Goal: Contribute content: Add original content to the website for others to see

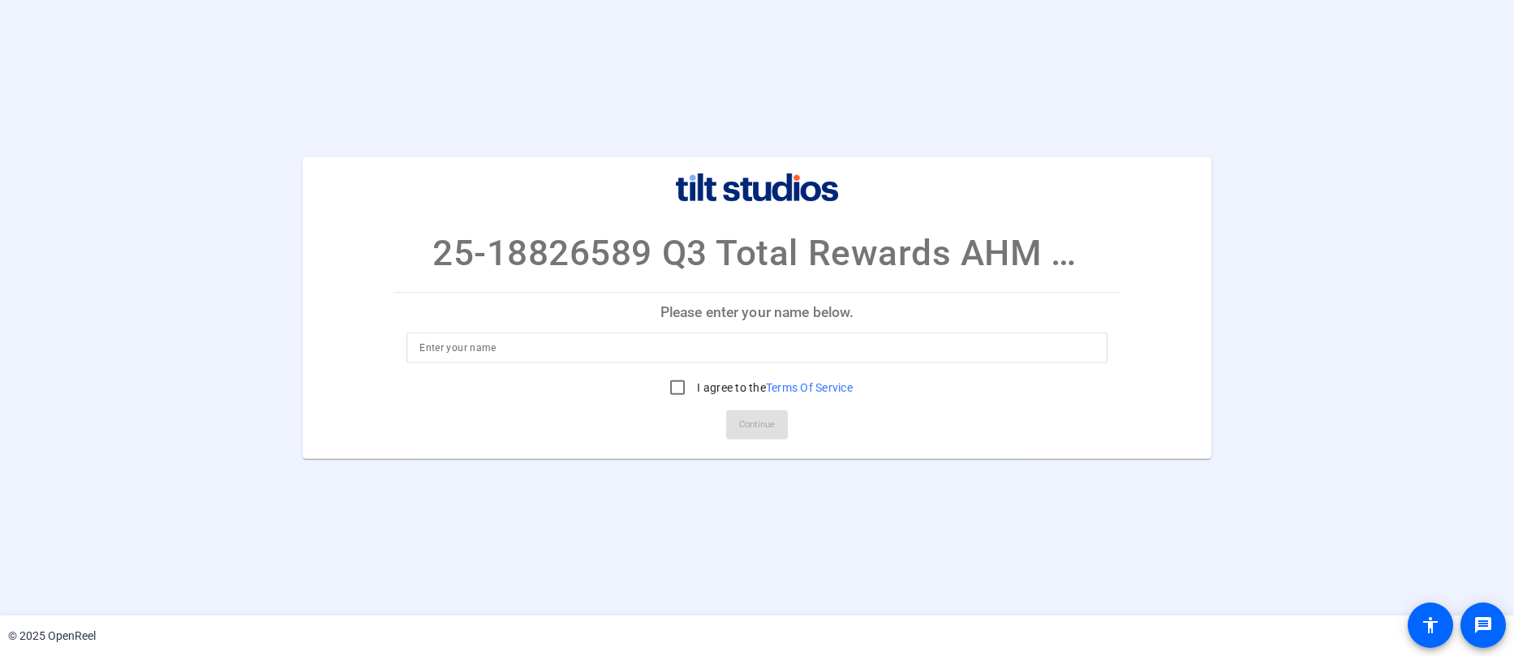
click at [501, 344] on input at bounding box center [756, 347] width 675 height 19
type input "[PERSON_NAME]"
drag, startPoint x: 672, startPoint y: 387, endPoint x: 644, endPoint y: 414, distance: 39.0
click at [680, 387] on input "I agree to the Terms Of Service" at bounding box center [677, 388] width 32 height 32
checkbox input "true"
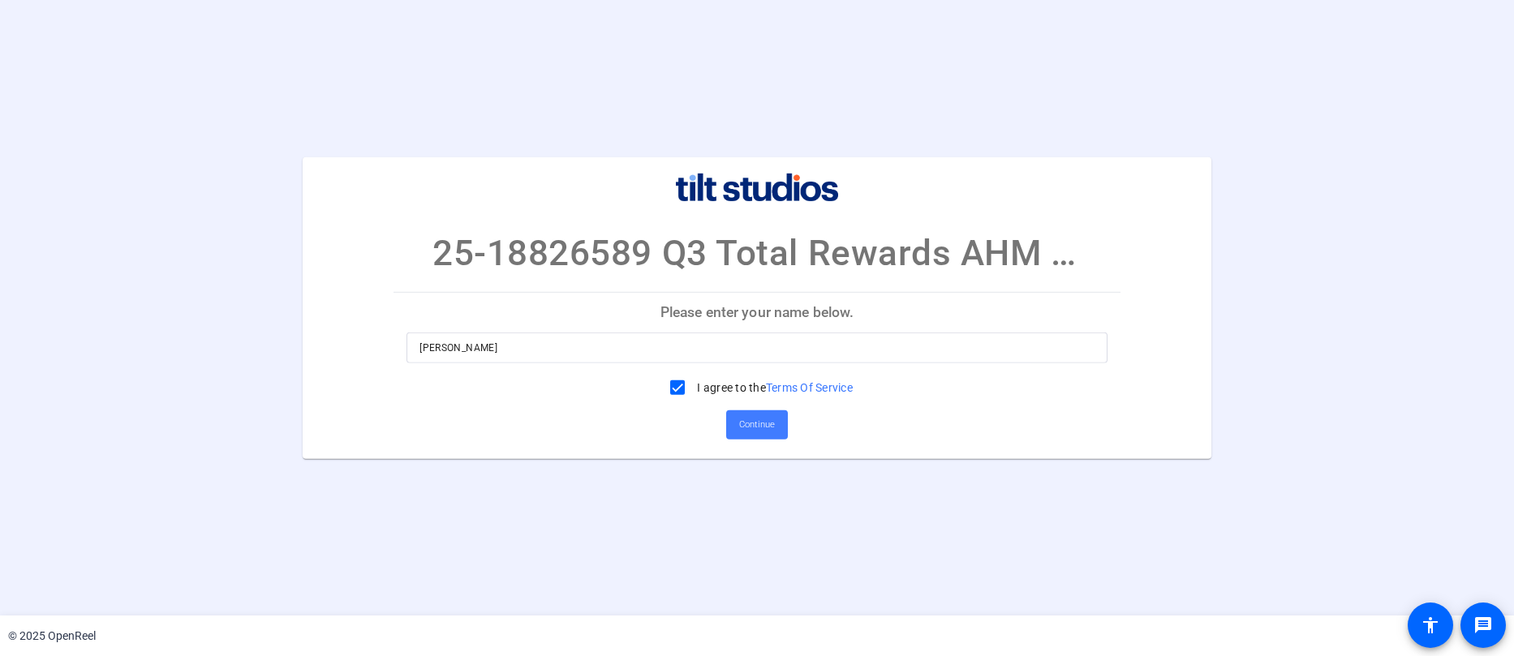
click at [762, 429] on span "Continue" at bounding box center [757, 425] width 36 height 24
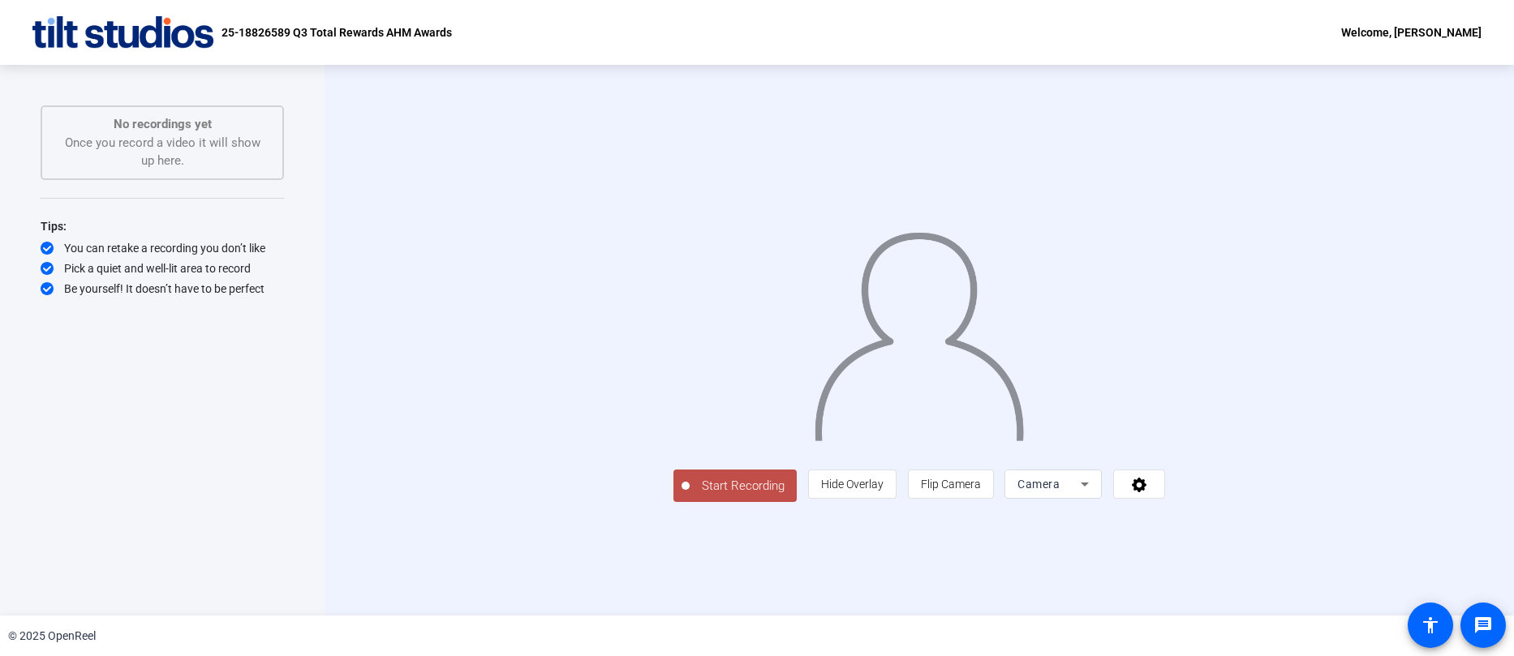
click at [147, 461] on div "Start Recording No recordings yet Once you record a video it will show up here.…" at bounding box center [162, 323] width 243 height 436
click at [1094, 494] on icon at bounding box center [1084, 484] width 19 height 19
click at [1341, 595] on div at bounding box center [757, 328] width 1514 height 656
click at [1146, 492] on icon at bounding box center [1139, 485] width 15 height 15
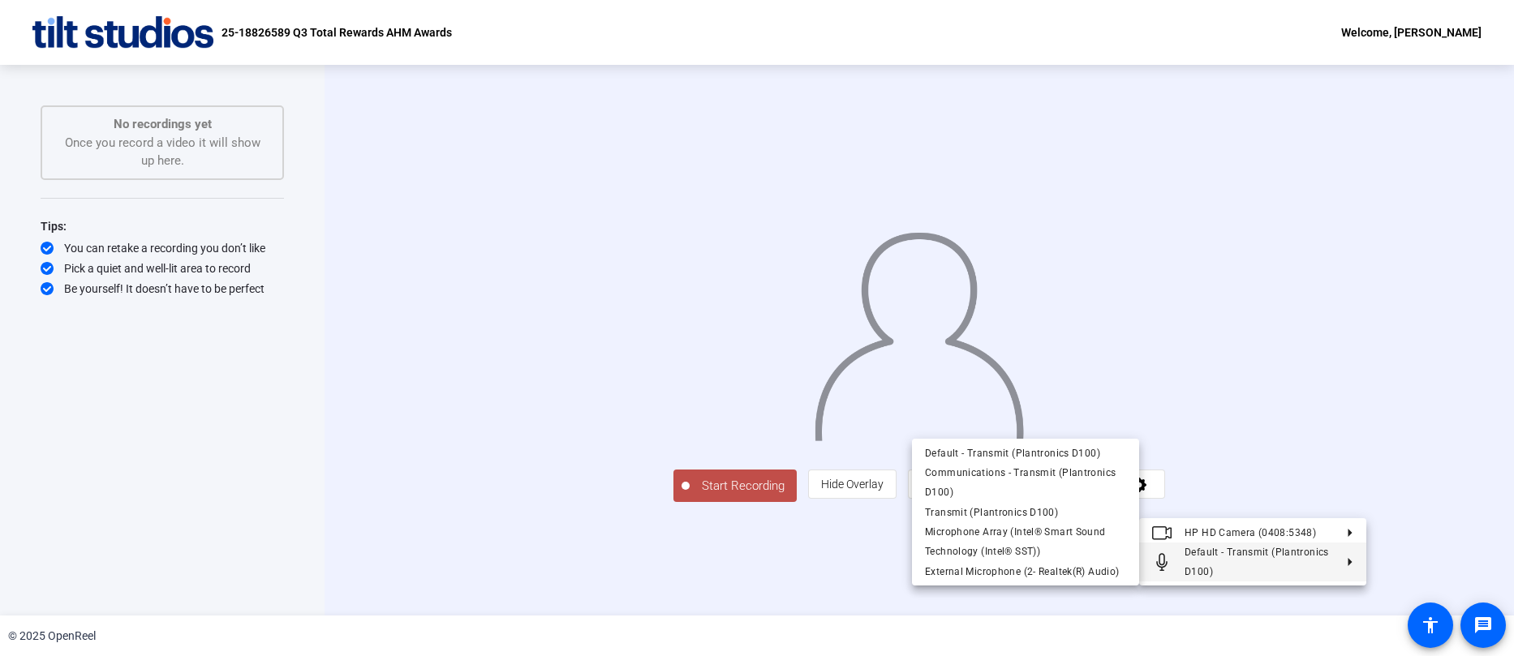
click at [1255, 556] on span "Default - Transmit (Plantronics D100)" at bounding box center [1256, 562] width 144 height 31
click at [1093, 572] on span "External Microphone (2- Realtek(R) Audio)" at bounding box center [1022, 570] width 194 height 11
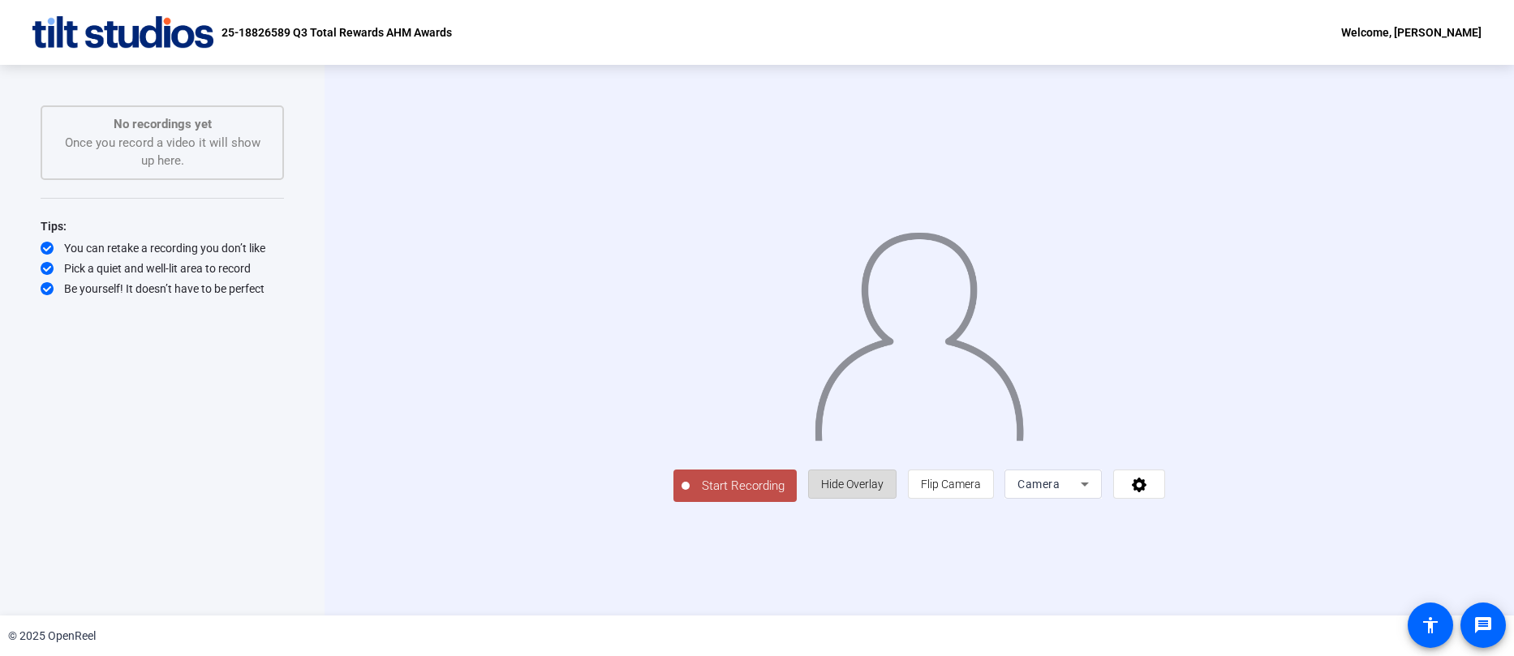
click at [883, 500] on span "Hide Overlay" at bounding box center [852, 484] width 62 height 31
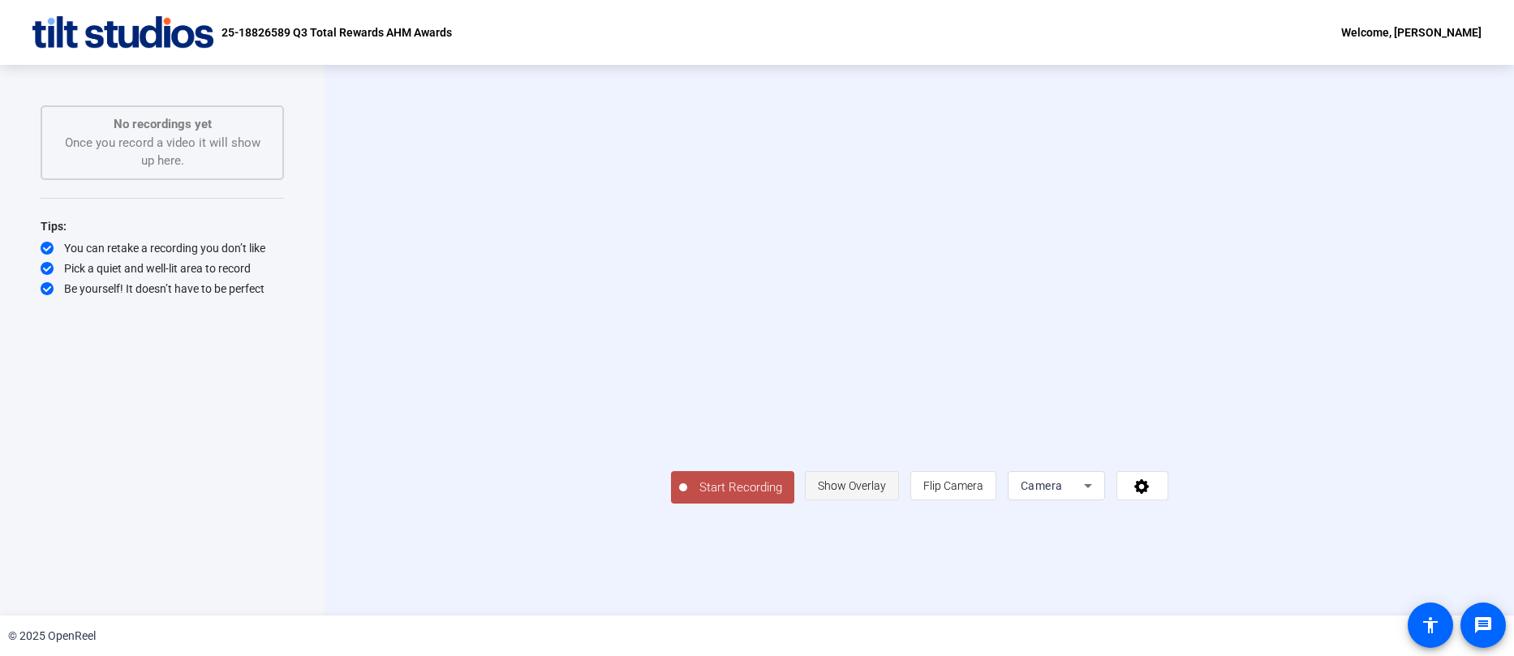
click at [886, 501] on span "Show Overlay" at bounding box center [852, 485] width 68 height 31
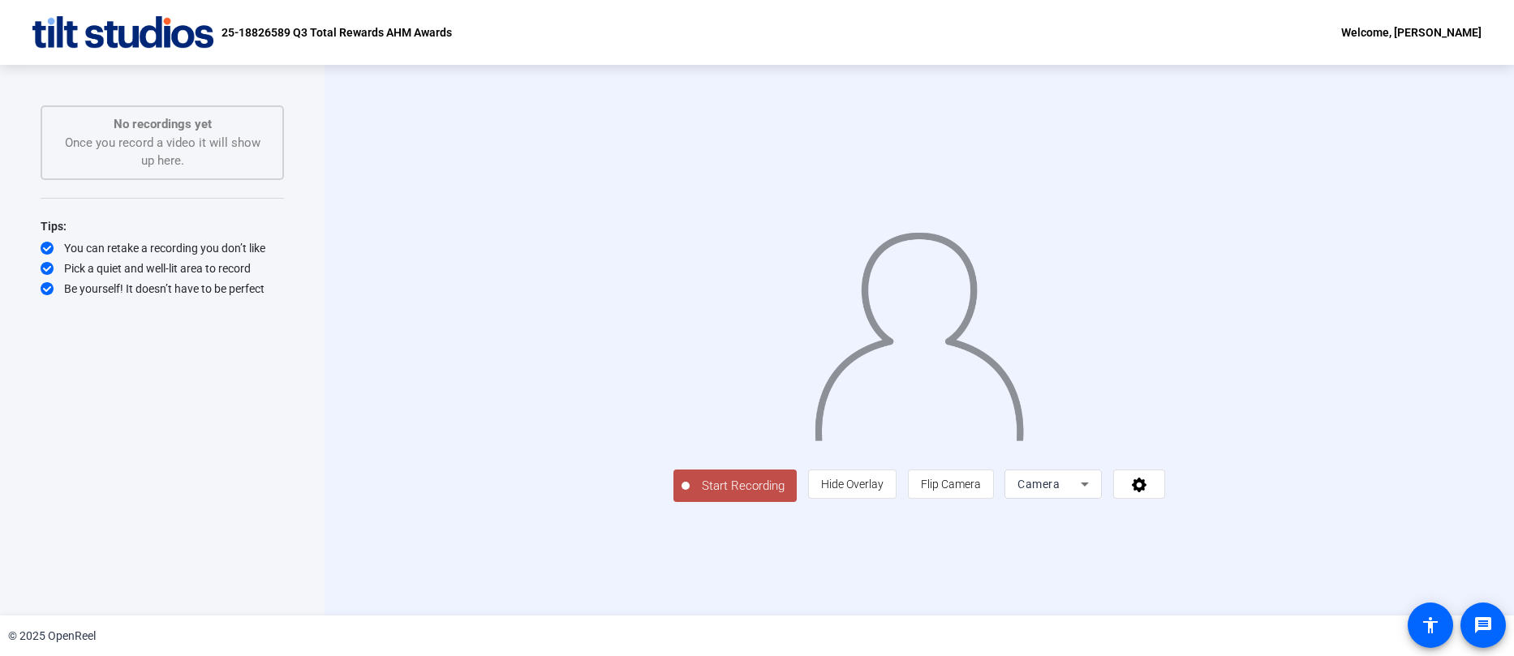
click at [689, 496] on span "Start Recording" at bounding box center [742, 486] width 107 height 19
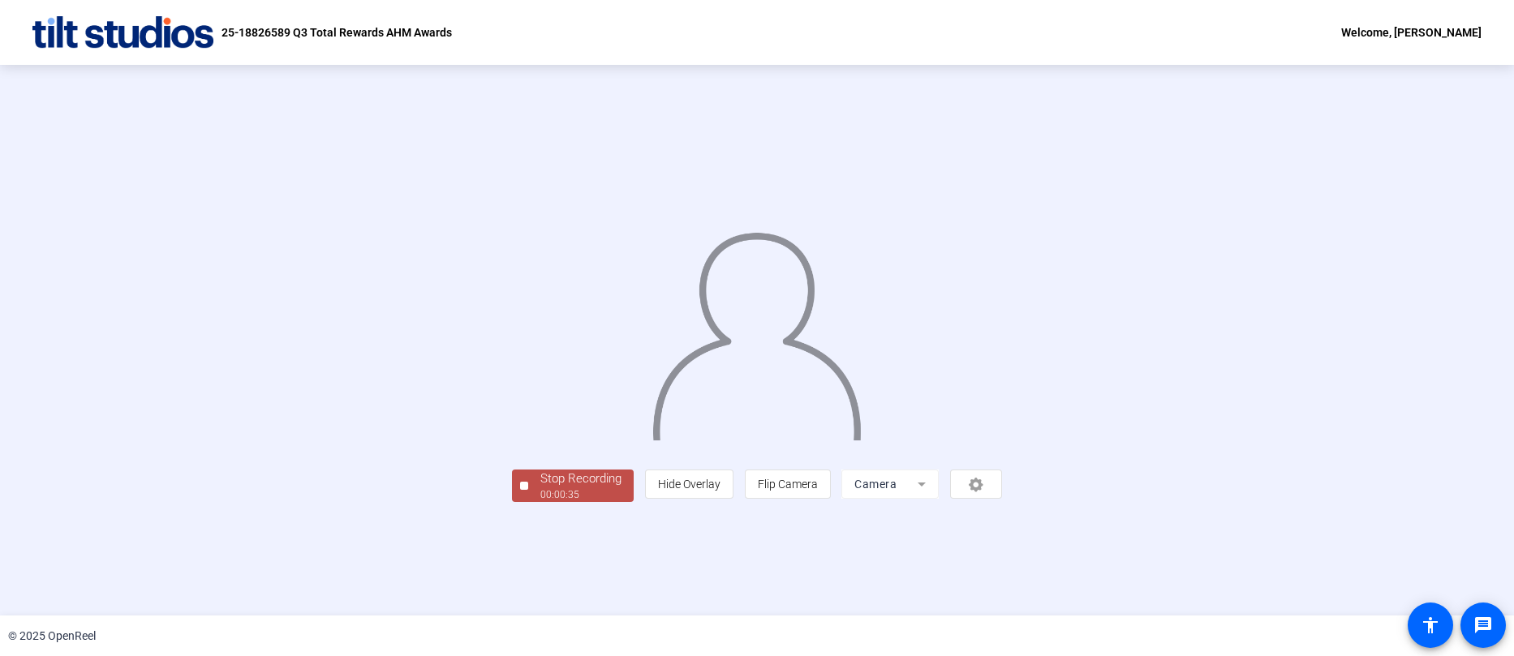
click at [540, 502] on div "00:00:35" at bounding box center [580, 494] width 81 height 15
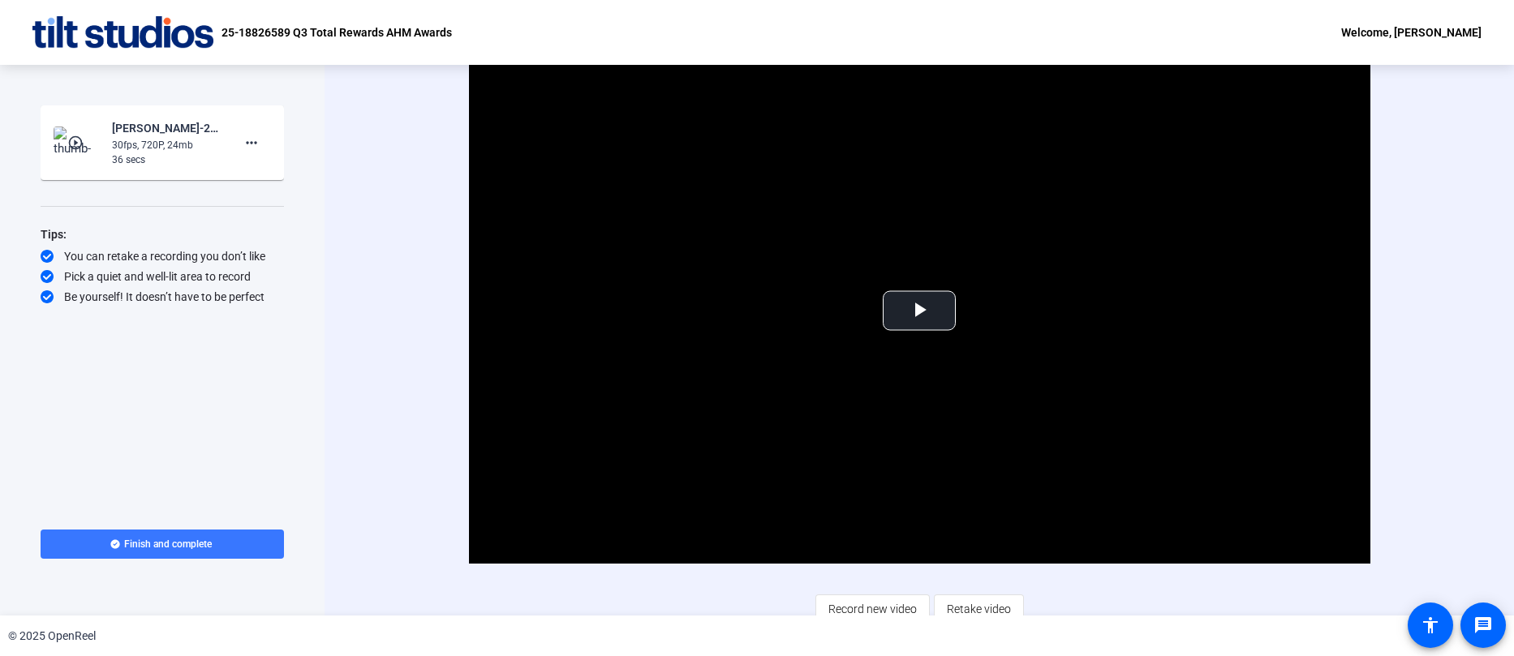
drag, startPoint x: 53, startPoint y: 410, endPoint x: 87, endPoint y: 337, distance: 80.6
click at [54, 408] on div "Start Recording play_circle_outline [PERSON_NAME]-25-18826589-UHG-Q3 Total Rewa…" at bounding box center [162, 302] width 243 height 394
click at [252, 144] on mat-icon "more_horiz" at bounding box center [251, 142] width 19 height 19
click at [921, 326] on div at bounding box center [757, 328] width 1514 height 656
click at [919, 311] on span "Video Player" at bounding box center [919, 311] width 0 height 0
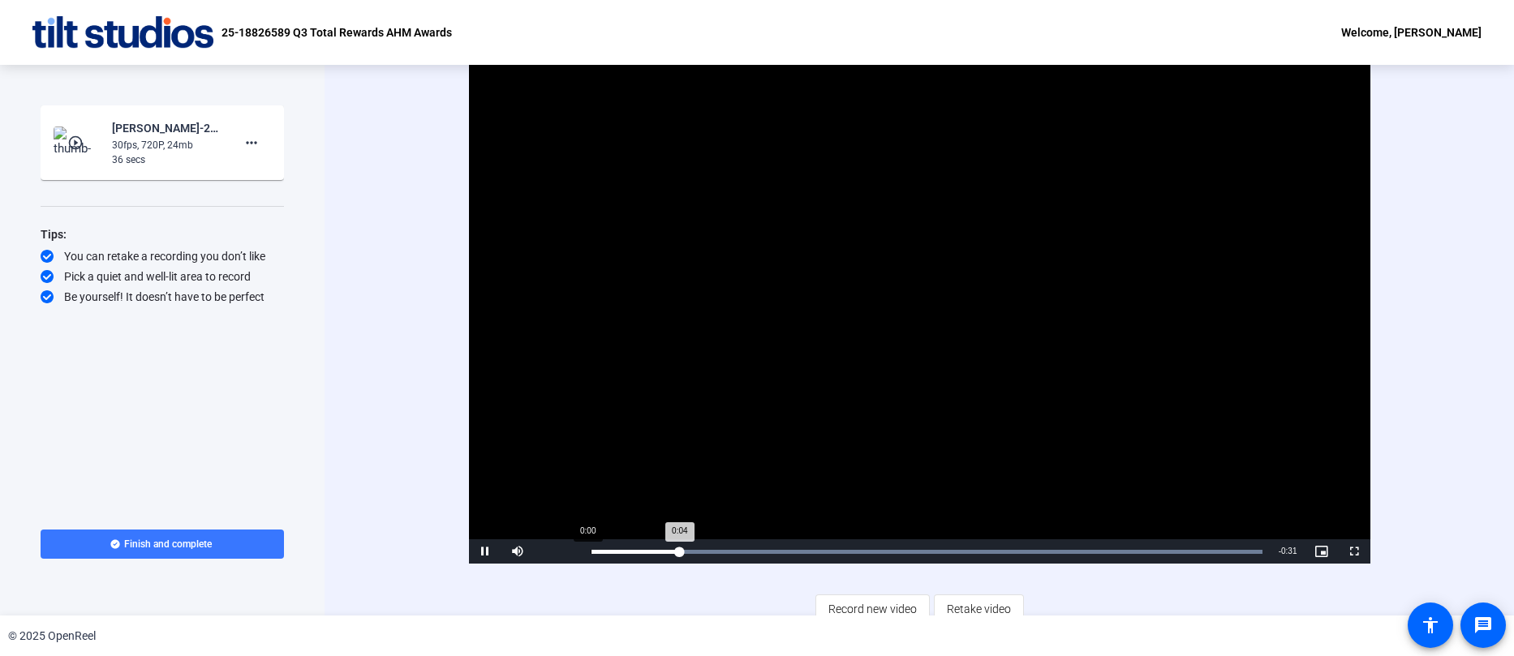
drag, startPoint x: 560, startPoint y: 556, endPoint x: 582, endPoint y: 557, distance: 21.9
click at [582, 557] on div "Pause Mute 100% Current Time 0:04 / Duration 0:35 Loaded : 100.00% 0:00 0:04 St…" at bounding box center [919, 551] width 901 height 24
click at [575, 558] on div "Mute 100%" at bounding box center [541, 551] width 81 height 24
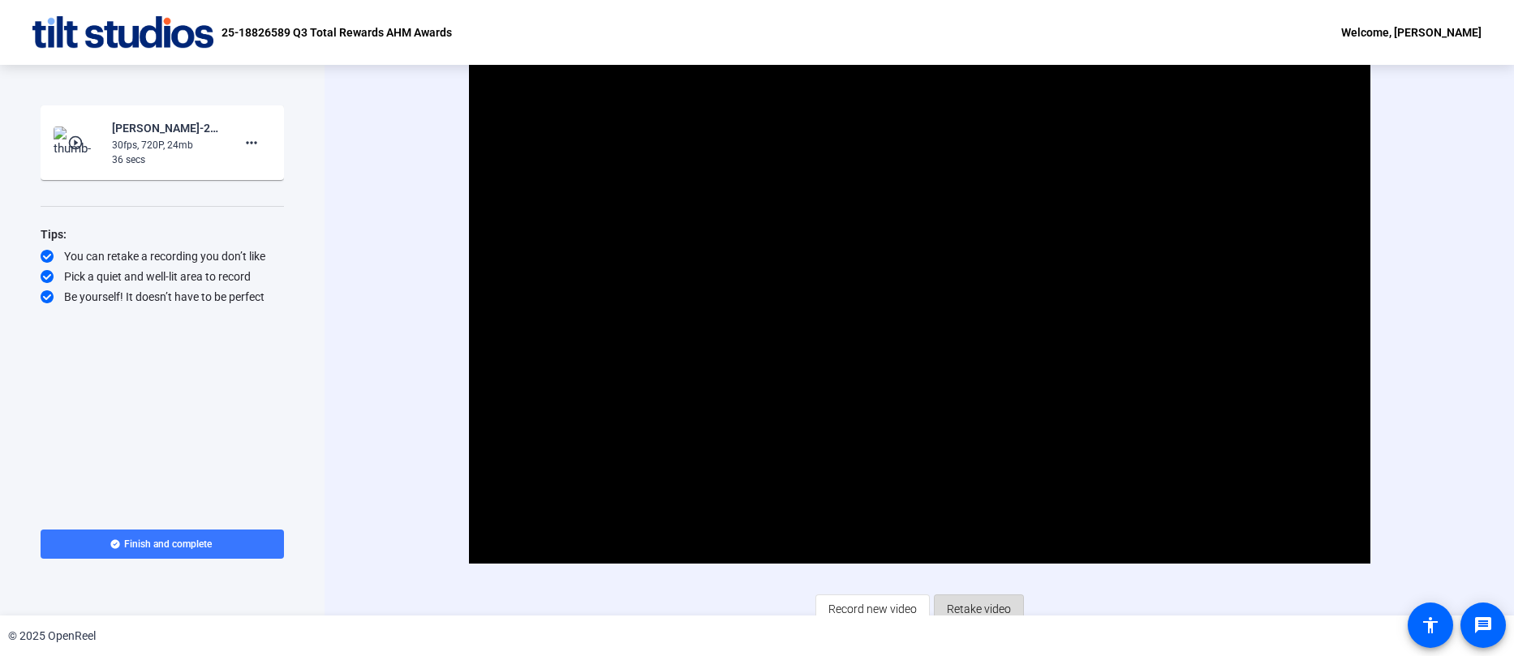
click at [990, 606] on span "Retake video" at bounding box center [979, 609] width 64 height 31
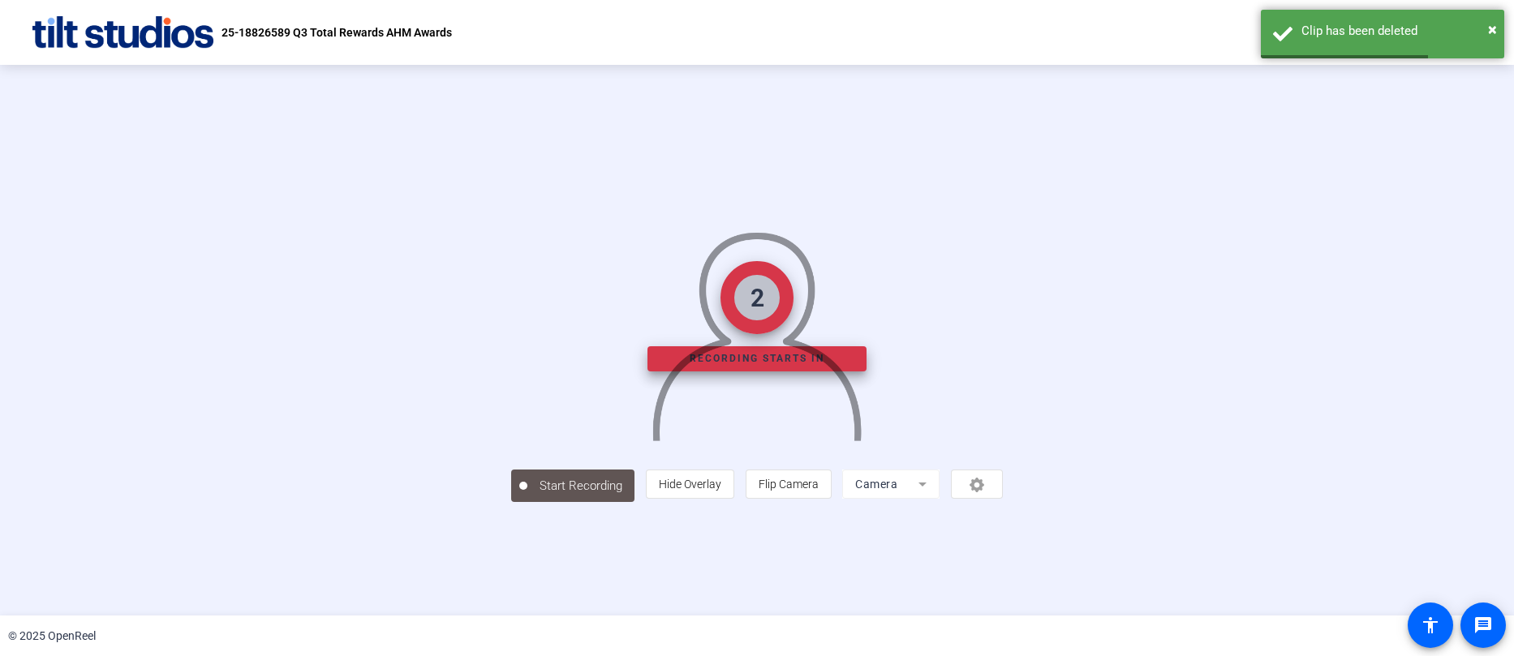
click at [1003, 499] on div "person Hide Overlay flip Flip Camera Camera" at bounding box center [824, 484] width 357 height 29
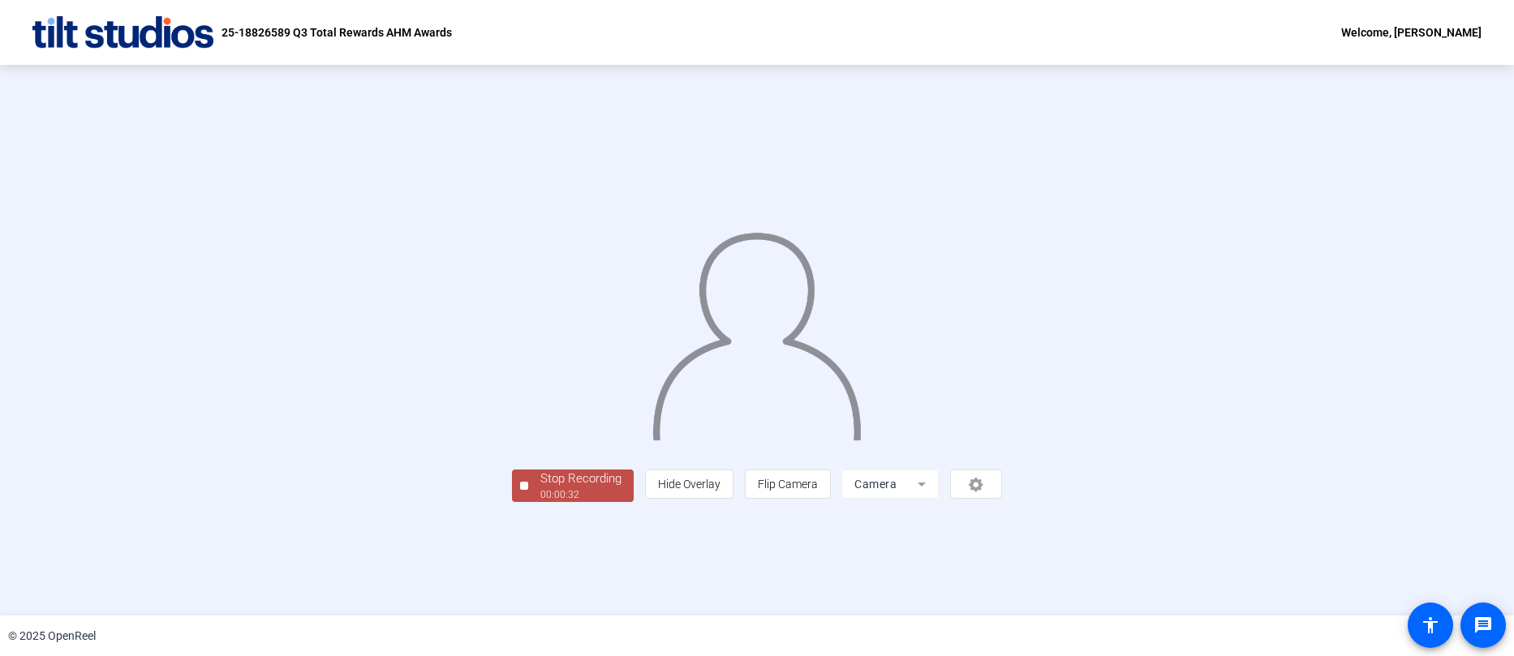
click at [1002, 499] on div "person Hide Overlay flip Flip Camera Camera" at bounding box center [823, 484] width 357 height 29
click at [938, 499] on mat-form-field "Camera" at bounding box center [889, 484] width 97 height 29
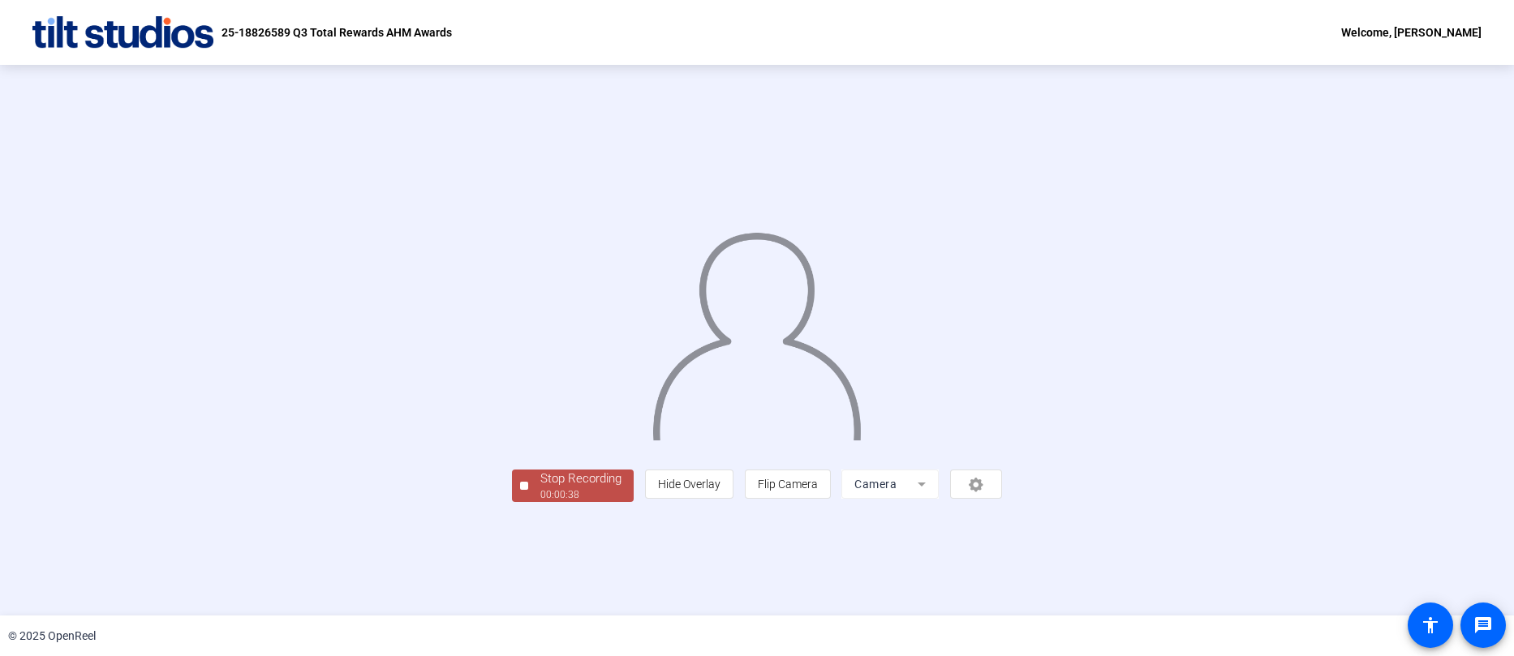
click at [938, 499] on mat-form-field "Camera" at bounding box center [889, 484] width 97 height 29
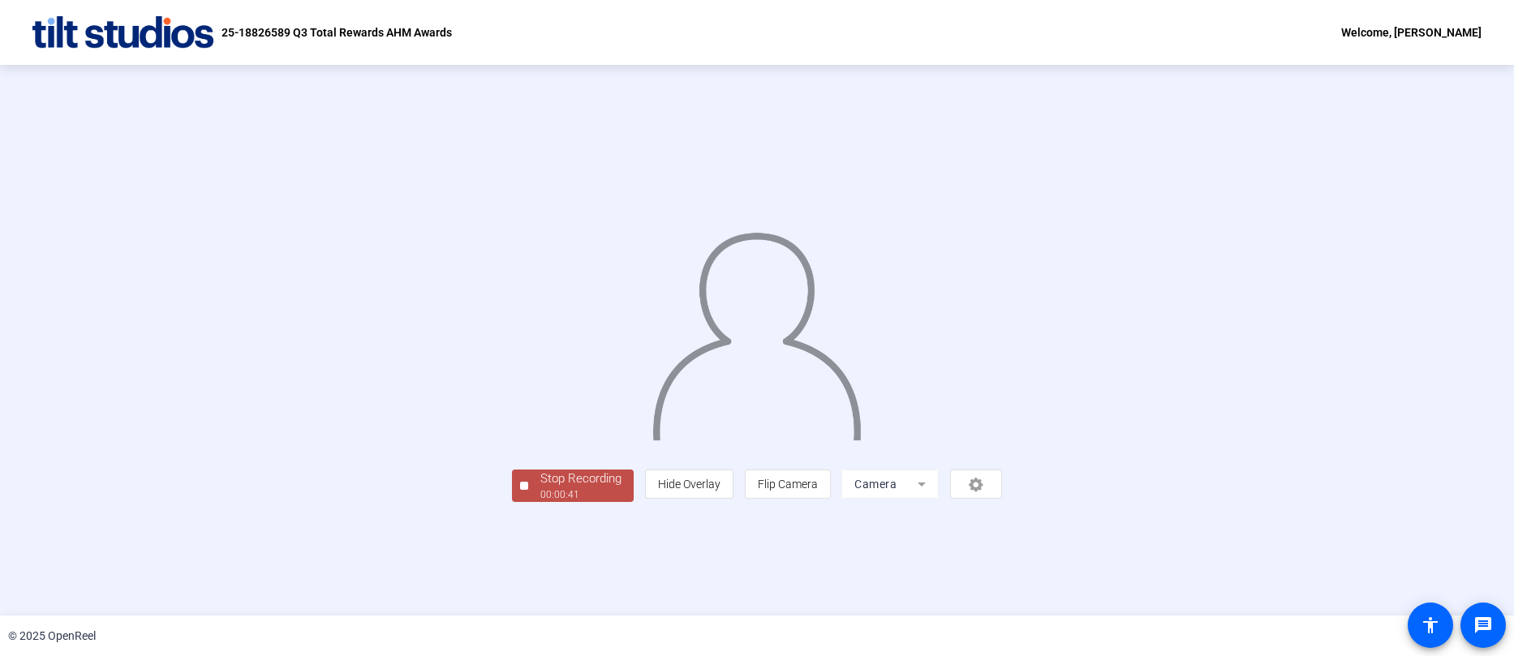
click at [1002, 499] on div "person Hide Overlay flip Flip Camera Camera" at bounding box center [823, 484] width 357 height 29
drag, startPoint x: 1179, startPoint y: 589, endPoint x: 1188, endPoint y: 583, distance: 10.6
click at [1002, 499] on div "person Hide Overlay flip Flip Camera Camera" at bounding box center [823, 484] width 357 height 29
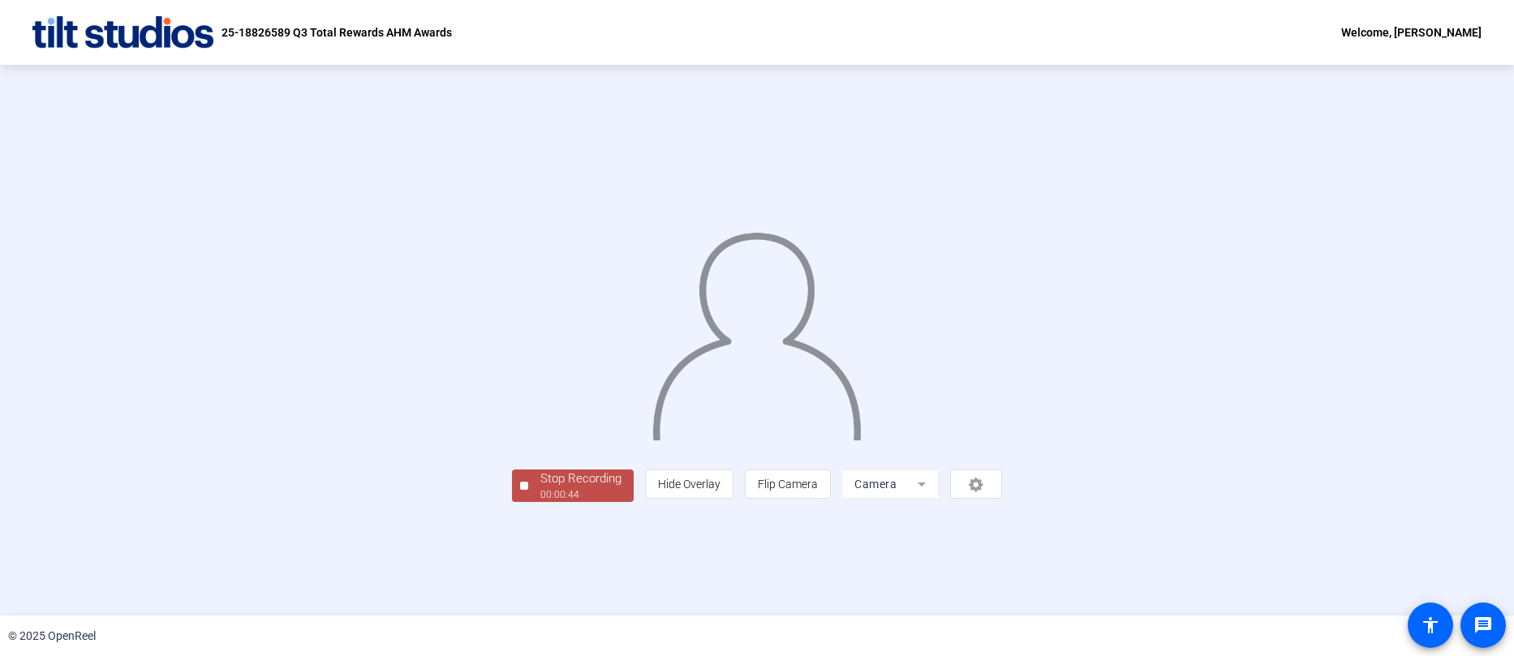
click at [1002, 499] on div "person Hide Overlay flip Flip Camera Camera" at bounding box center [823, 484] width 357 height 29
click at [818, 491] on span "Flip Camera" at bounding box center [788, 484] width 60 height 13
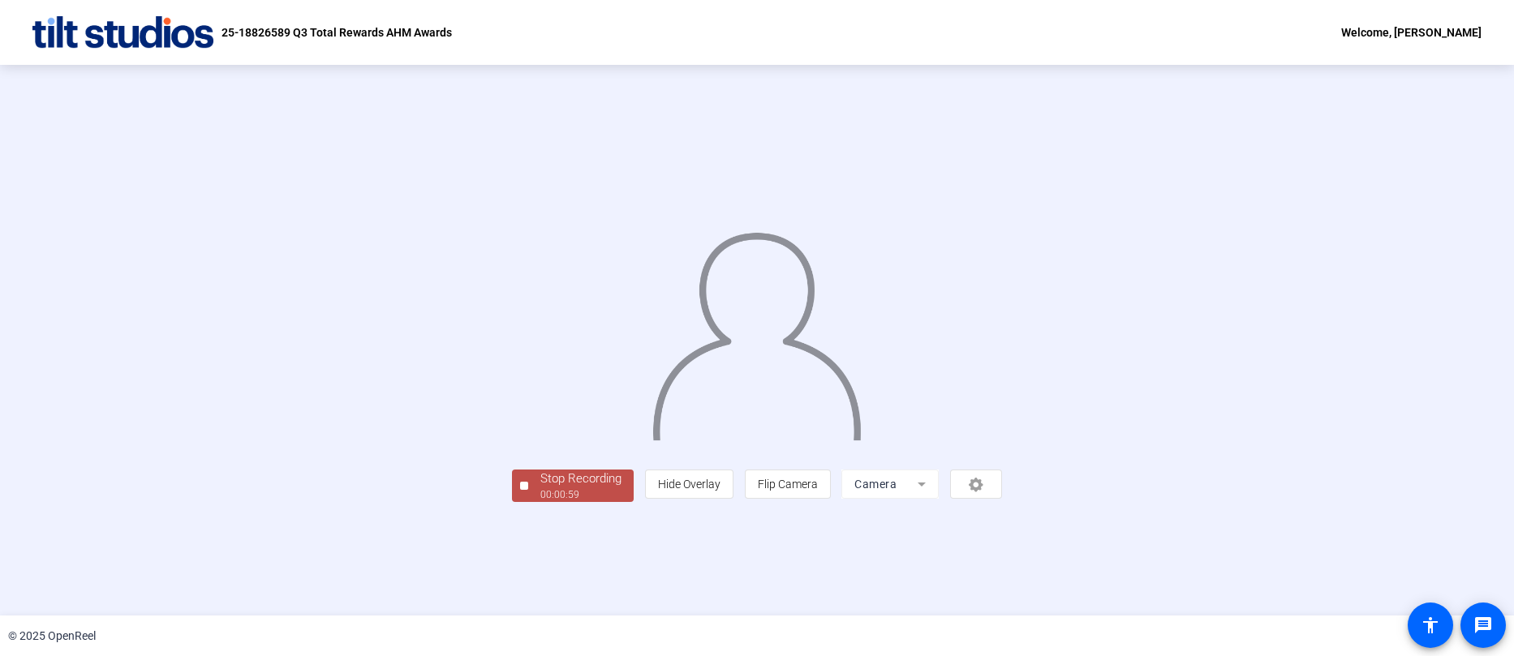
click at [528, 503] on span "Stop Recording 00:00:59" at bounding box center [580, 486] width 105 height 33
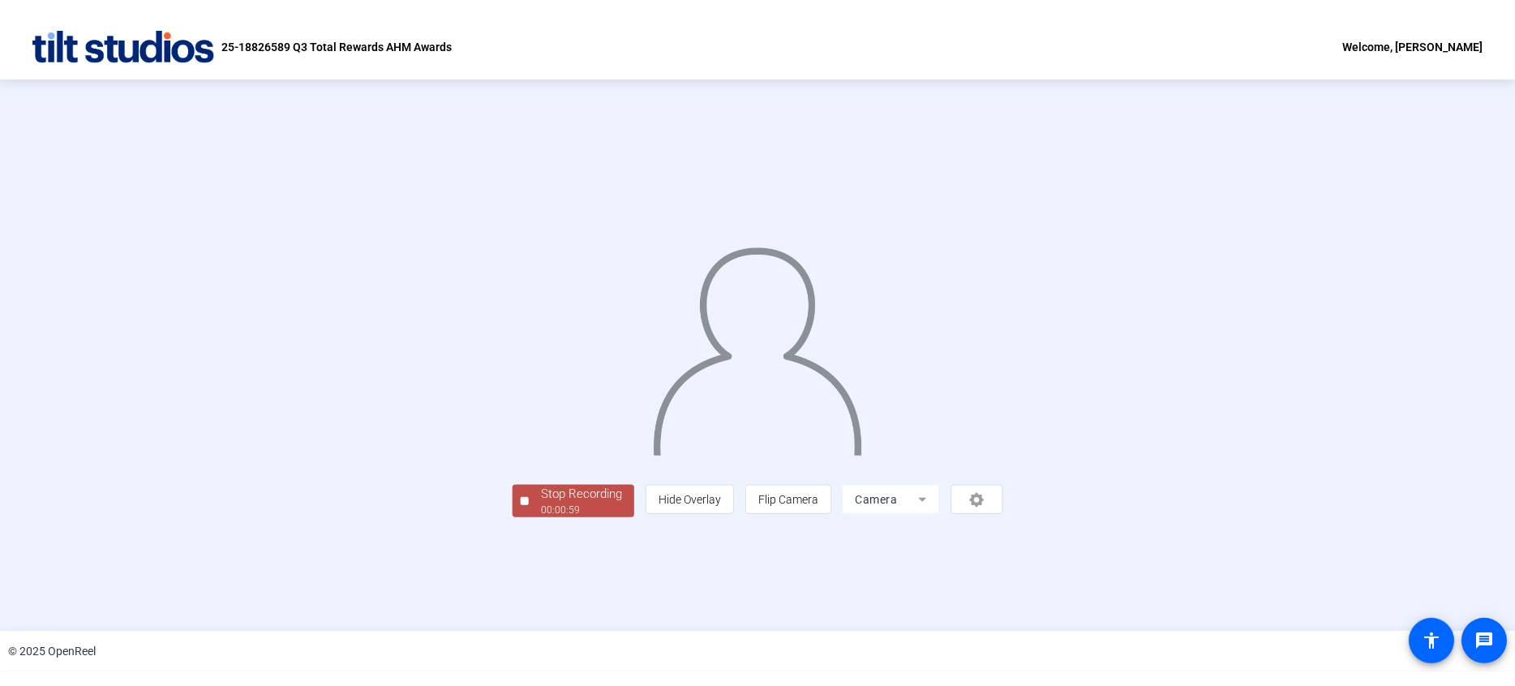
scroll to position [0, 0]
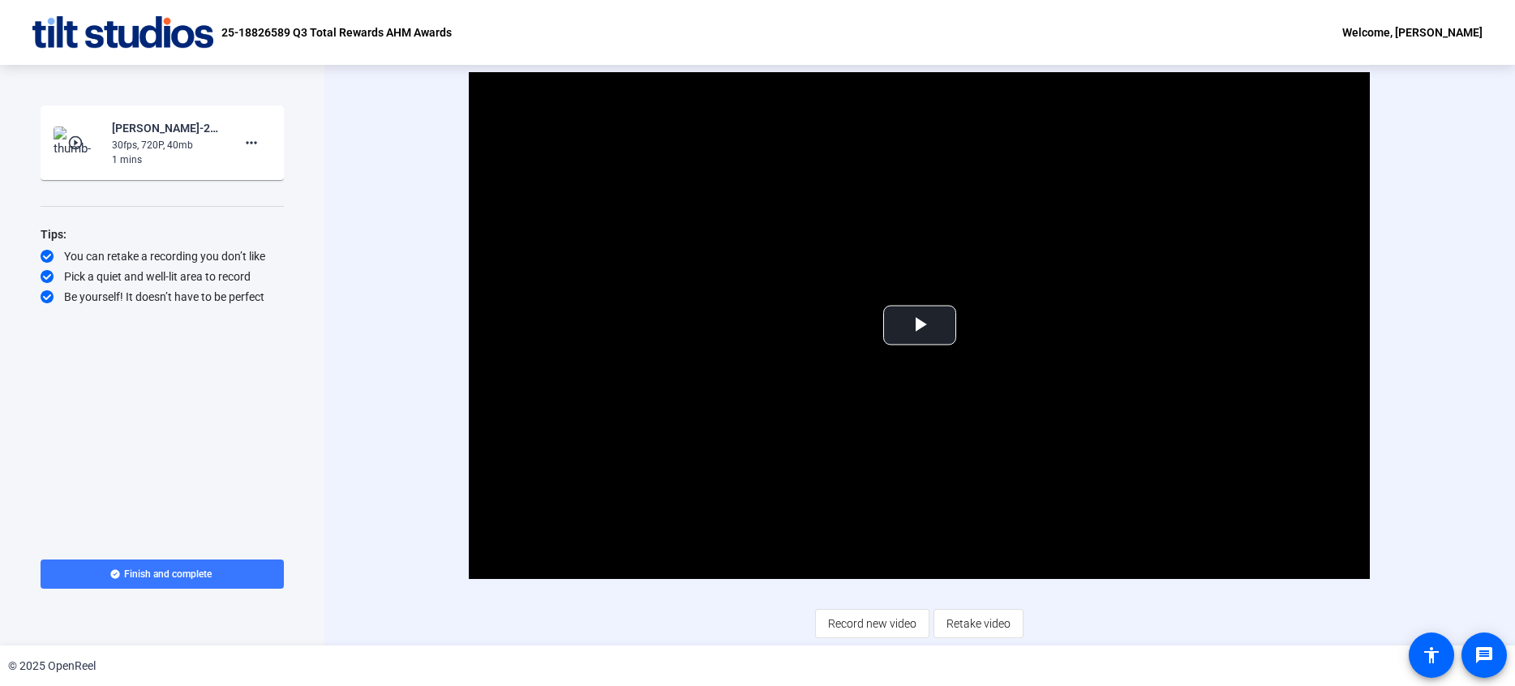
click at [1459, 376] on div "Video Player is loading. Play Video Play Mute Current Time 0:00 / Duration 1:00…" at bounding box center [919, 355] width 1191 height 581
click at [920, 325] on span "Video Player" at bounding box center [920, 325] width 0 height 0
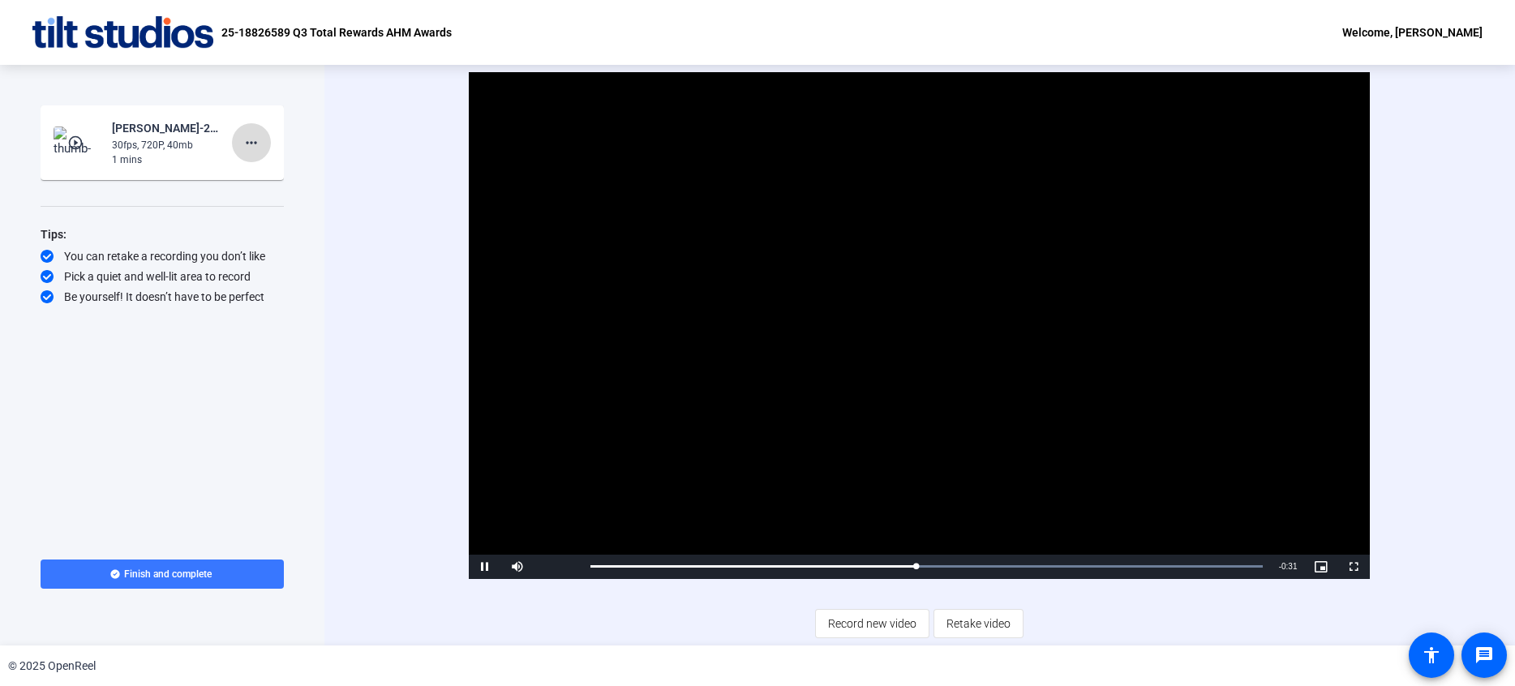
click at [246, 146] on mat-icon "more_horiz" at bounding box center [251, 142] width 19 height 19
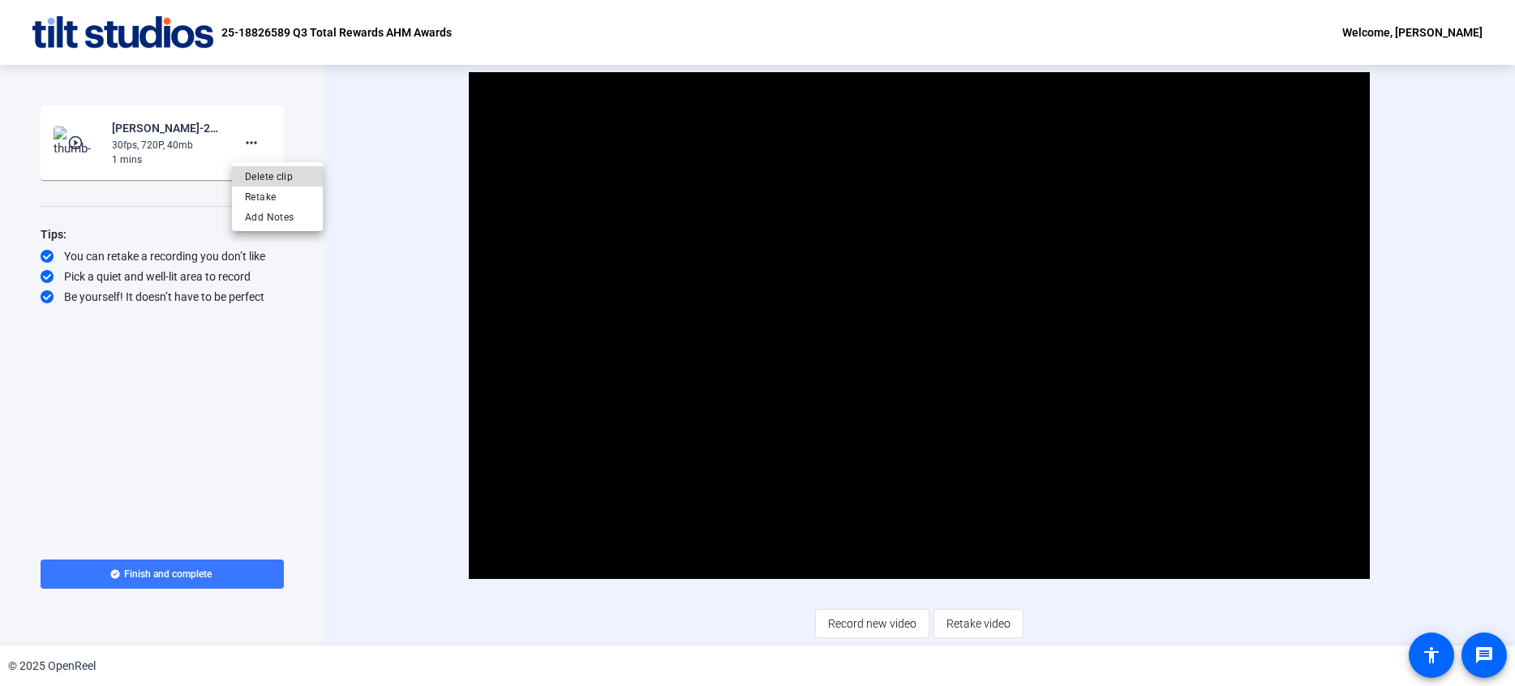
click at [277, 183] on span "Delete clip" at bounding box center [277, 176] width 65 height 19
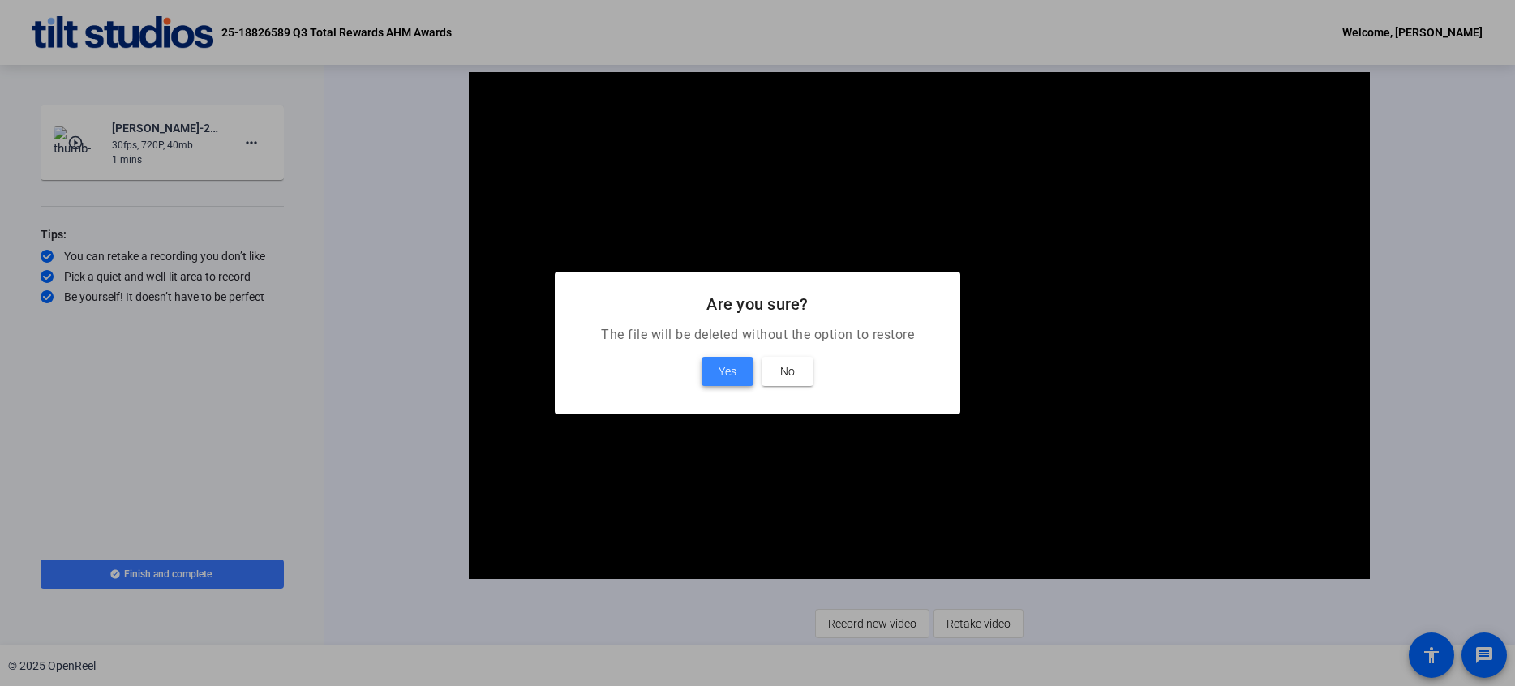
click at [749, 370] on span at bounding box center [728, 371] width 52 height 39
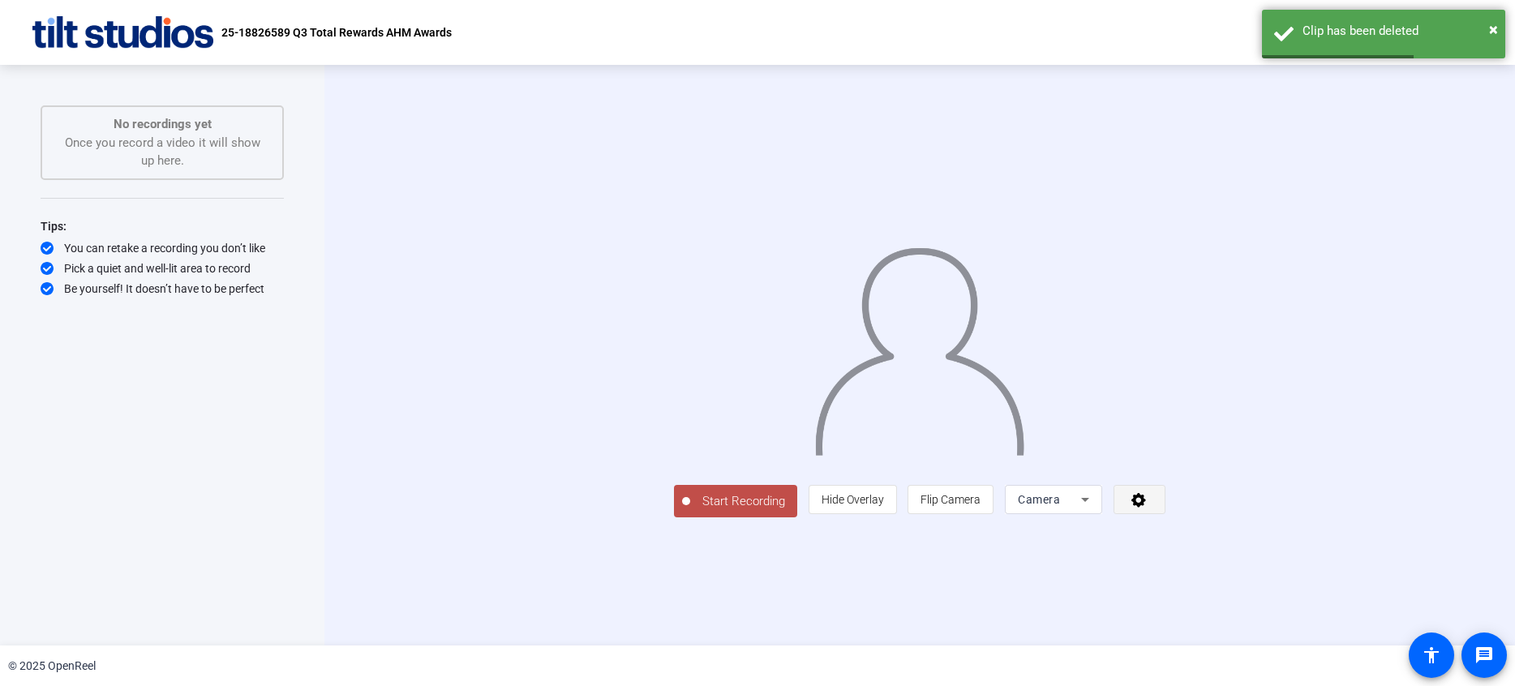
scroll to position [2, 0]
click at [1149, 508] on icon at bounding box center [1139, 500] width 19 height 16
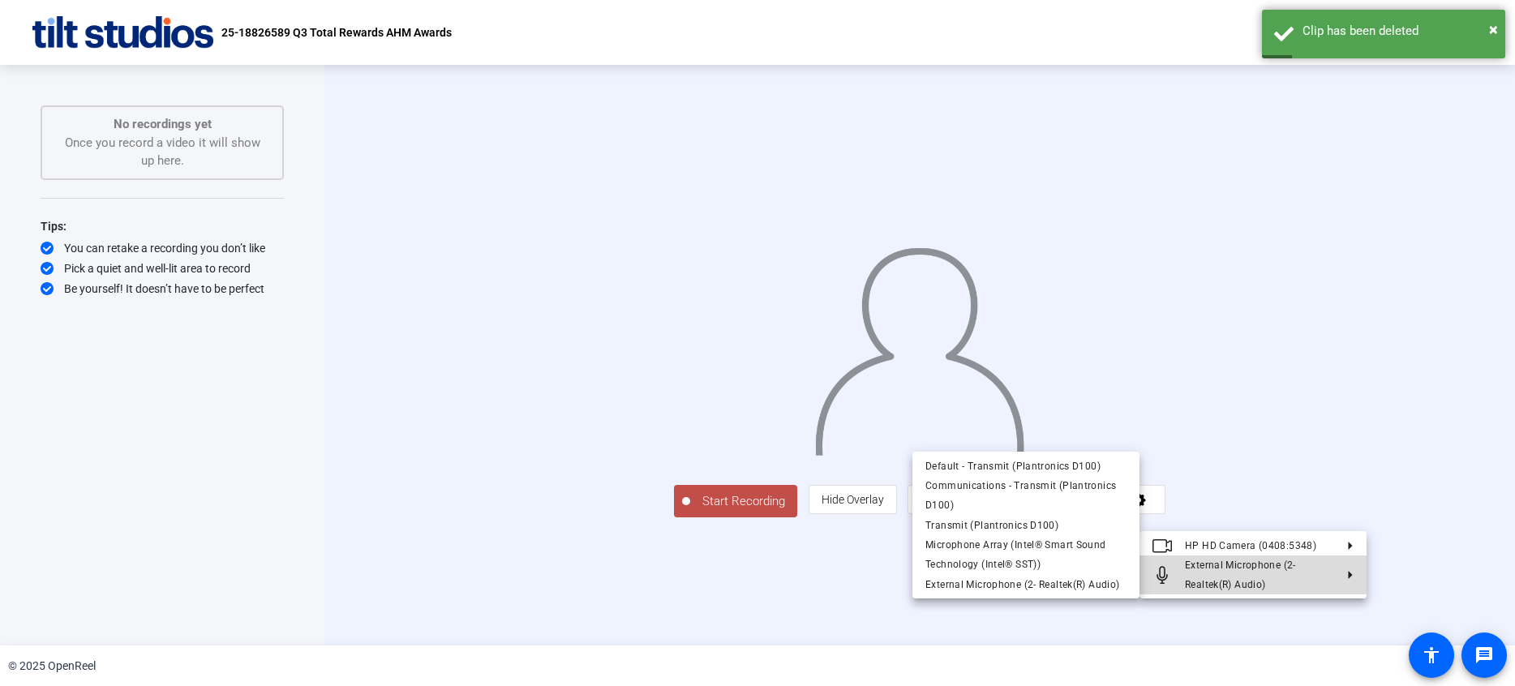
click at [1336, 572] on icon at bounding box center [1343, 575] width 19 height 8
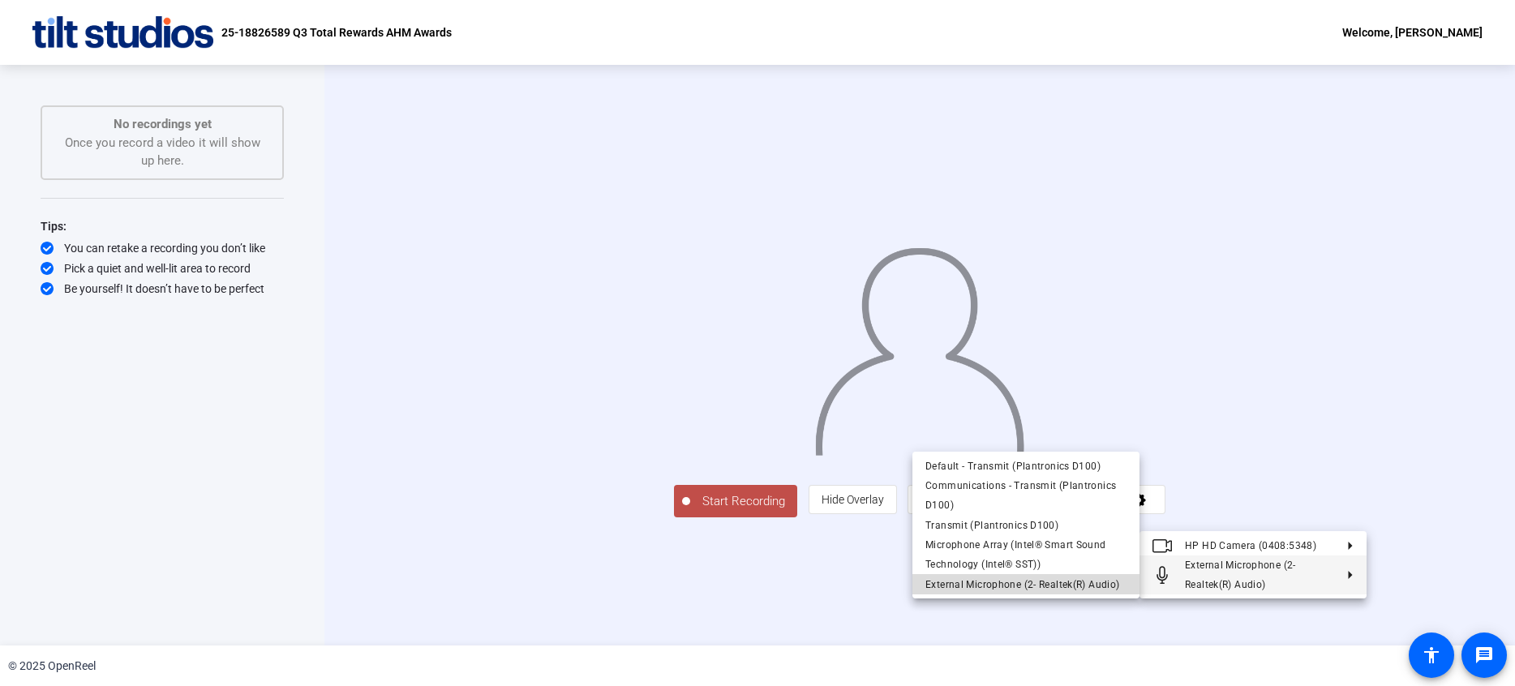
click at [1059, 589] on span "External Microphone (2- Realtek(R) Audio)" at bounding box center [1023, 583] width 194 height 11
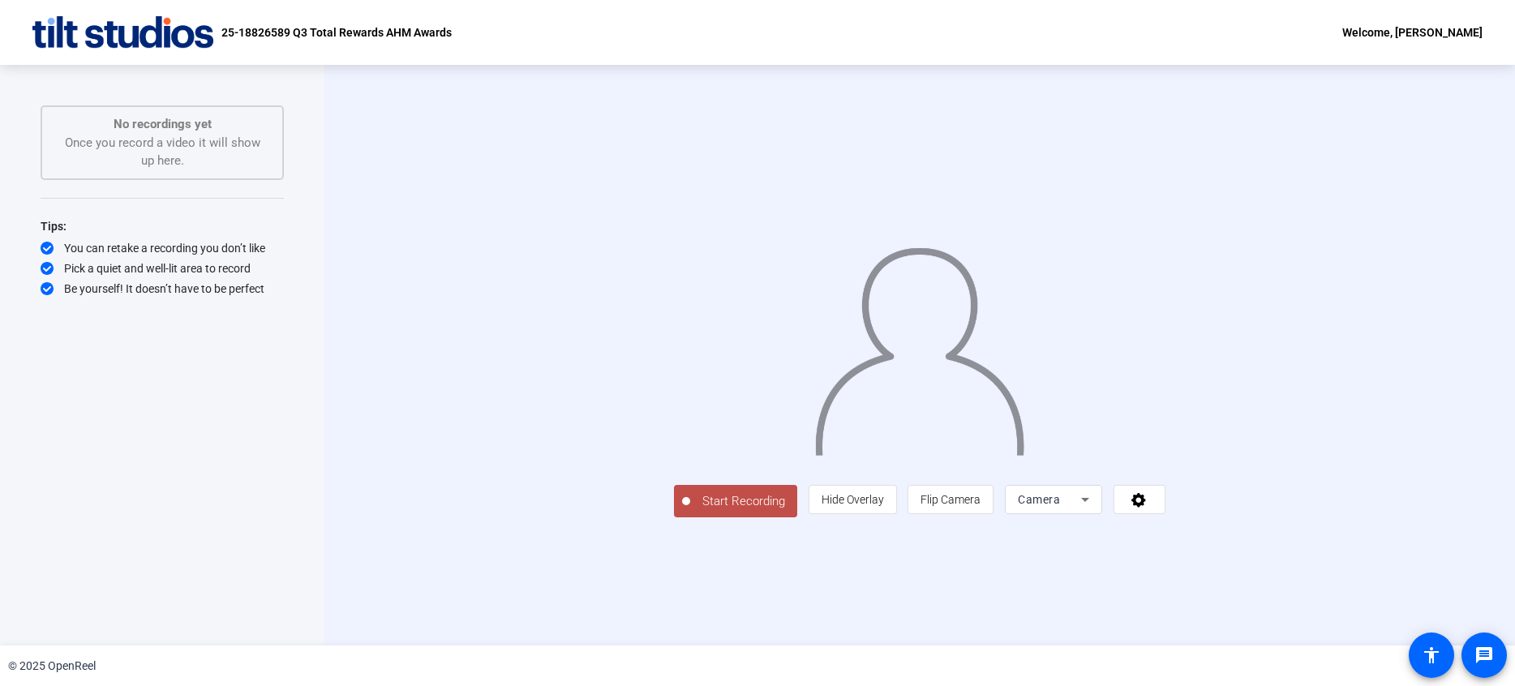
click at [690, 511] on span "Start Recording" at bounding box center [743, 501] width 107 height 19
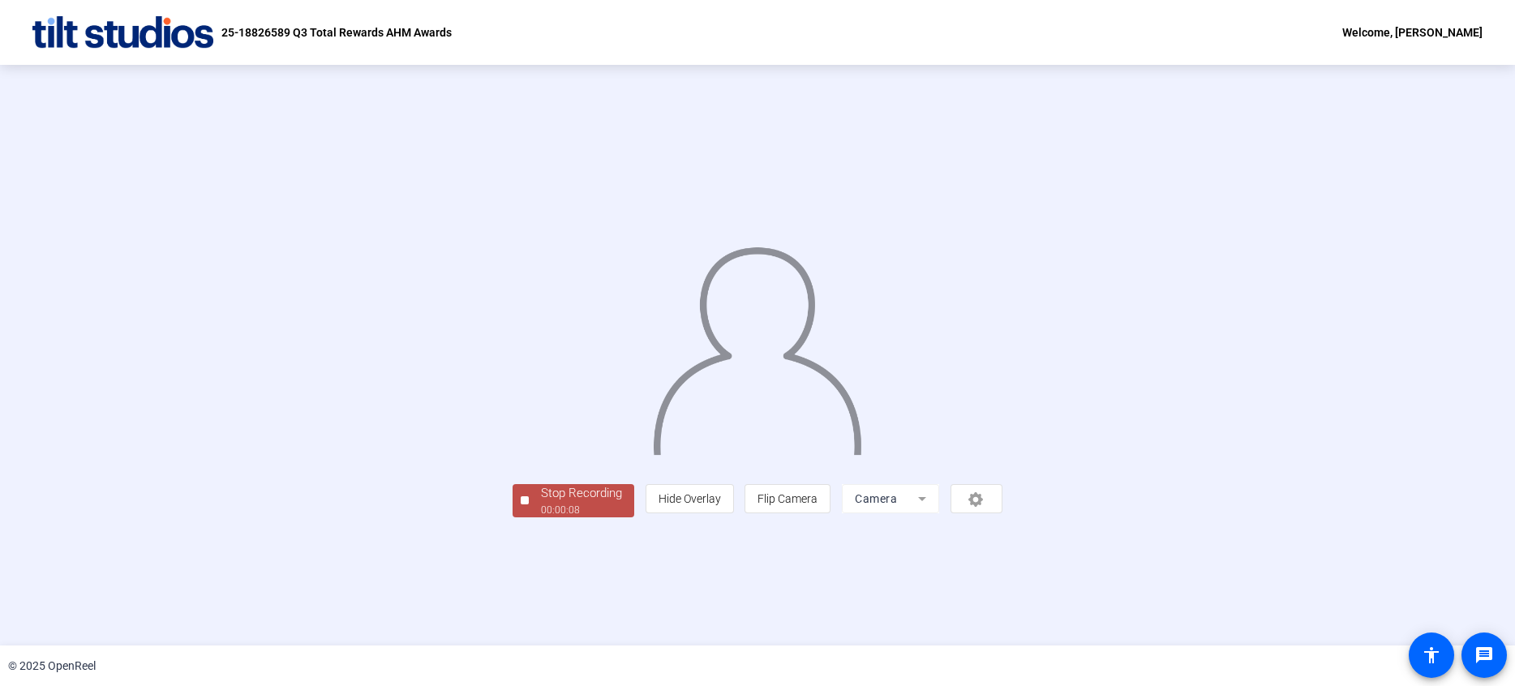
click at [541, 503] on div "Stop Recording" at bounding box center [581, 493] width 81 height 19
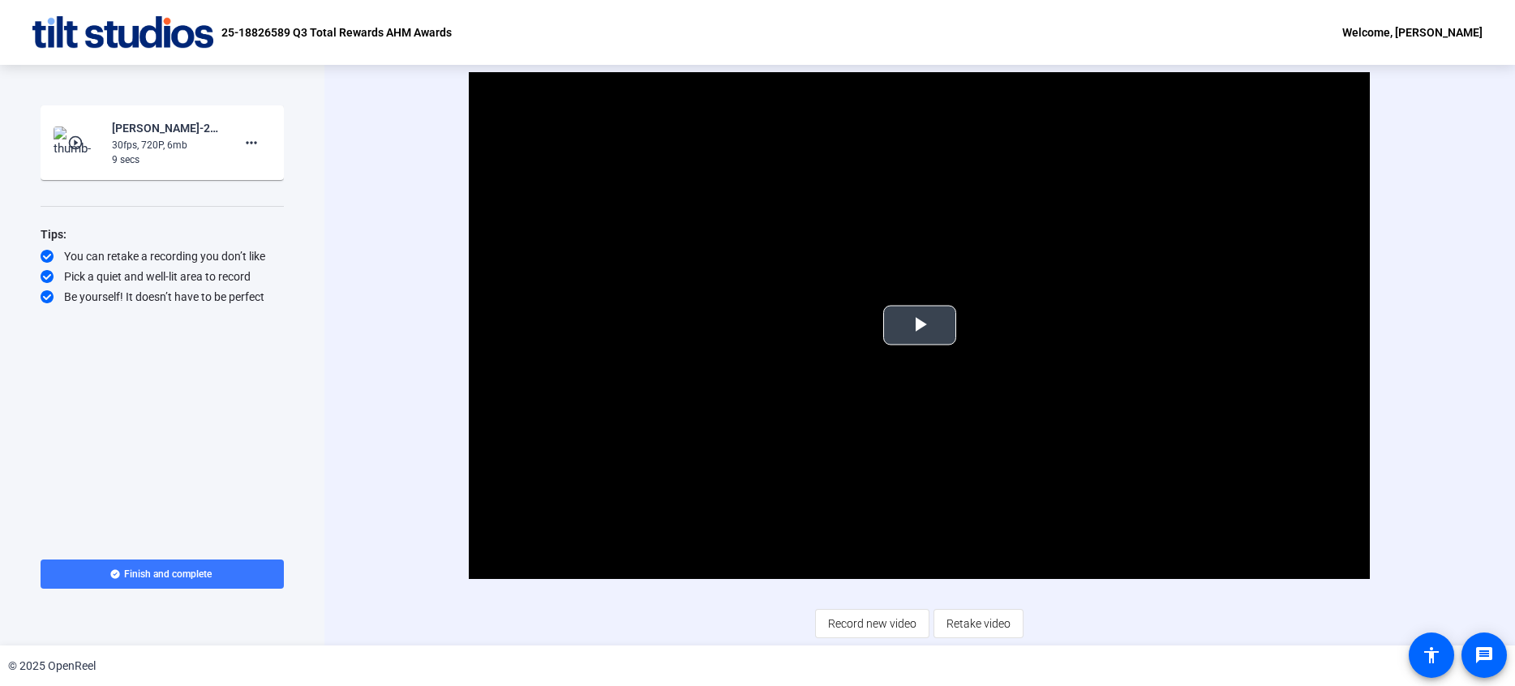
click at [920, 325] on span "Video Player" at bounding box center [920, 325] width 0 height 0
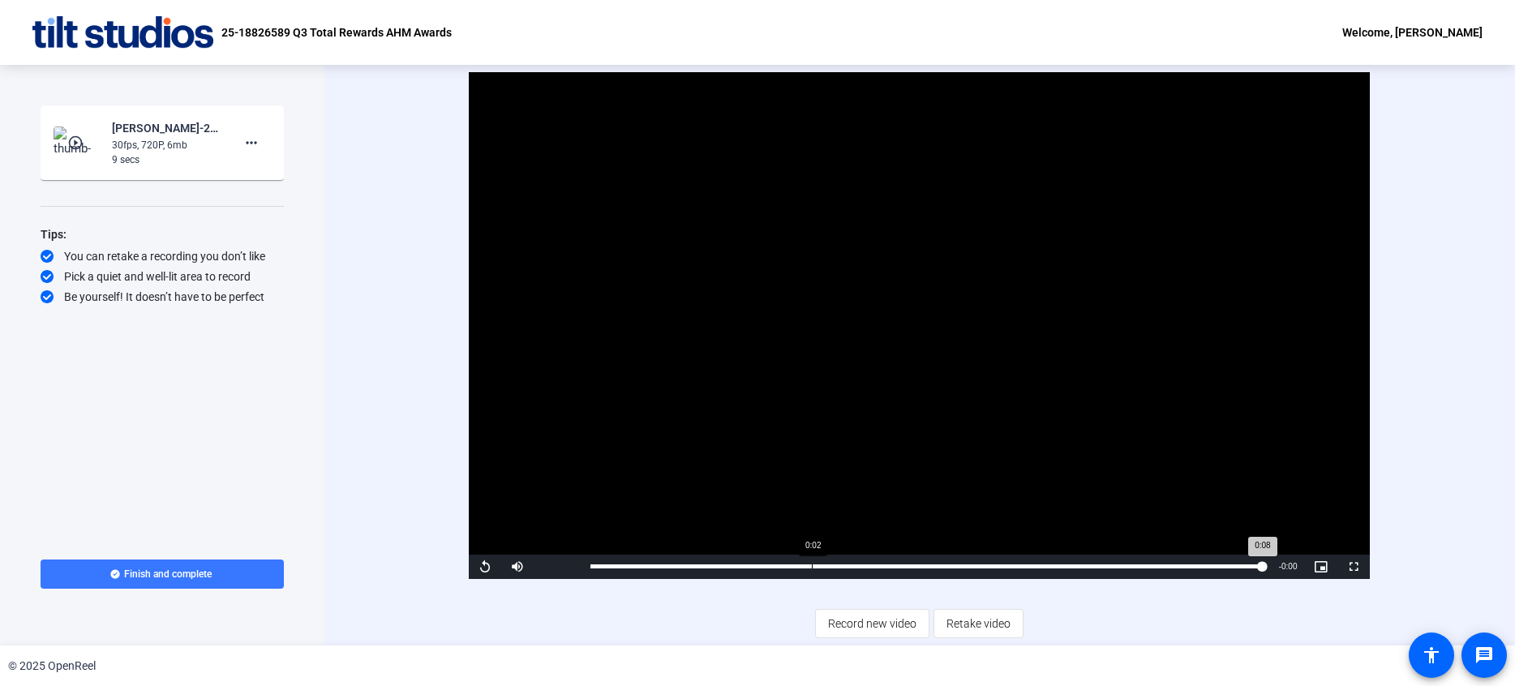
click at [812, 564] on div "Loaded : 100.00% 0:02 0:08" at bounding box center [926, 567] width 688 height 24
click at [487, 567] on span "Video Player" at bounding box center [485, 567] width 32 height 0
click at [626, 573] on div "Loaded : 100.00% 0:00 0:00" at bounding box center [926, 567] width 688 height 24
click at [487, 567] on span "Video Player" at bounding box center [485, 567] width 32 height 0
click at [251, 147] on mat-icon "more_horiz" at bounding box center [251, 142] width 19 height 19
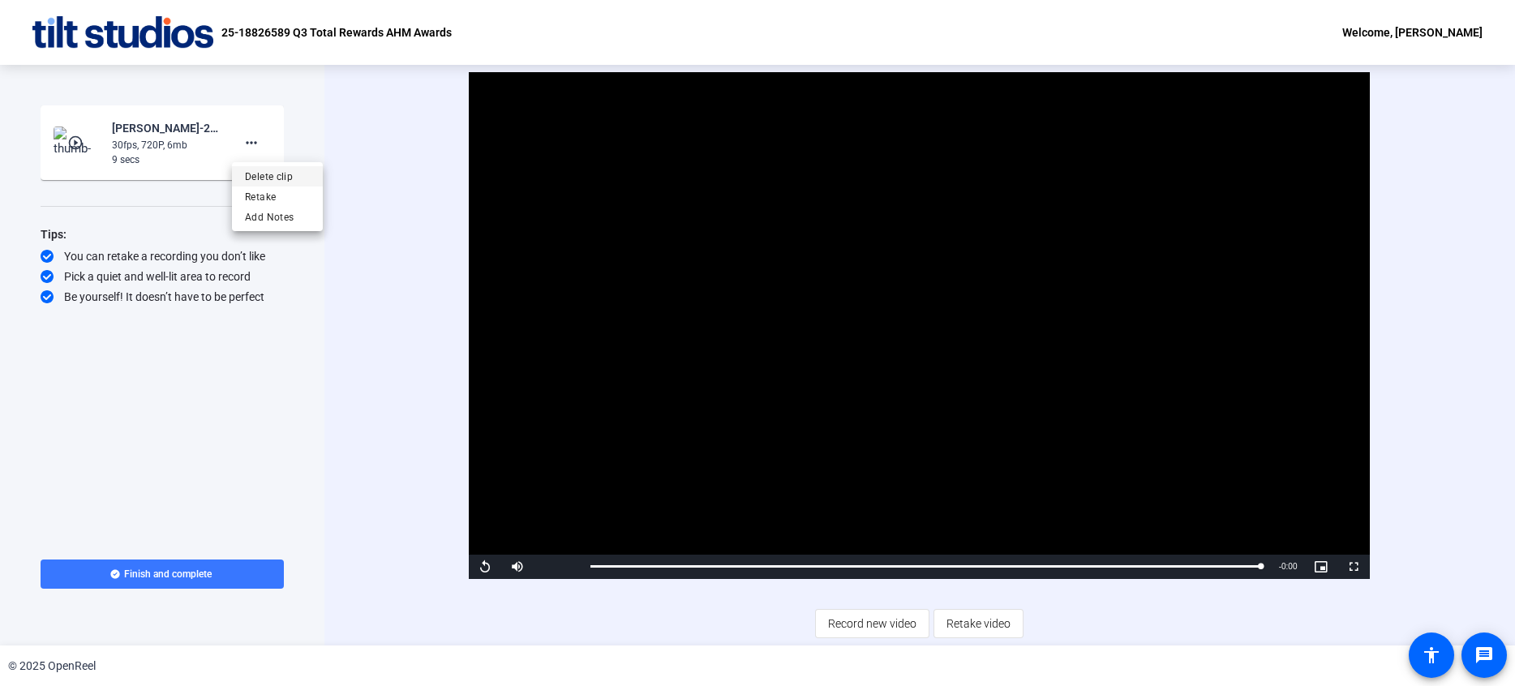
click at [277, 183] on span "Delete clip" at bounding box center [277, 176] width 65 height 19
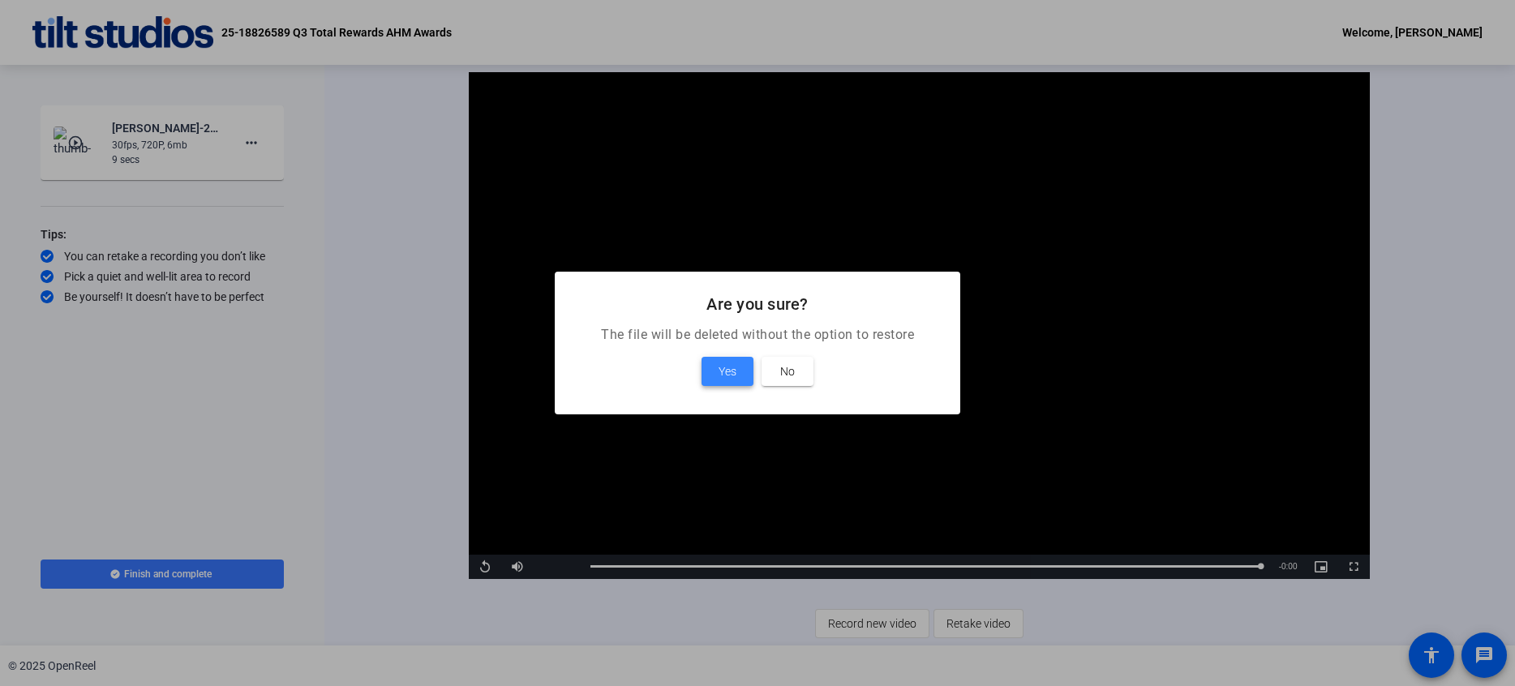
drag, startPoint x: 721, startPoint y: 373, endPoint x: 680, endPoint y: 410, distance: 55.7
click at [724, 373] on span "Yes" at bounding box center [728, 371] width 18 height 19
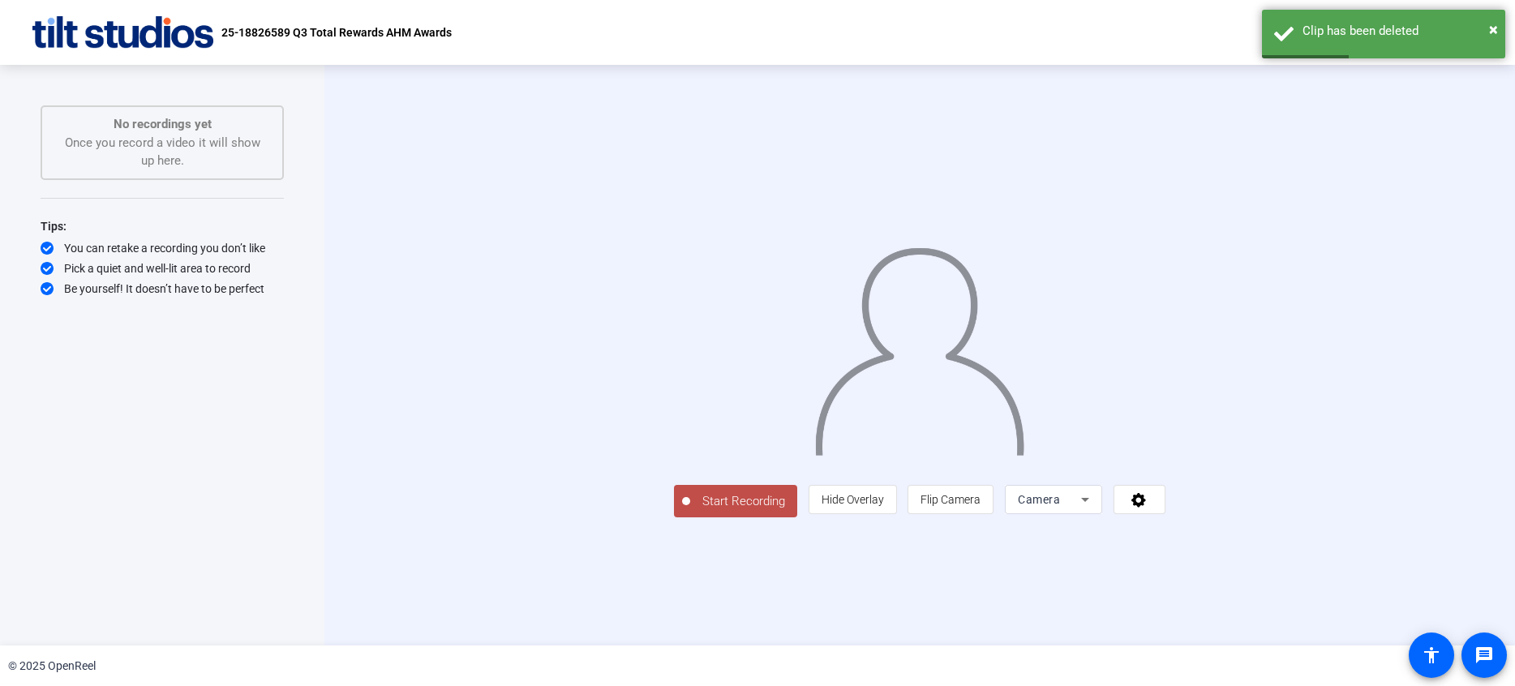
click at [690, 511] on span "Start Recording" at bounding box center [743, 501] width 107 height 19
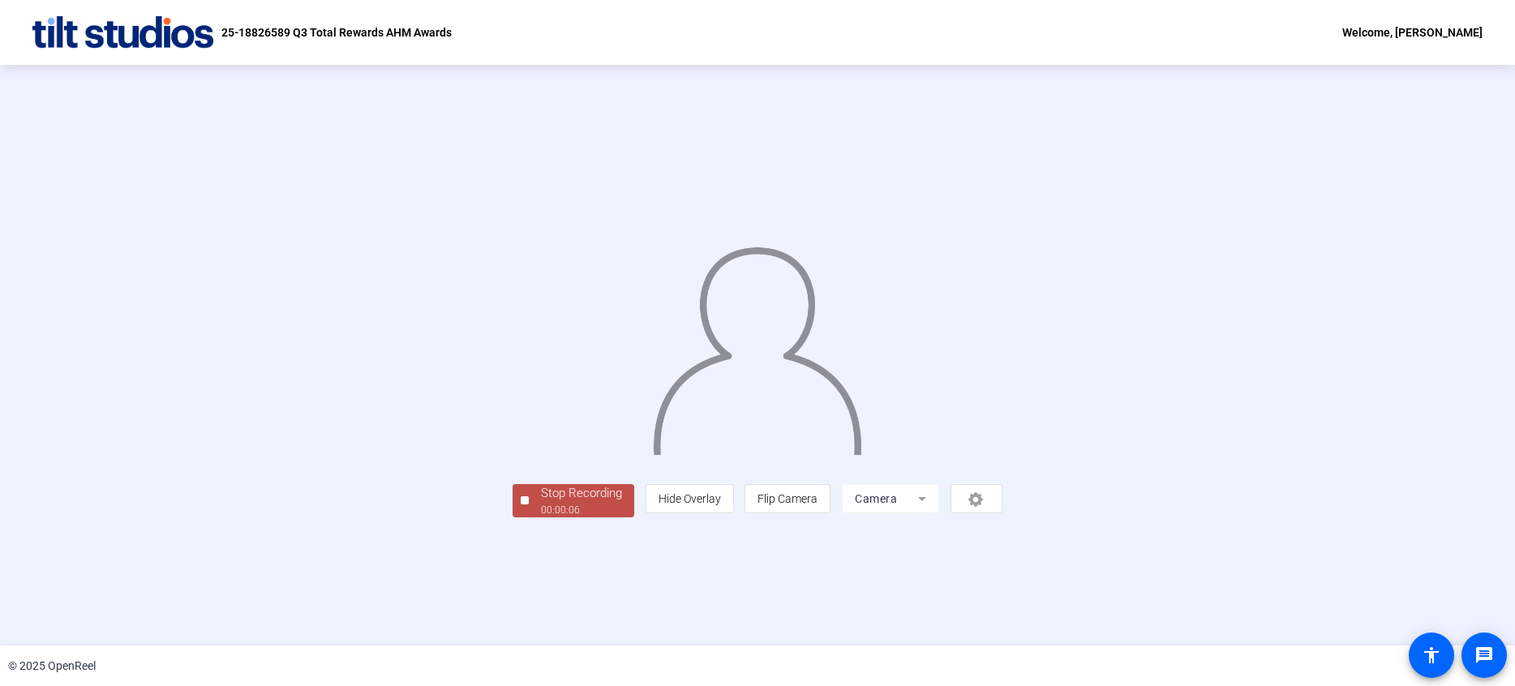
click at [541, 518] on div "00:00:06" at bounding box center [581, 510] width 81 height 15
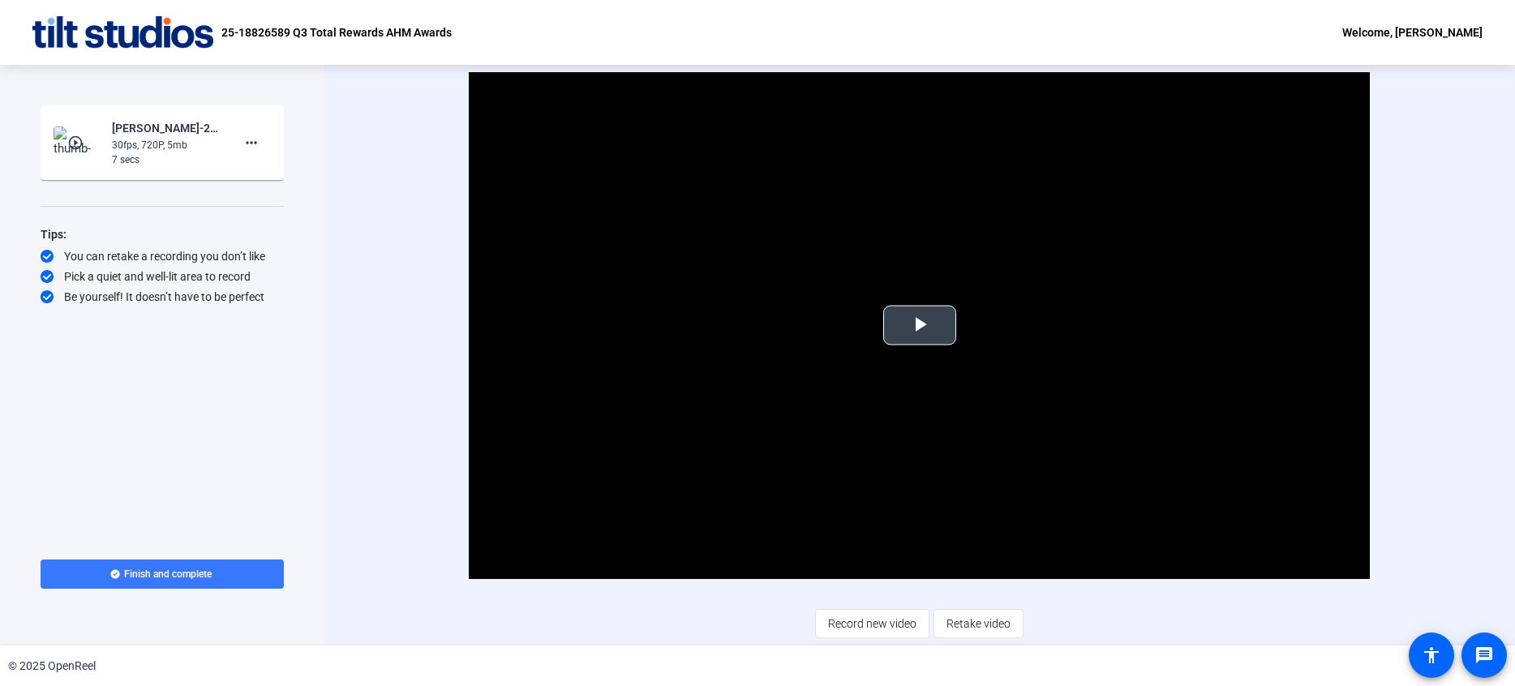
drag, startPoint x: 945, startPoint y: 324, endPoint x: 942, endPoint y: 333, distance: 9.5
click at [920, 325] on span "Video Player" at bounding box center [920, 325] width 0 height 0
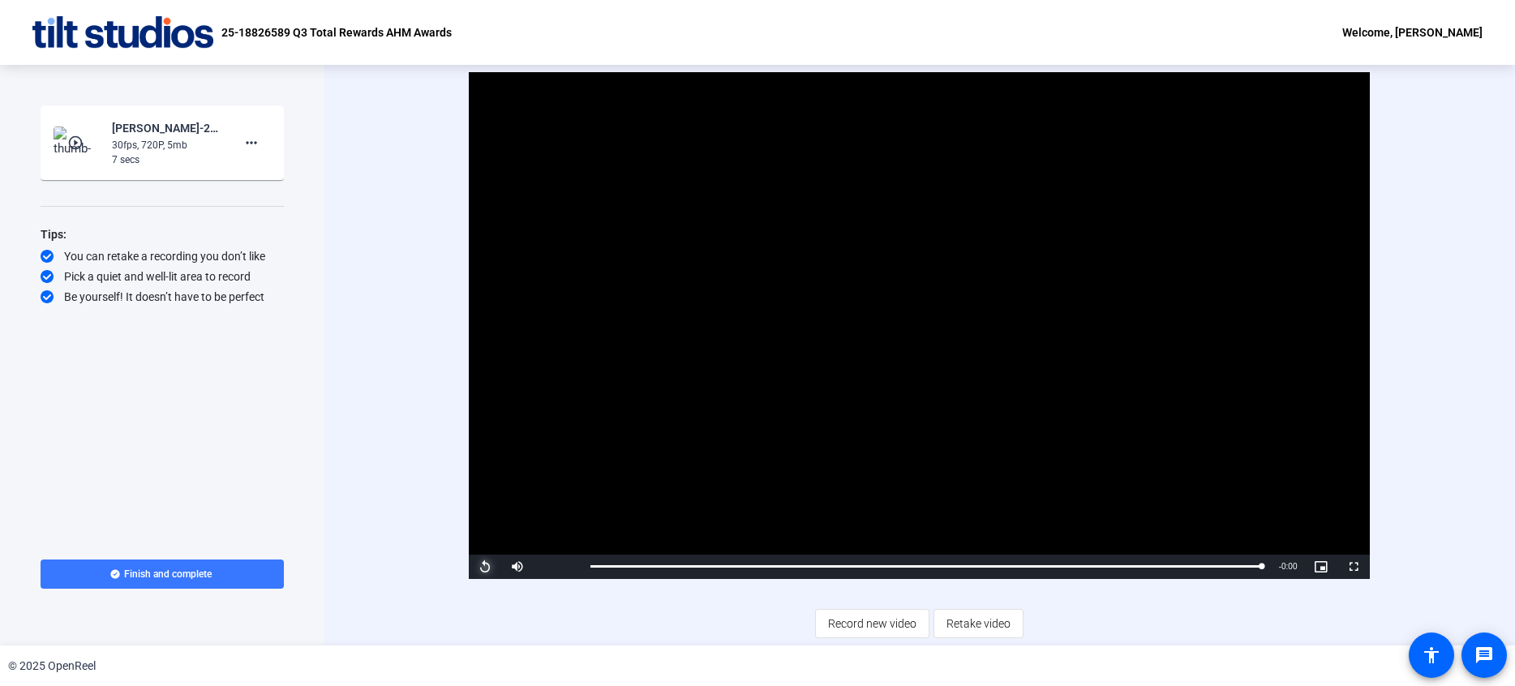
click at [492, 567] on span "Video Player" at bounding box center [485, 567] width 32 height 0
drag, startPoint x: 484, startPoint y: 567, endPoint x: 492, endPoint y: 569, distance: 8.5
click at [484, 567] on span "Video Player" at bounding box center [485, 567] width 32 height 0
click at [254, 142] on mat-icon "more_horiz" at bounding box center [251, 142] width 19 height 19
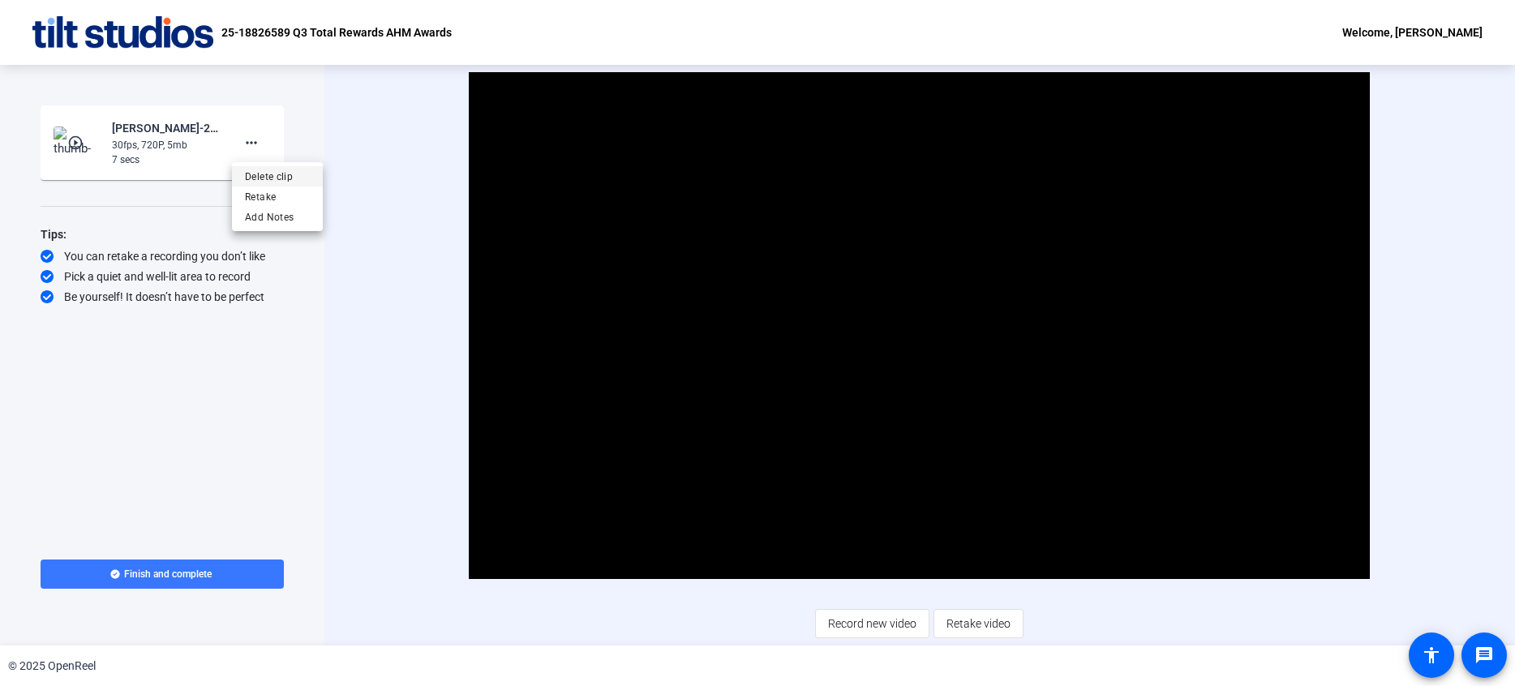
click at [257, 182] on span "Delete clip" at bounding box center [277, 176] width 65 height 19
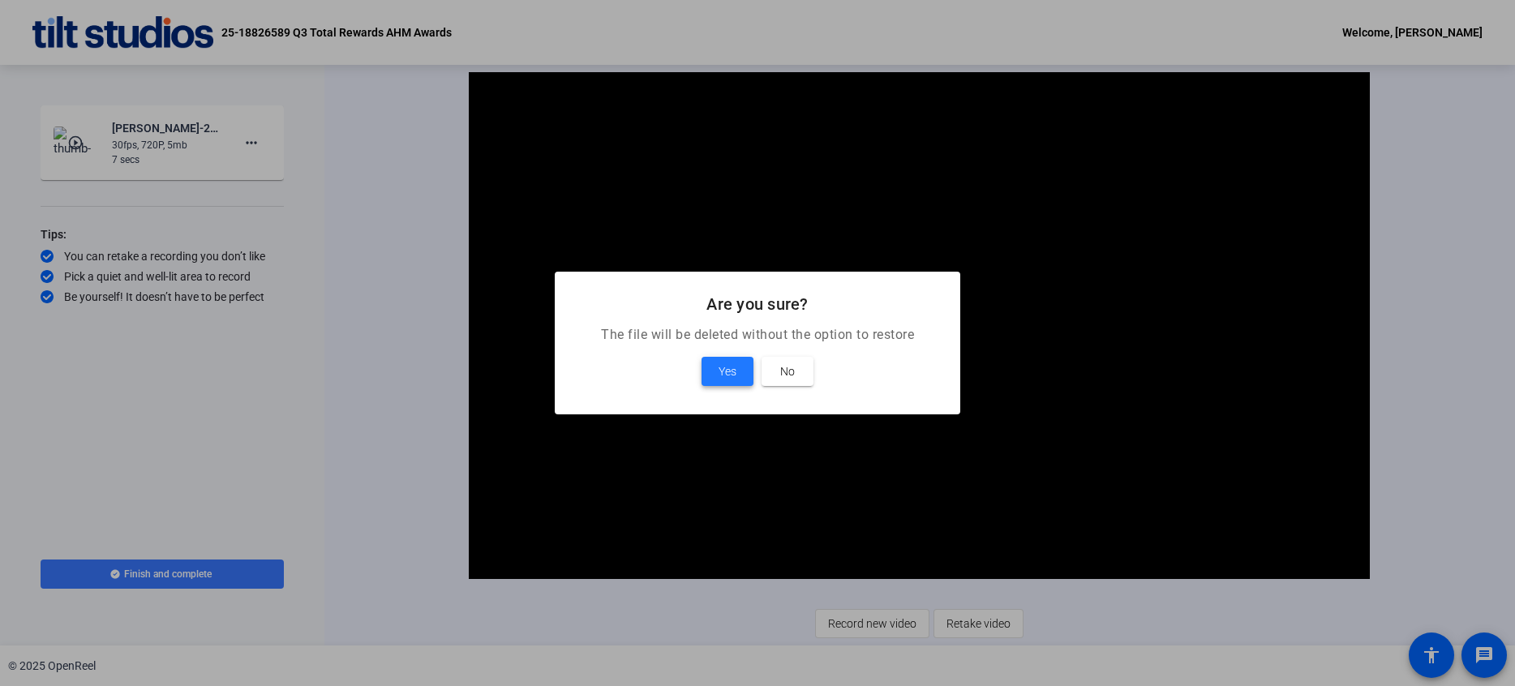
click at [715, 370] on span at bounding box center [728, 371] width 52 height 39
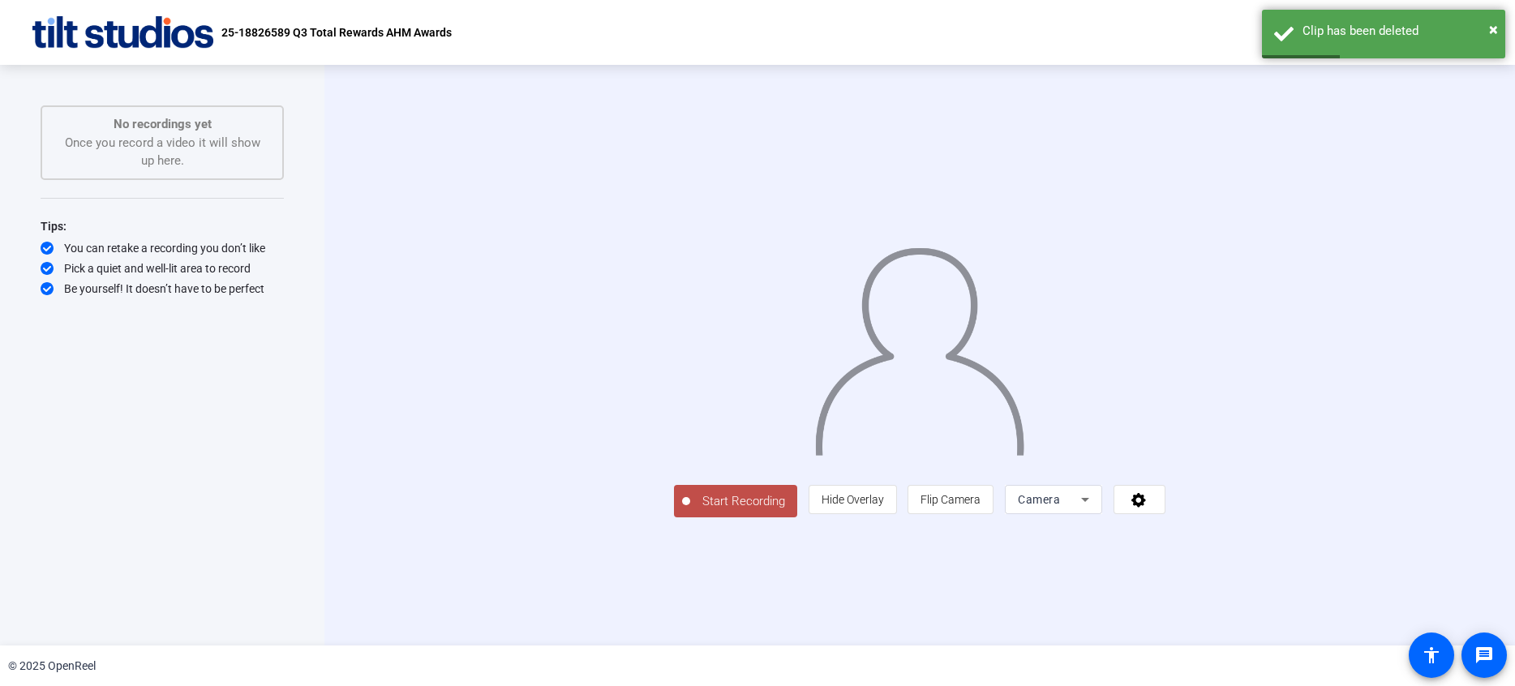
click at [690, 511] on span "Start Recording" at bounding box center [743, 501] width 107 height 19
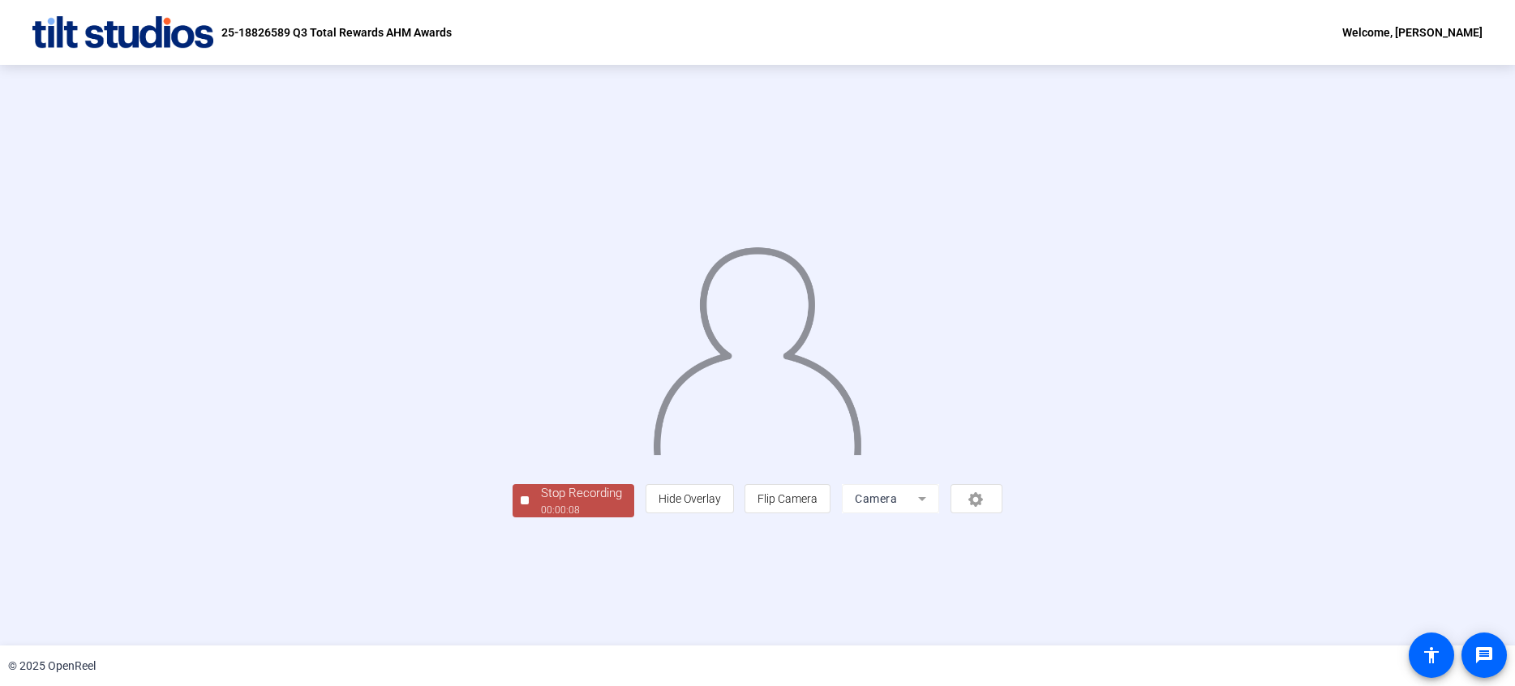
click at [541, 503] on div "Stop Recording" at bounding box center [581, 493] width 81 height 19
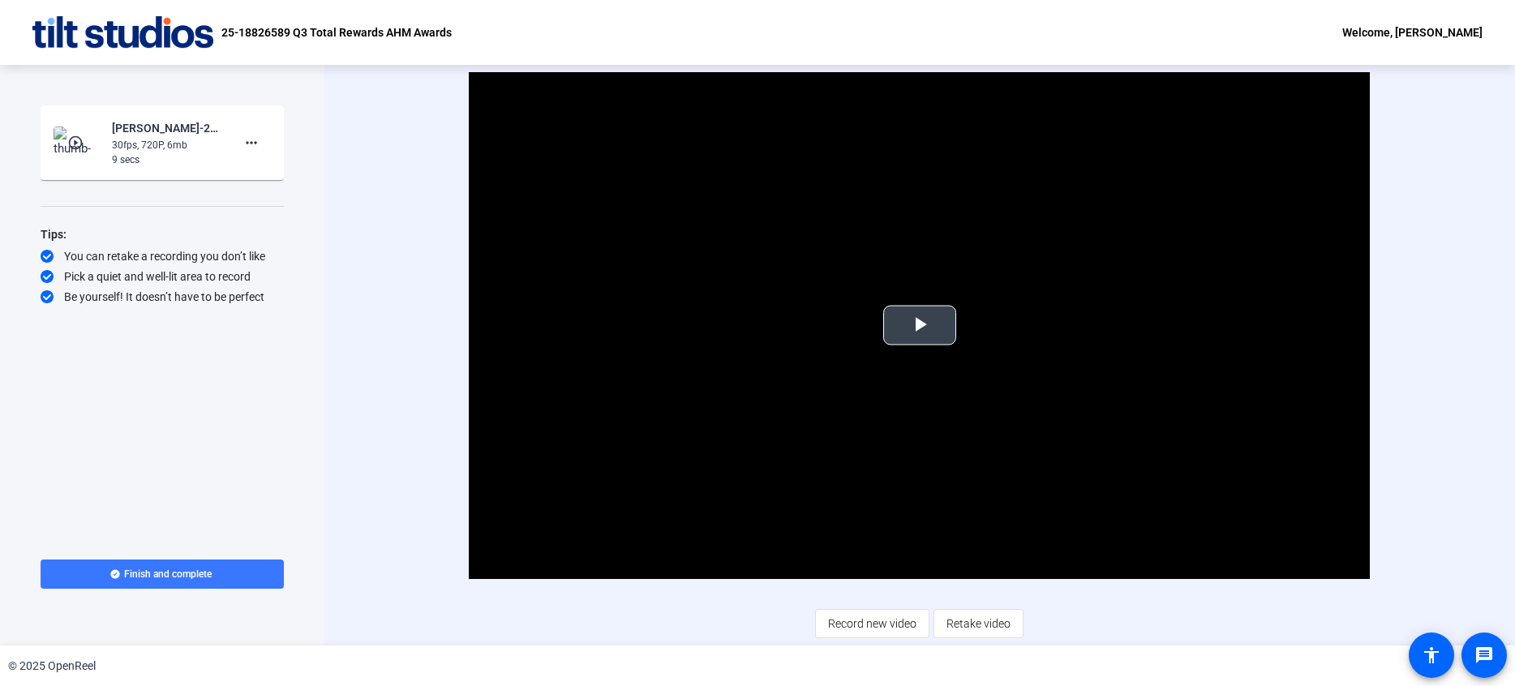
click at [920, 325] on span "Video Player" at bounding box center [920, 325] width 0 height 0
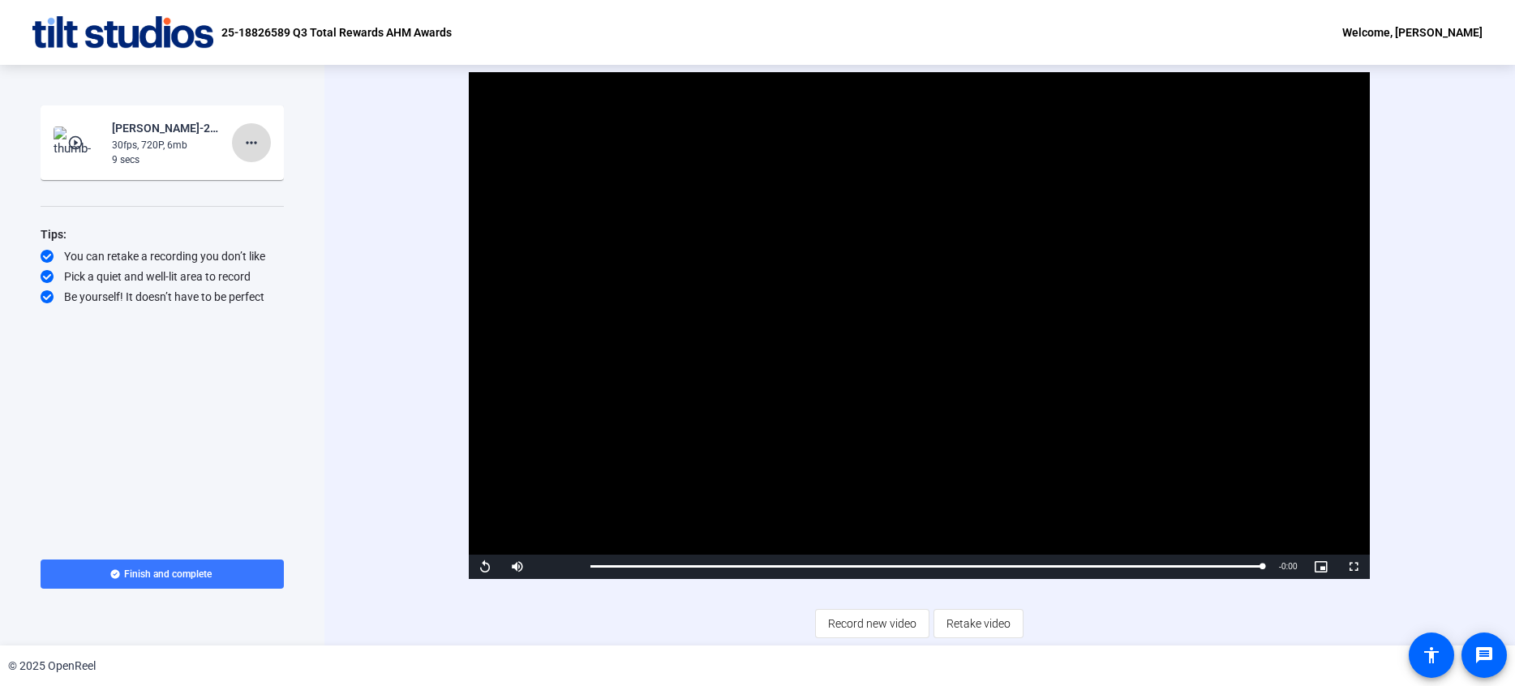
click at [254, 150] on mat-icon "more_horiz" at bounding box center [251, 142] width 19 height 19
click at [269, 182] on span "Delete clip" at bounding box center [277, 176] width 65 height 19
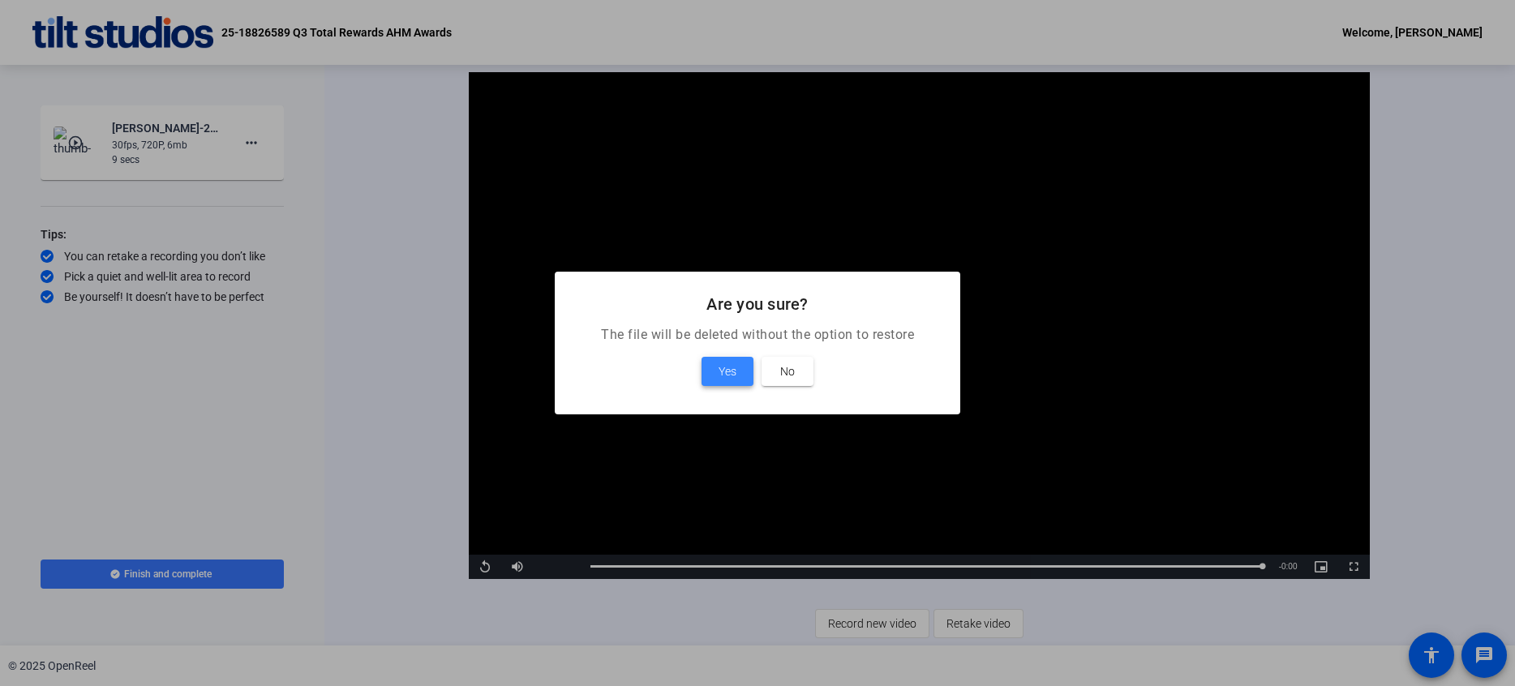
click at [735, 372] on span "Yes" at bounding box center [728, 371] width 18 height 19
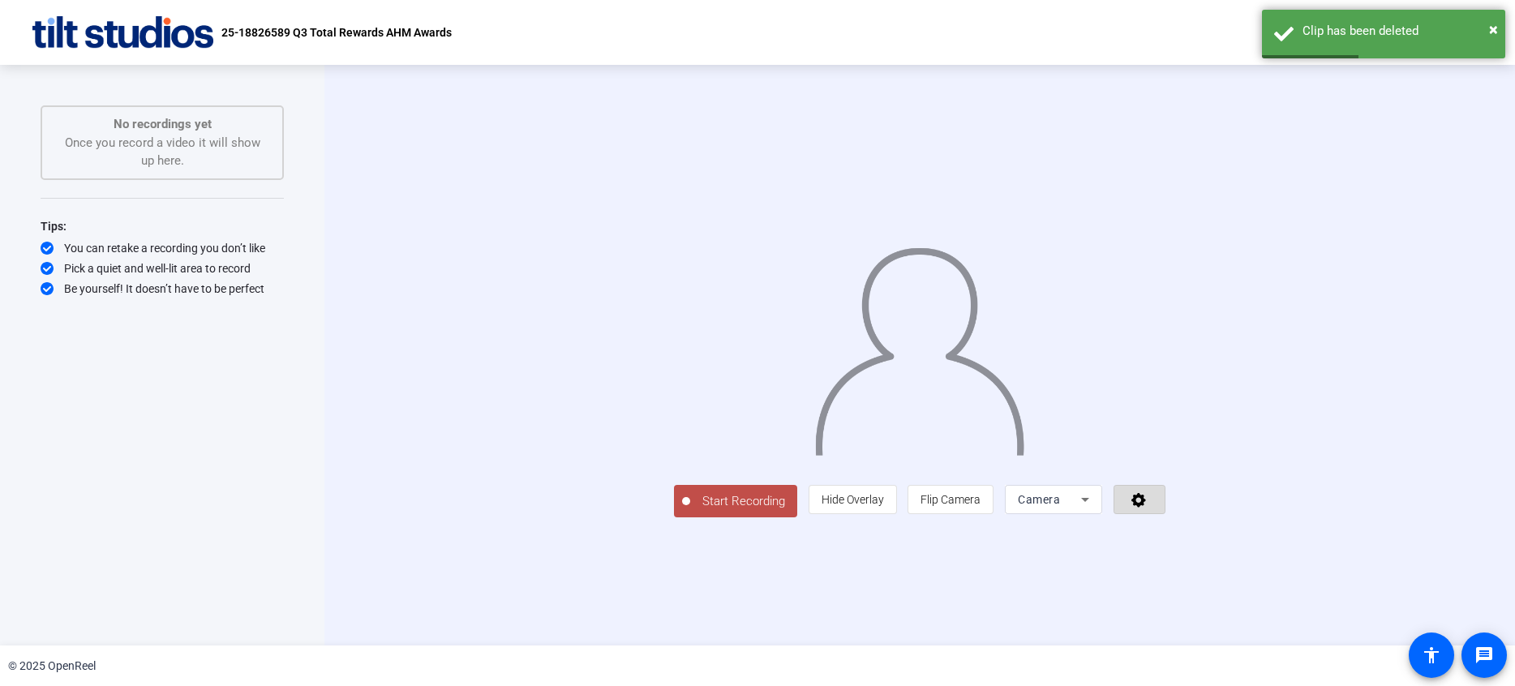
click at [1165, 519] on span at bounding box center [1140, 499] width 50 height 39
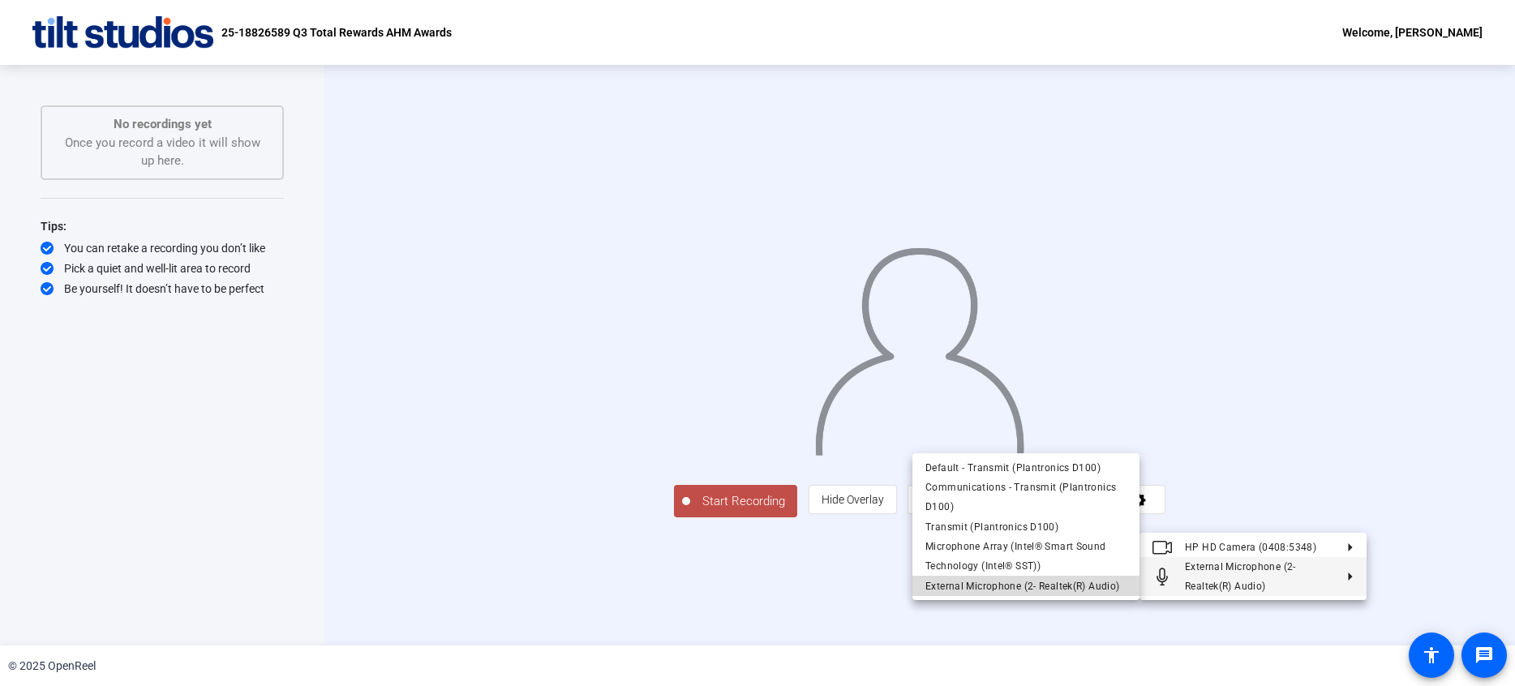
click at [1010, 591] on span "External Microphone (2- Realtek(R) Audio)" at bounding box center [1023, 585] width 194 height 11
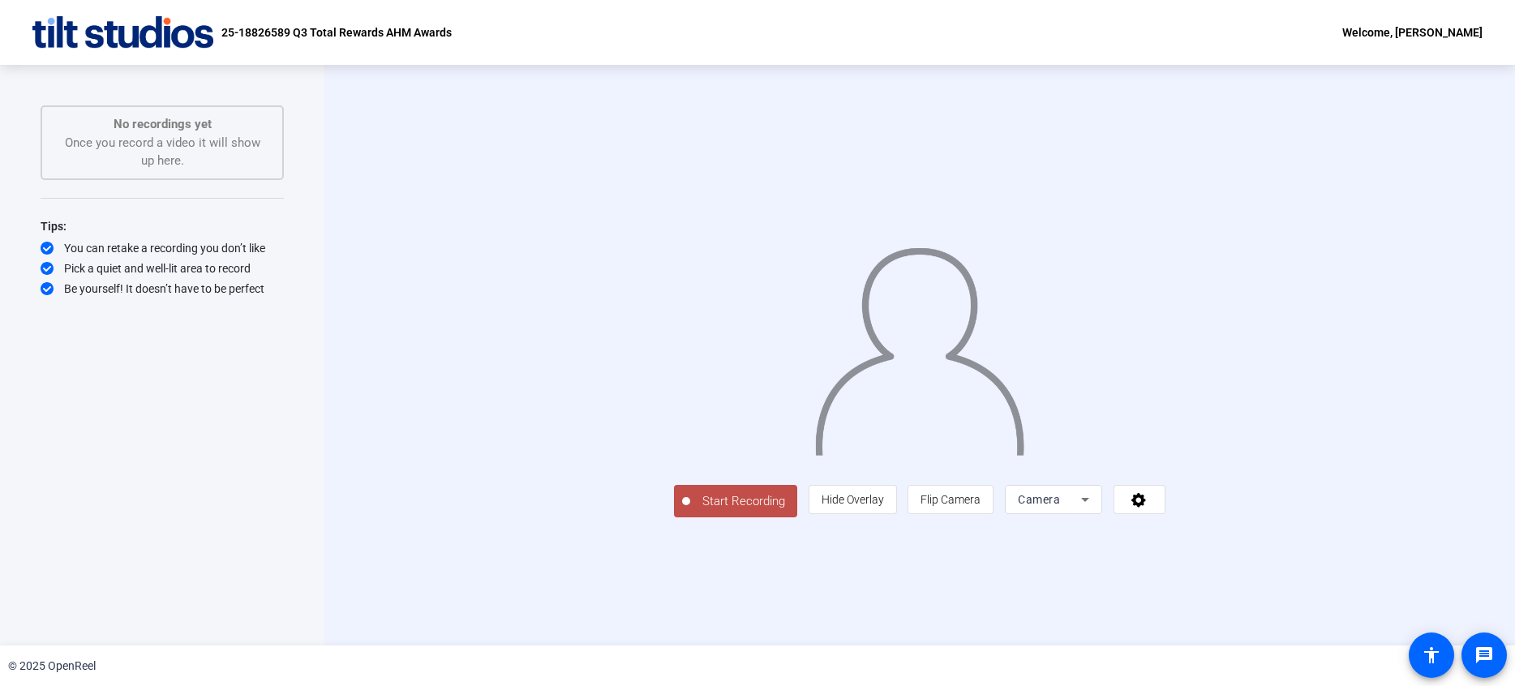
click at [690, 511] on span "Start Recording" at bounding box center [743, 501] width 107 height 19
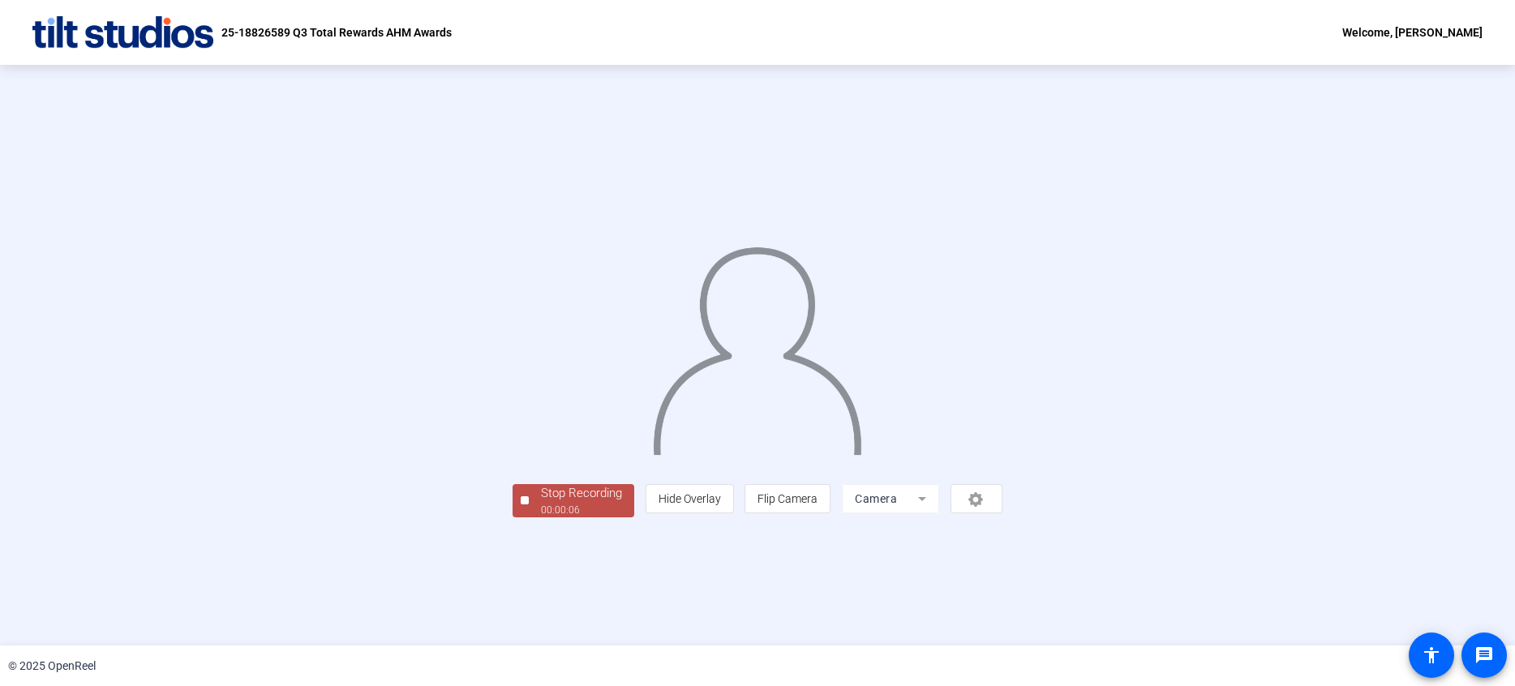
click at [541, 503] on div "Stop Recording" at bounding box center [581, 493] width 81 height 19
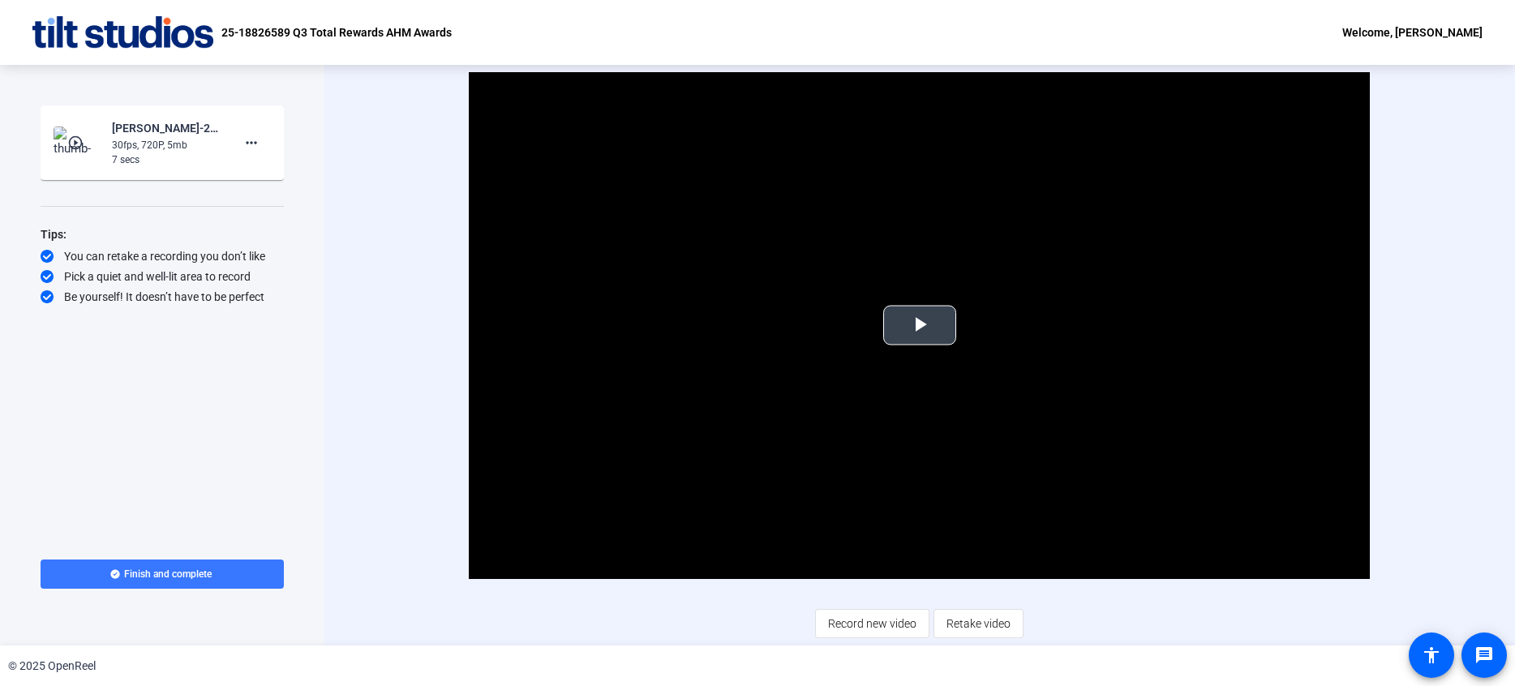
click at [920, 325] on span "Video Player" at bounding box center [920, 325] width 0 height 0
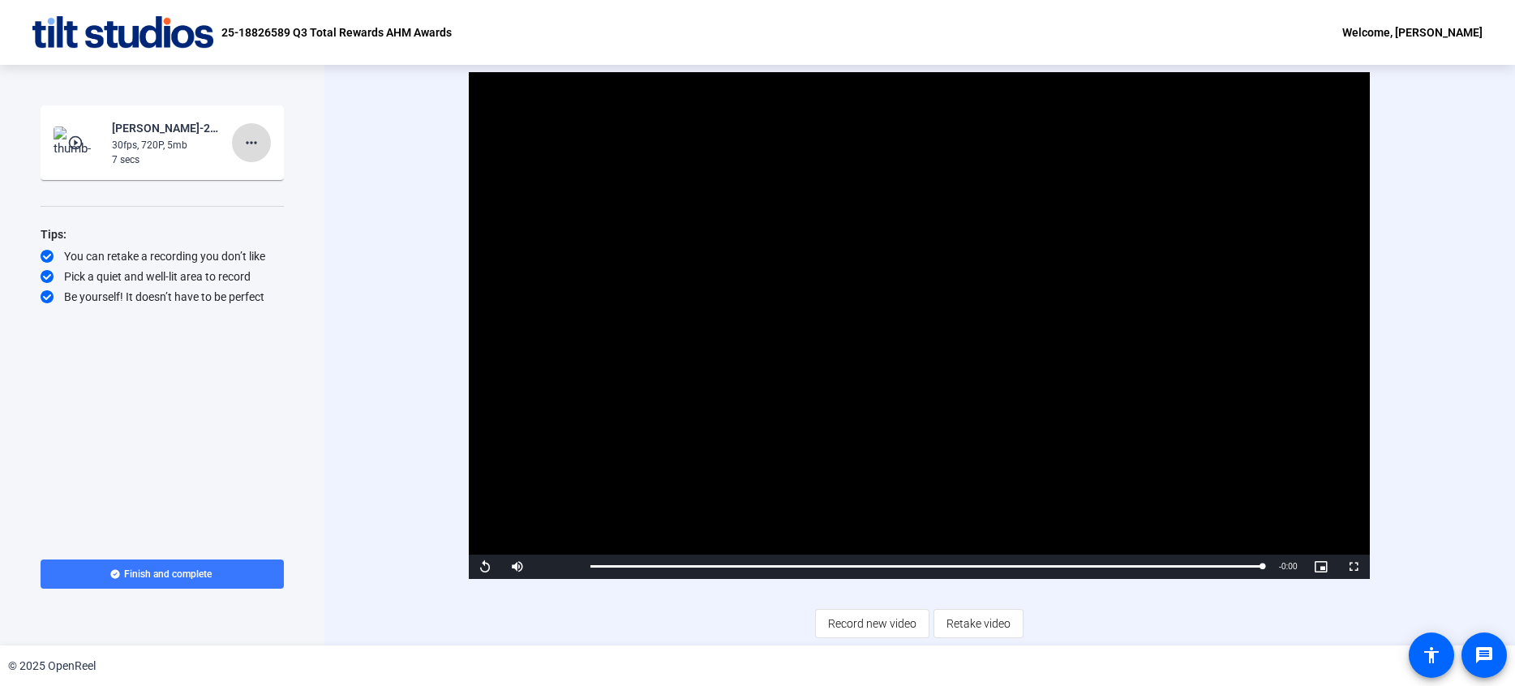
click at [246, 151] on mat-icon "more_horiz" at bounding box center [251, 142] width 19 height 19
click at [264, 175] on span "Delete clip" at bounding box center [277, 176] width 65 height 19
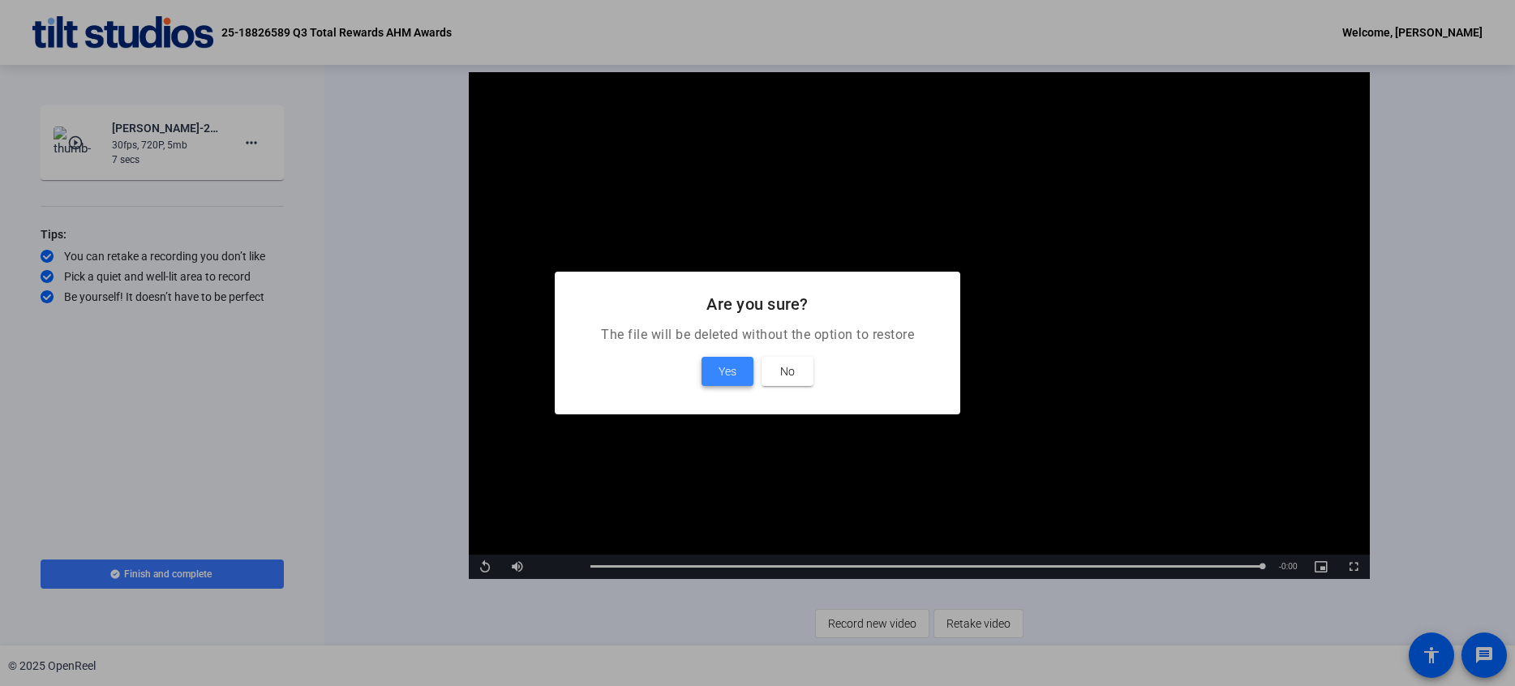
drag, startPoint x: 740, startPoint y: 374, endPoint x: 756, endPoint y: 416, distance: 45.2
click at [742, 374] on span at bounding box center [728, 371] width 52 height 39
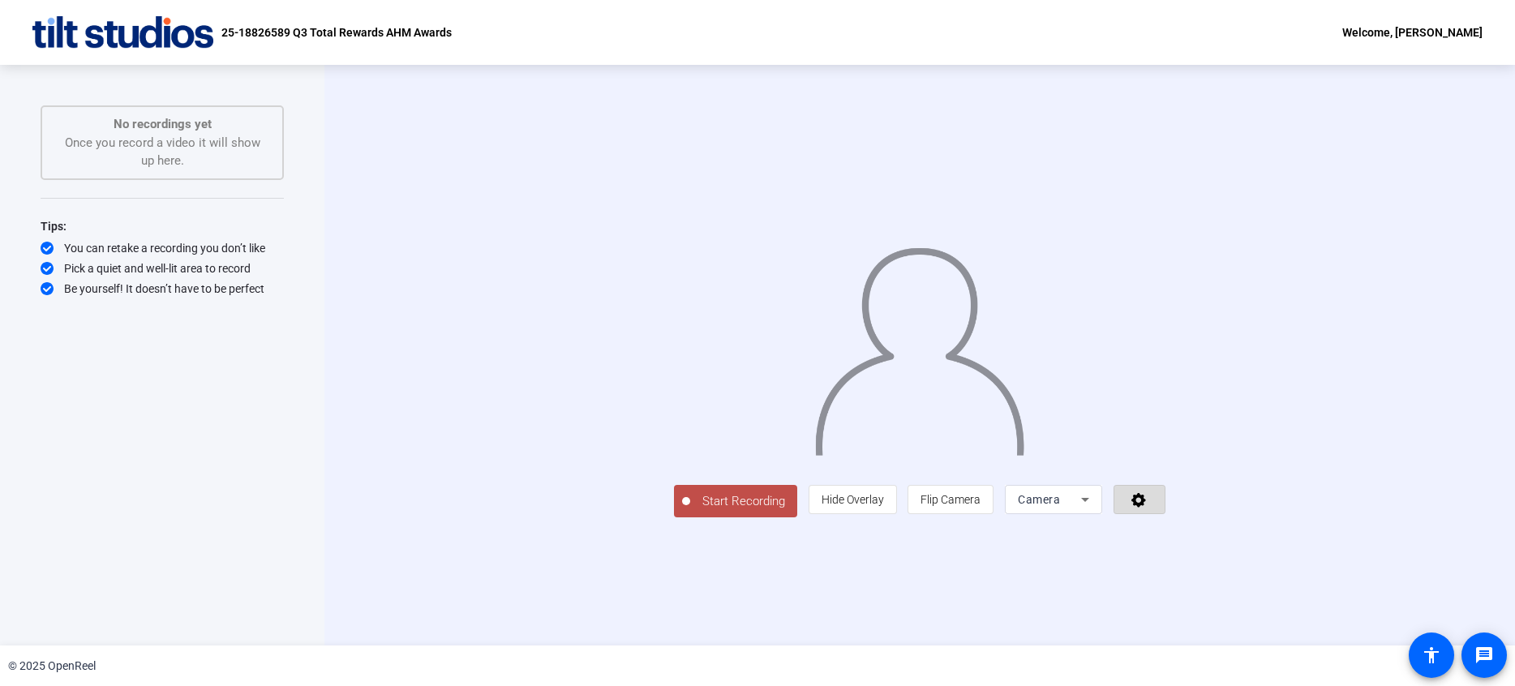
click at [1165, 519] on span at bounding box center [1140, 499] width 50 height 39
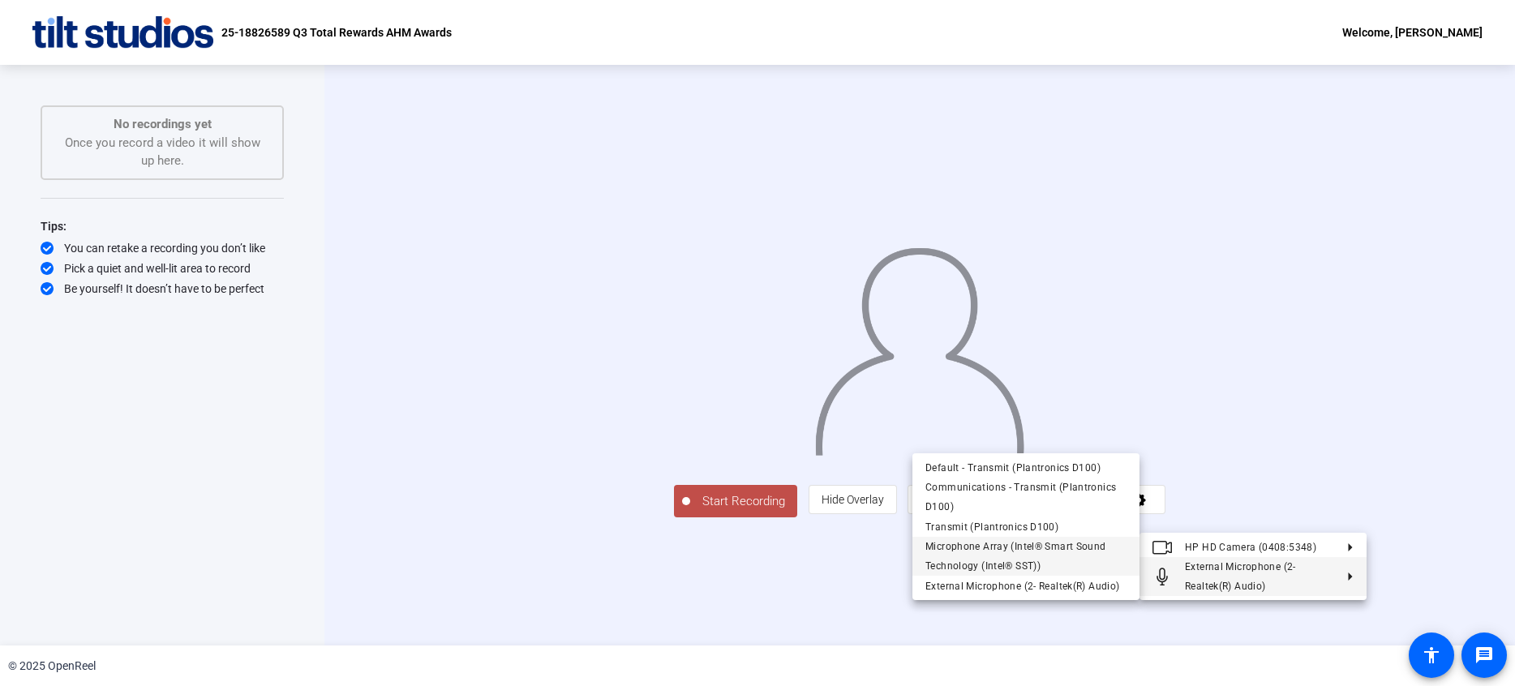
click at [1023, 558] on span "Microphone Array (Intel® Smart Sound Technology (Intel® SST))" at bounding box center [1026, 556] width 201 height 39
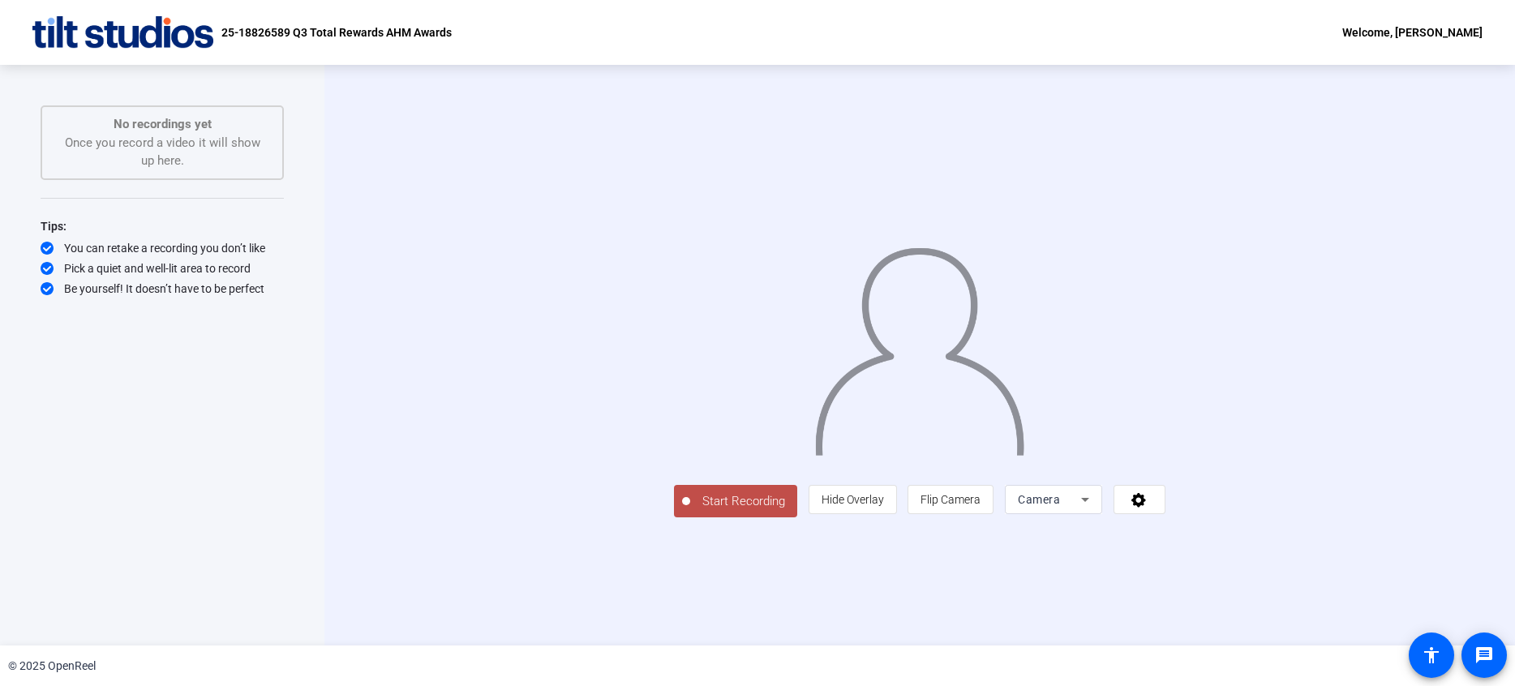
click at [690, 511] on span "Start Recording" at bounding box center [743, 501] width 107 height 19
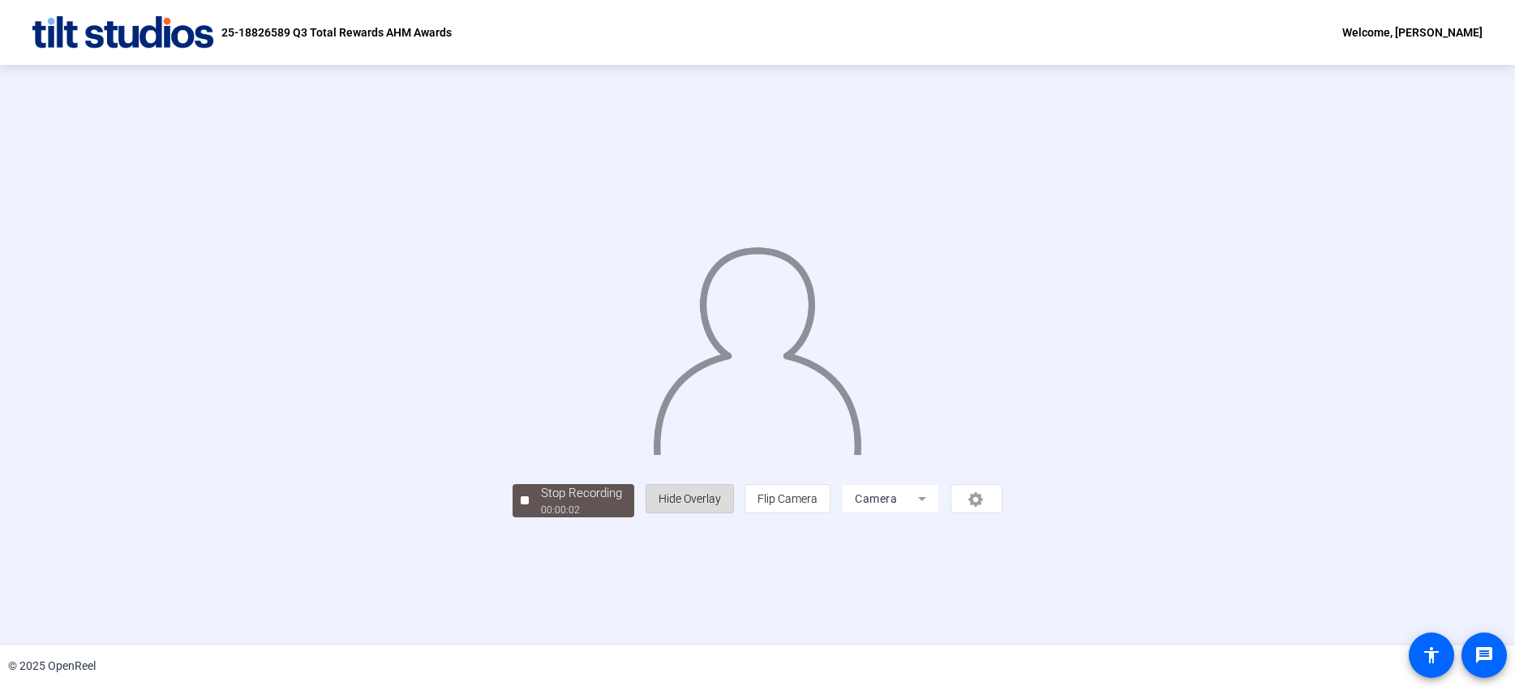
click at [721, 505] on span "Hide Overlay" at bounding box center [690, 498] width 62 height 13
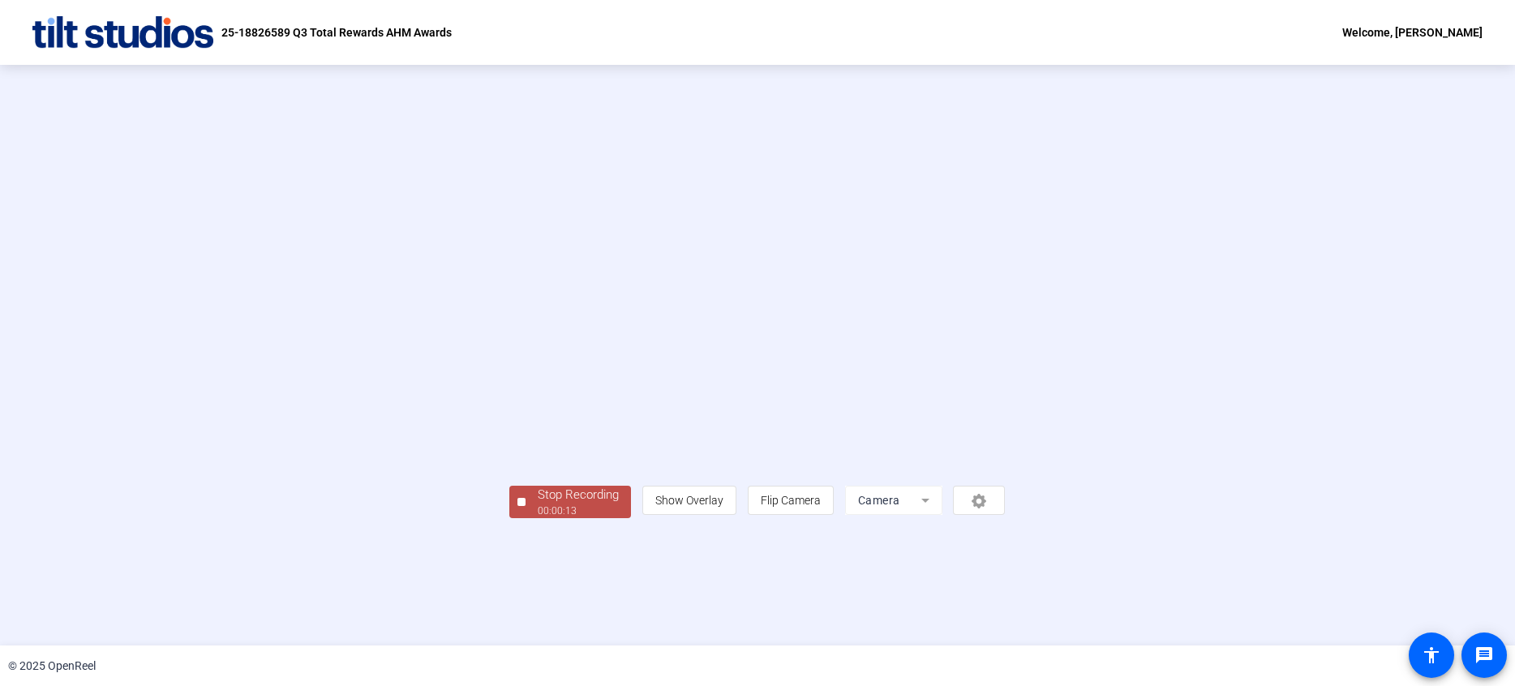
click at [538, 518] on div "00:00:13" at bounding box center [578, 511] width 81 height 15
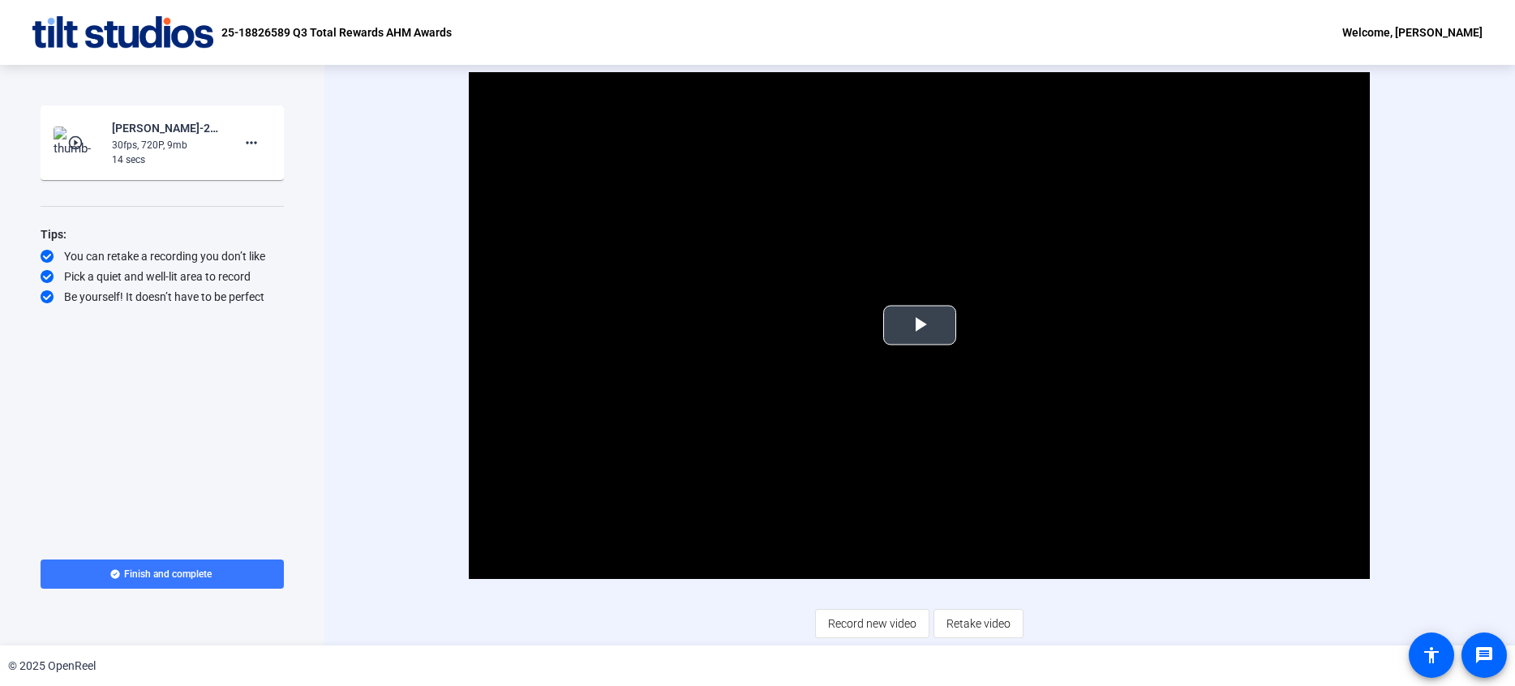
click at [920, 325] on span "Video Player" at bounding box center [920, 325] width 0 height 0
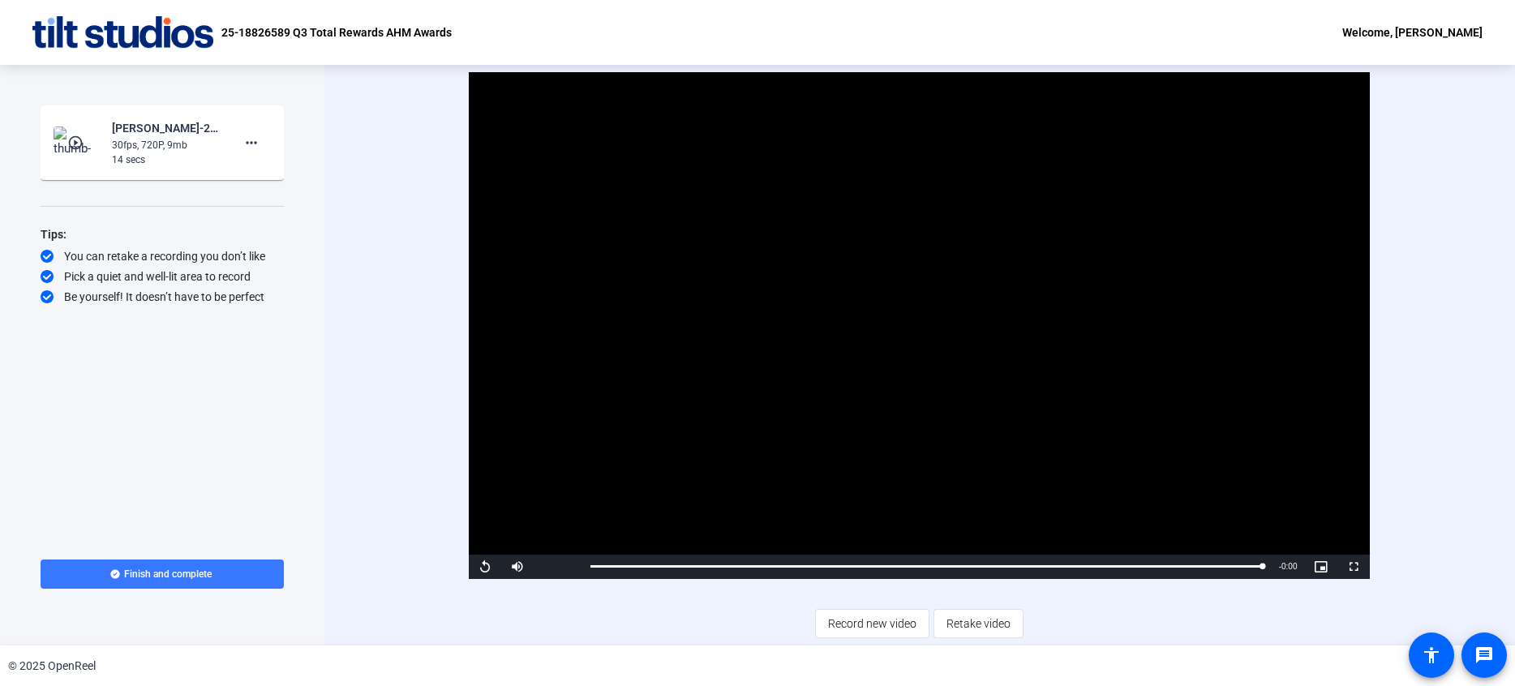
click at [1059, 627] on div "Video Player is loading. Play Video Replay Mute Current Time 0:14 / Duration 0:…" at bounding box center [920, 355] width 1012 height 566
click at [258, 146] on mat-icon "more_horiz" at bounding box center [251, 142] width 19 height 19
click at [269, 170] on span "Delete clip" at bounding box center [277, 176] width 65 height 19
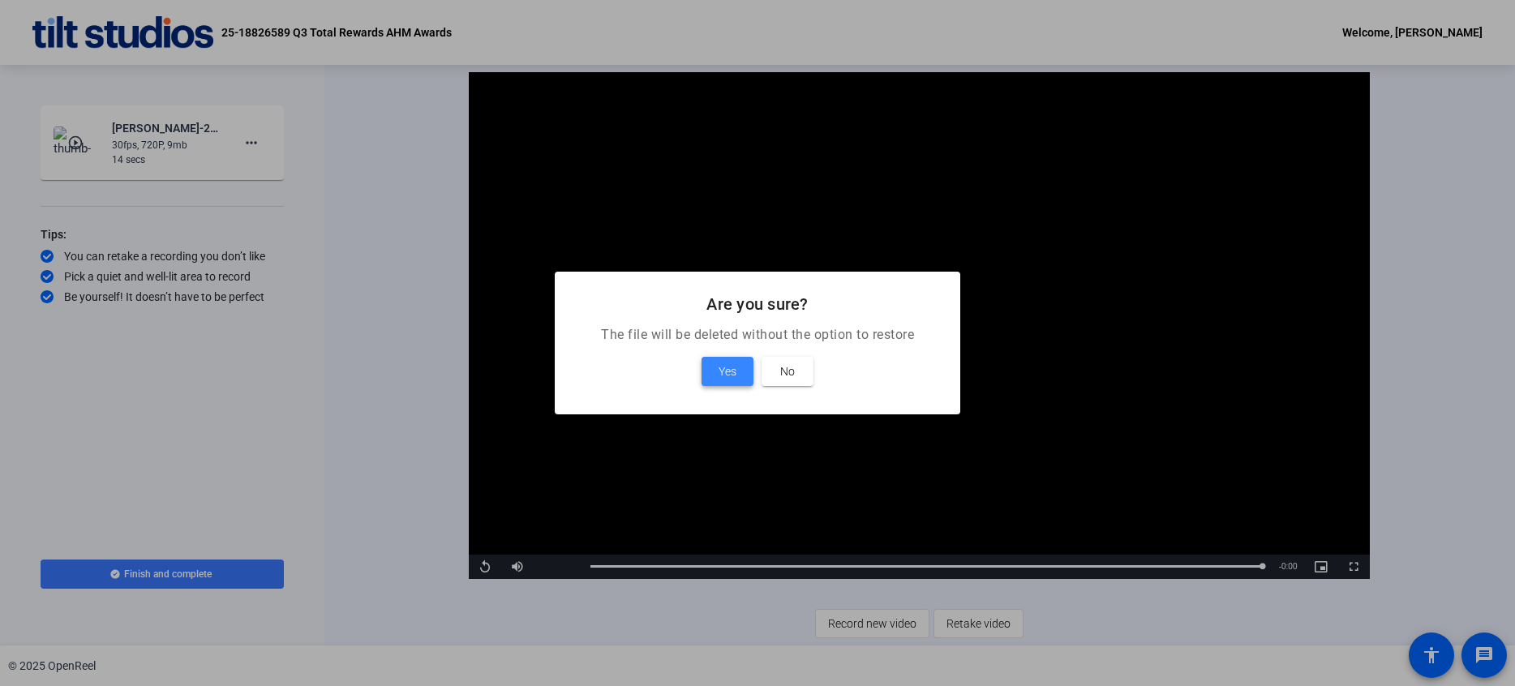
click at [722, 377] on span "Yes" at bounding box center [728, 371] width 18 height 19
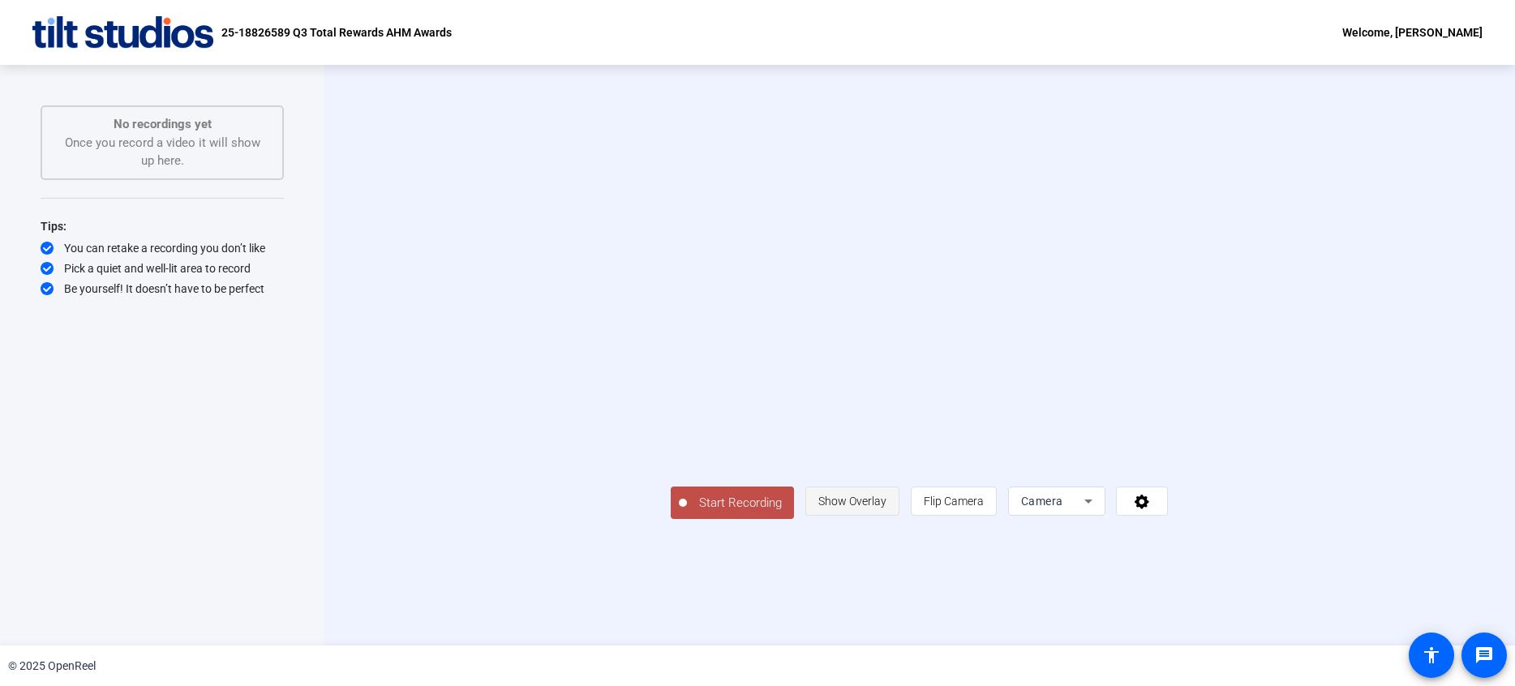
click at [887, 517] on span "Show Overlay" at bounding box center [852, 501] width 68 height 31
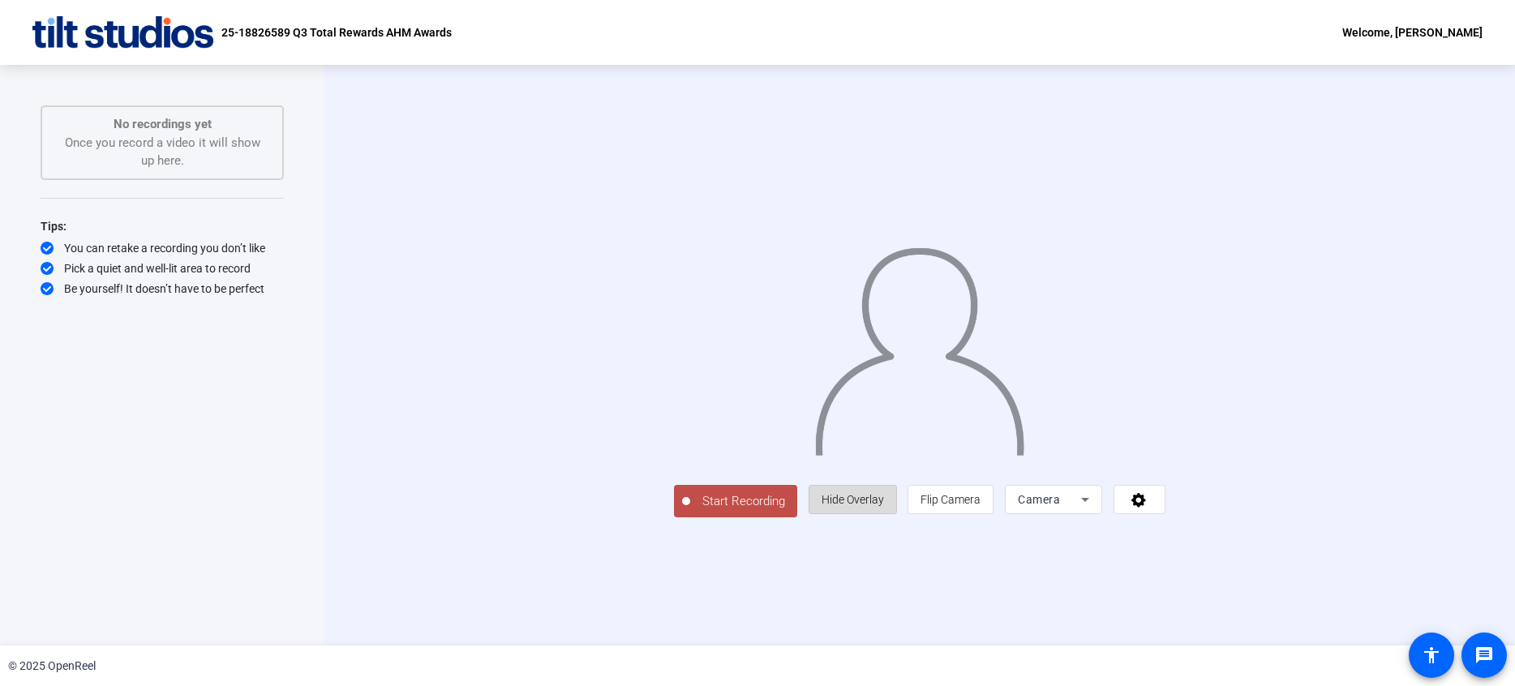
click at [884, 506] on span "Hide Overlay" at bounding box center [853, 499] width 62 height 13
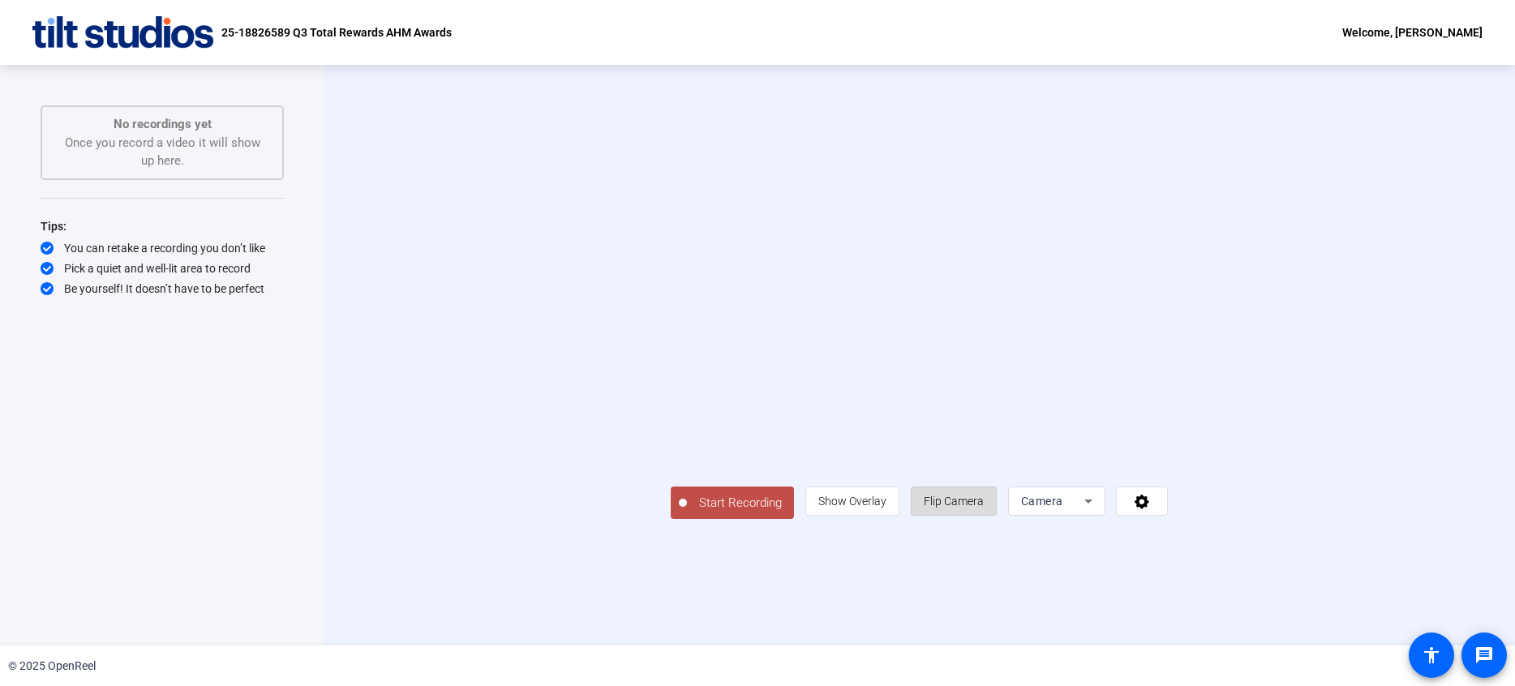
click at [984, 508] on span "Flip Camera" at bounding box center [954, 501] width 60 height 13
drag, startPoint x: 499, startPoint y: 614, endPoint x: 515, endPoint y: 607, distance: 17.8
click at [687, 513] on span "Start Recording" at bounding box center [740, 503] width 107 height 19
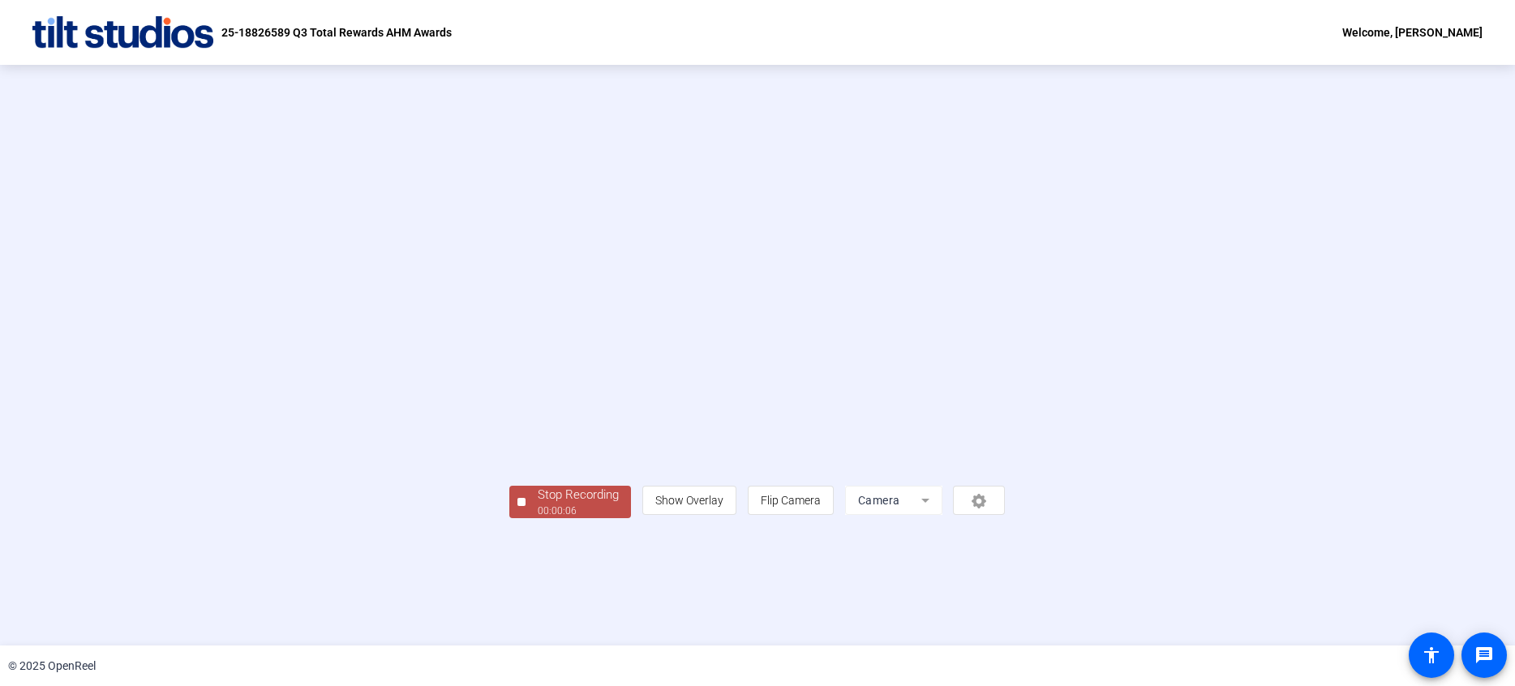
click at [538, 505] on div "Stop Recording" at bounding box center [578, 495] width 81 height 19
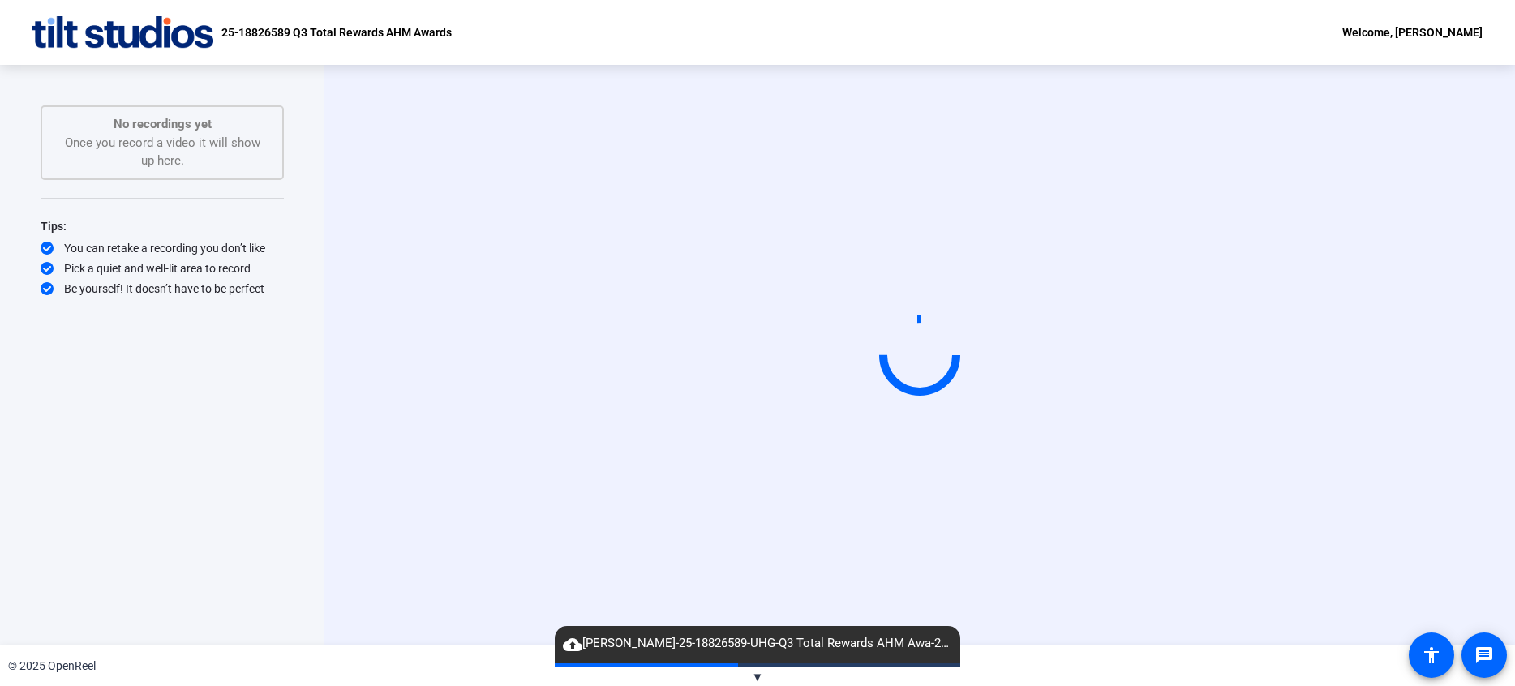
click at [367, 599] on div "Start Recording" at bounding box center [919, 355] width 1191 height 581
drag, startPoint x: 1411, startPoint y: 225, endPoint x: 1390, endPoint y: 236, distance: 22.9
click at [1411, 287] on div "Start Recording" at bounding box center [920, 355] width 1012 height 137
click at [1442, 560] on div "Start Recording" at bounding box center [919, 355] width 1191 height 581
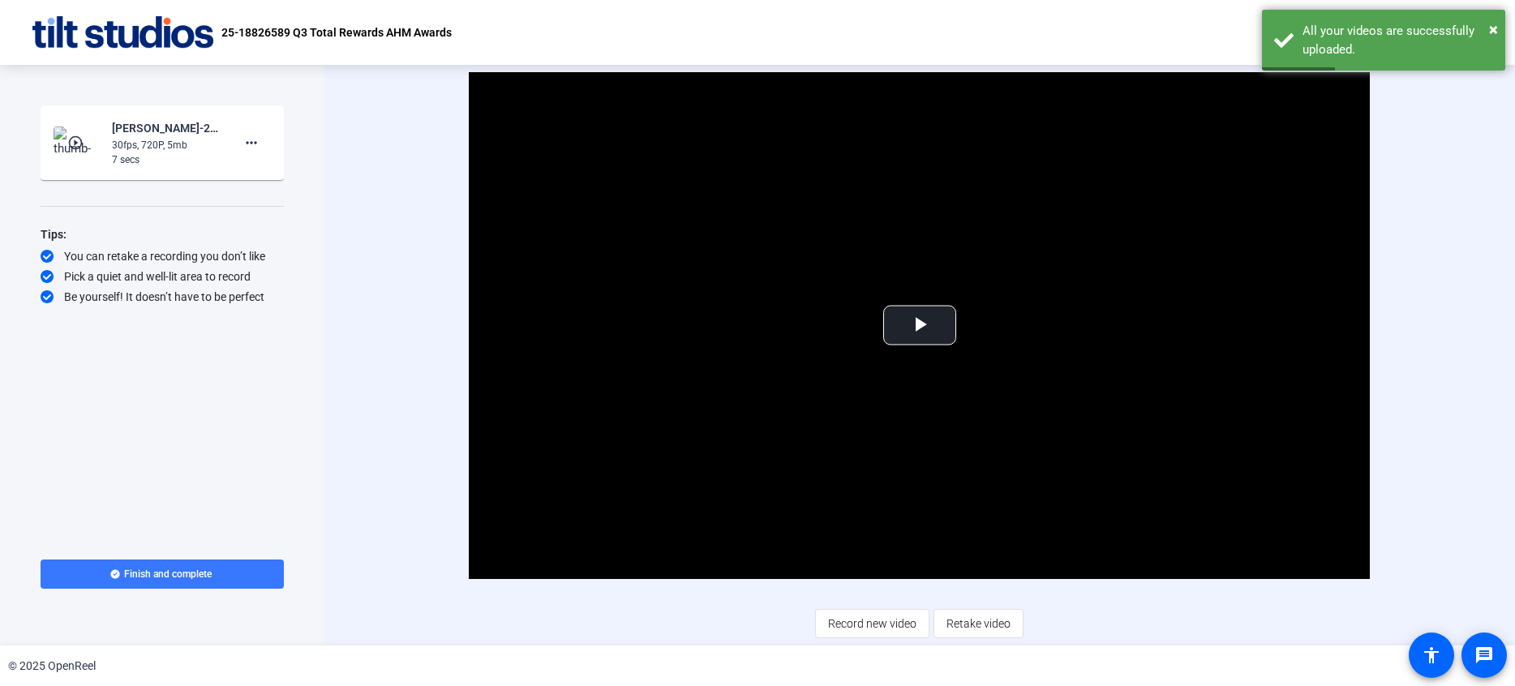
click at [728, 630] on div "Video Player is loading. Play Video Play Mute Current Time 0:00 / Duration 0:07…" at bounding box center [920, 355] width 1012 height 566
click at [920, 325] on span "Video Player" at bounding box center [920, 325] width 0 height 0
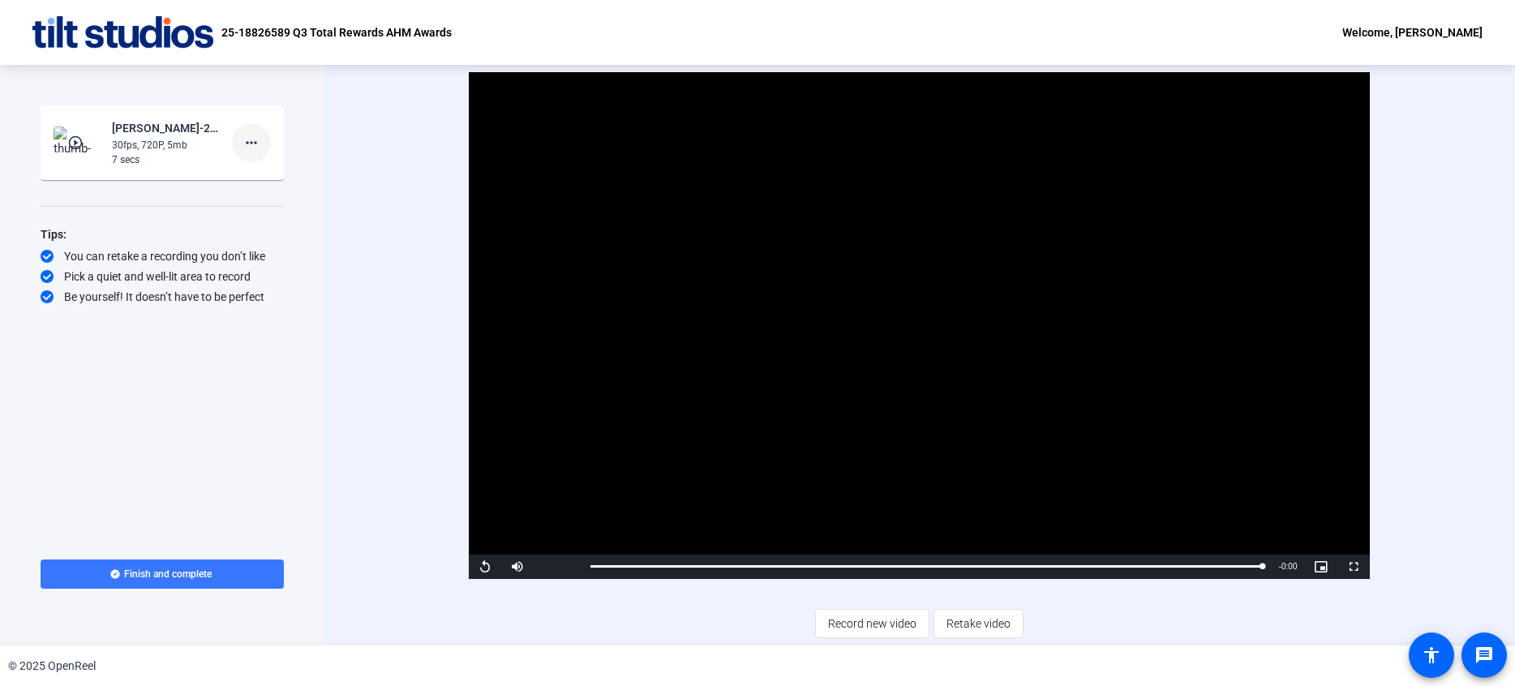
click at [260, 144] on mat-icon "more_horiz" at bounding box center [251, 142] width 19 height 19
click at [273, 178] on span "Delete clip" at bounding box center [277, 176] width 65 height 19
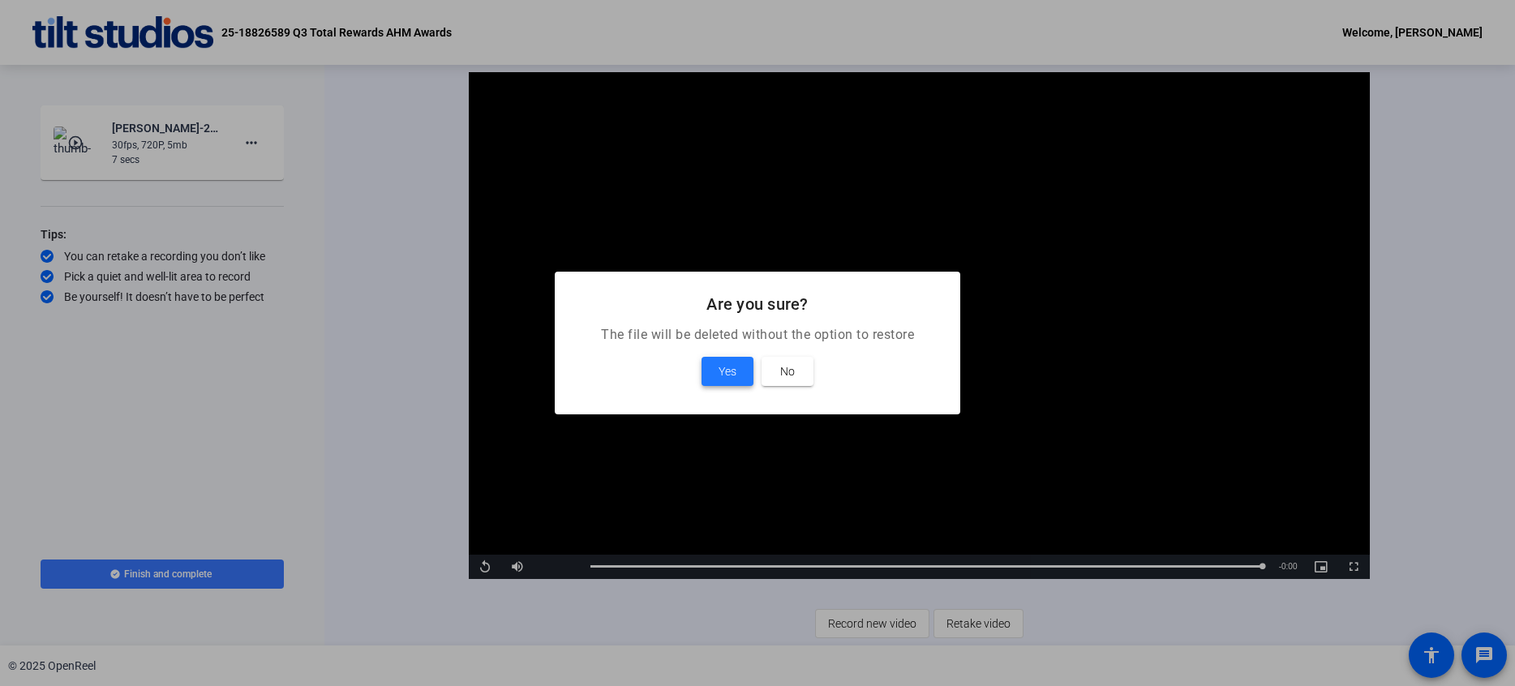
click at [717, 379] on span at bounding box center [728, 371] width 52 height 39
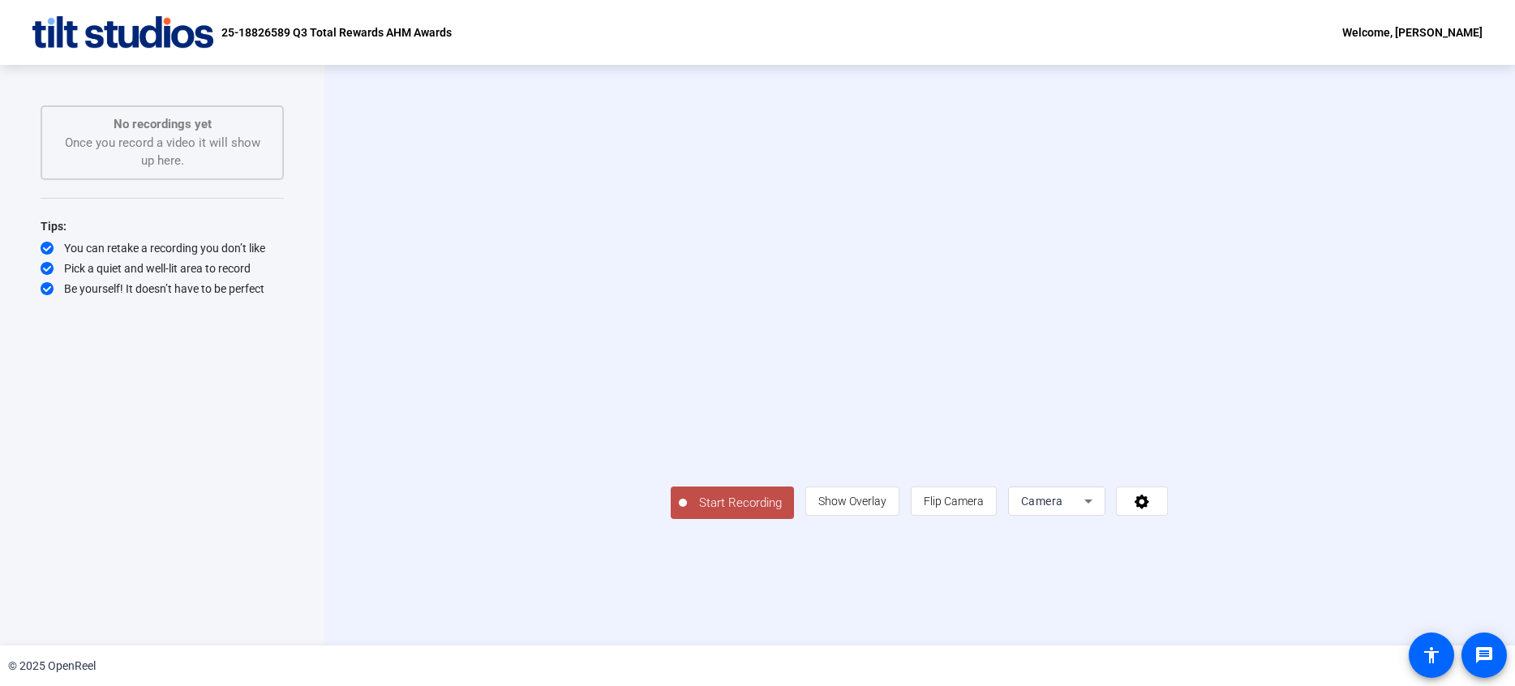
click at [687, 513] on span "Start Recording" at bounding box center [740, 503] width 107 height 19
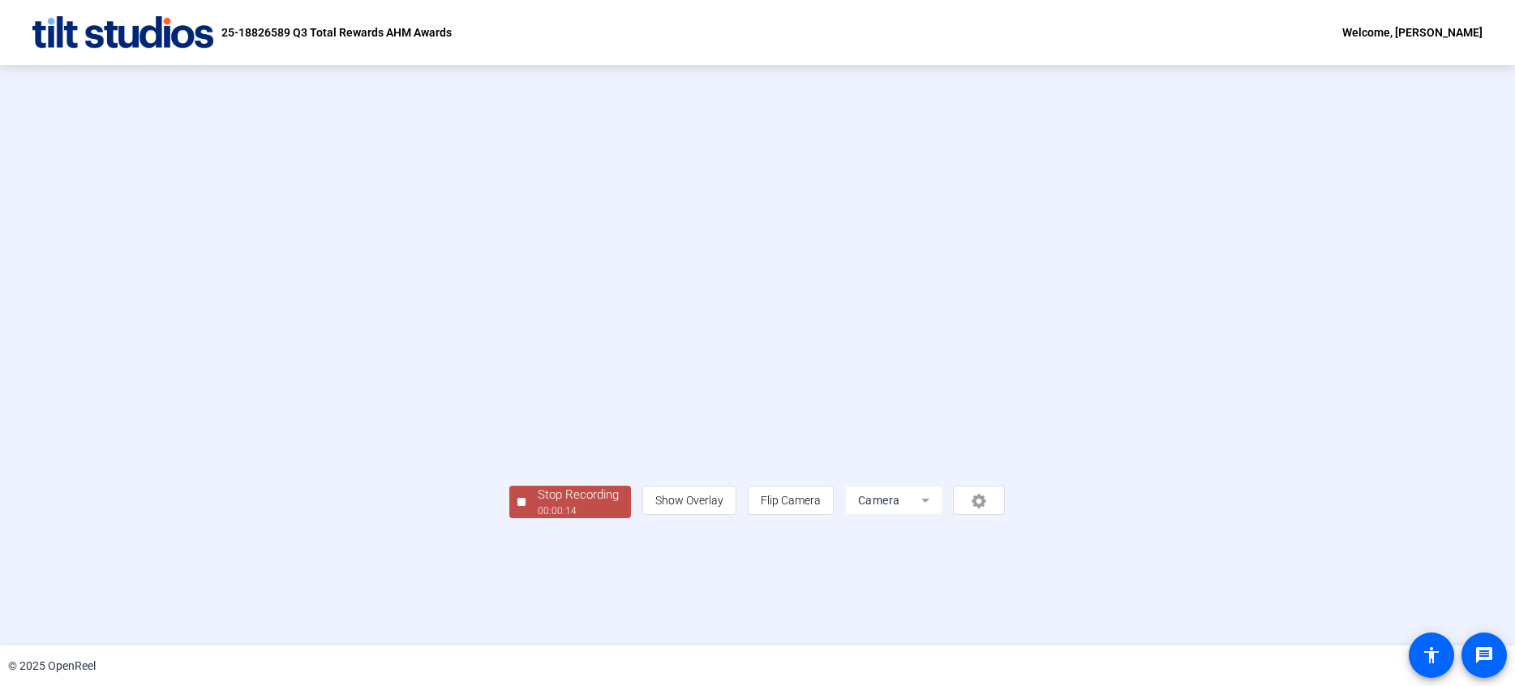
click at [538, 518] on div "00:00:14" at bounding box center [578, 511] width 81 height 15
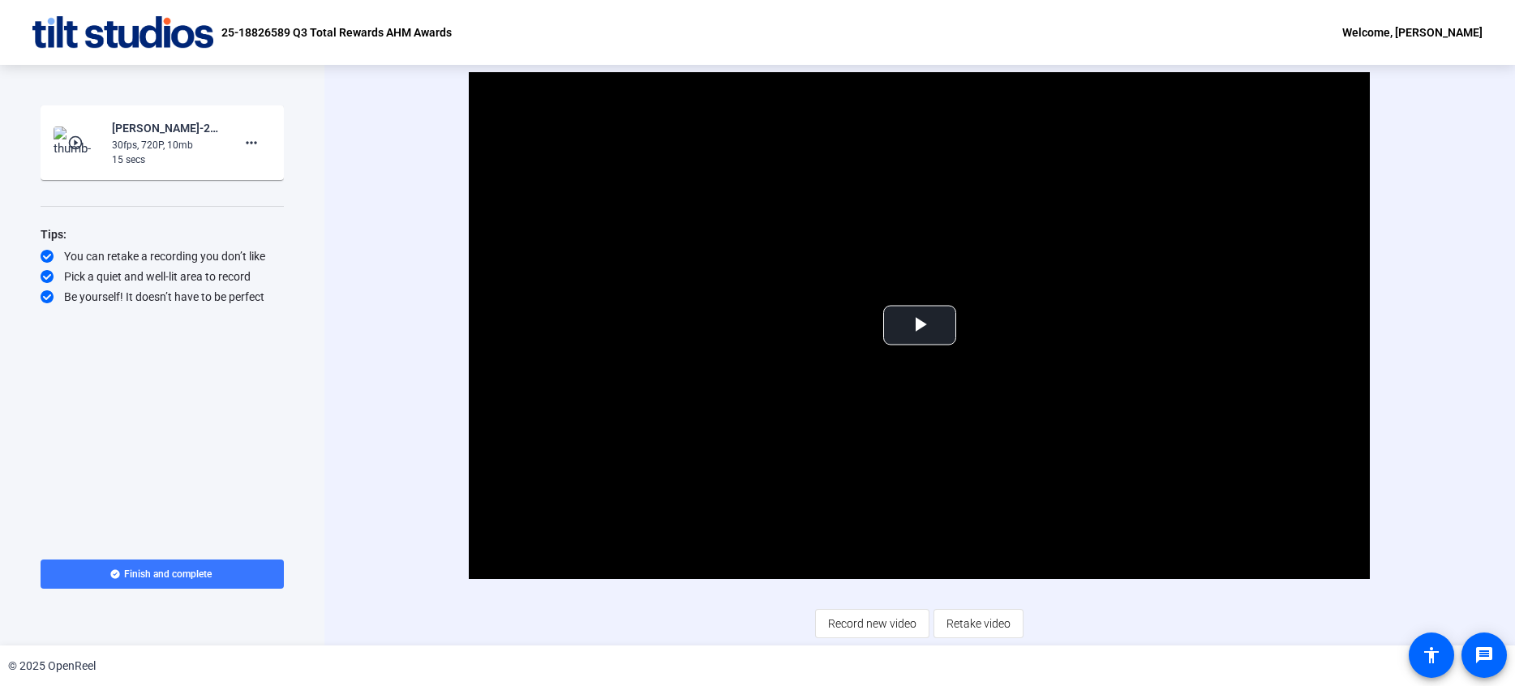
click at [1464, 389] on div "Video Player is loading. Play Video Play Mute Current Time 0:00 / Duration 0:14…" at bounding box center [919, 355] width 1191 height 581
click at [920, 325] on span "Video Player" at bounding box center [920, 325] width 0 height 0
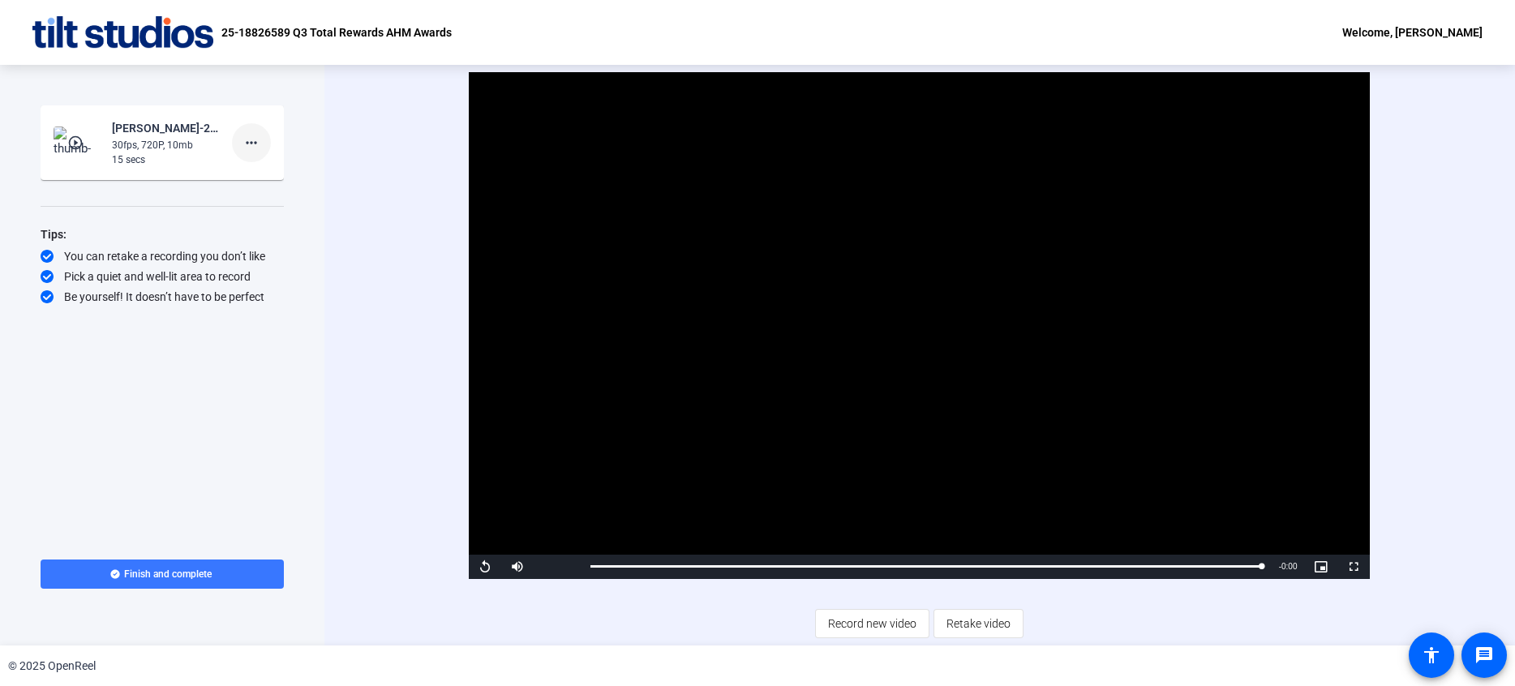
click at [265, 144] on span at bounding box center [251, 142] width 39 height 39
click at [274, 173] on span "Delete clip" at bounding box center [277, 176] width 65 height 19
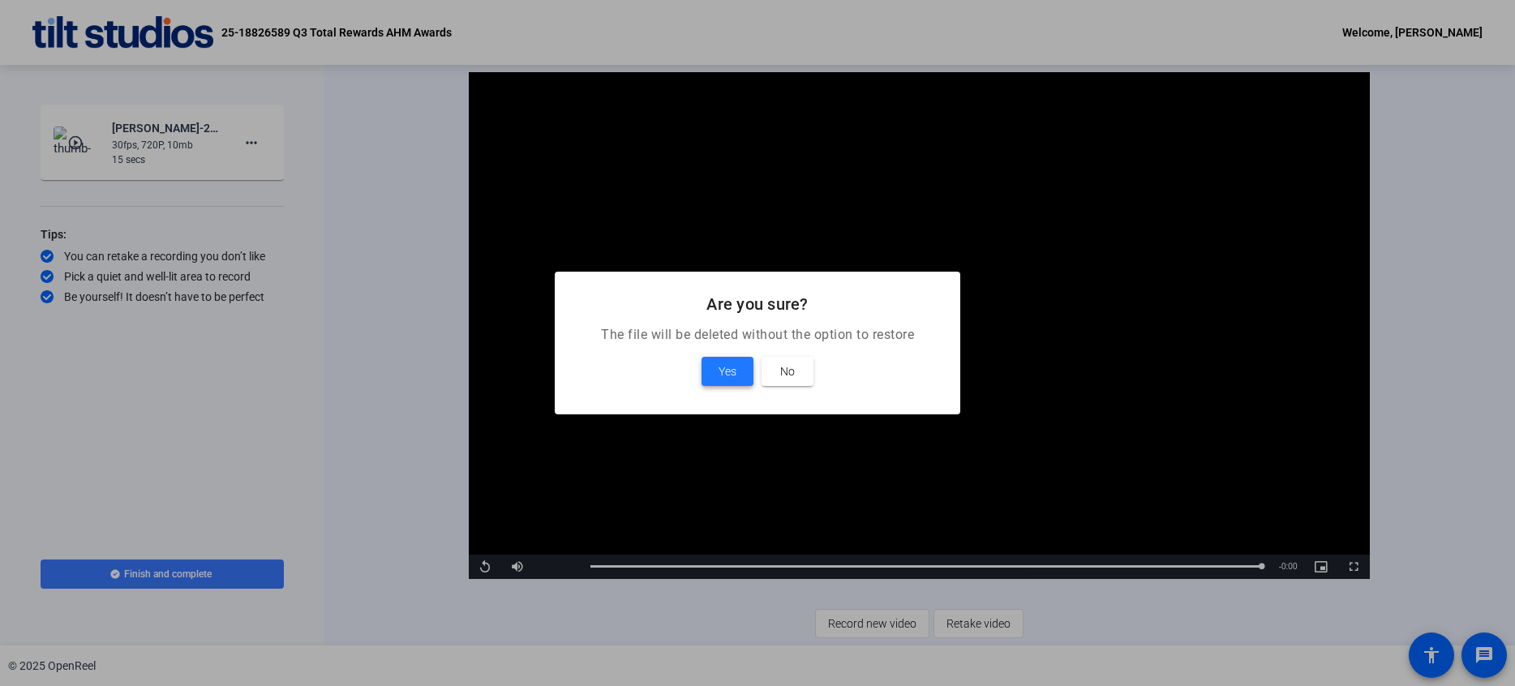
click at [737, 379] on span at bounding box center [728, 371] width 52 height 39
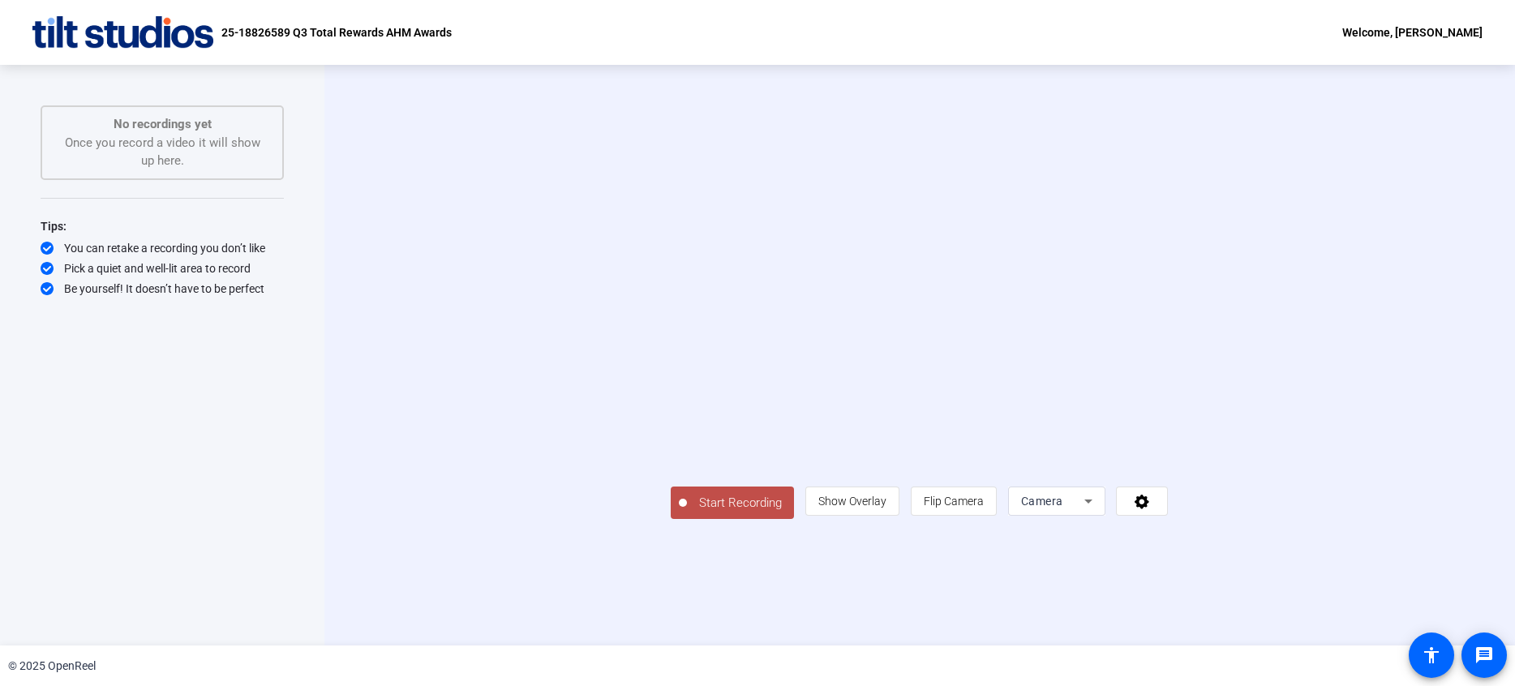
click at [1432, 281] on div "Start Recording person Show Overlay flip Flip Camera Camera" at bounding box center [919, 355] width 1191 height 581
click at [887, 508] on span "Show Overlay" at bounding box center [852, 501] width 68 height 13
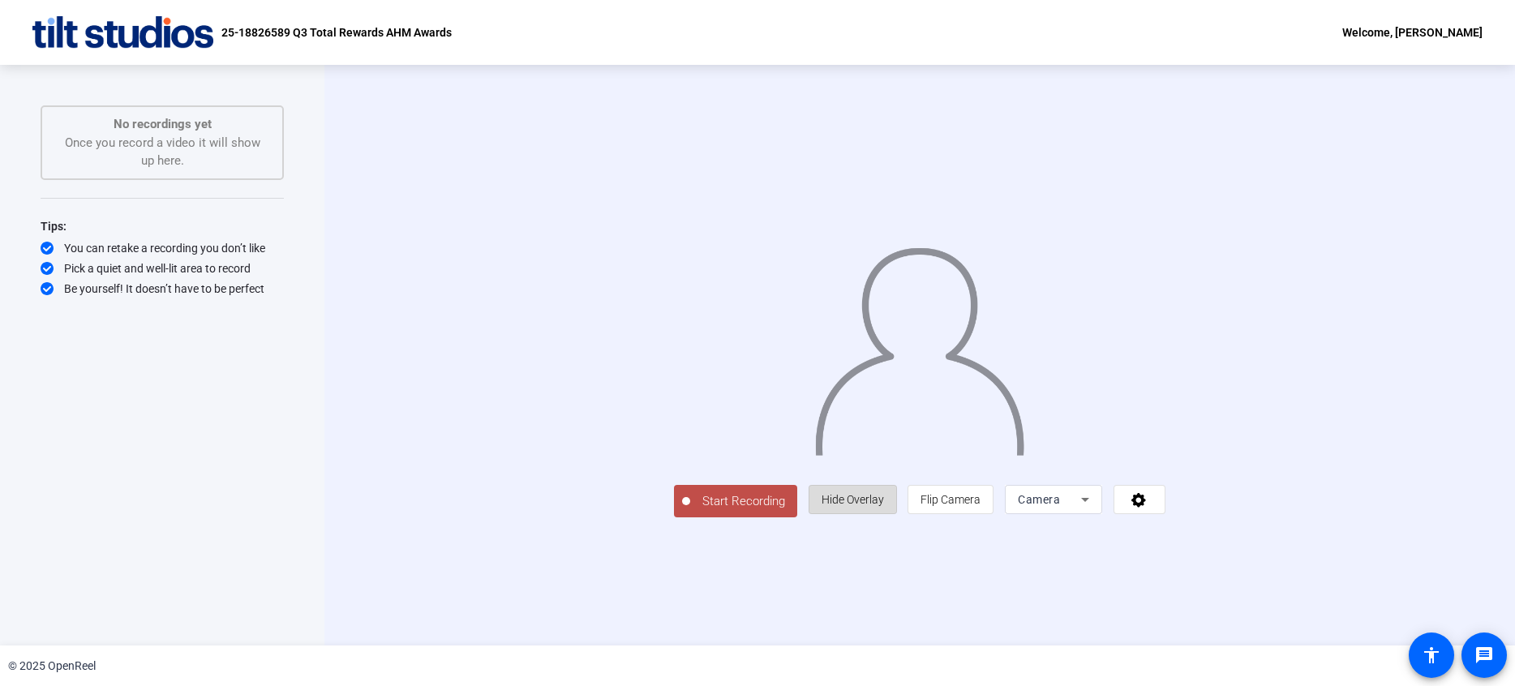
click at [884, 506] on span "Hide Overlay" at bounding box center [853, 499] width 62 height 13
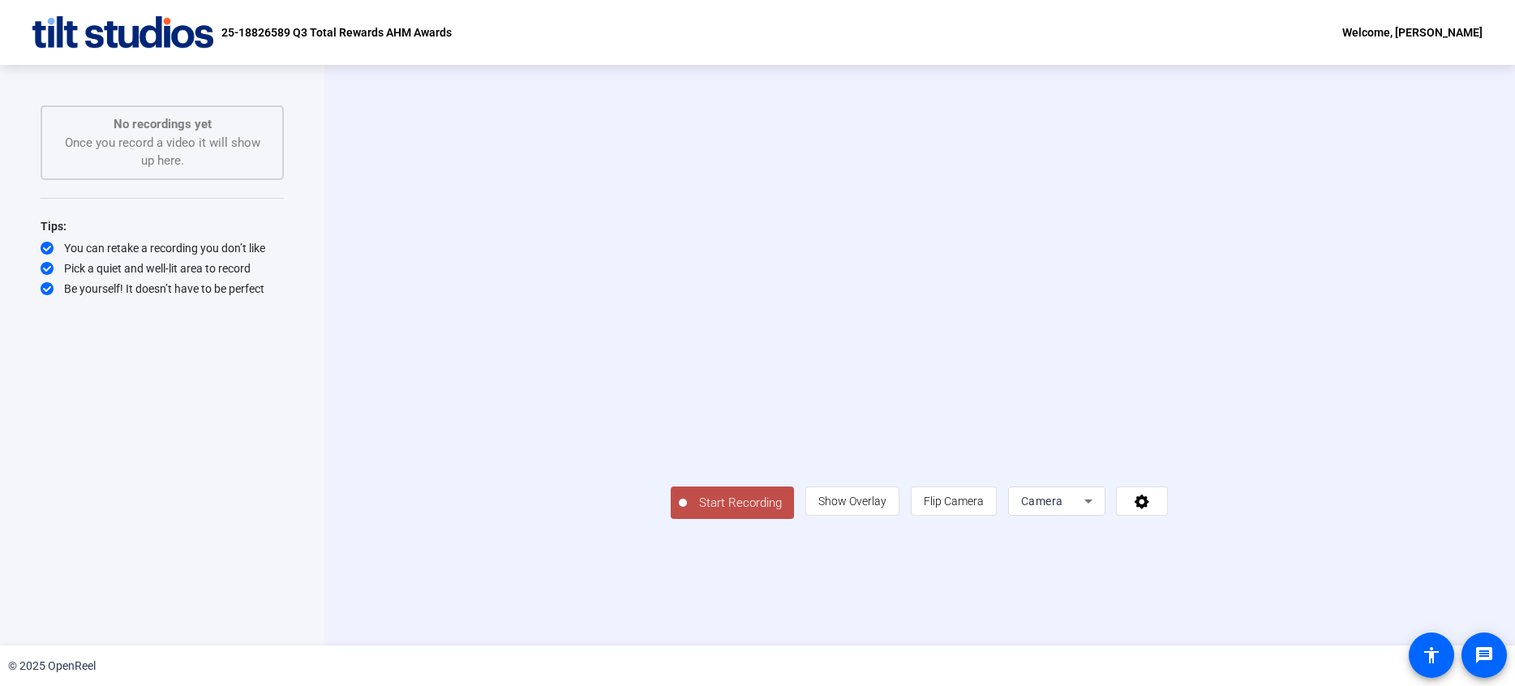
click at [687, 513] on span "Start Recording" at bounding box center [740, 503] width 107 height 19
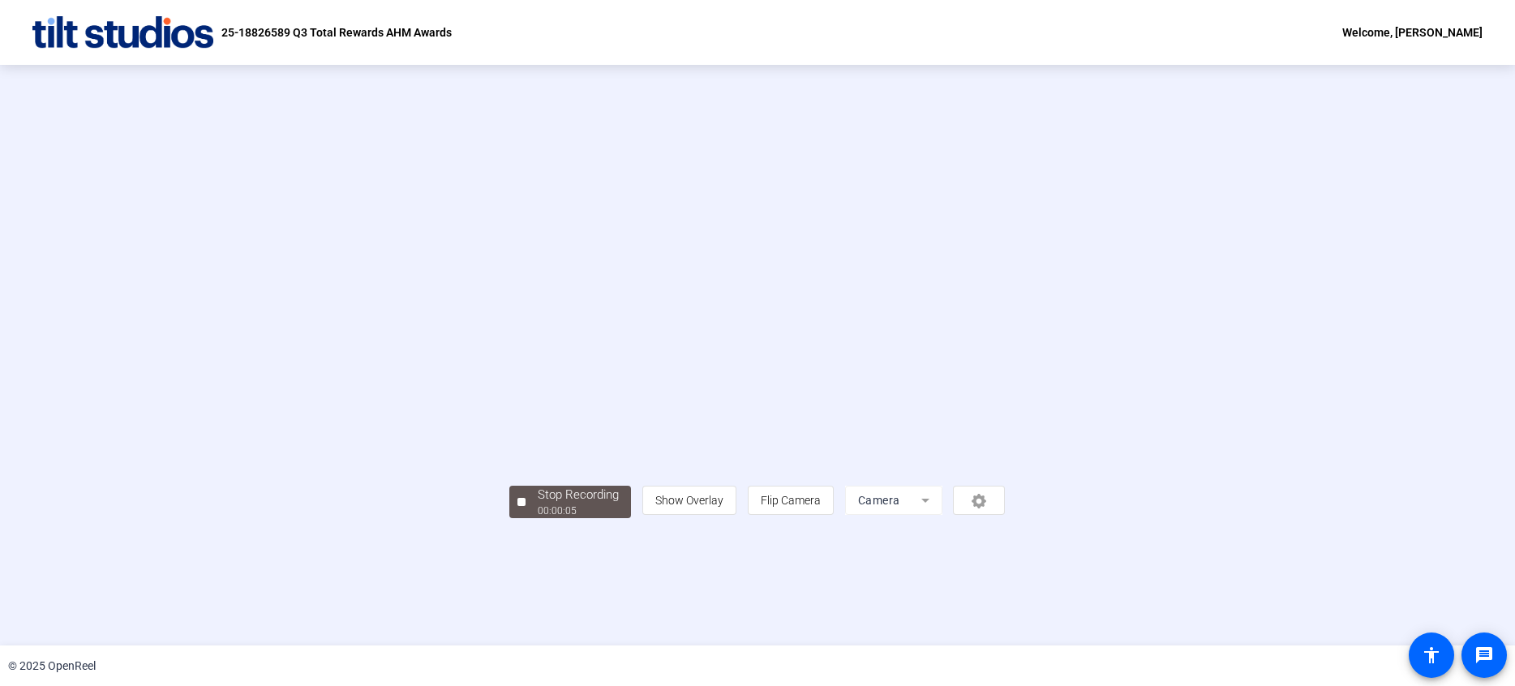
click at [538, 518] on div "00:00:05" at bounding box center [578, 511] width 81 height 15
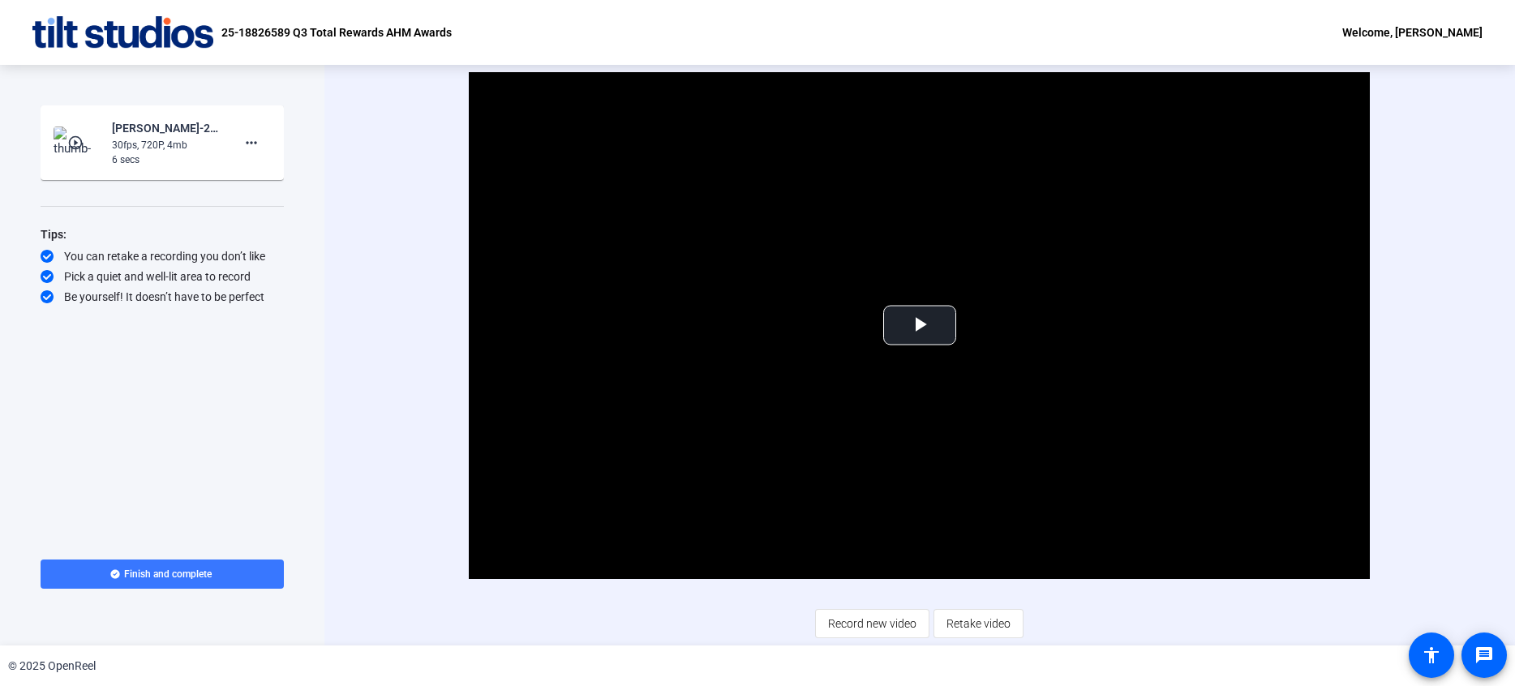
drag, startPoint x: 470, startPoint y: 633, endPoint x: 433, endPoint y: 523, distance: 115.4
click at [470, 631] on div "Video Player is loading. Play Video Play Mute Current Time 0:00 / Duration 0:06…" at bounding box center [920, 355] width 1012 height 566
click at [261, 144] on span at bounding box center [251, 142] width 39 height 39
click at [301, 181] on span "Delete clip" at bounding box center [277, 176] width 65 height 19
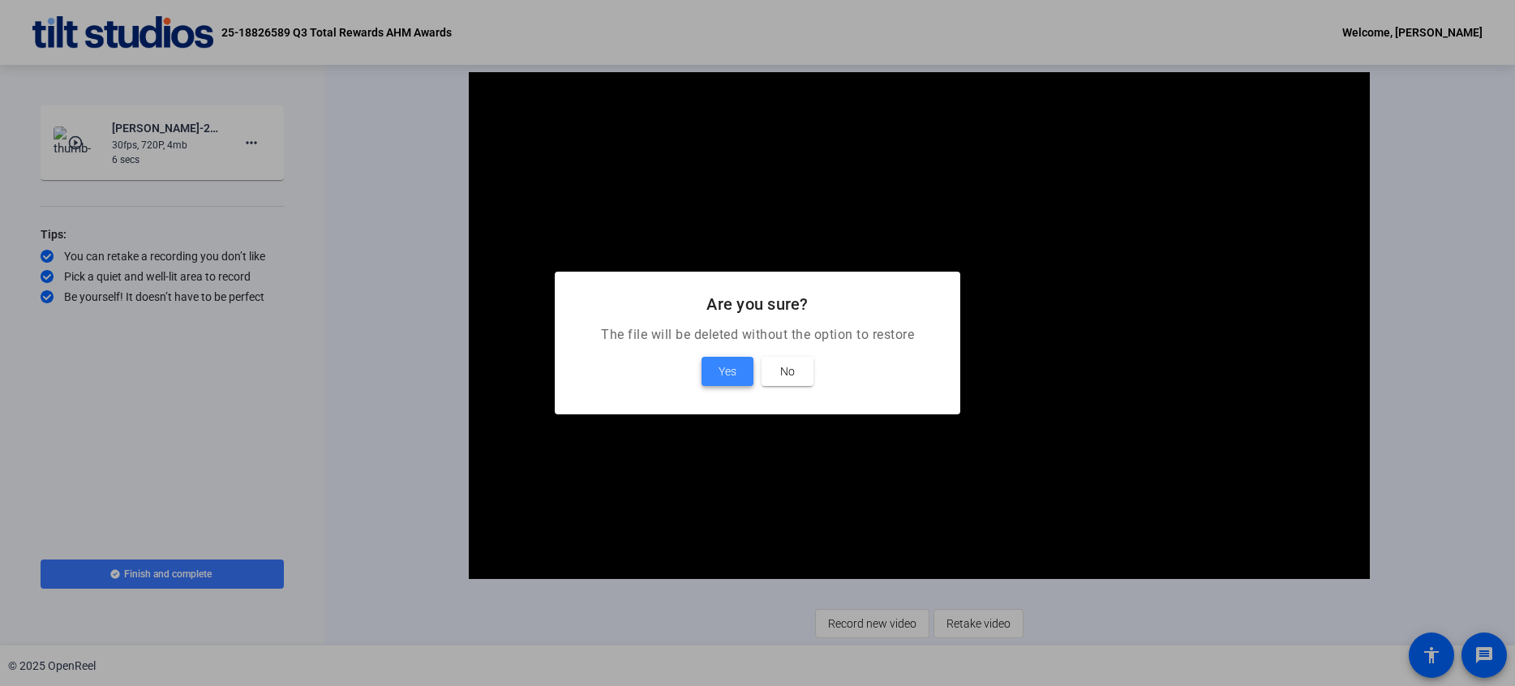
click at [715, 372] on span at bounding box center [728, 371] width 52 height 39
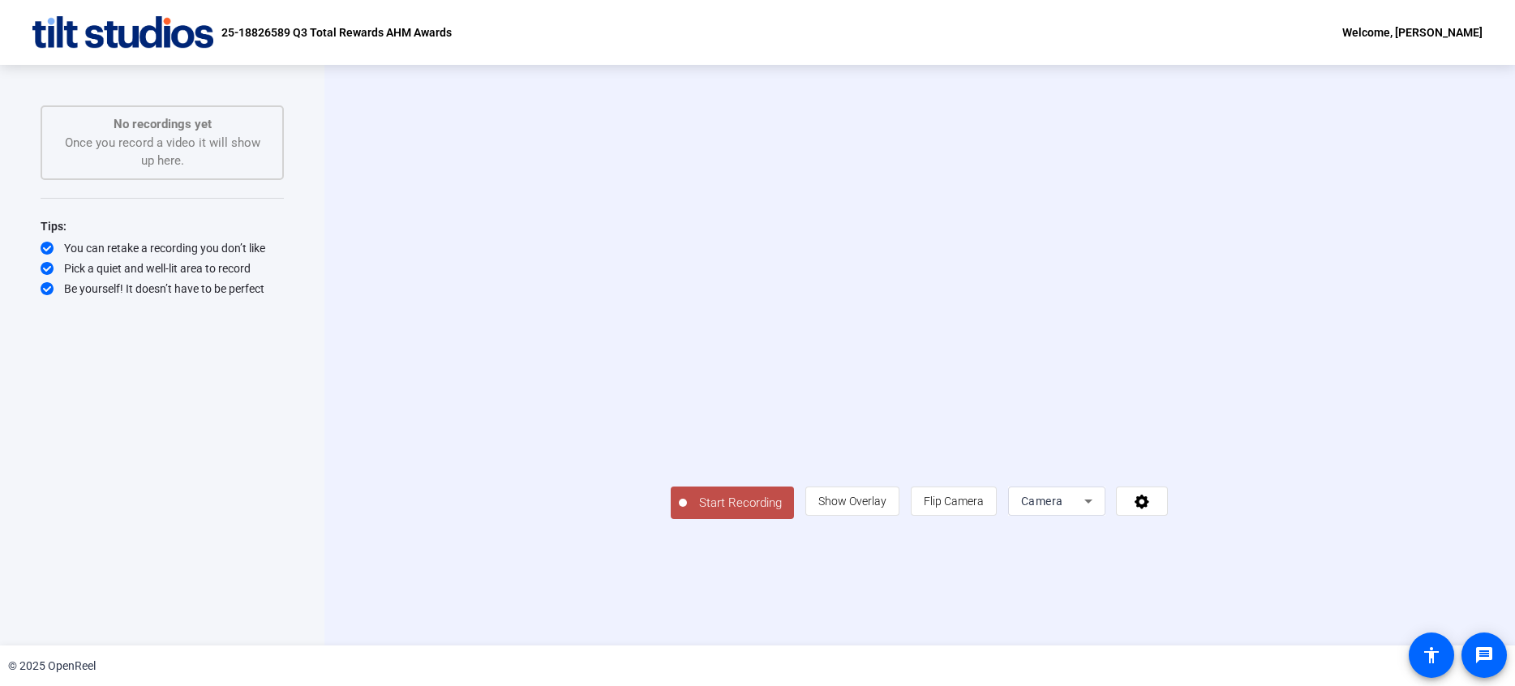
drag, startPoint x: 553, startPoint y: 619, endPoint x: 578, endPoint y: 596, distance: 33.3
click at [687, 513] on span "Start Recording" at bounding box center [740, 503] width 107 height 19
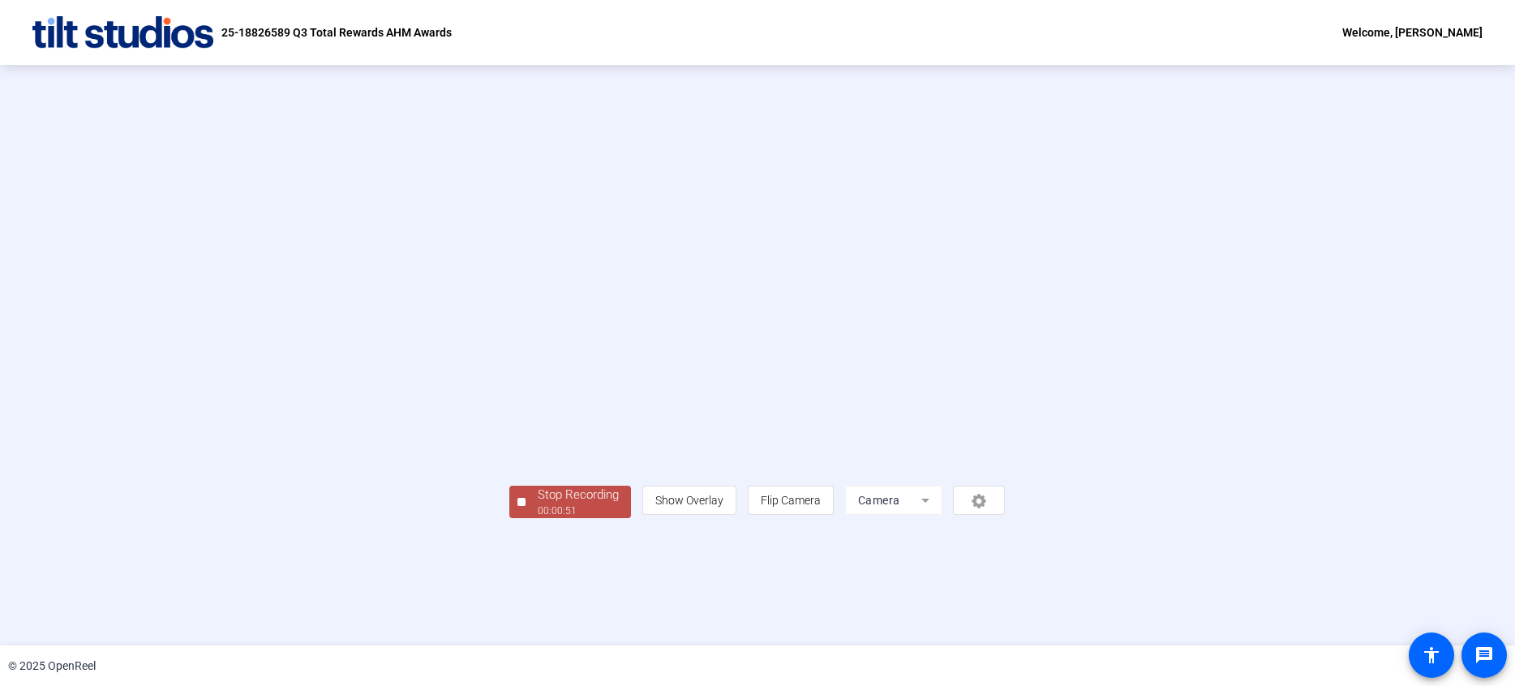
click at [531, 519] on div "Stop Recording 00:00:51 person Show Overlay flip Flip Camera Camera" at bounding box center [757, 355] width 496 height 327
click at [509, 518] on div "Stop Recording 00:00:51 person Show Overlay flip Flip Camera Camera" at bounding box center [757, 501] width 496 height 36
click at [538, 505] on div "Stop Recording" at bounding box center [578, 495] width 81 height 19
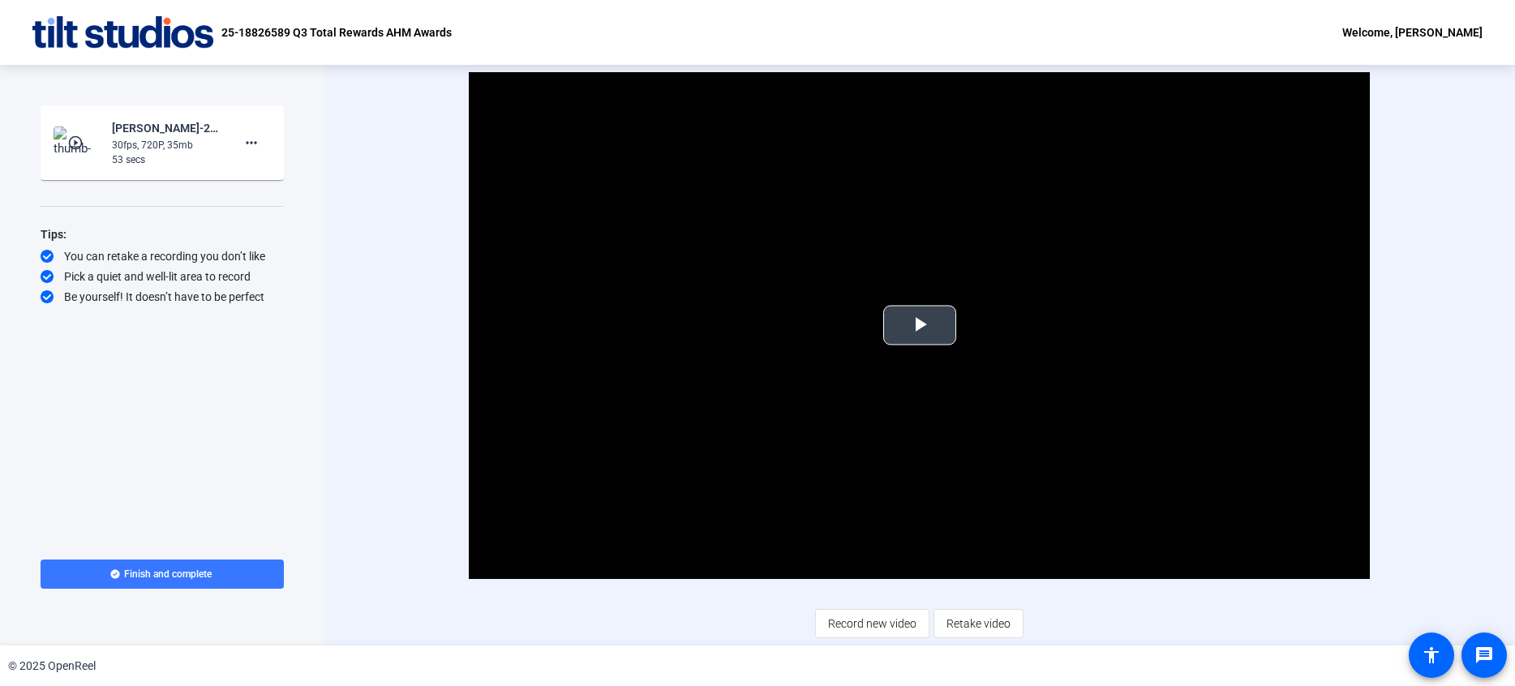
click at [920, 325] on span "Video Player" at bounding box center [920, 325] width 0 height 0
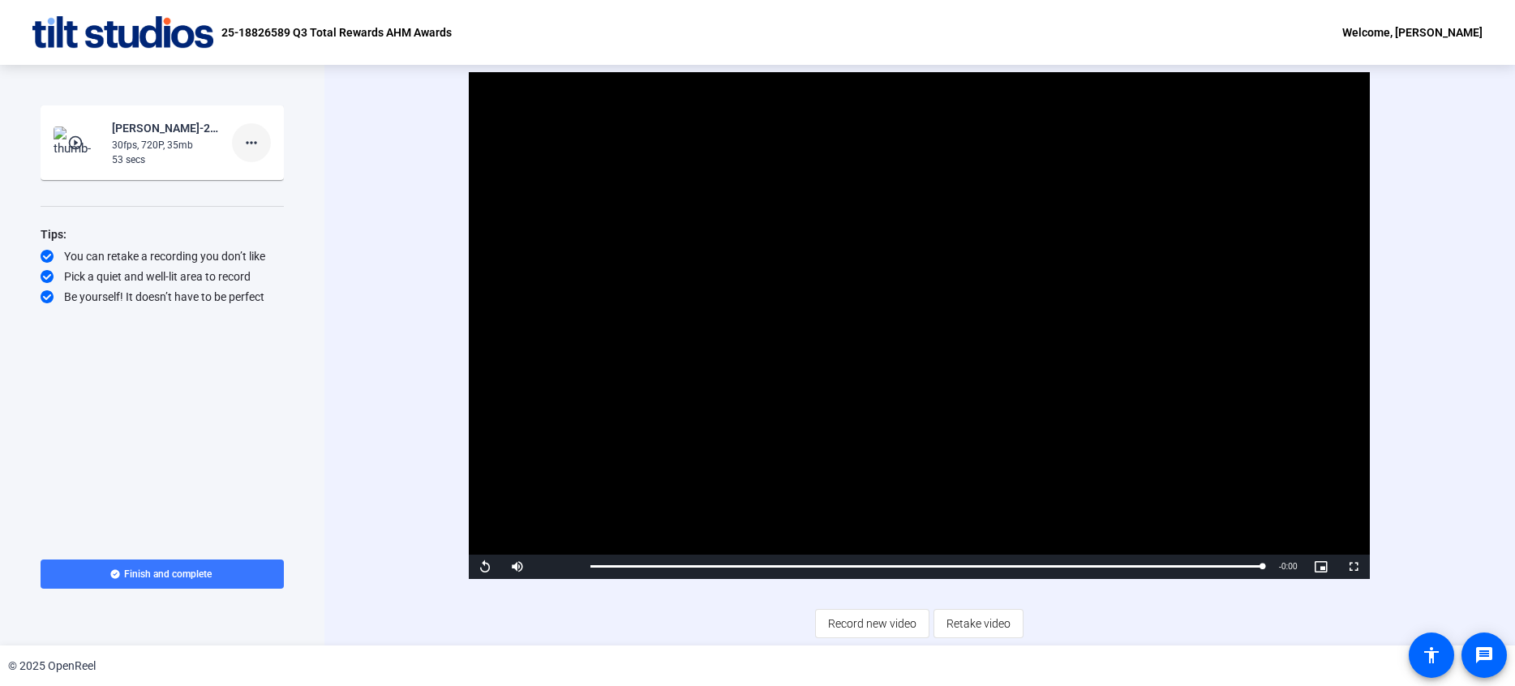
click at [244, 150] on mat-icon "more_horiz" at bounding box center [251, 142] width 19 height 19
click at [260, 181] on span "Delete clip" at bounding box center [277, 176] width 65 height 19
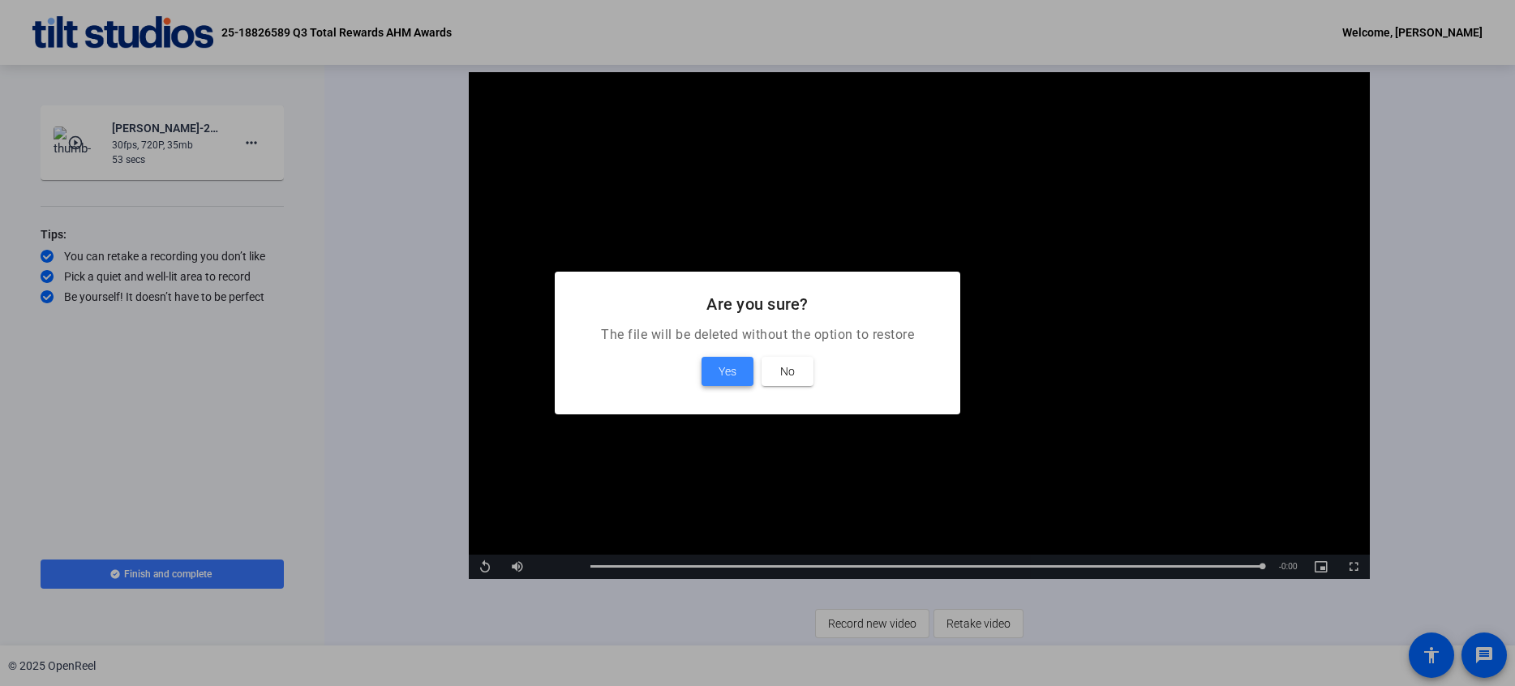
click at [725, 375] on span "Yes" at bounding box center [728, 371] width 18 height 19
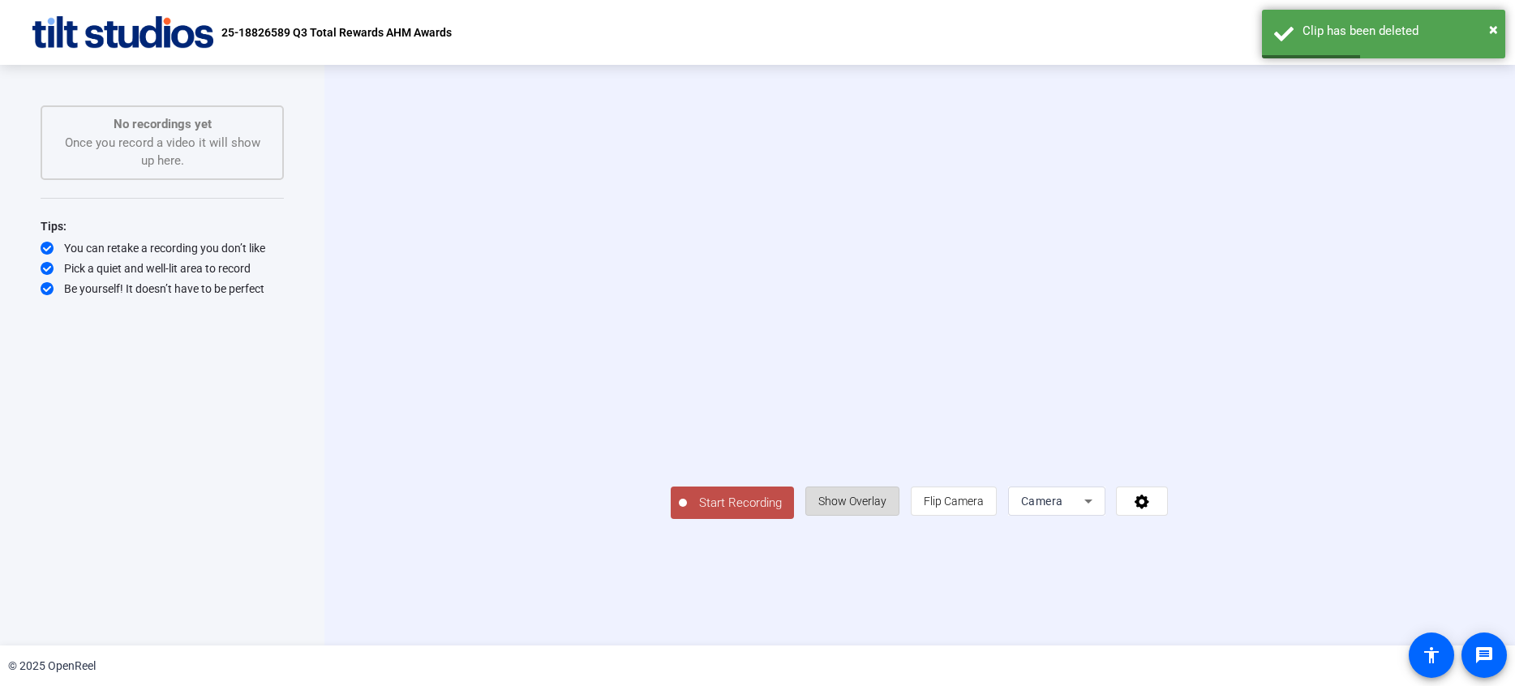
click at [887, 508] on span "Show Overlay" at bounding box center [852, 501] width 68 height 13
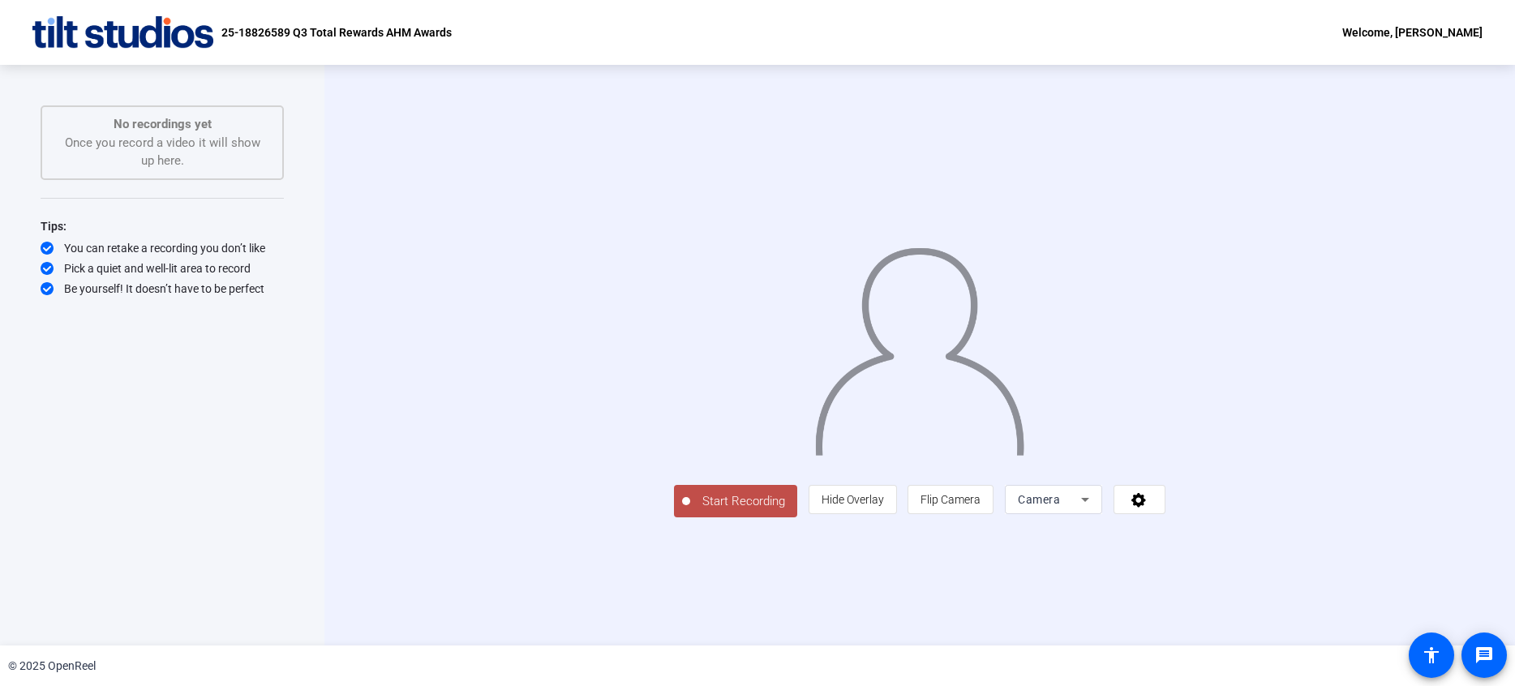
click at [674, 518] on div "Start Recording person Hide Overlay flip Flip Camera Camera" at bounding box center [920, 500] width 492 height 36
click at [690, 511] on span "Start Recording" at bounding box center [743, 501] width 107 height 19
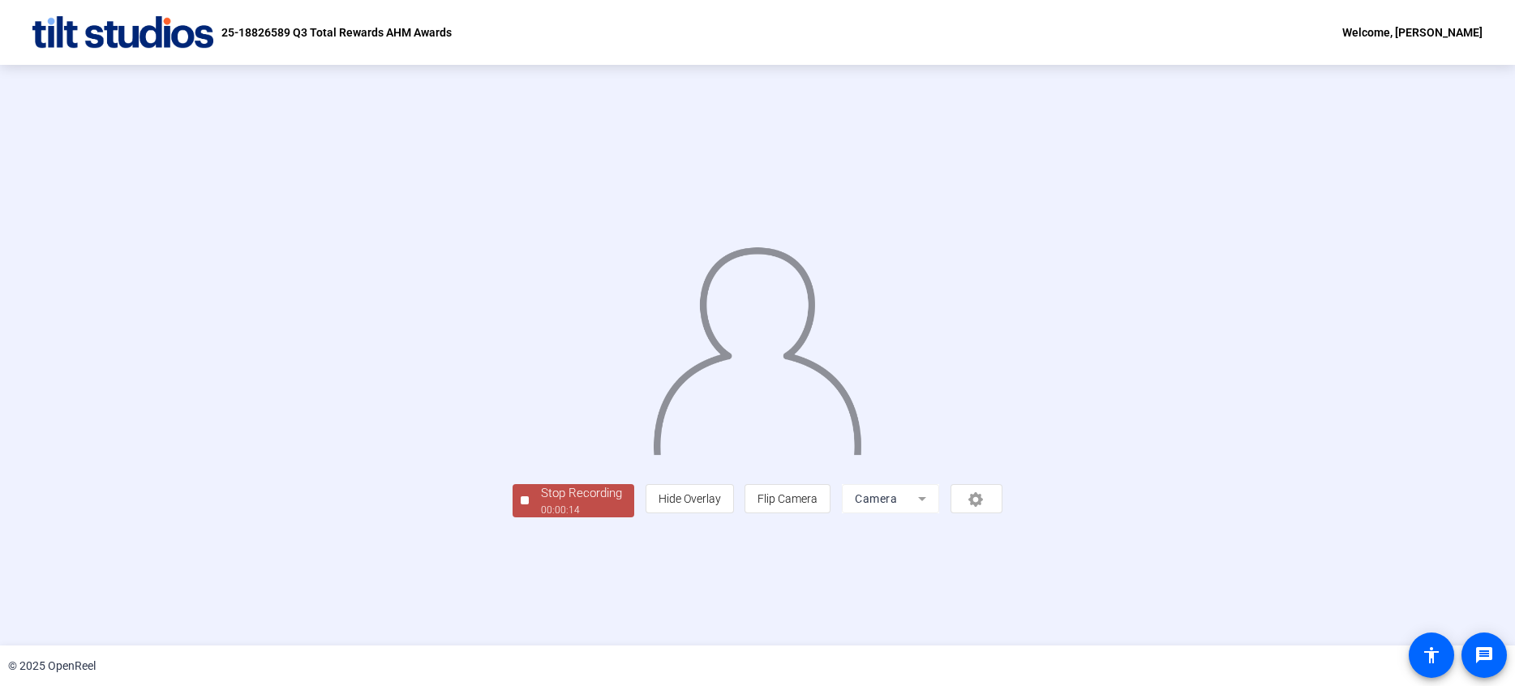
click at [541, 503] on div "Stop Recording" at bounding box center [581, 493] width 81 height 19
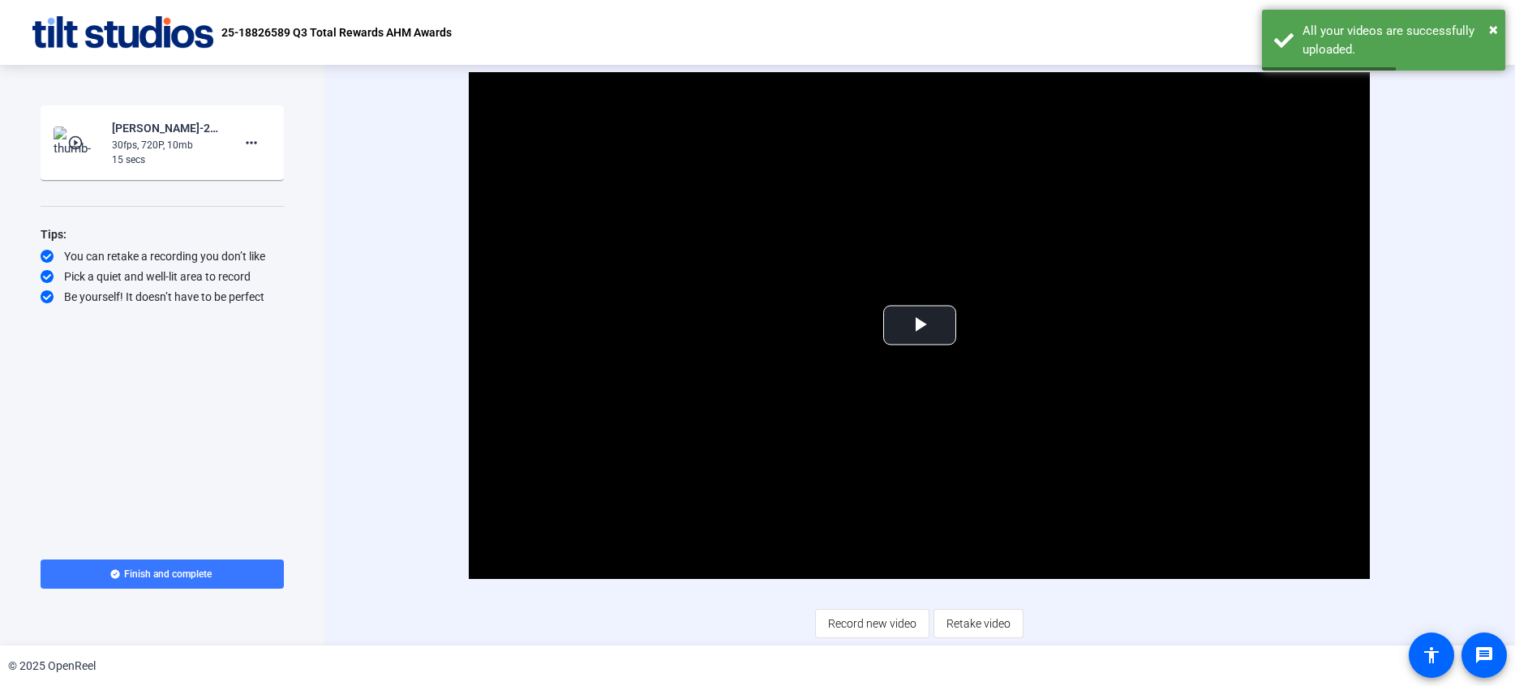
click at [731, 638] on div "Video Player is loading. Play Video Play Mute Current Time 0:00 / Duration 0:15…" at bounding box center [920, 355] width 1012 height 566
click at [920, 325] on span "Video Player" at bounding box center [920, 325] width 0 height 0
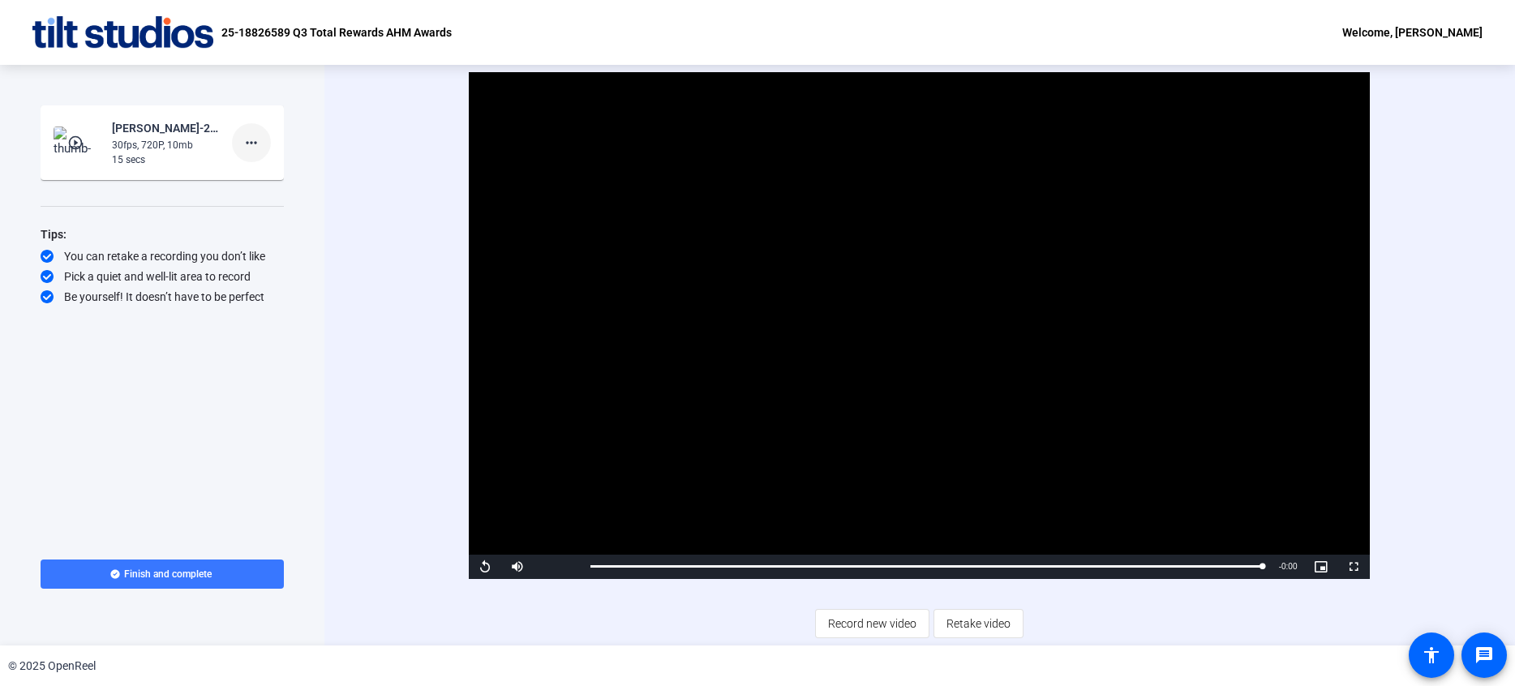
click at [248, 139] on mat-icon "more_horiz" at bounding box center [251, 142] width 19 height 19
click at [268, 178] on span "Delete clip" at bounding box center [277, 176] width 65 height 19
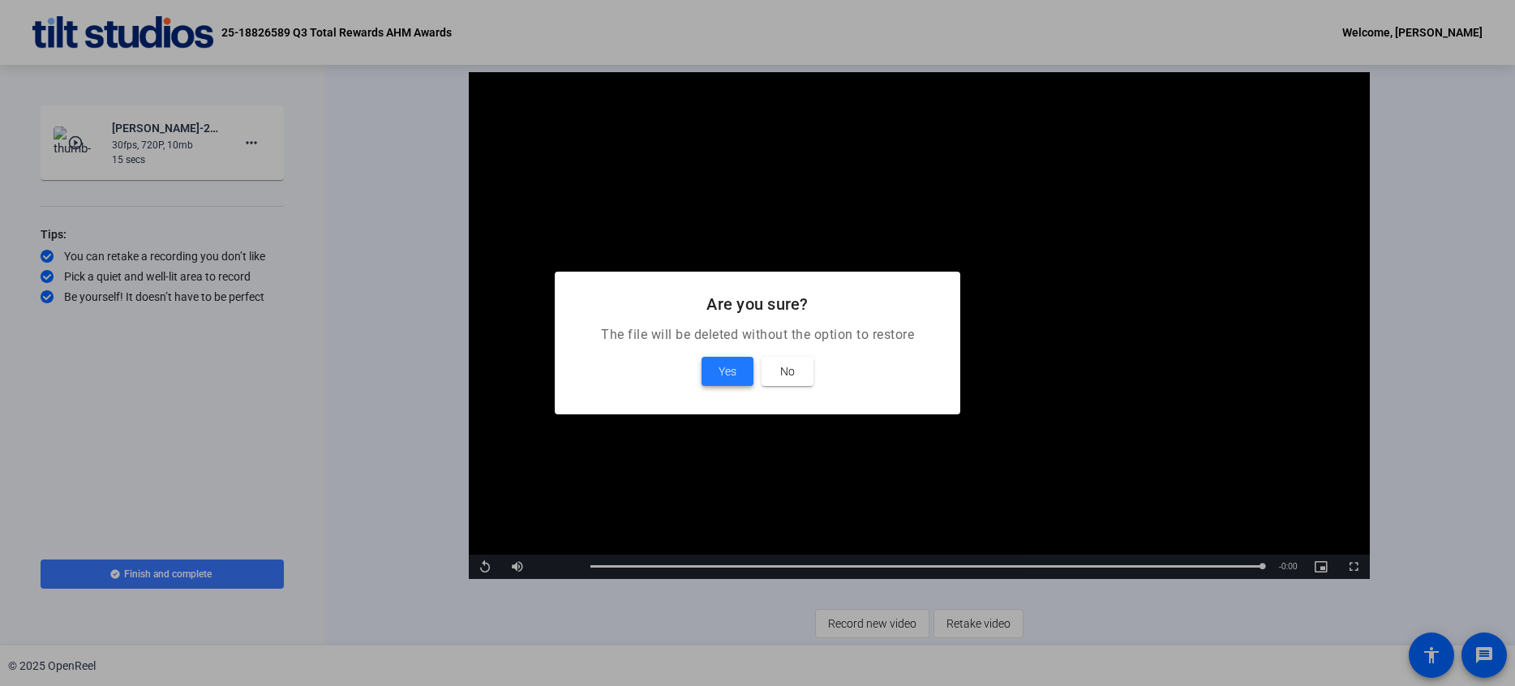
click at [741, 370] on span at bounding box center [728, 371] width 52 height 39
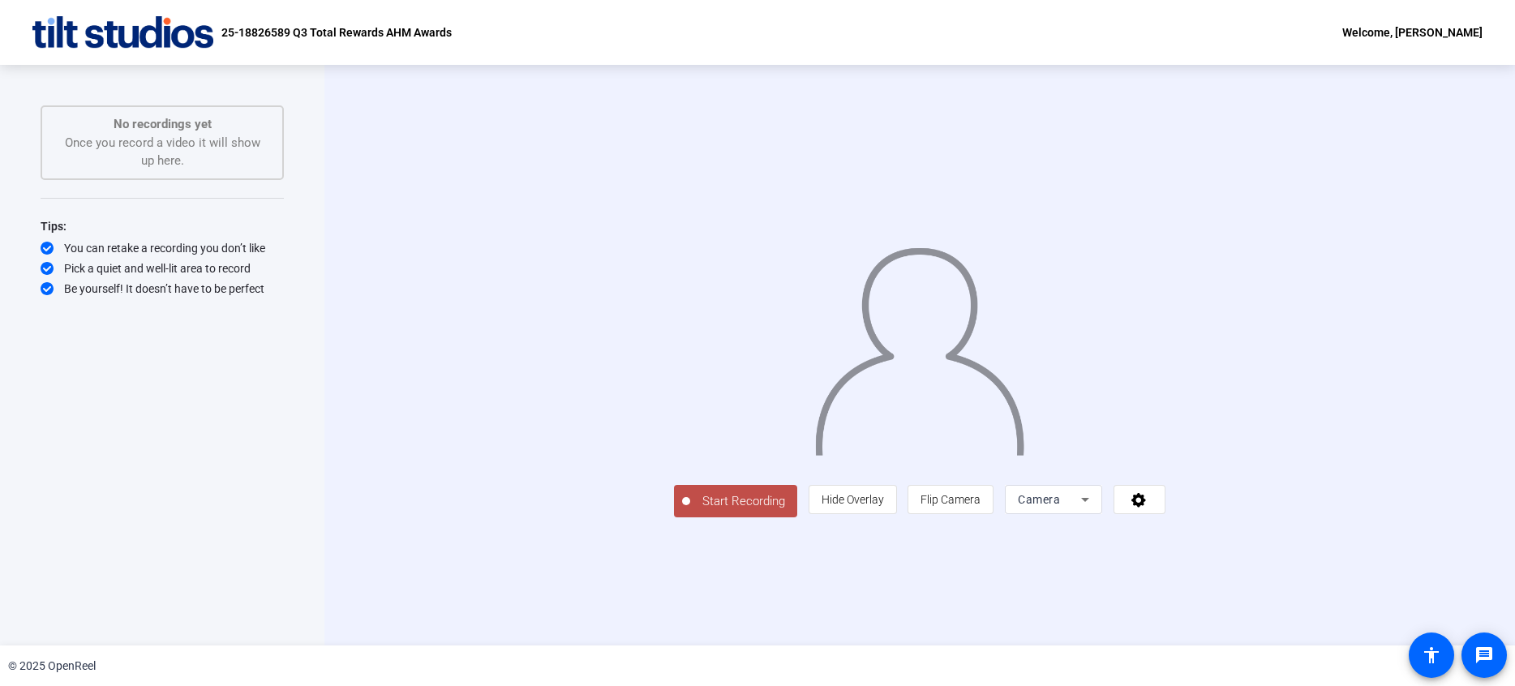
click at [690, 511] on span "Start Recording" at bounding box center [743, 501] width 107 height 19
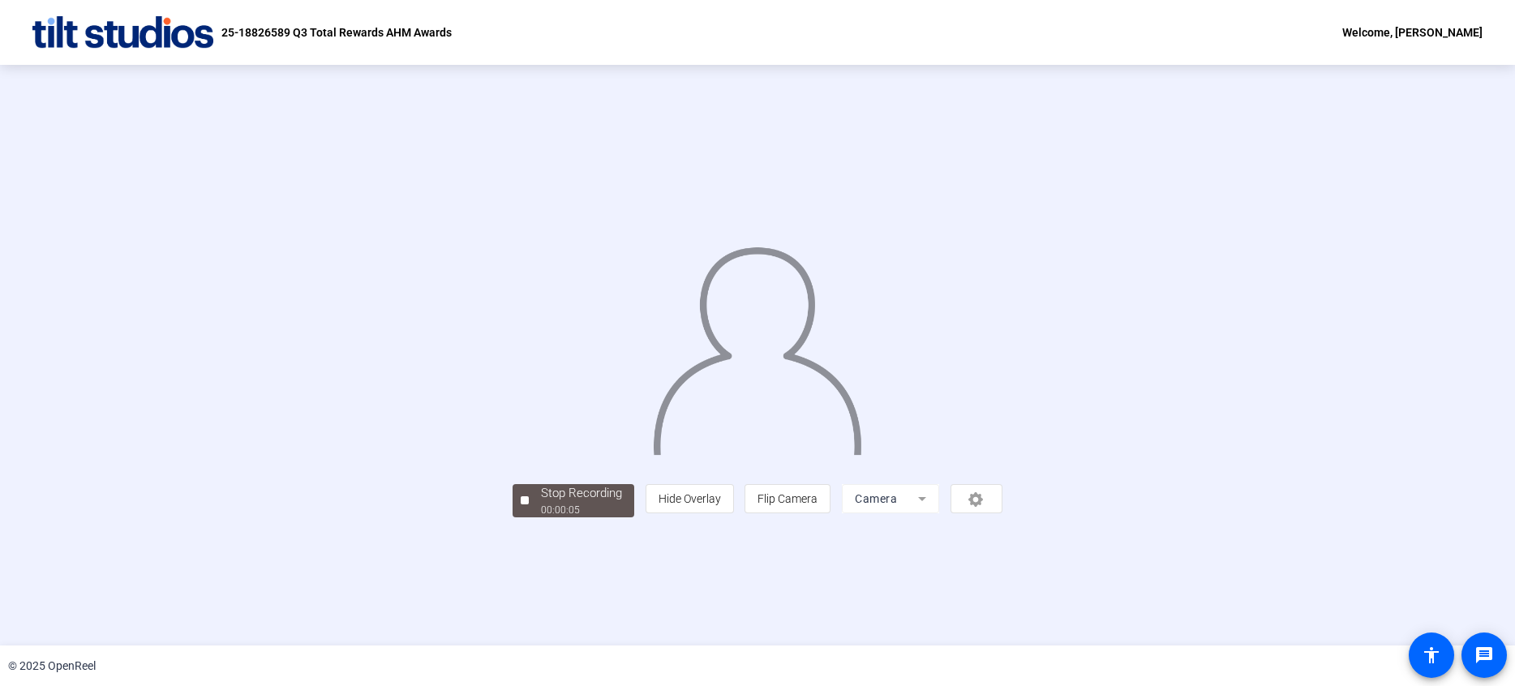
click at [513, 518] on button "Stop Recording 00:00:05" at bounding box center [574, 500] width 122 height 33
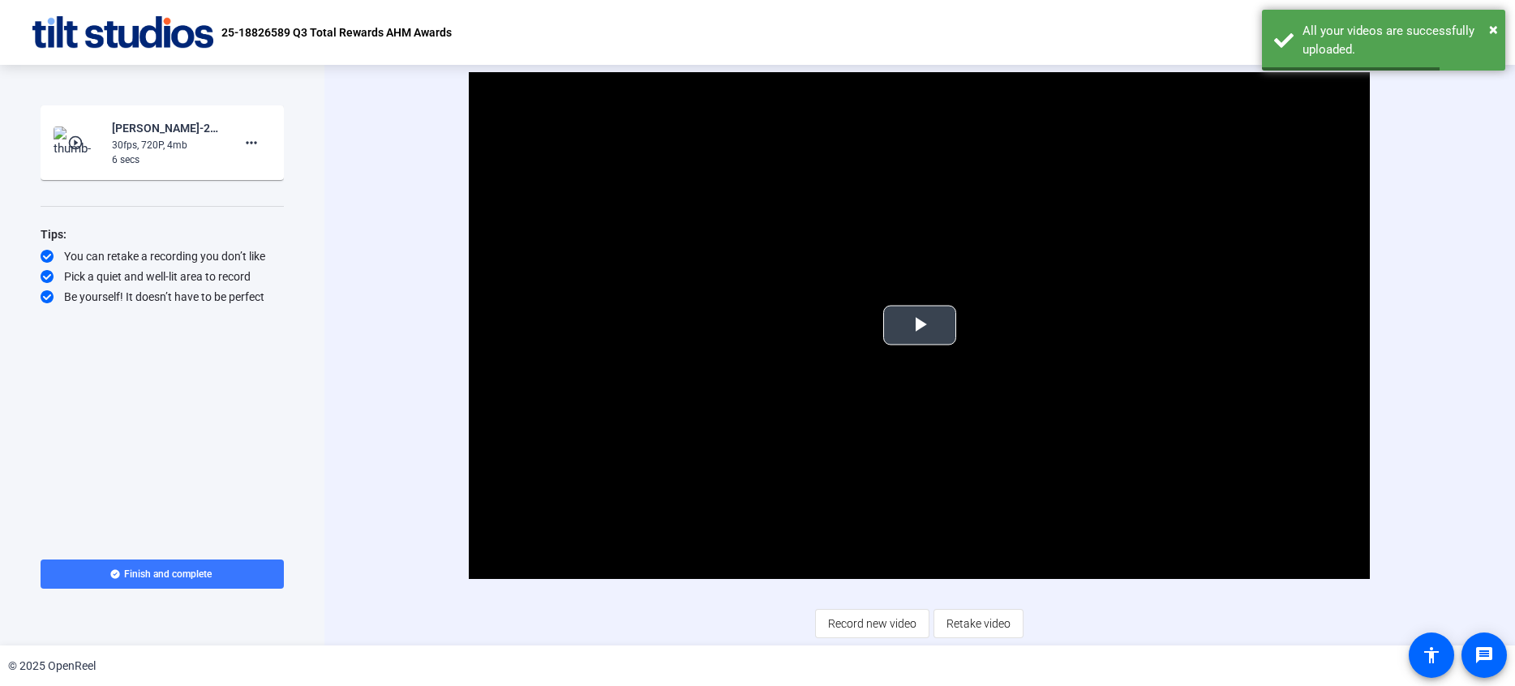
click at [920, 325] on span "Video Player" at bounding box center [920, 325] width 0 height 0
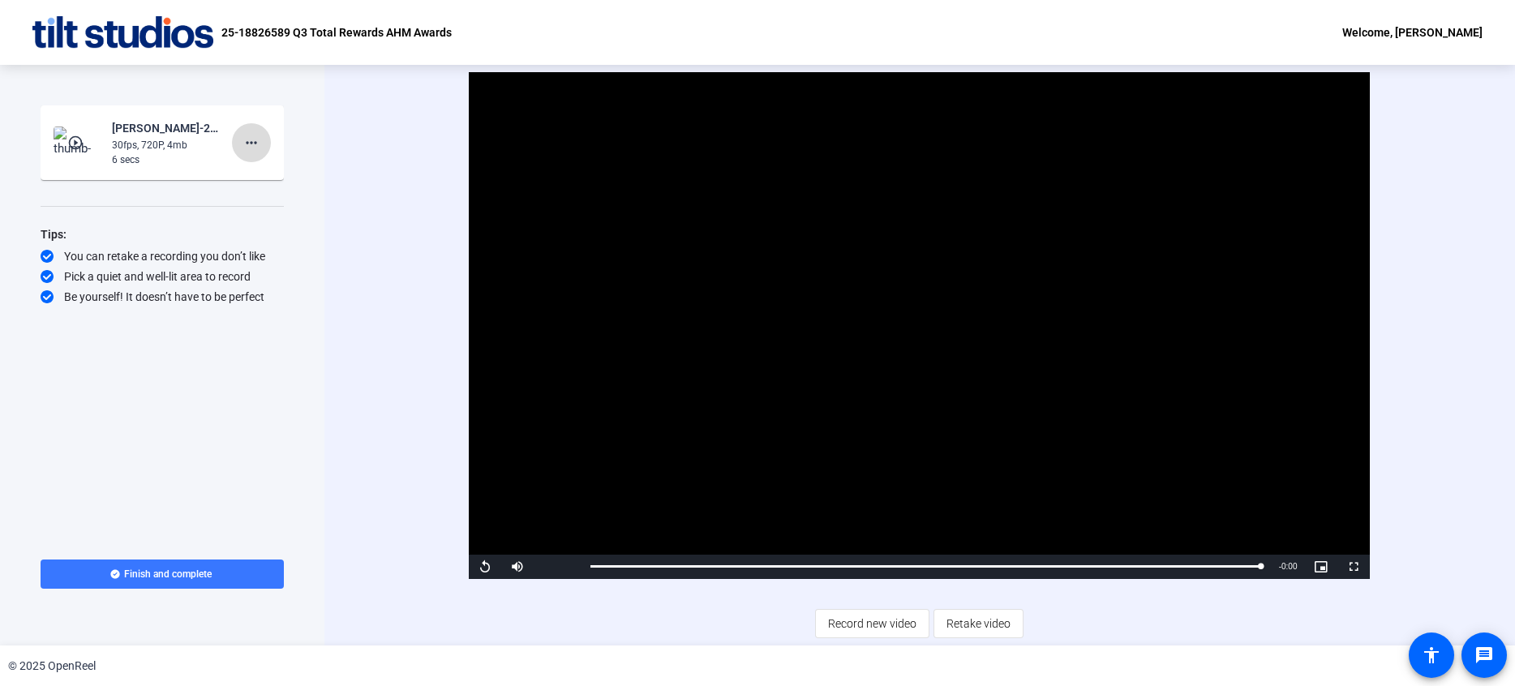
click at [247, 149] on mat-icon "more_horiz" at bounding box center [251, 142] width 19 height 19
click at [258, 171] on span "Delete clip" at bounding box center [277, 176] width 65 height 19
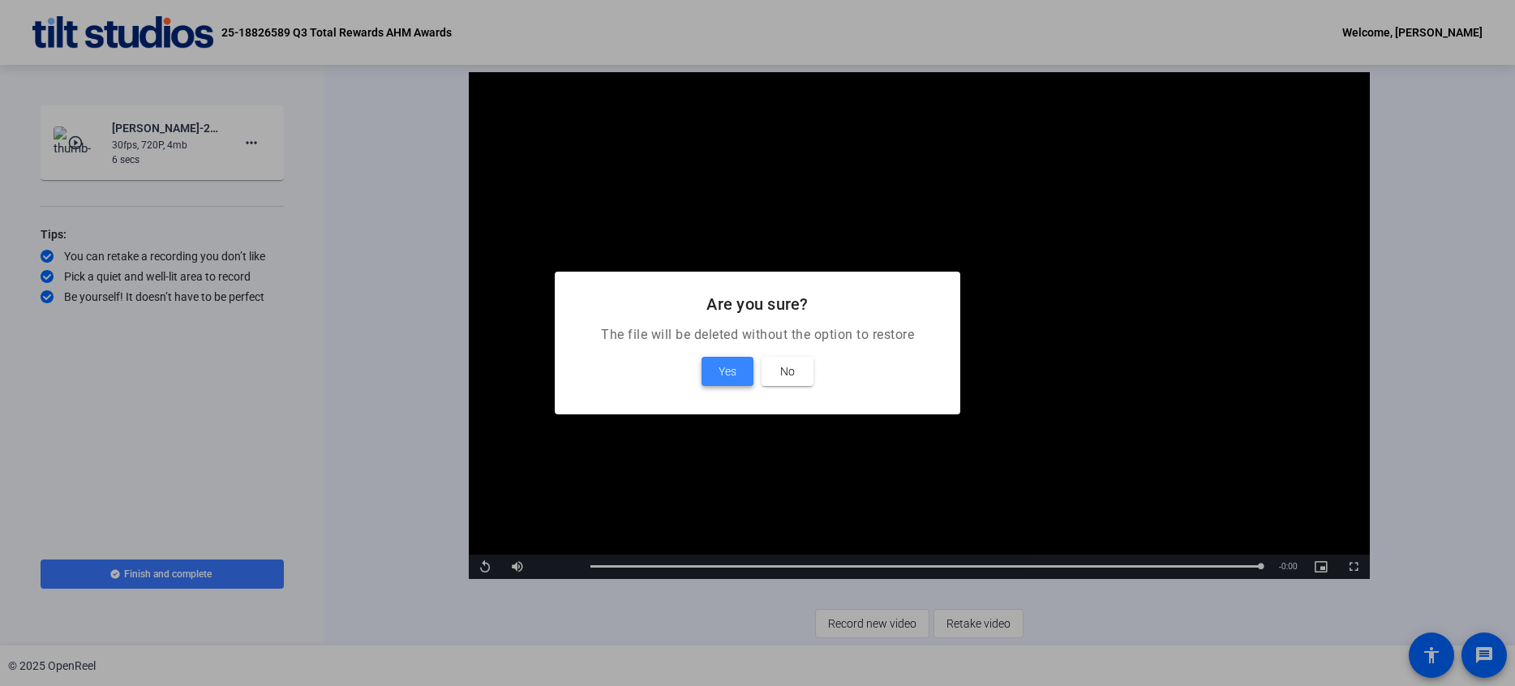
click at [713, 376] on span at bounding box center [728, 371] width 52 height 39
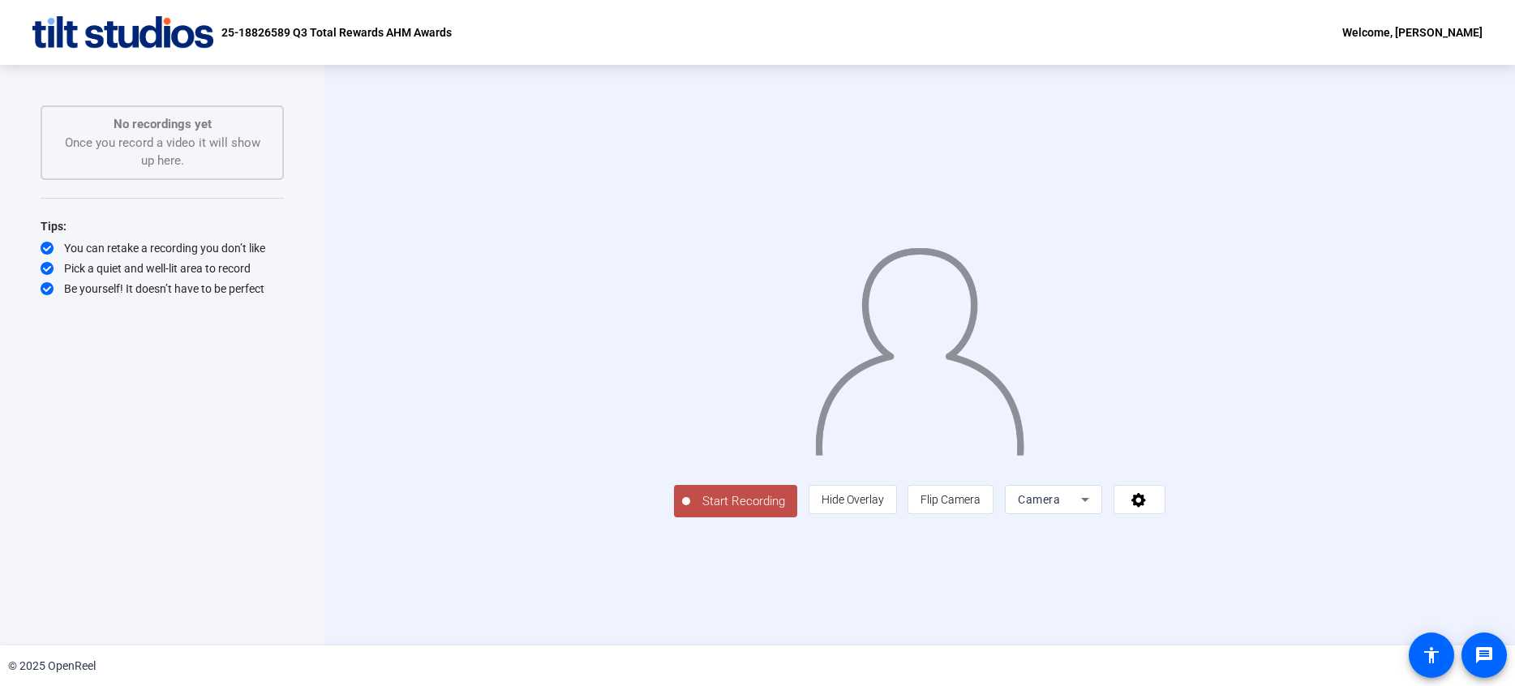
click at [690, 511] on span "Start Recording" at bounding box center [743, 501] width 107 height 19
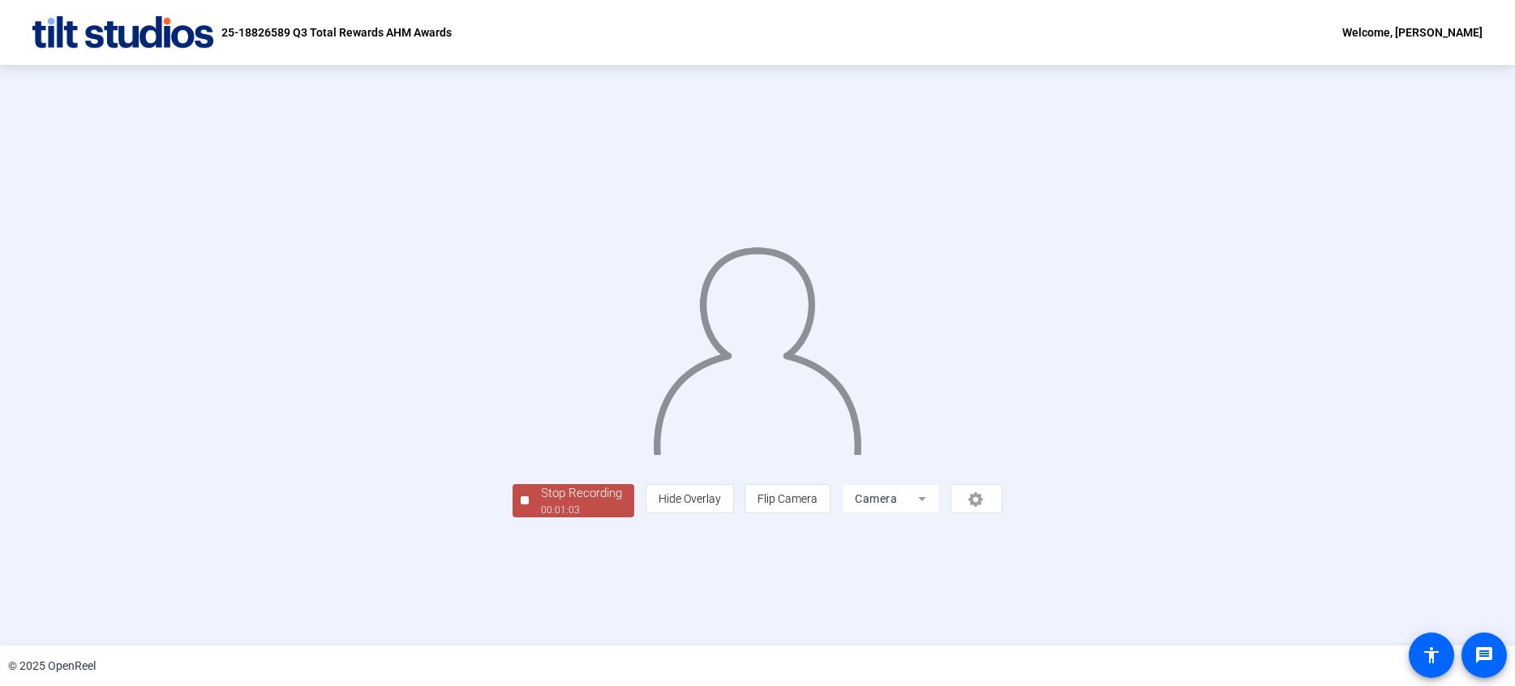
click at [541, 503] on div "Stop Recording" at bounding box center [581, 493] width 81 height 19
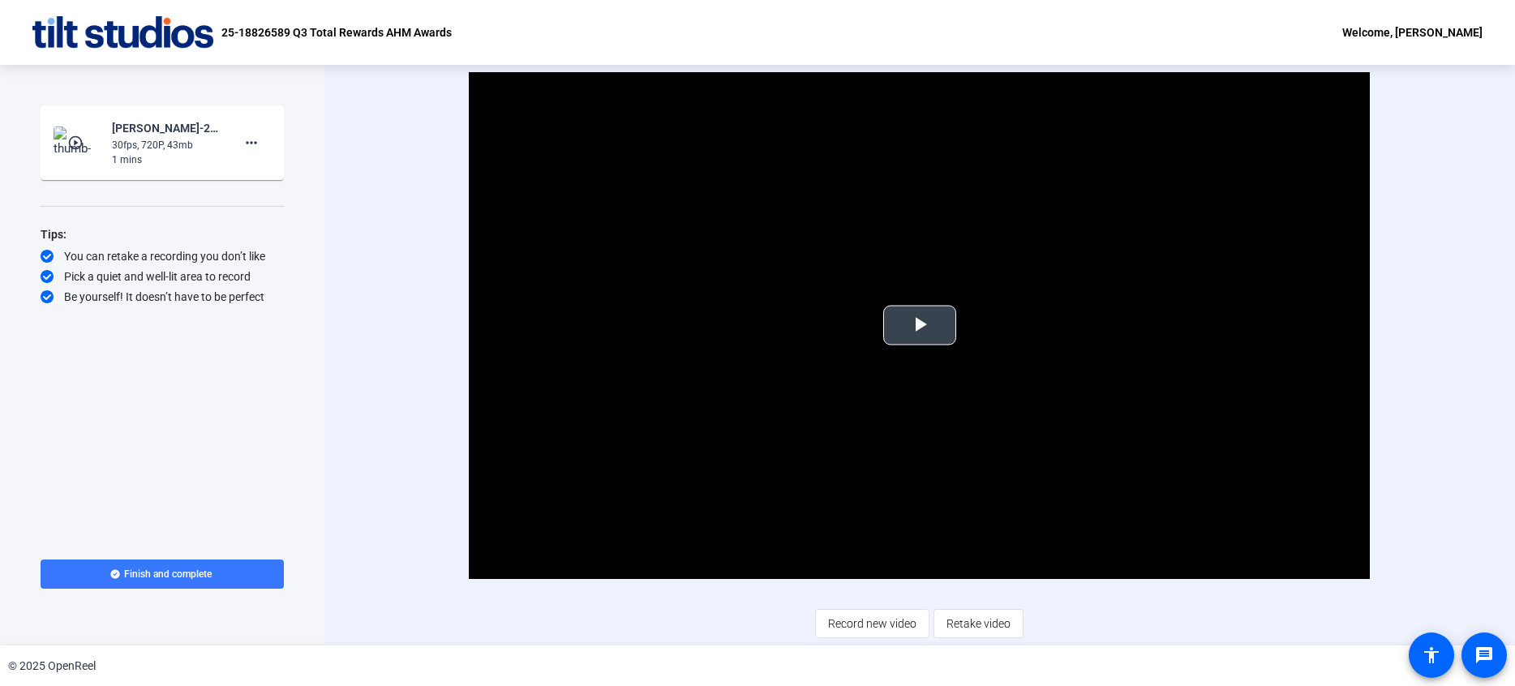
click at [920, 325] on span "Video Player" at bounding box center [920, 325] width 0 height 0
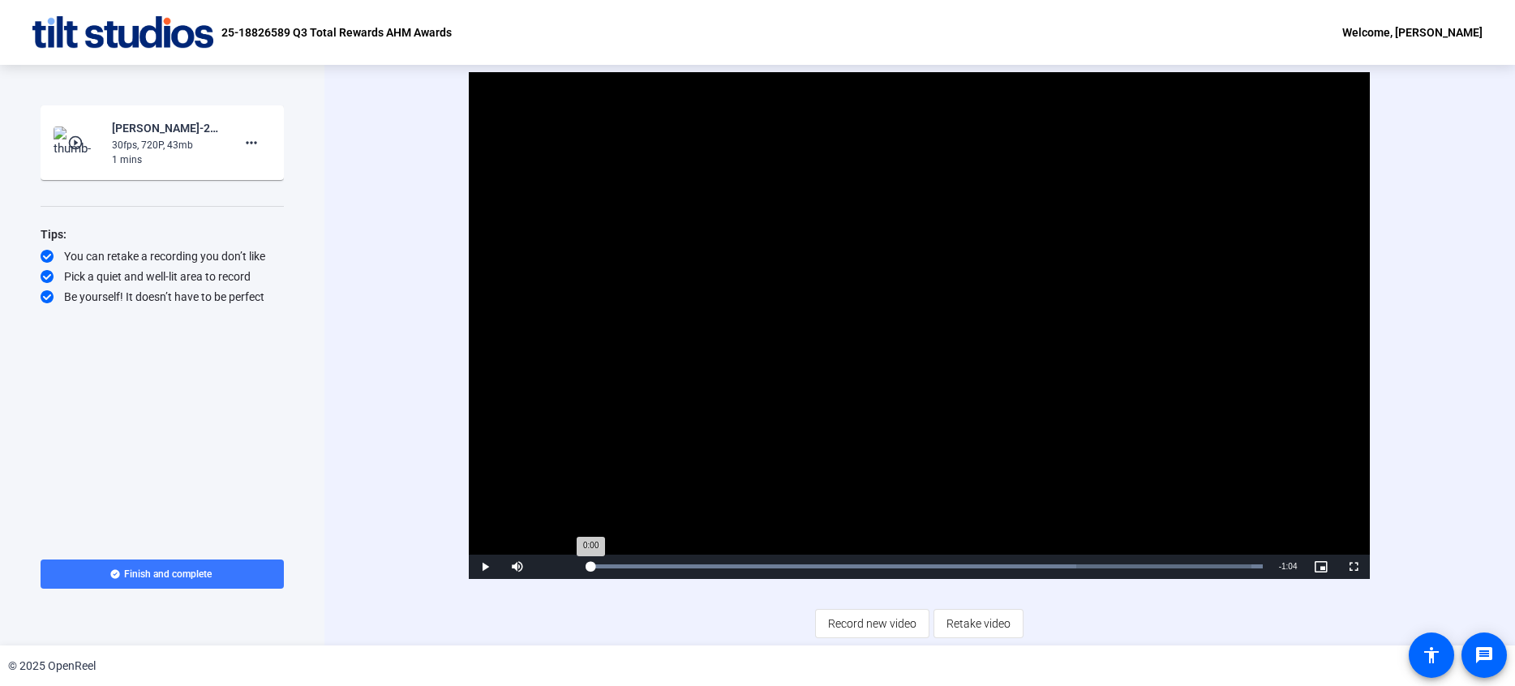
drag, startPoint x: 596, startPoint y: 567, endPoint x: 586, endPoint y: 566, distance: 10.6
click at [591, 566] on div "Loaded : 100.00% 0:00 0:00" at bounding box center [927, 567] width 672 height 4
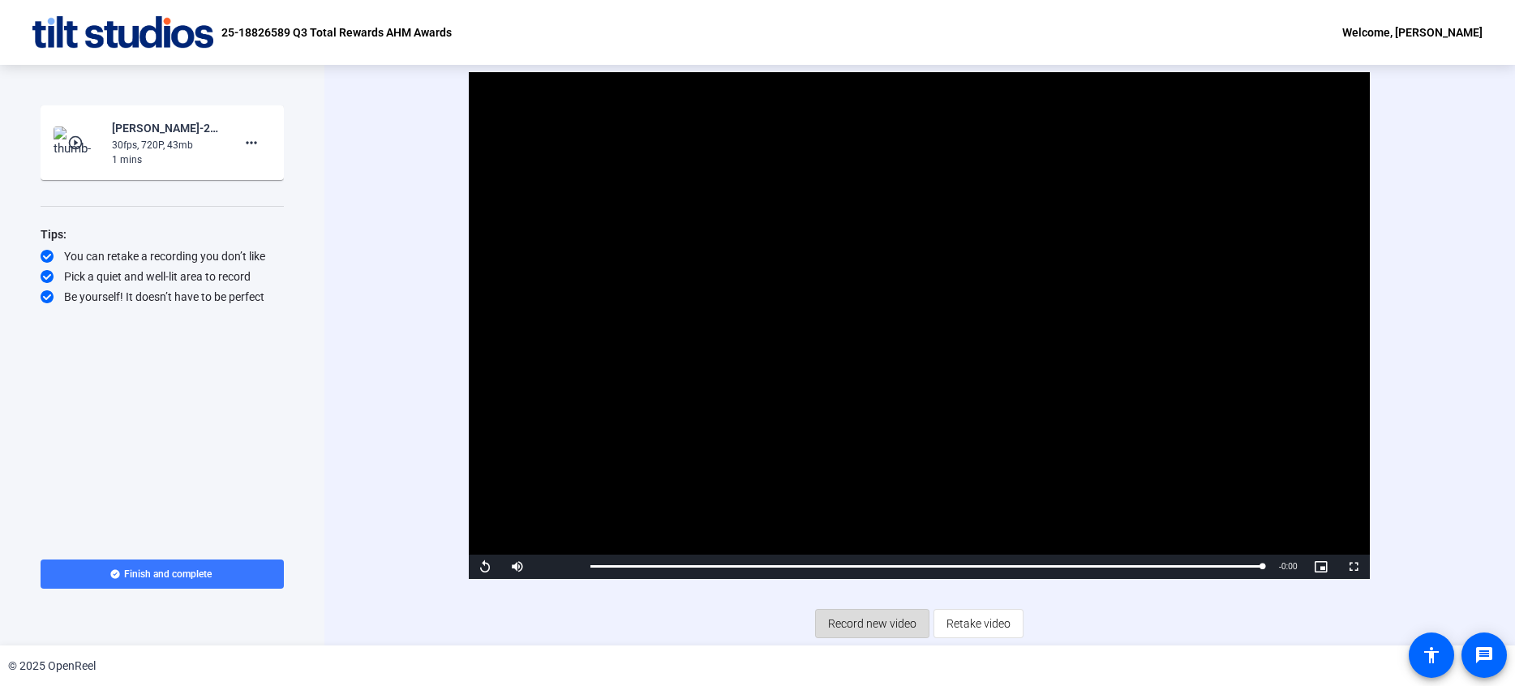
click at [897, 620] on span "Record new video" at bounding box center [872, 623] width 88 height 31
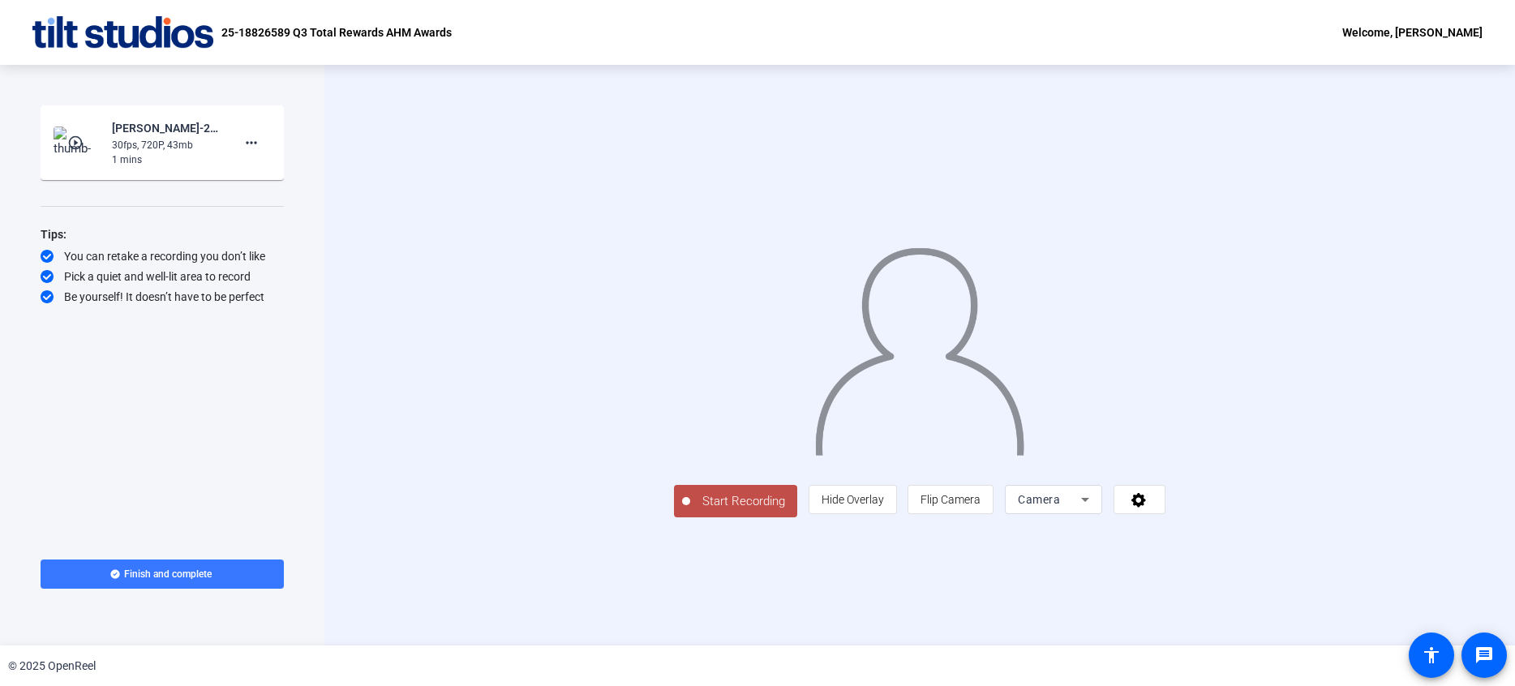
click at [690, 511] on span "Start Recording" at bounding box center [743, 501] width 107 height 19
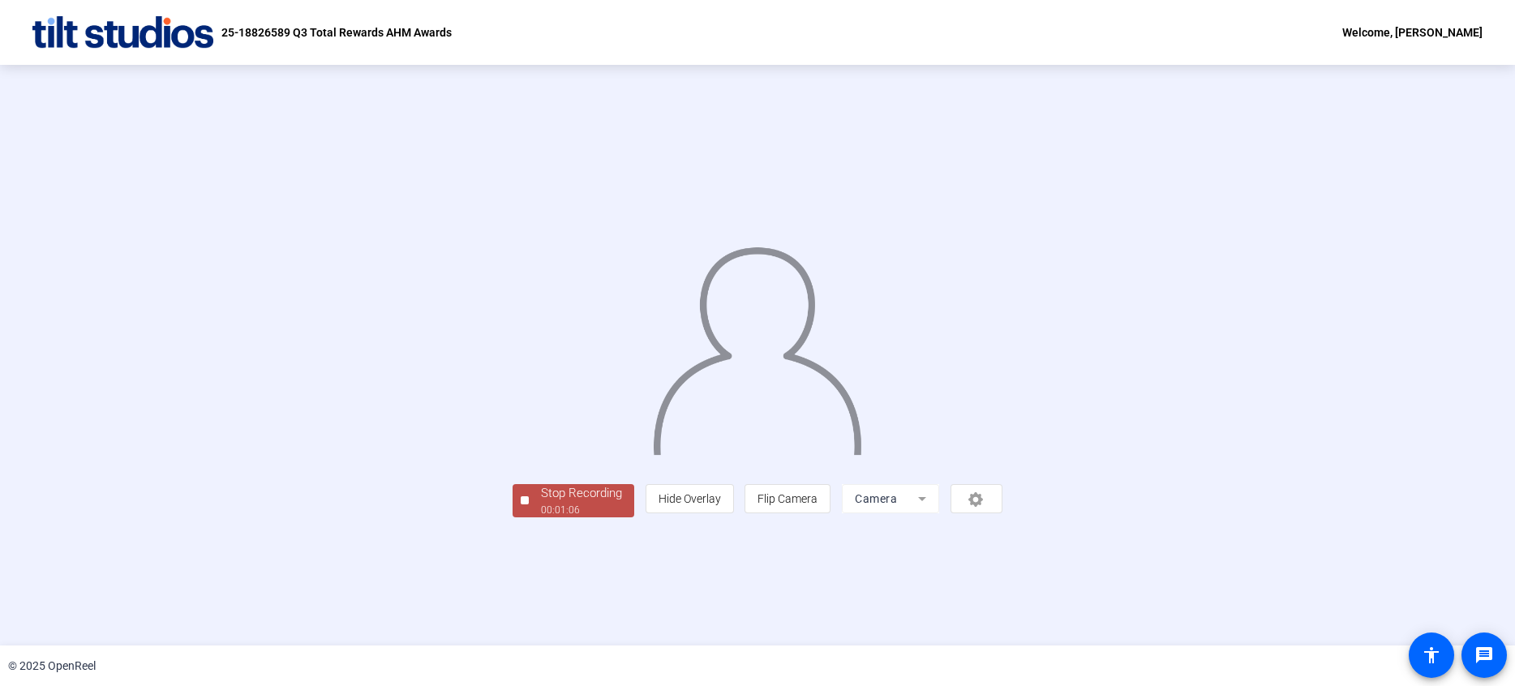
click at [541, 503] on div "Stop Recording" at bounding box center [581, 493] width 81 height 19
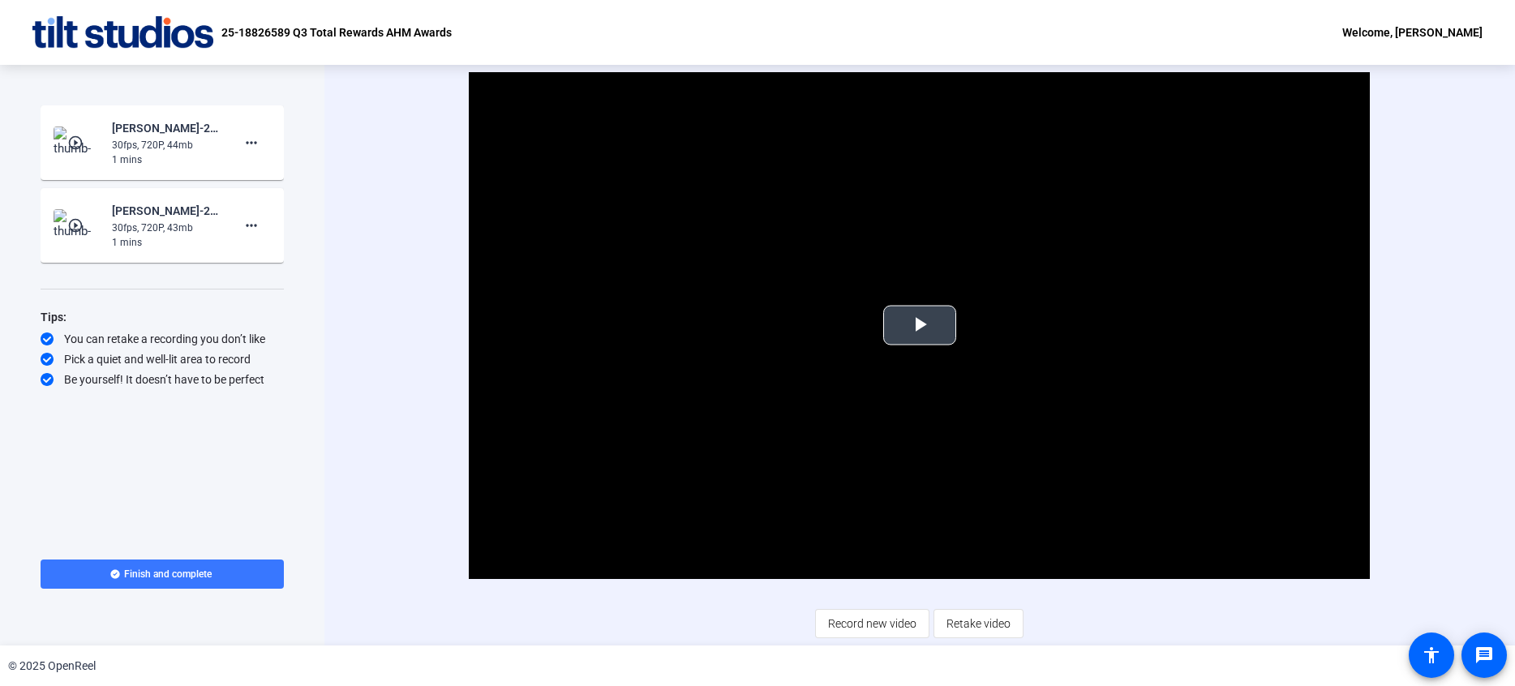
click at [920, 325] on span "Video Player" at bounding box center [920, 325] width 0 height 0
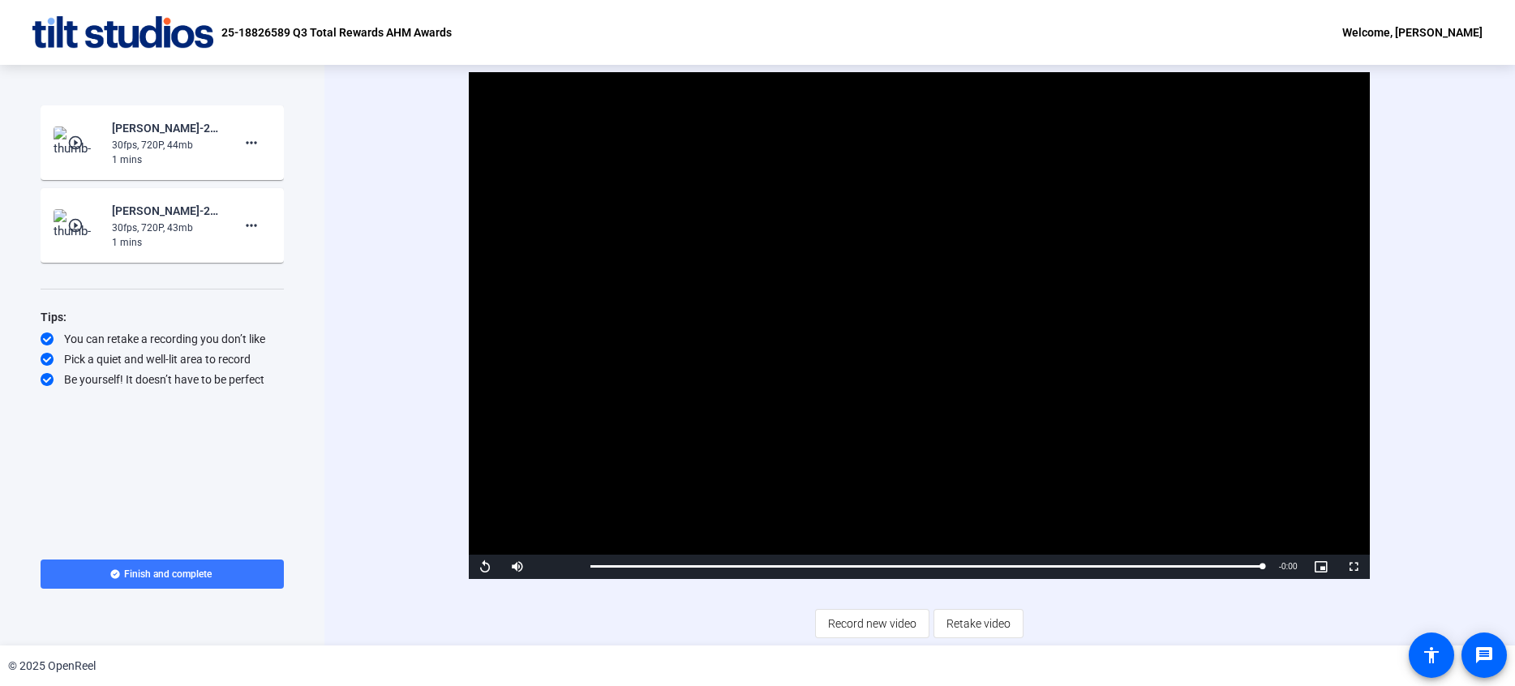
click at [193, 140] on div "30fps, 720P, 44mb" at bounding box center [166, 145] width 109 height 15
click at [167, 143] on div "30fps, 720P, 44mb" at bounding box center [166, 145] width 109 height 15
click at [191, 219] on div "[PERSON_NAME]-25-18826589-UHG-Q3 Total Rewards AHM Awa-25-18826589 Q3 Total Rew…" at bounding box center [166, 210] width 109 height 19
click at [127, 170] on mat-card-content "play_circle_outline [PERSON_NAME]-25-18826589-UHG-Q3 Total Rewards AHM Awa-25-1…" at bounding box center [162, 142] width 243 height 75
click at [54, 142] on img at bounding box center [78, 143] width 48 height 32
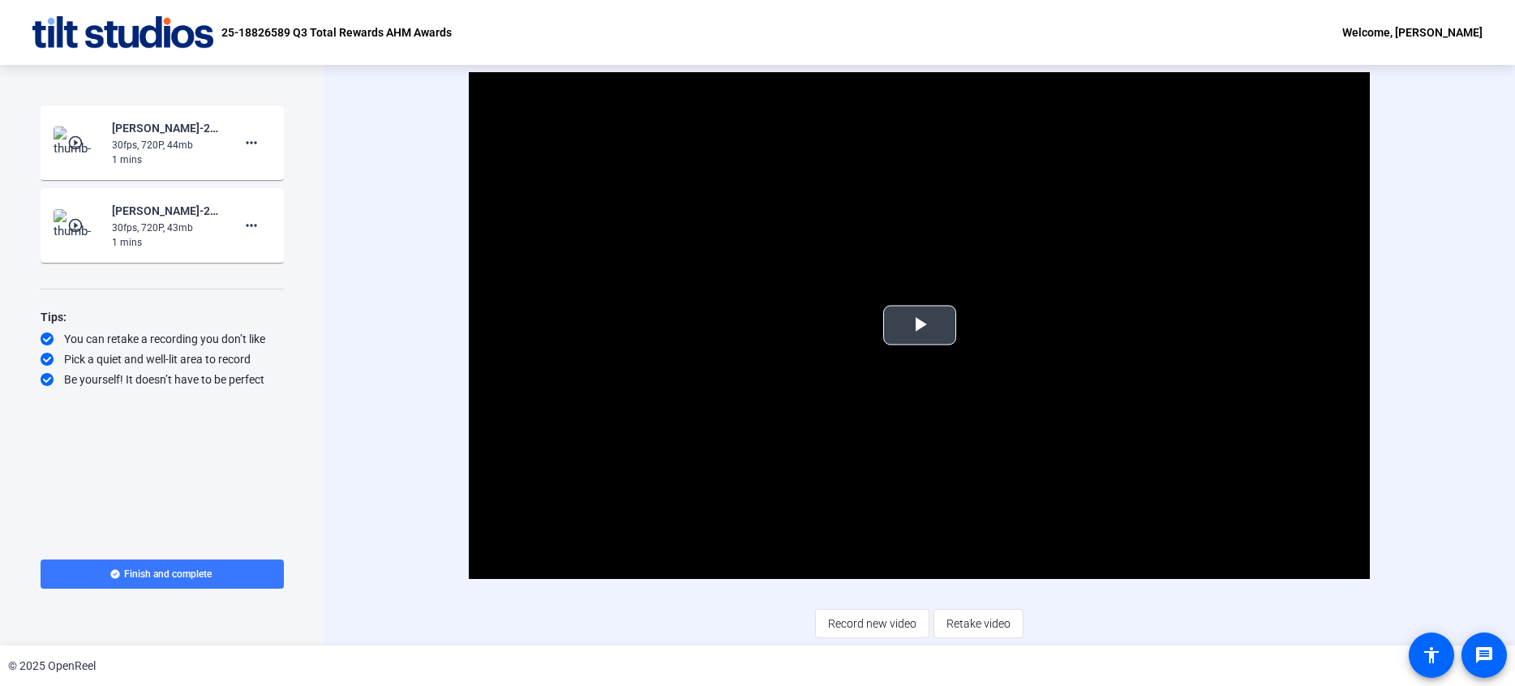
click at [920, 325] on span "Video Player" at bounding box center [920, 325] width 0 height 0
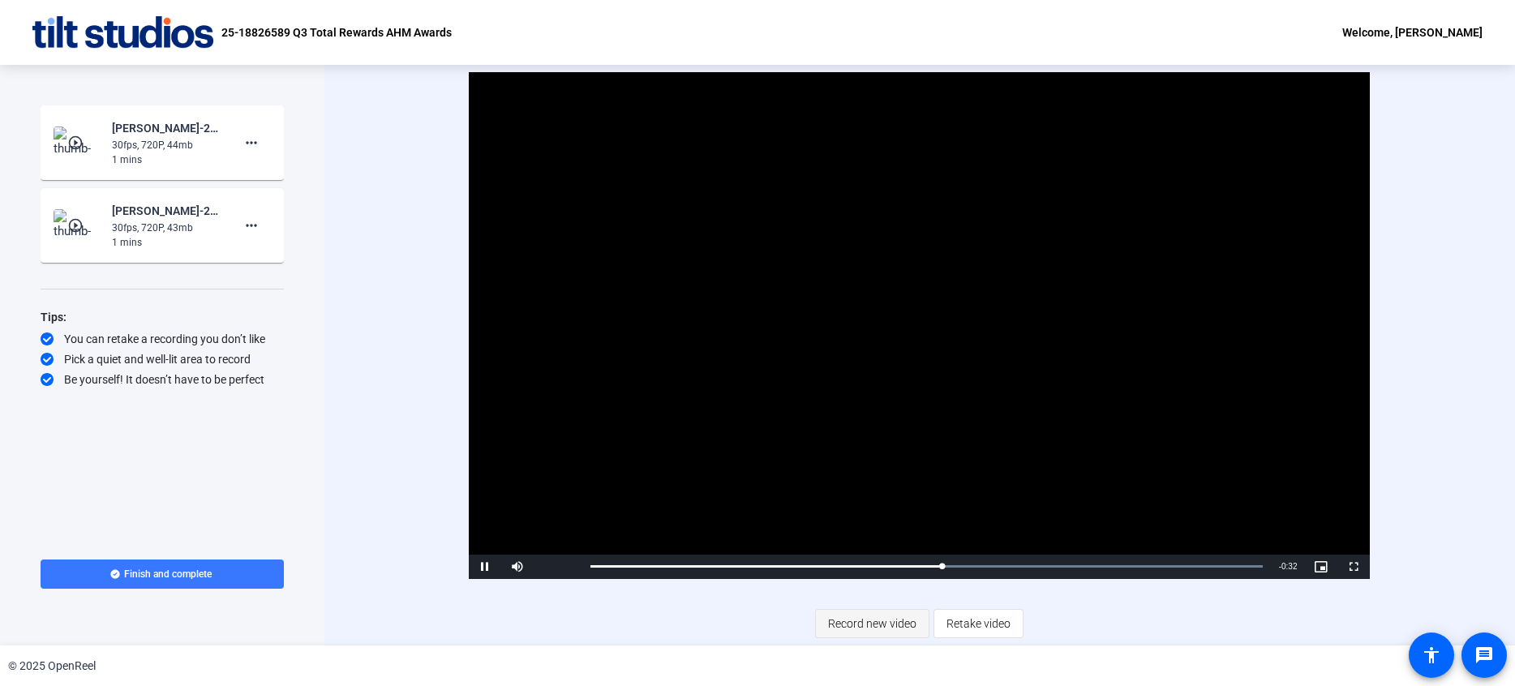
click at [859, 630] on span "Record new video" at bounding box center [872, 623] width 88 height 31
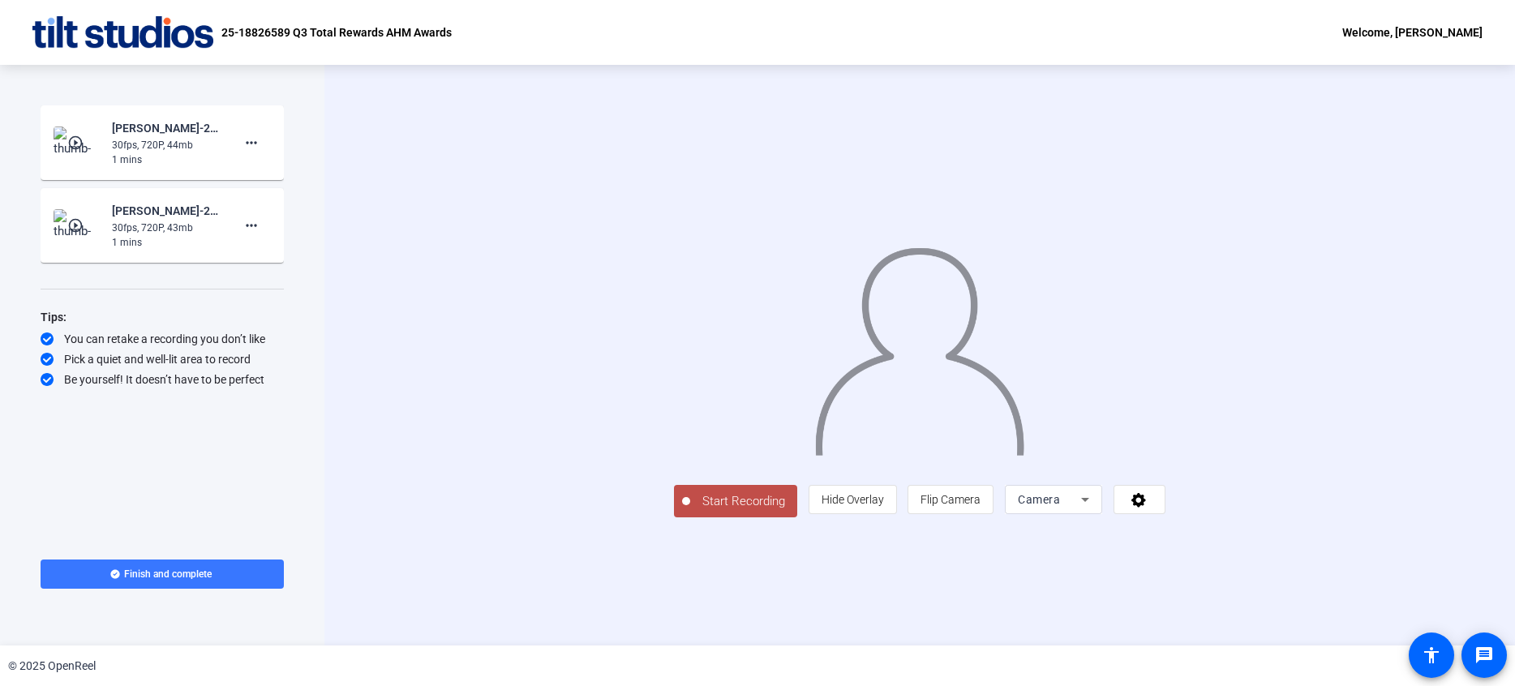
click at [1489, 575] on div "Start Recording person Hide Overlay flip Flip Camera Camera" at bounding box center [919, 355] width 1191 height 581
click at [690, 511] on span "Start Recording" at bounding box center [743, 501] width 107 height 19
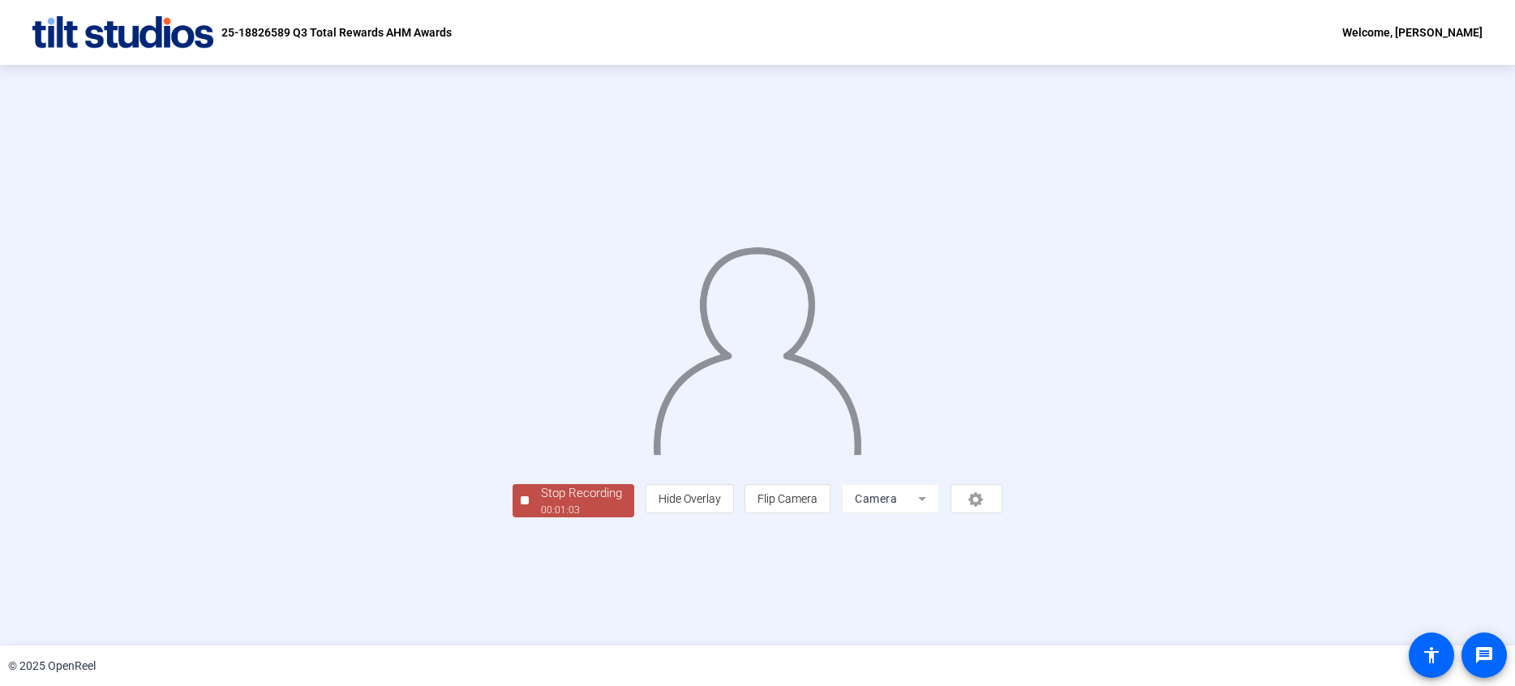
click at [775, 517] on div "Stop Recording 00:01:03 person Hide Overlay flip Flip Camera Camera" at bounding box center [758, 499] width 490 height 36
click at [541, 503] on div "Stop Recording" at bounding box center [581, 493] width 81 height 19
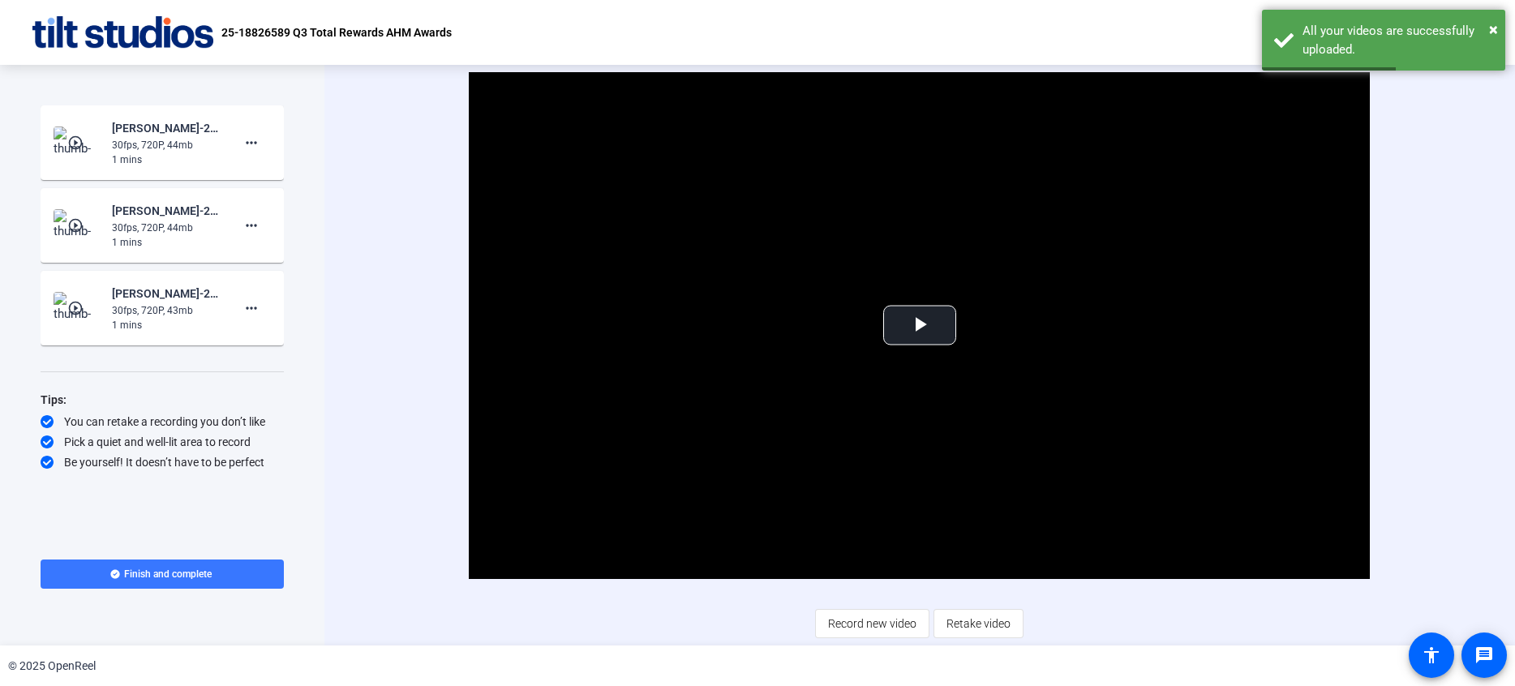
click at [638, 641] on div "Video Player is loading. Play Video Play Mute Current Time 0:00 / Duration 1:06…" at bounding box center [919, 355] width 1191 height 581
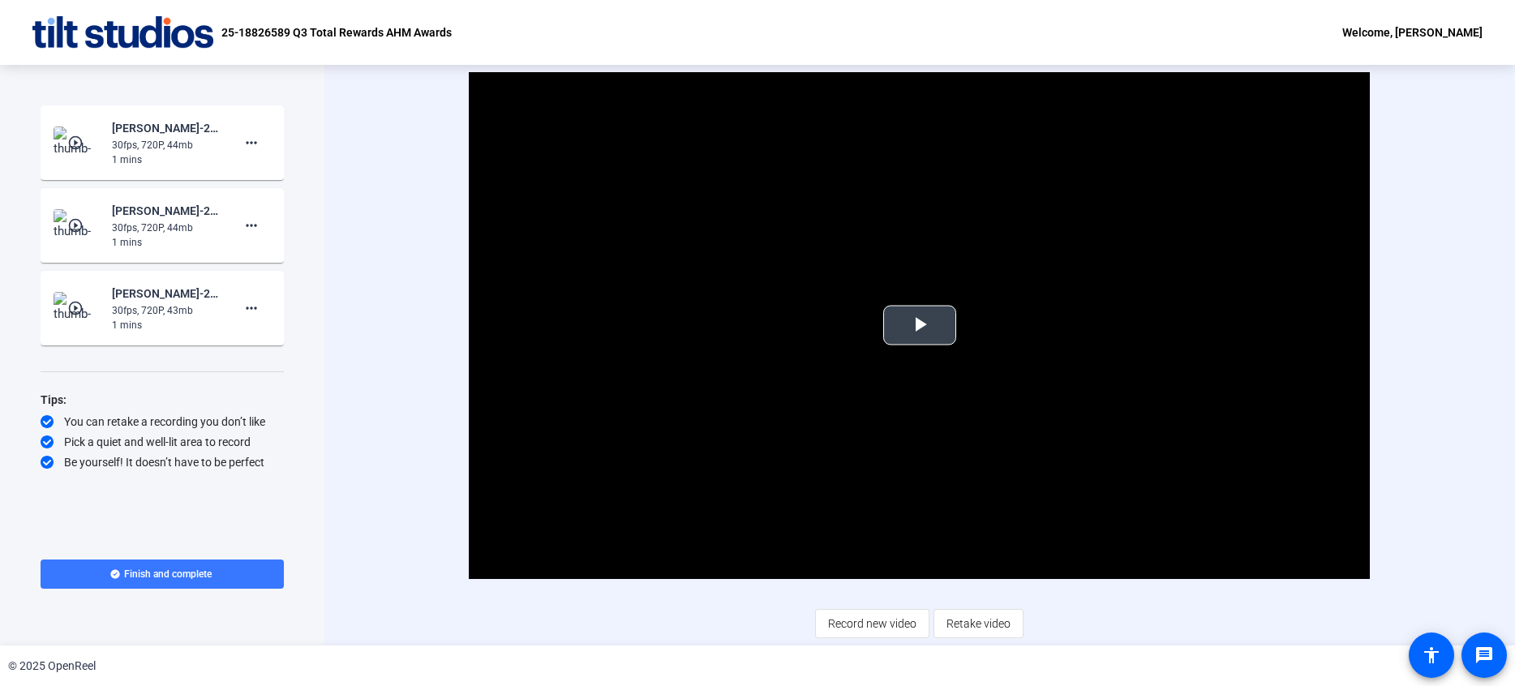
click at [920, 325] on span "Video Player" at bounding box center [920, 325] width 0 height 0
click at [247, 236] on span at bounding box center [251, 225] width 39 height 39
click at [260, 262] on span "Delete clip" at bounding box center [277, 259] width 65 height 19
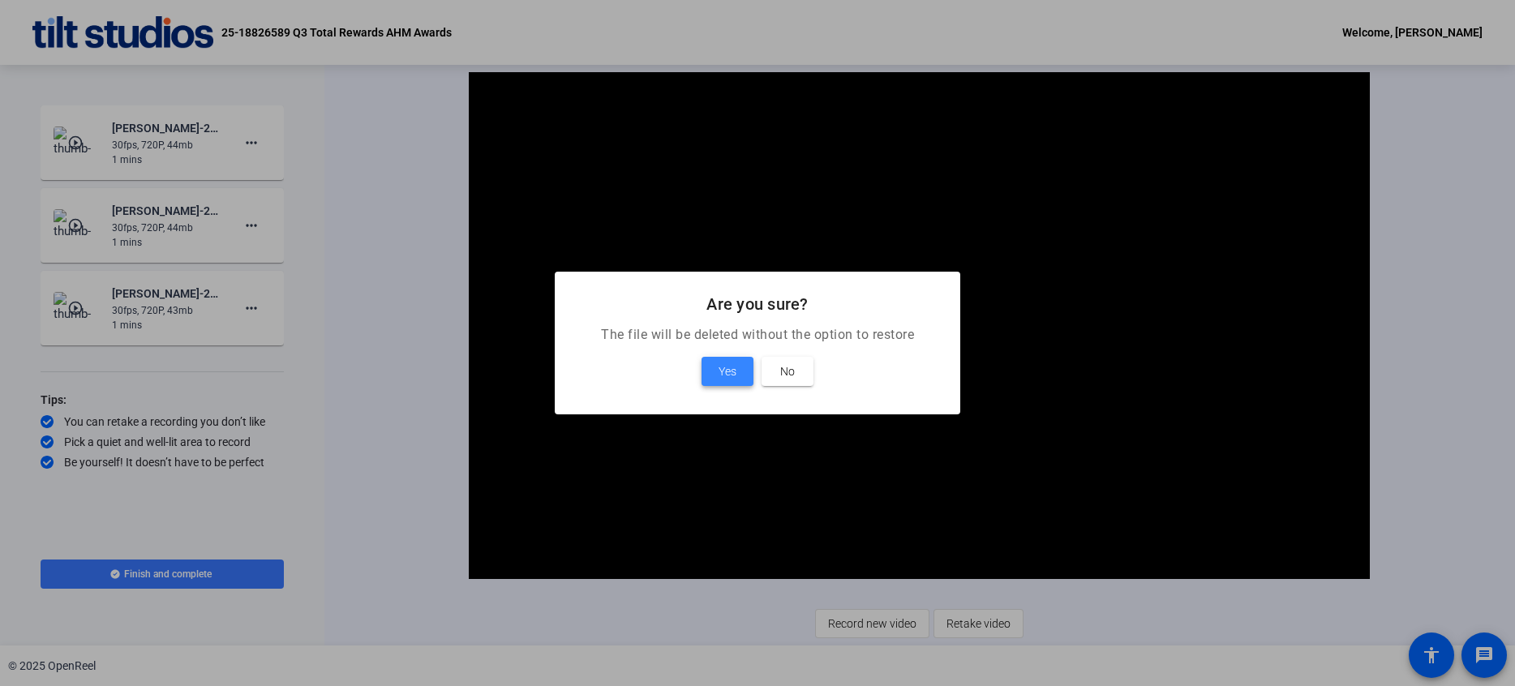
click at [722, 372] on span "Yes" at bounding box center [728, 371] width 18 height 19
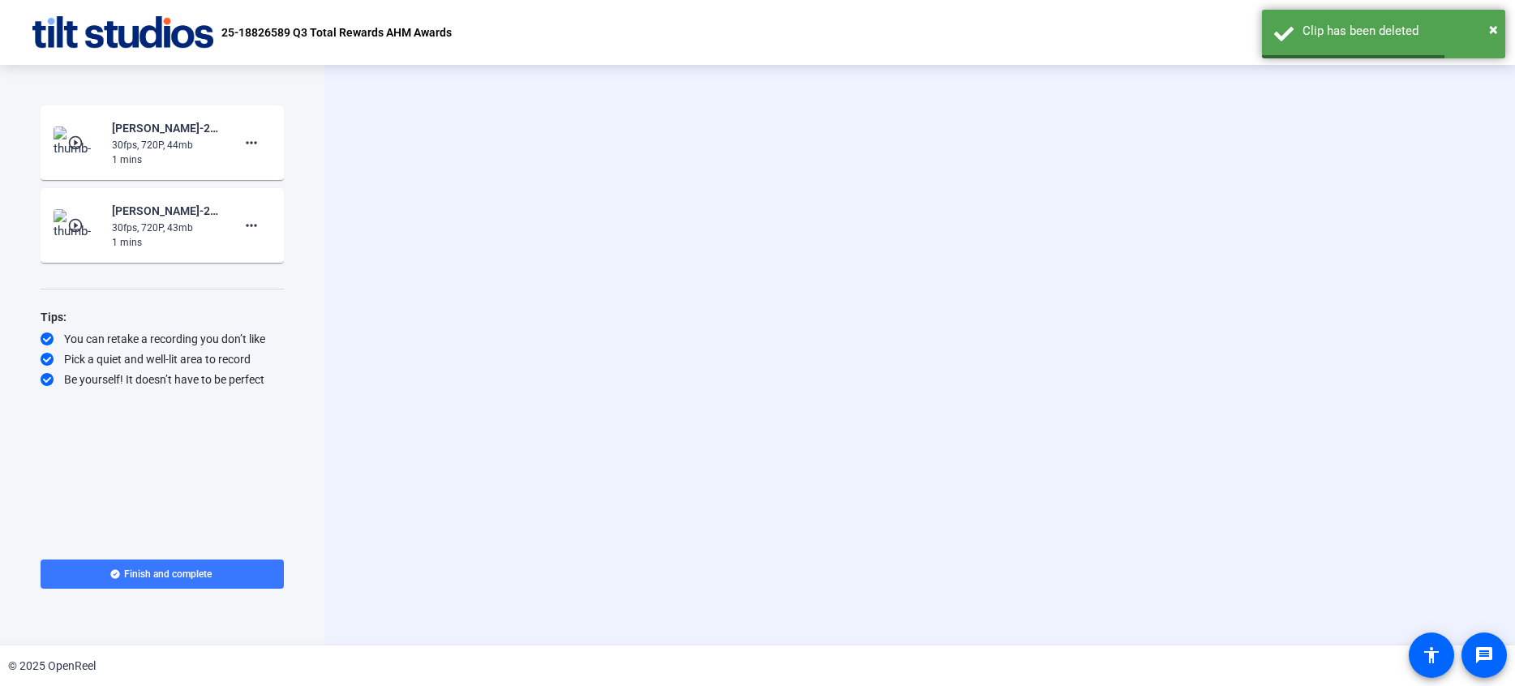
click at [191, 239] on div "1 mins" at bounding box center [166, 242] width 109 height 15
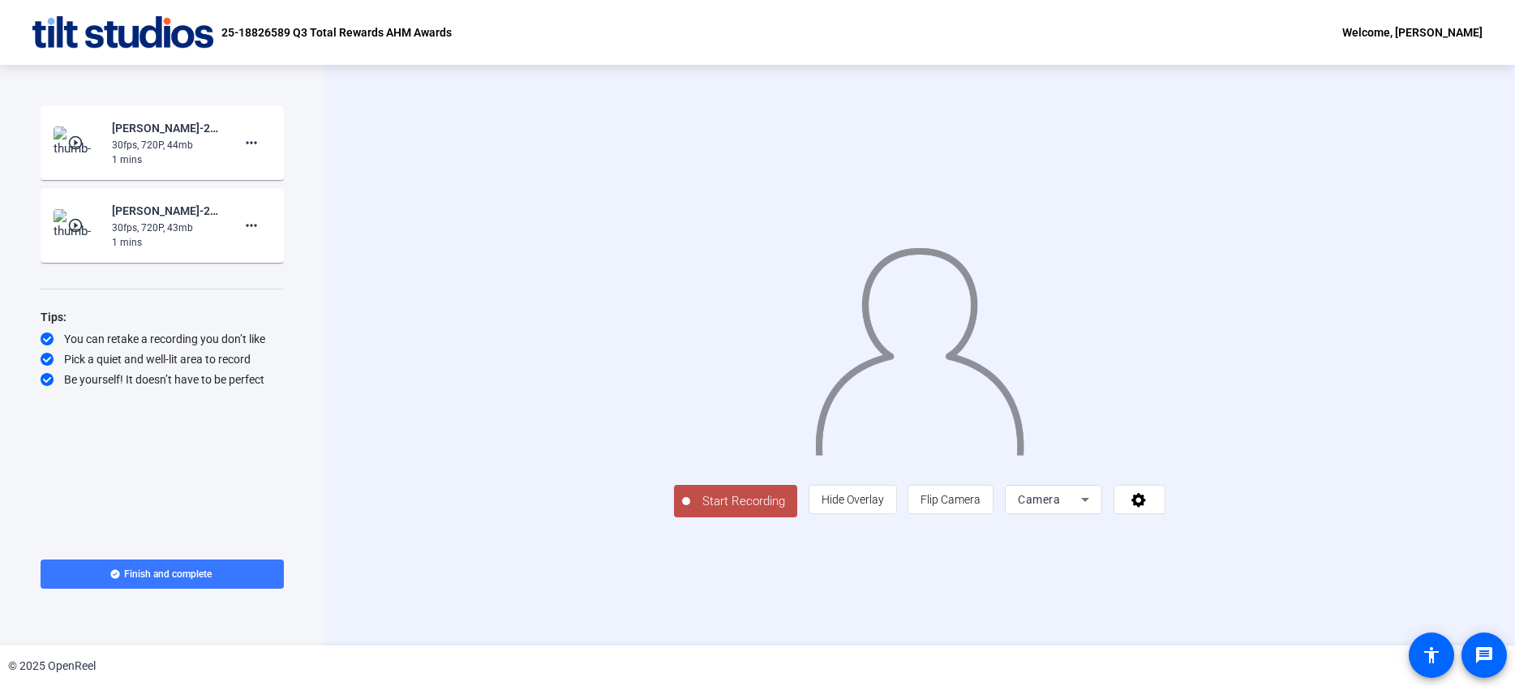
click at [690, 511] on span "Start Recording" at bounding box center [743, 501] width 107 height 19
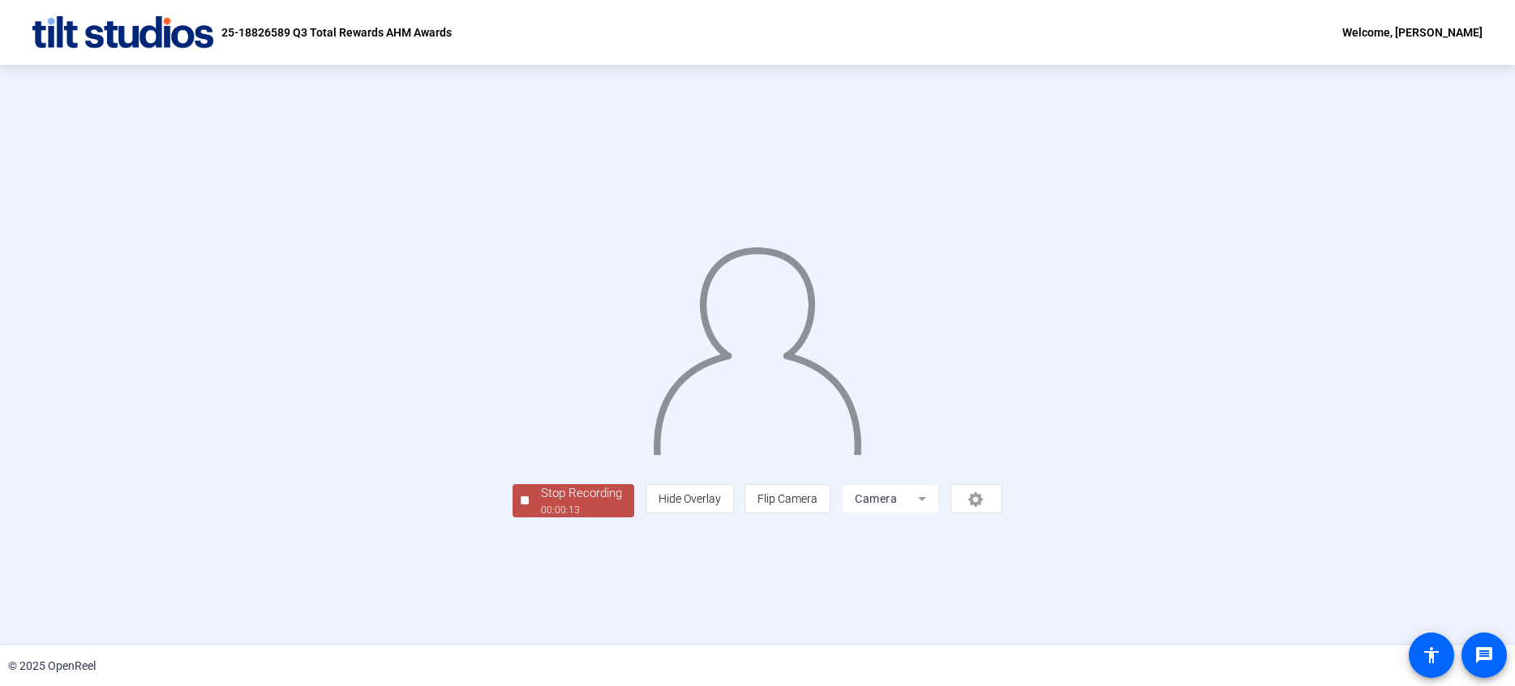
click at [541, 518] on div "00:00:13" at bounding box center [581, 510] width 81 height 15
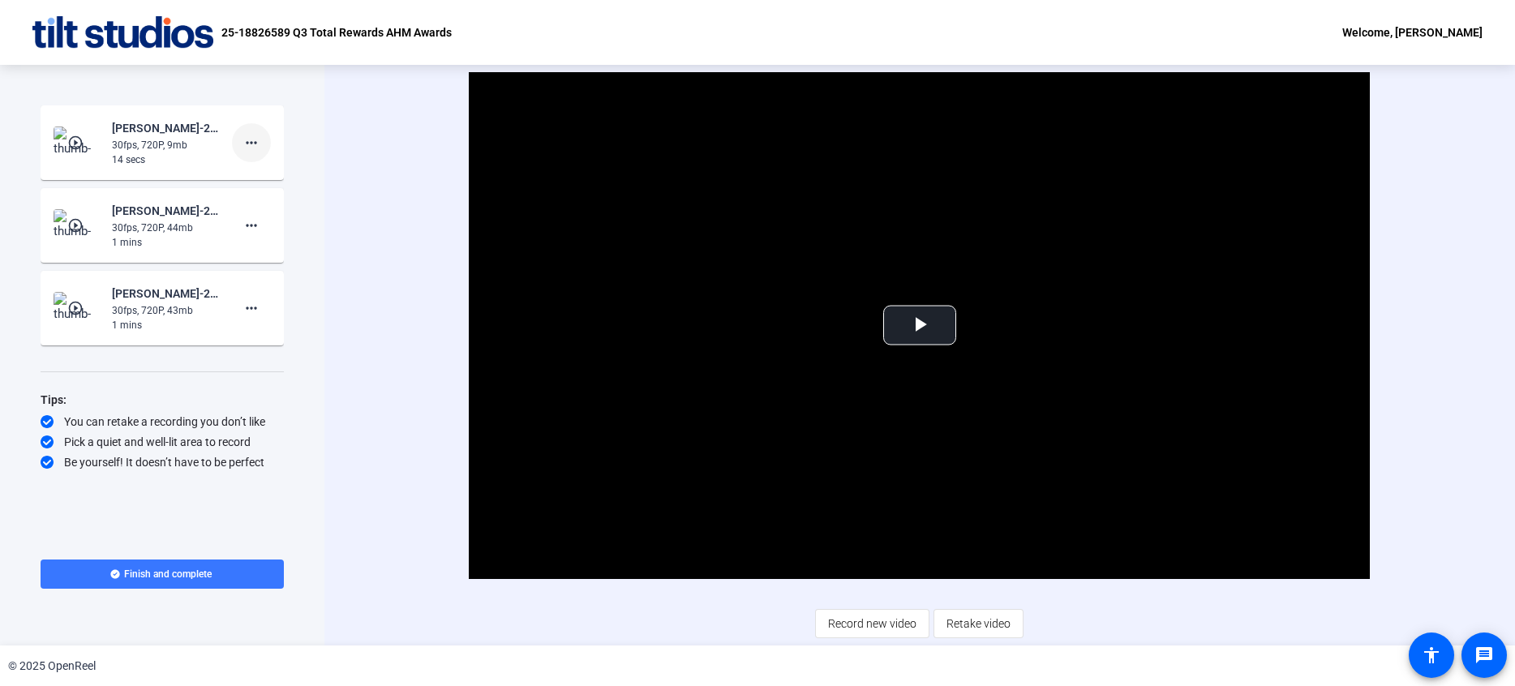
click at [260, 143] on mat-icon "more_horiz" at bounding box center [251, 142] width 19 height 19
click at [273, 180] on span "Delete clip" at bounding box center [277, 176] width 65 height 19
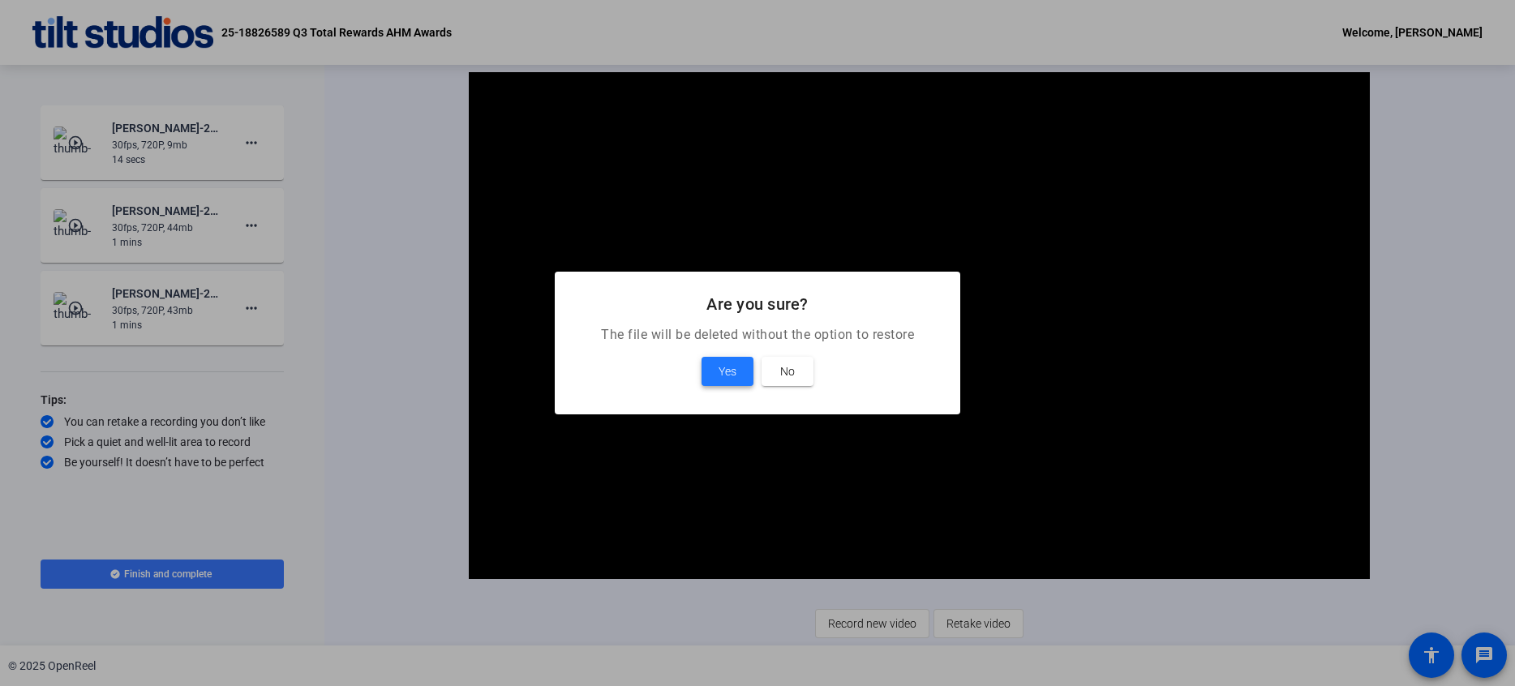
click at [732, 378] on span "Yes" at bounding box center [728, 371] width 18 height 19
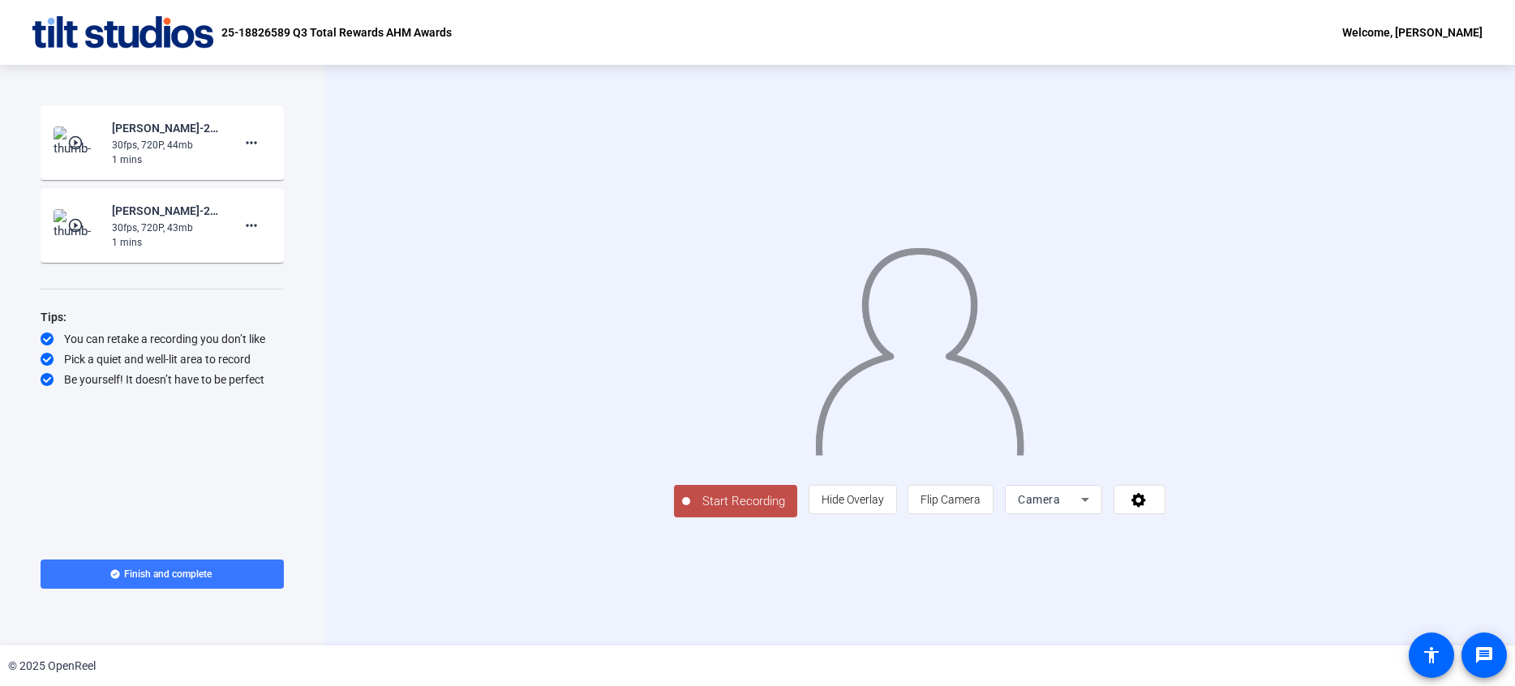
click at [690, 511] on span "Start Recording" at bounding box center [743, 501] width 107 height 19
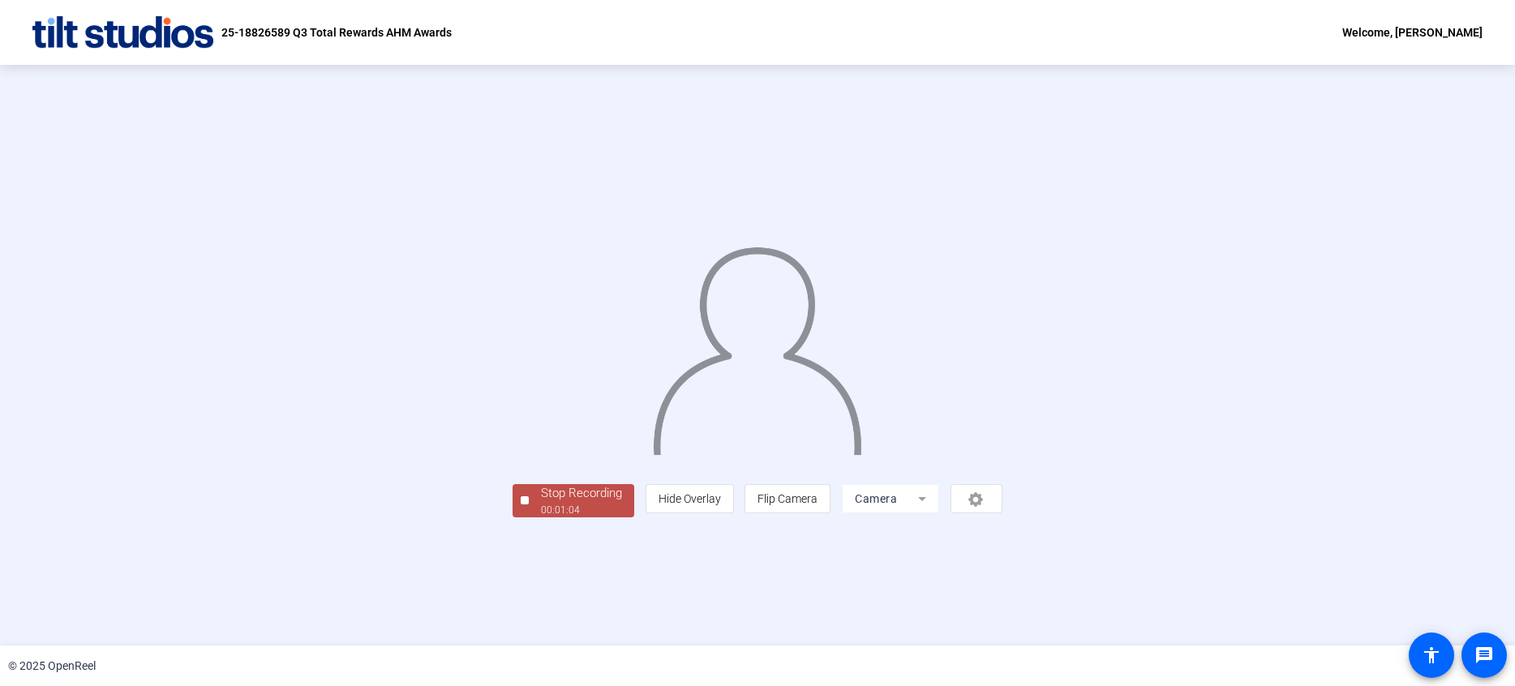
drag, startPoint x: 595, startPoint y: 659, endPoint x: 581, endPoint y: 655, distance: 15.0
click at [595, 655] on div "© 2025 OpenReel" at bounding box center [757, 666] width 1515 height 41
click at [541, 518] on div "00:01:06" at bounding box center [581, 510] width 81 height 15
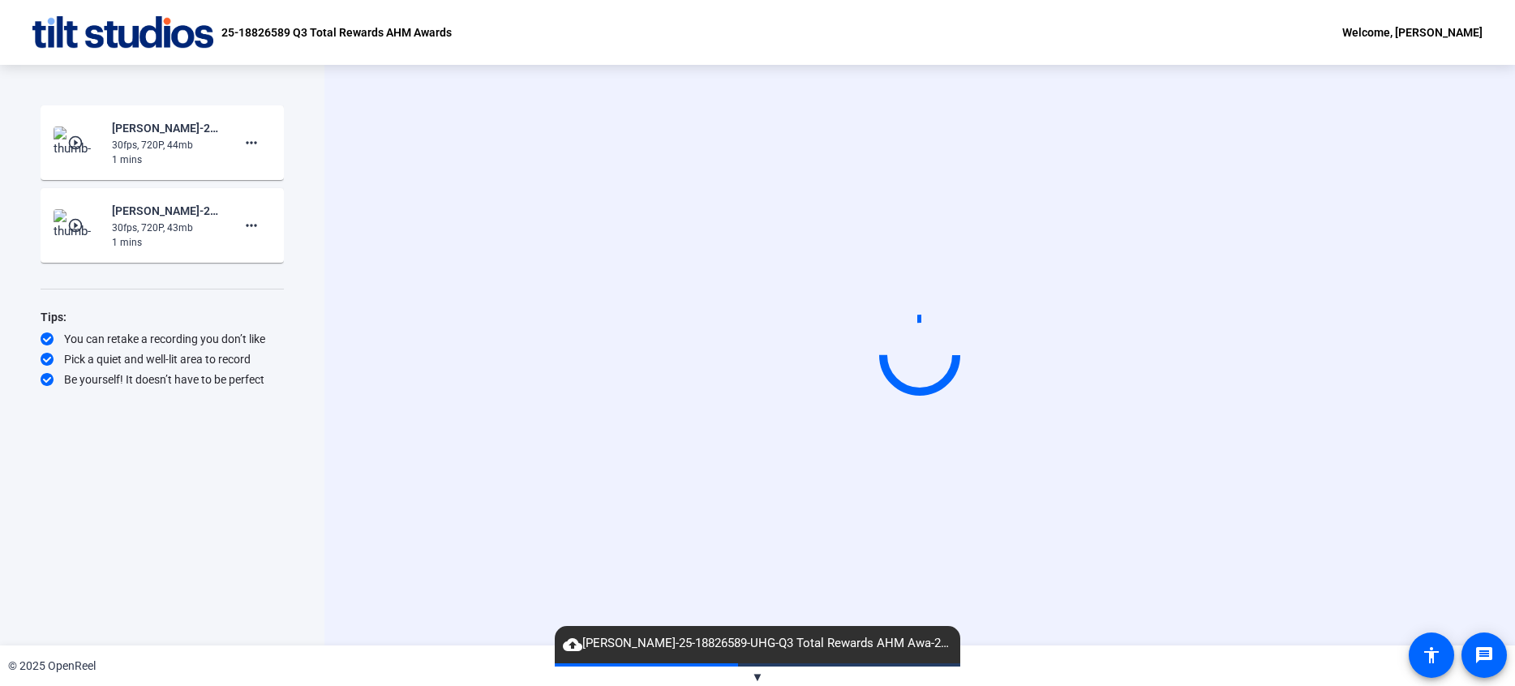
click at [90, 231] on img at bounding box center [78, 225] width 48 height 32
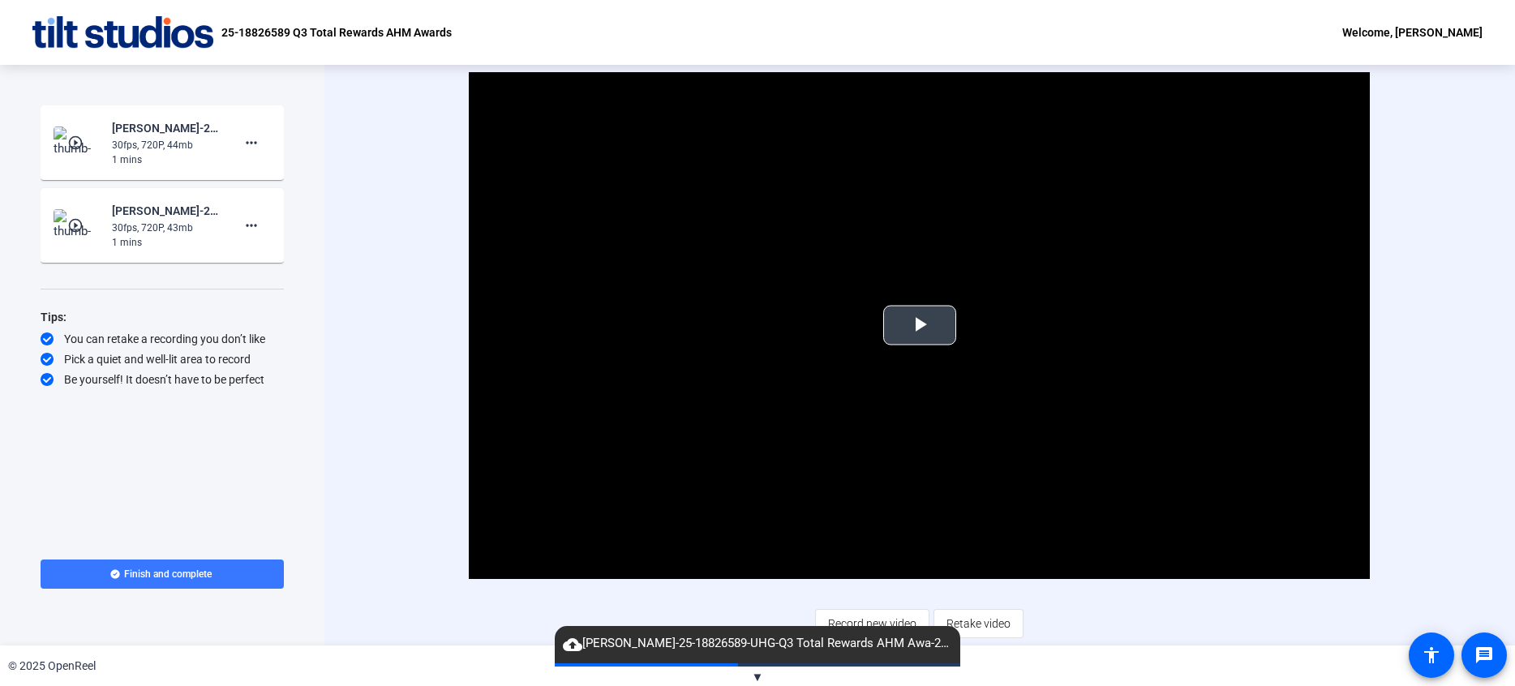
click at [920, 325] on span "Video Player" at bounding box center [920, 325] width 0 height 0
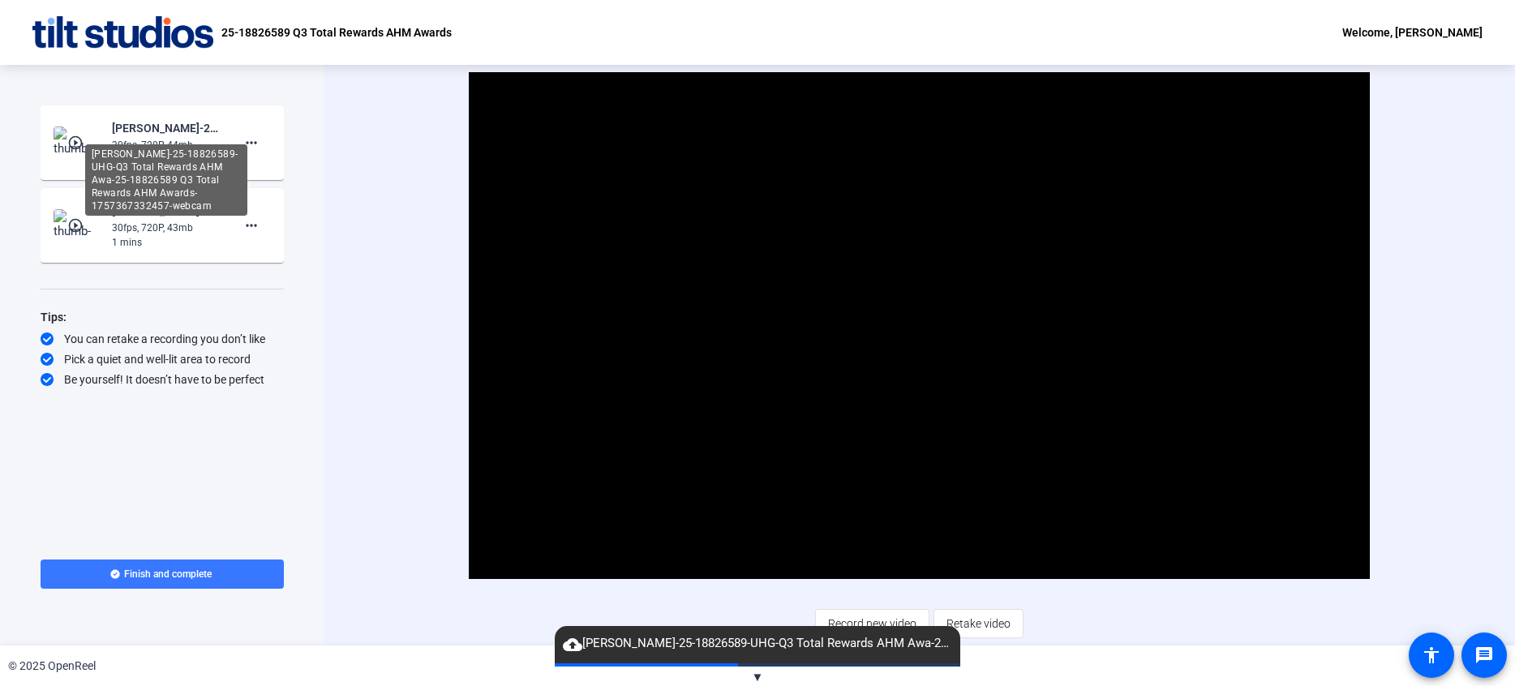
click at [110, 144] on div "[PERSON_NAME]-25-18826589-UHG-Q3 Total Rewards AHM Awa-25-18826589 Q3 Total Rew…" at bounding box center [166, 179] width 162 height 71
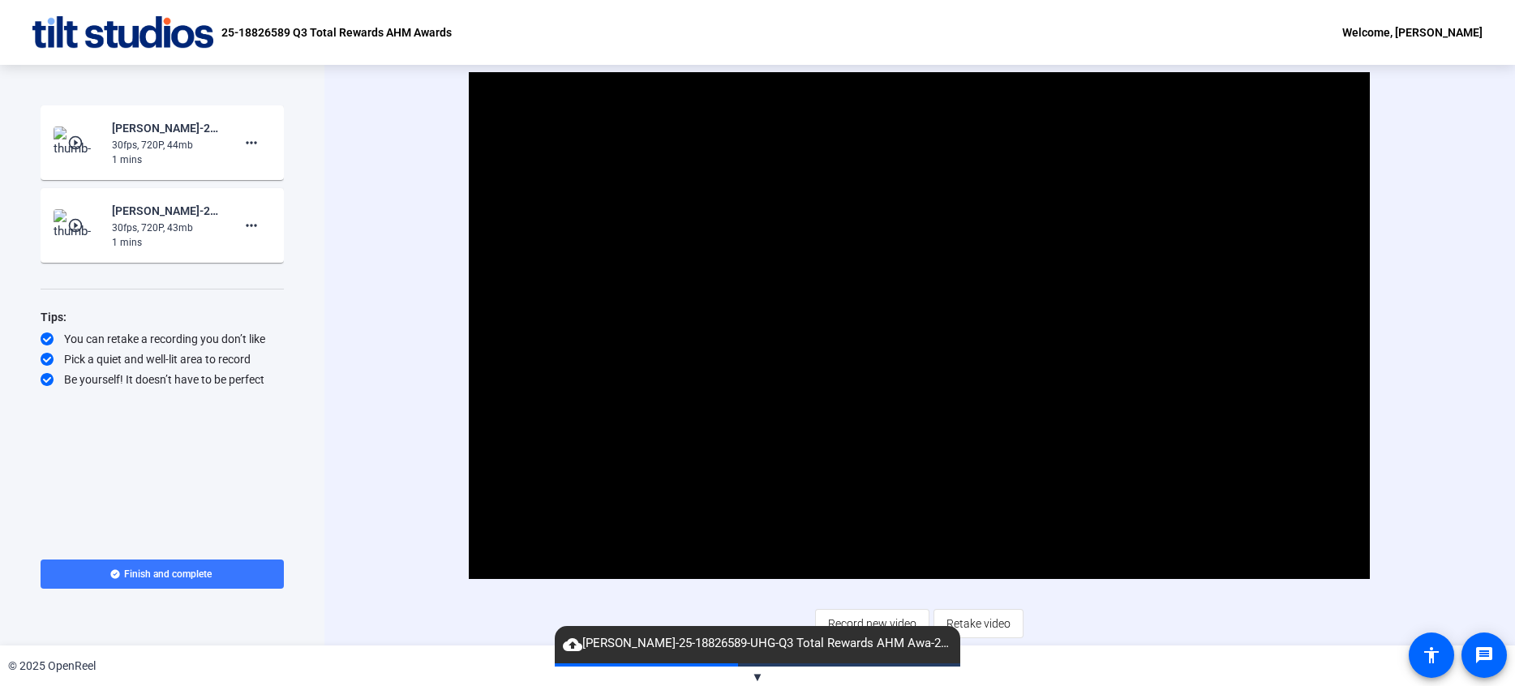
click at [80, 135] on mat-icon "play_circle_outline" at bounding box center [76, 143] width 19 height 16
click at [920, 325] on span "Video Player" at bounding box center [920, 325] width 0 height 0
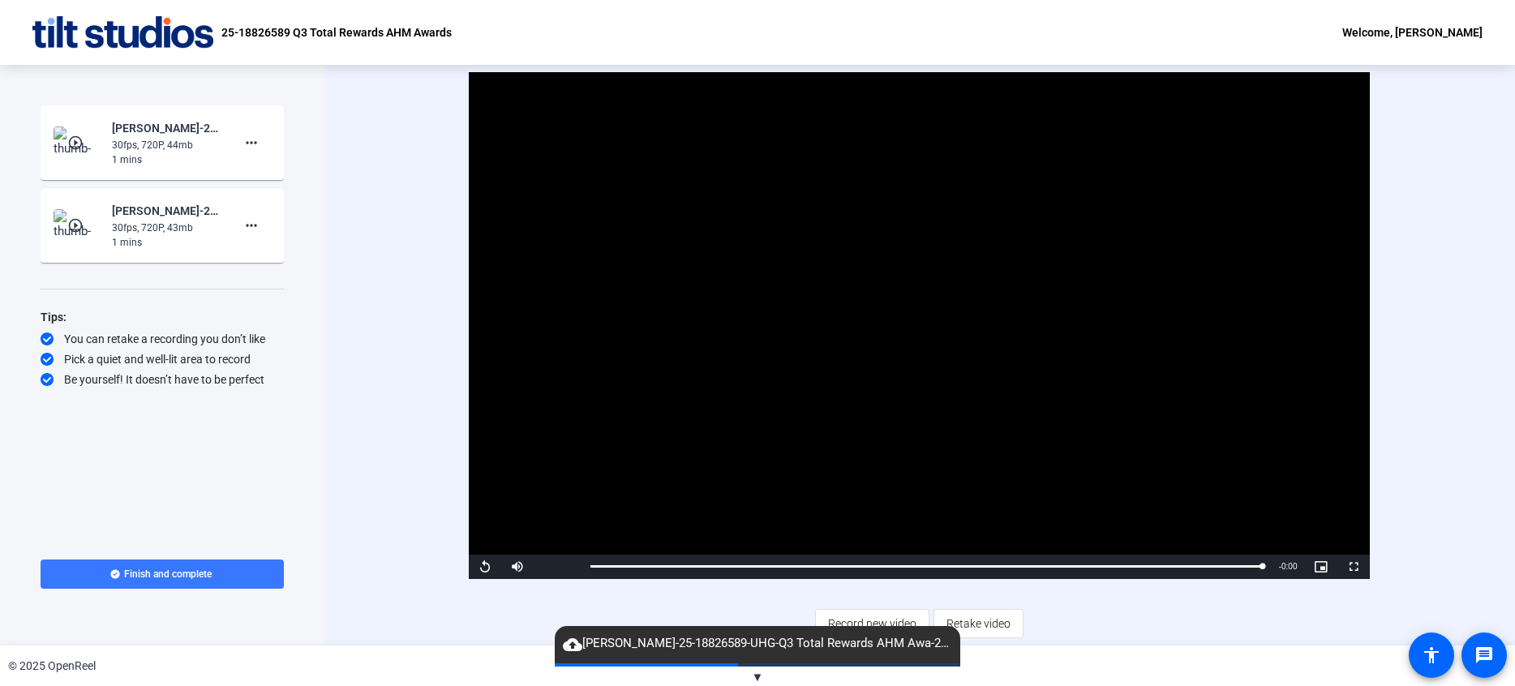
click at [652, 643] on span "cloud_upload [PERSON_NAME]-25-18826589-UHG-Q3 Total Rewards AHM Awa-25-18826589…" at bounding box center [758, 643] width 406 height 19
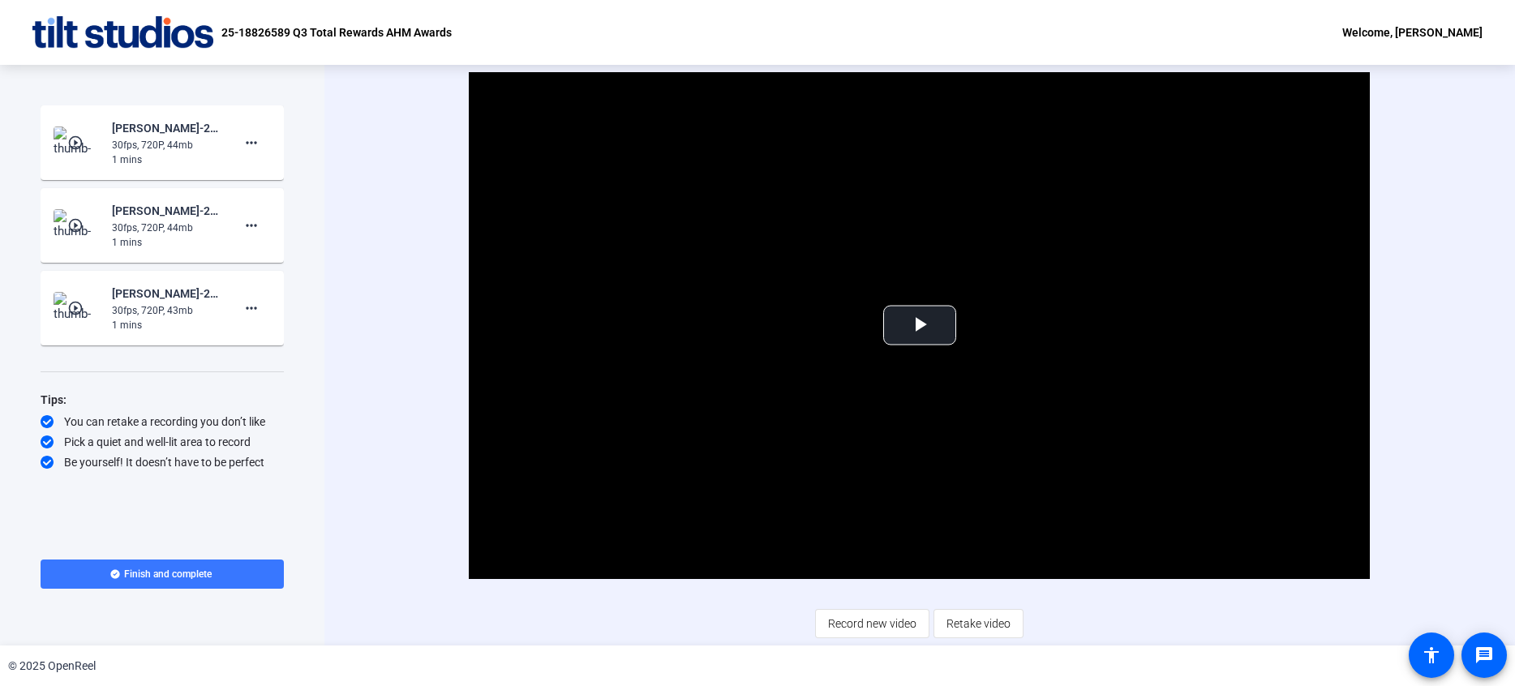
click at [77, 309] on mat-icon "play_circle_outline" at bounding box center [76, 308] width 19 height 16
click at [92, 228] on img at bounding box center [78, 225] width 48 height 32
click at [92, 149] on img at bounding box center [78, 143] width 48 height 32
click at [920, 325] on span "Video Player" at bounding box center [920, 325] width 0 height 0
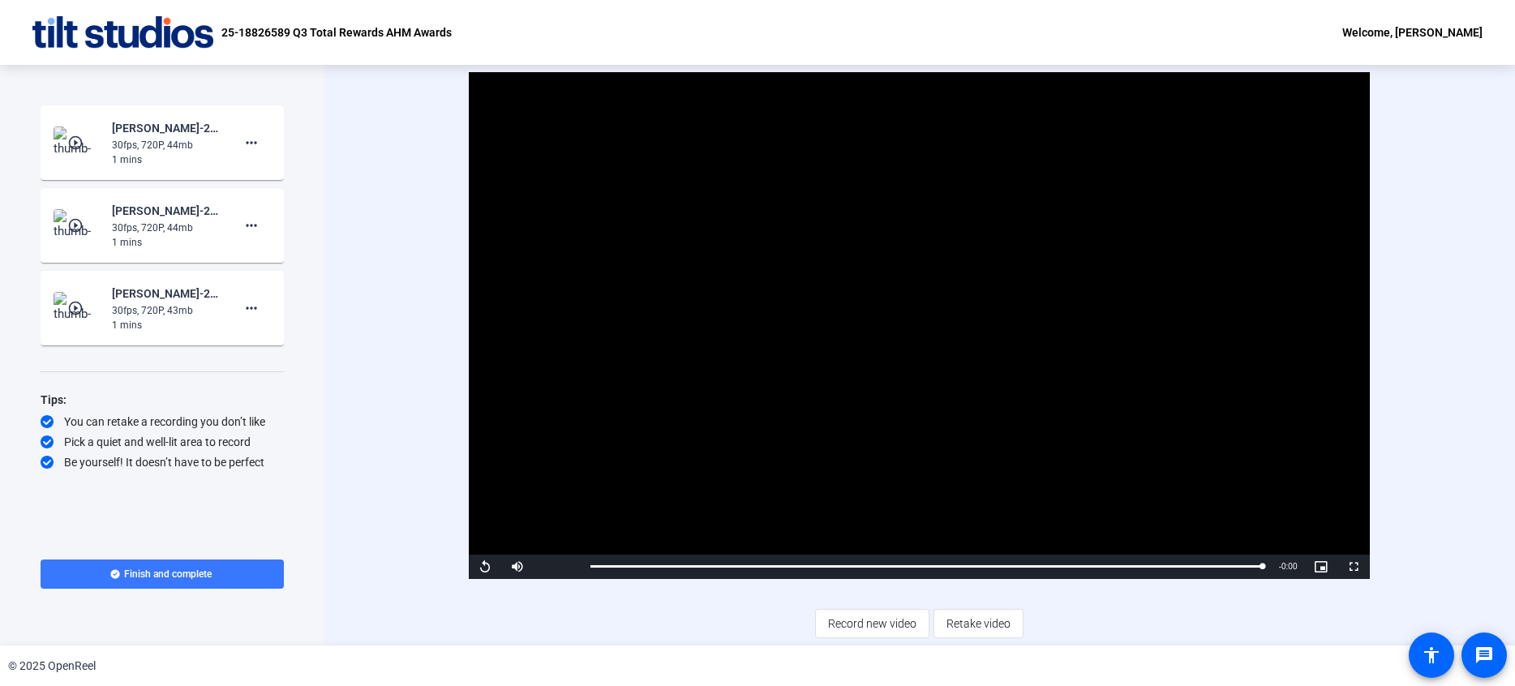
drag, startPoint x: 891, startPoint y: 628, endPoint x: 468, endPoint y: 433, distance: 465.3
click at [665, 622] on div "Video Player is loading. Play Video Replay Mute Current Time 1:07 / Duration 1:…" at bounding box center [920, 355] width 1012 height 566
click at [178, 307] on div "30fps, 720P, 43mb" at bounding box center [166, 310] width 109 height 15
click at [252, 310] on mat-icon "more_horiz" at bounding box center [251, 307] width 19 height 19
click at [269, 342] on span "Delete clip" at bounding box center [277, 342] width 65 height 19
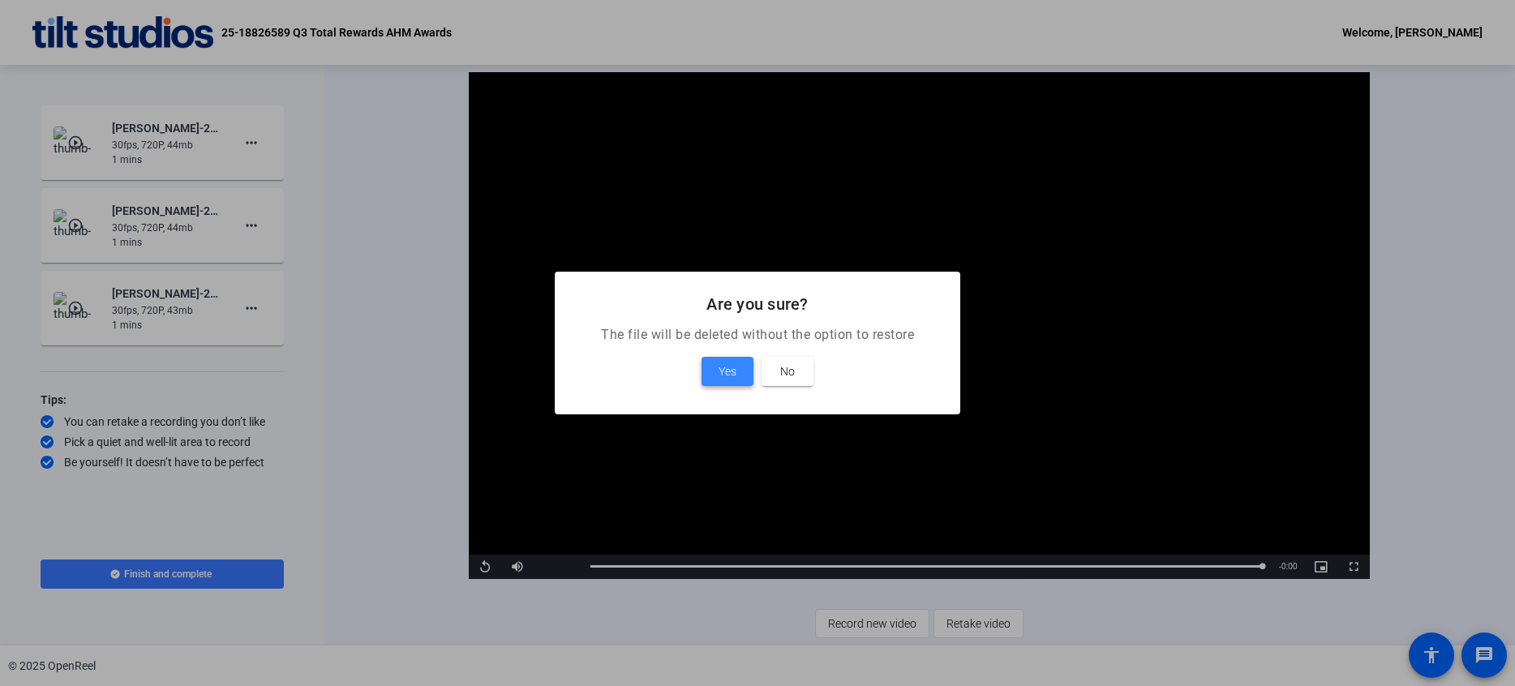
click at [713, 363] on span at bounding box center [728, 371] width 52 height 39
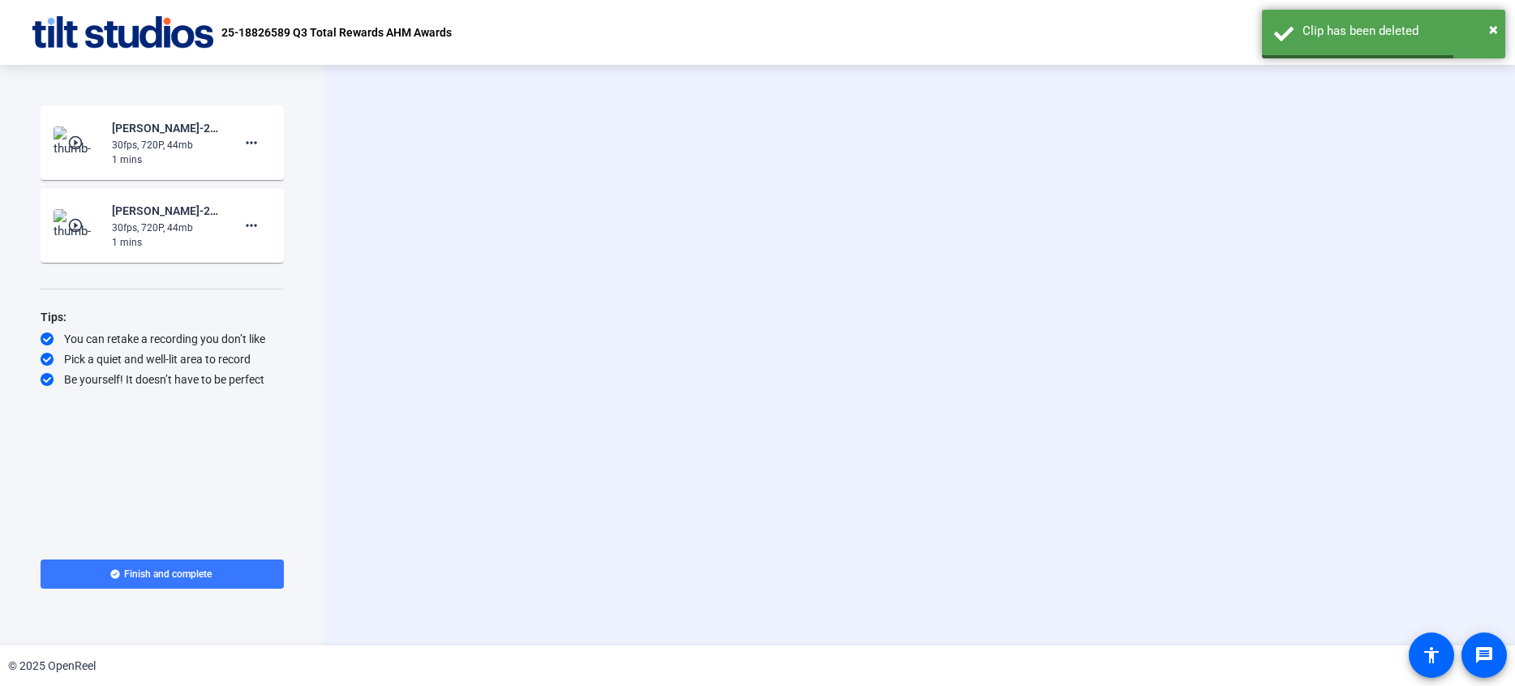
click at [176, 232] on div "30fps, 720P, 44mb" at bounding box center [166, 228] width 109 height 15
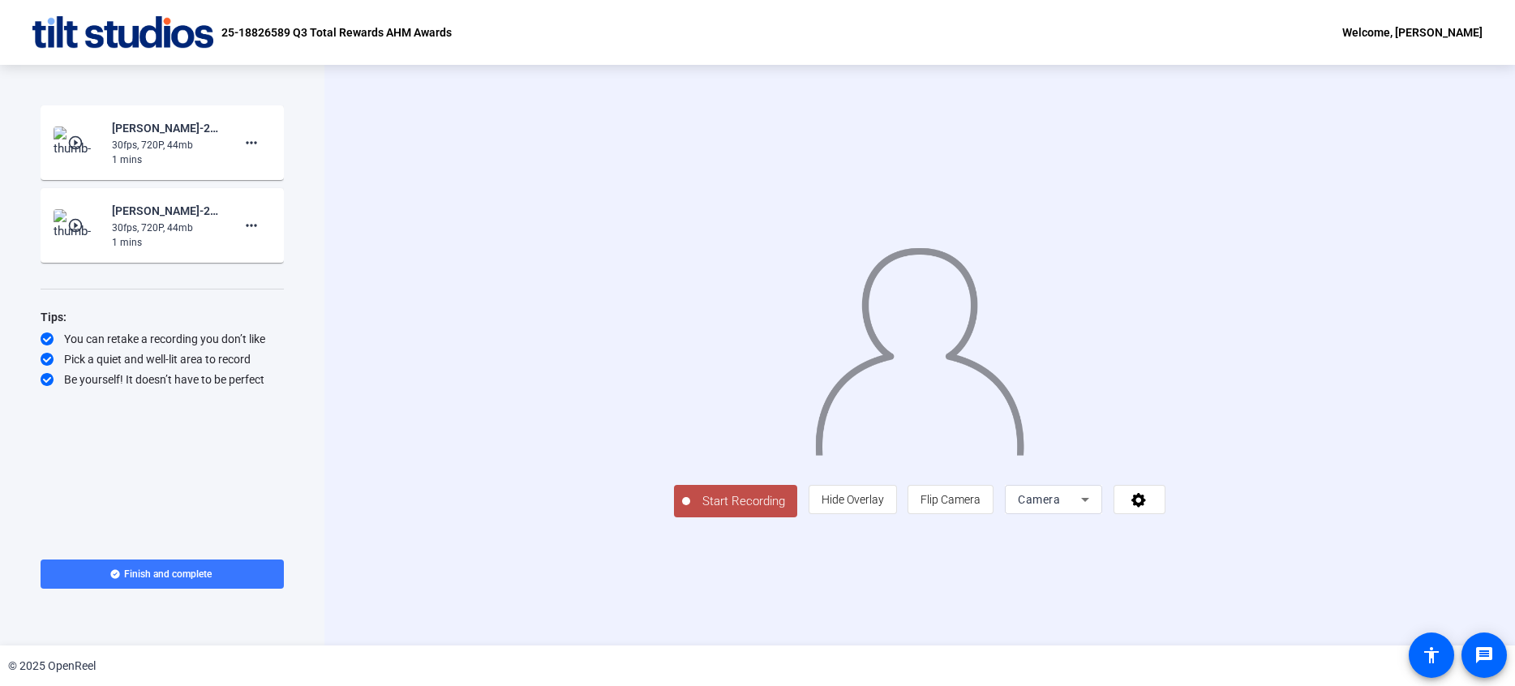
click at [690, 511] on span "Start Recording" at bounding box center [743, 501] width 107 height 19
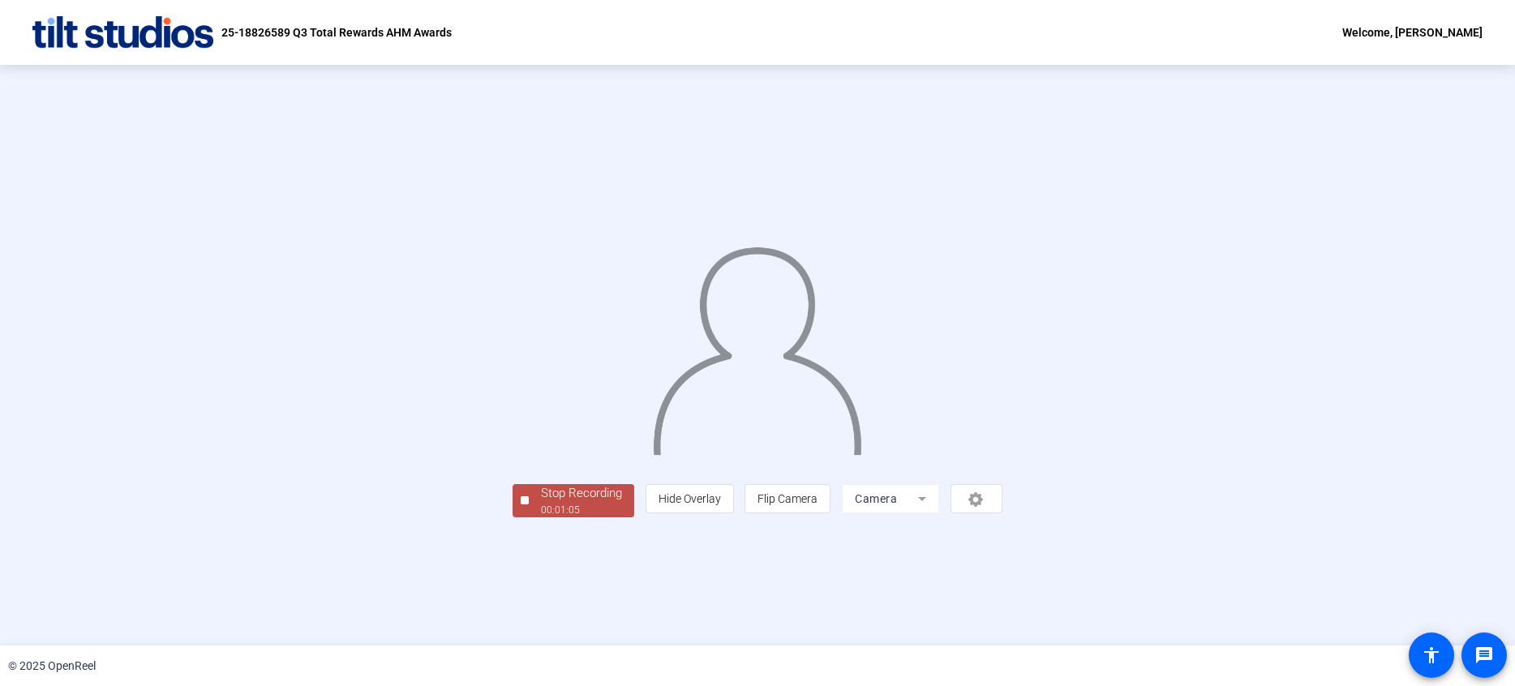
click at [541, 503] on div "Stop Recording" at bounding box center [581, 493] width 81 height 19
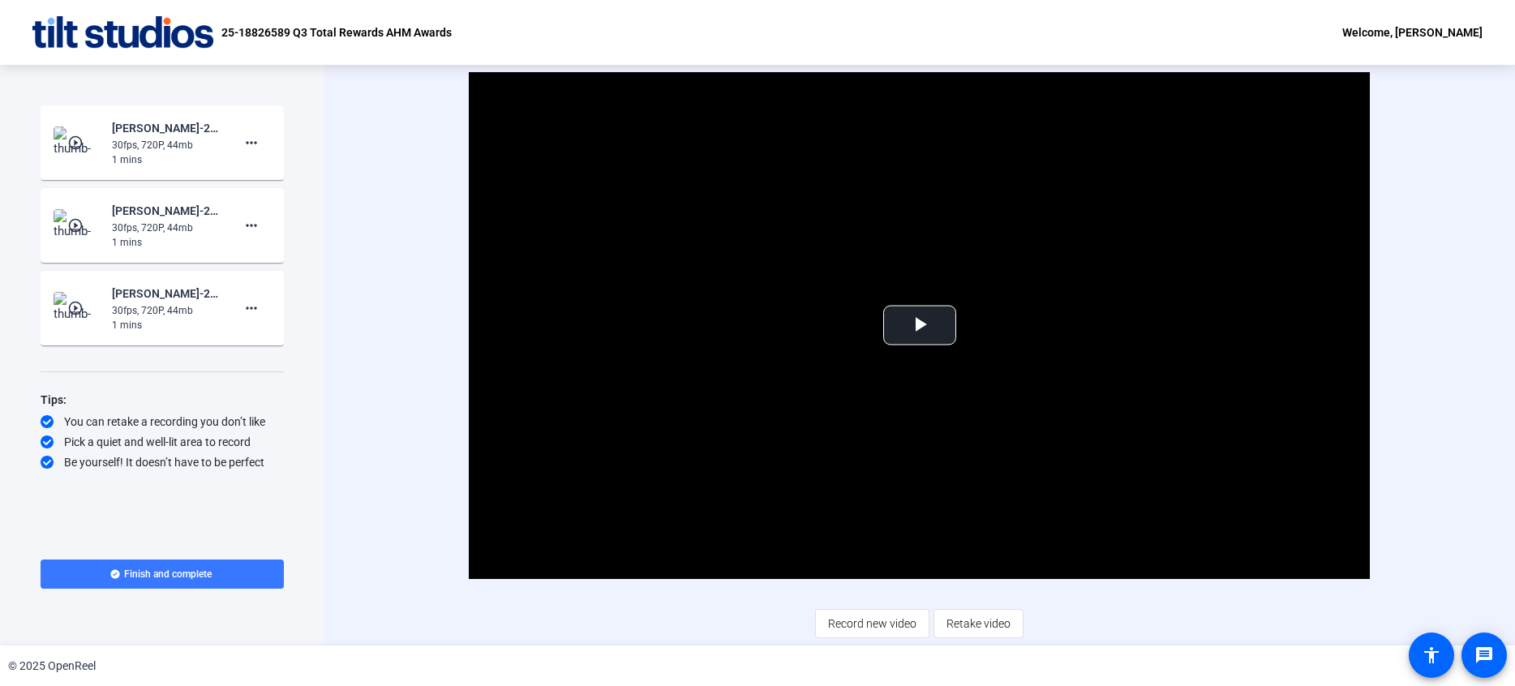
click at [89, 315] on img at bounding box center [78, 308] width 48 height 32
click at [85, 238] on img at bounding box center [78, 225] width 48 height 32
click at [88, 149] on img at bounding box center [78, 143] width 48 height 32
click at [920, 325] on span "Video Player" at bounding box center [920, 325] width 0 height 0
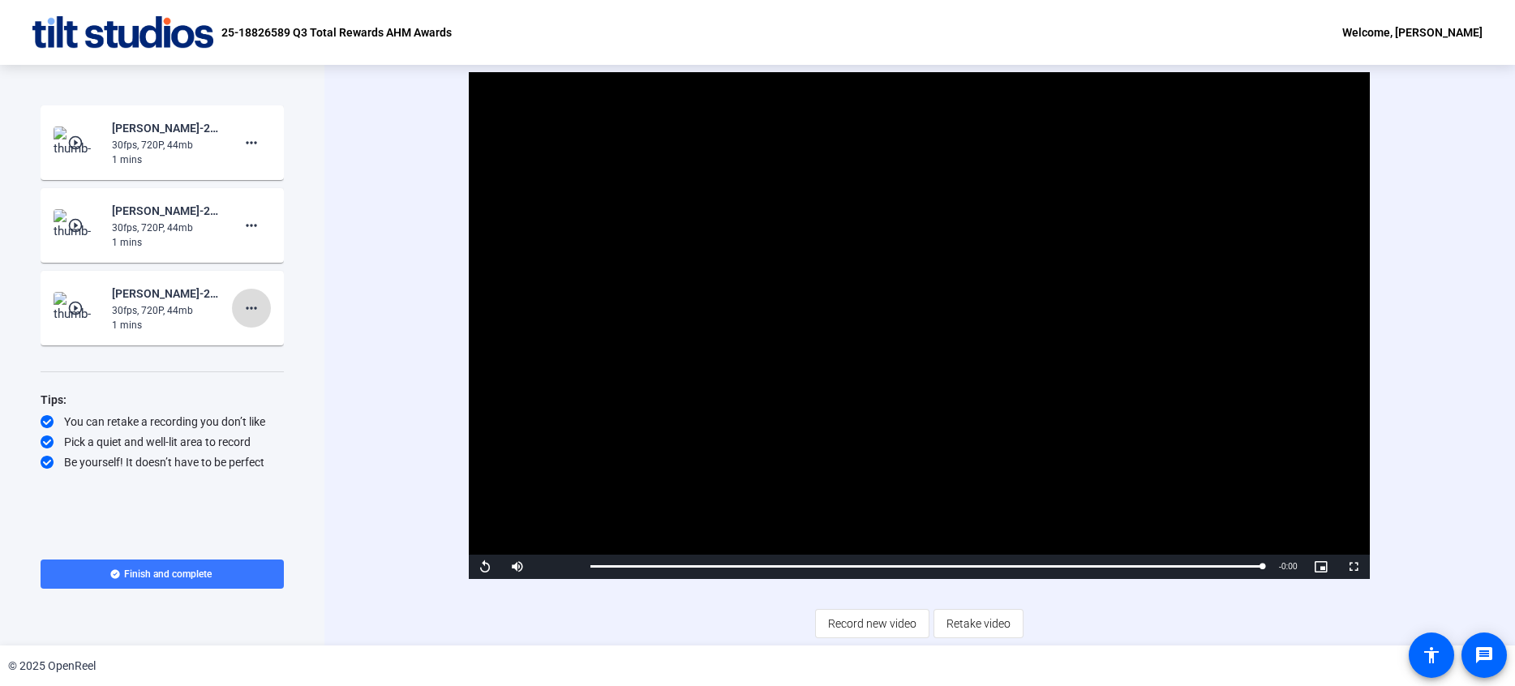
click at [251, 299] on mat-icon "more_horiz" at bounding box center [251, 307] width 19 height 19
click at [288, 339] on span "Delete clip" at bounding box center [277, 342] width 65 height 19
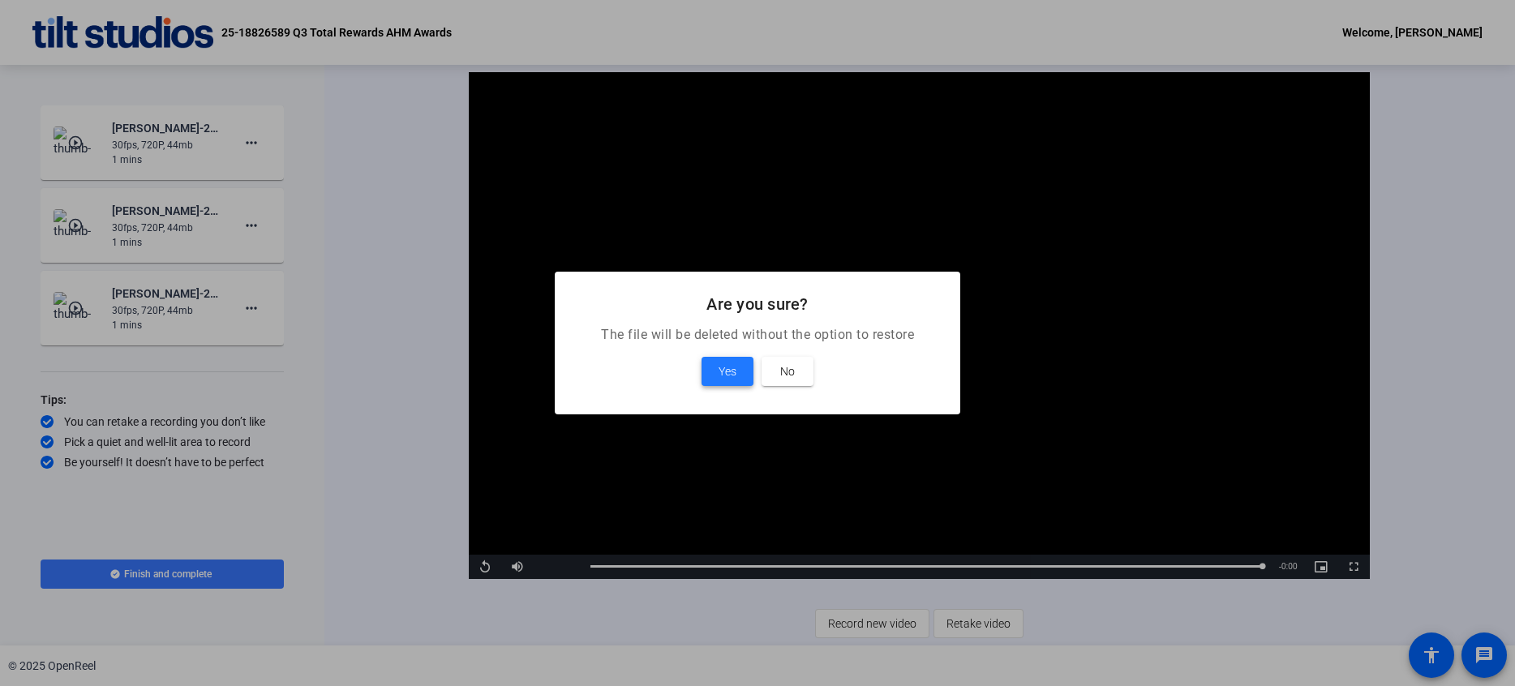
drag, startPoint x: 731, startPoint y: 366, endPoint x: 745, endPoint y: 384, distance: 23.7
click at [733, 366] on span "Yes" at bounding box center [728, 371] width 18 height 19
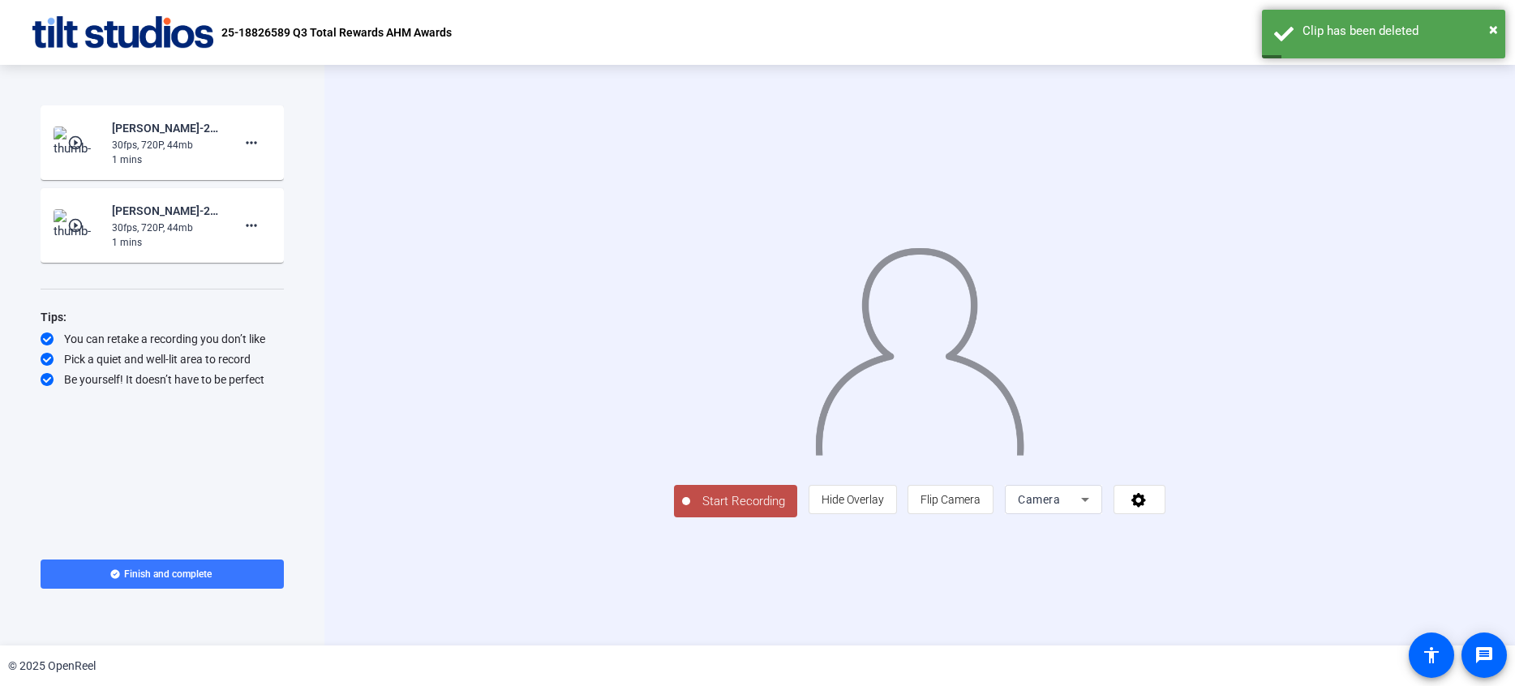
click at [690, 511] on span "Start Recording" at bounding box center [743, 501] width 107 height 19
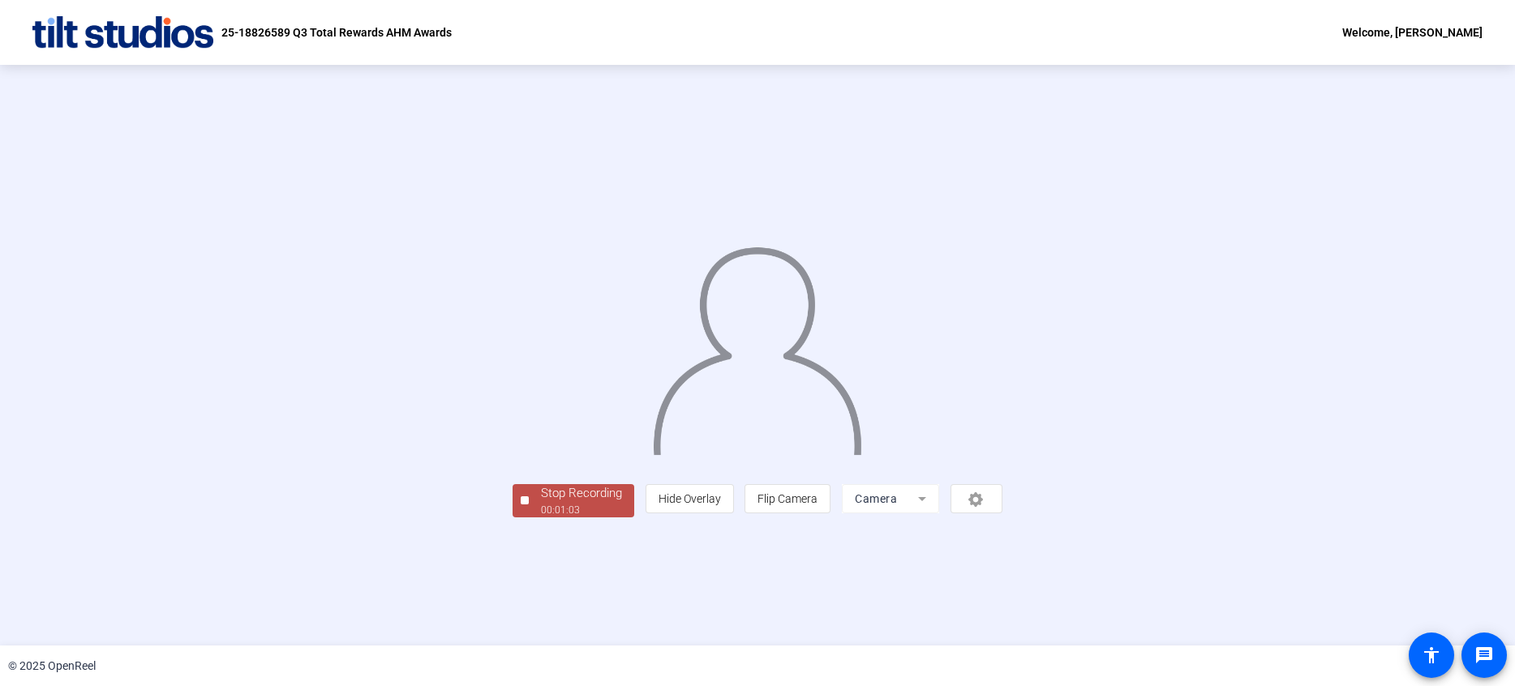
click at [541, 503] on div "Stop Recording" at bounding box center [581, 493] width 81 height 19
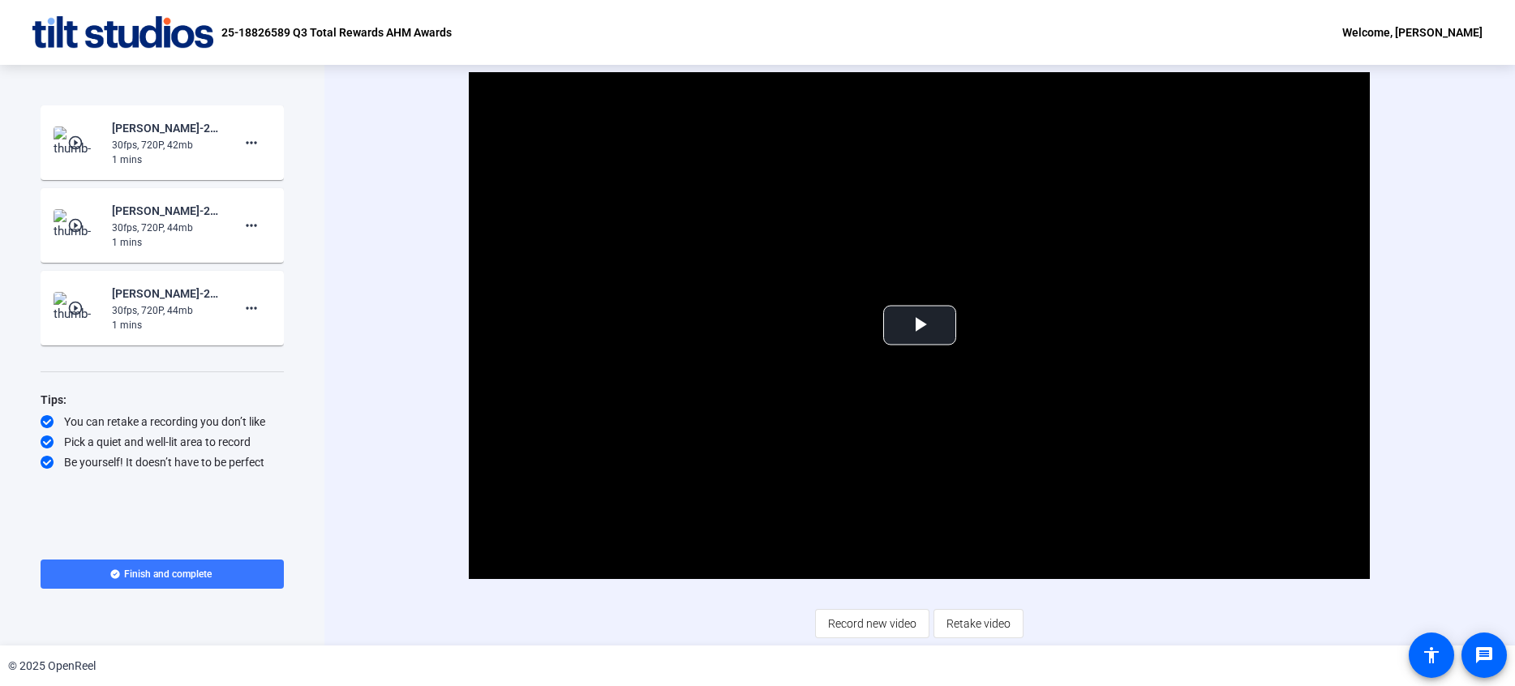
drag, startPoint x: 138, startPoint y: 147, endPoint x: 145, endPoint y: 165, distance: 20.0
click at [138, 147] on div "30fps, 720P, 42mb" at bounding box center [166, 145] width 109 height 15
click at [920, 325] on span "Video Player" at bounding box center [920, 325] width 0 height 0
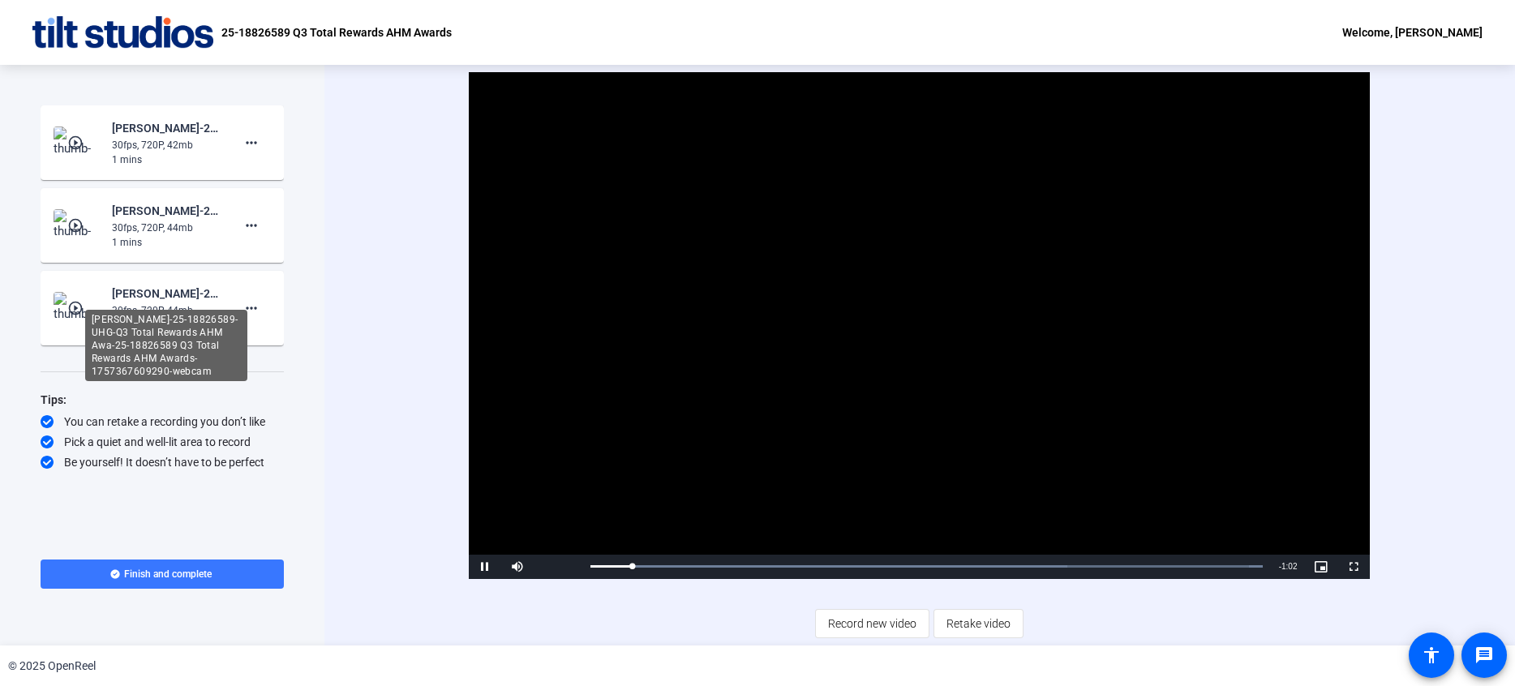
click at [113, 299] on div "[PERSON_NAME]-25-18826589-UHG-Q3 Total Rewards AHM Awa-25-18826589 Q3 Total Rew…" at bounding box center [166, 293] width 109 height 19
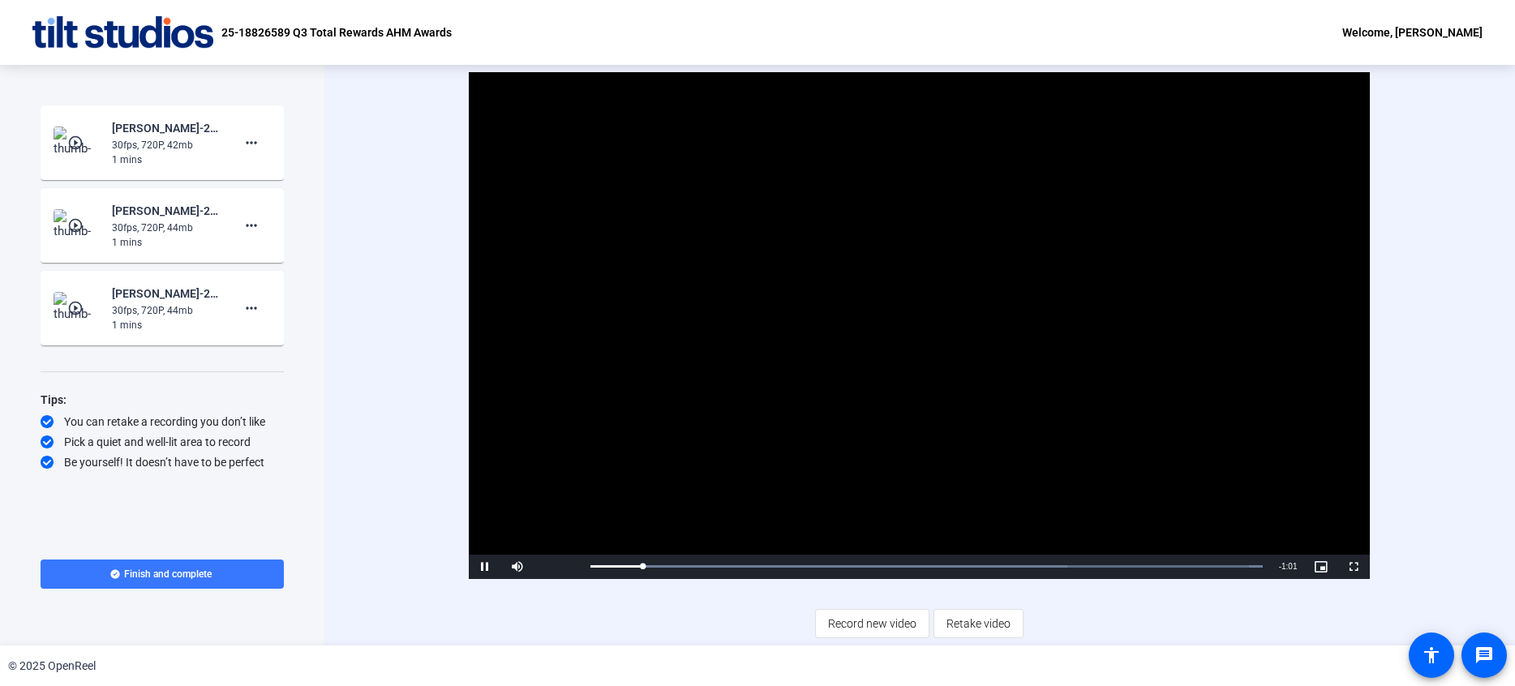
click at [82, 230] on mat-icon "play_circle_outline" at bounding box center [76, 225] width 19 height 16
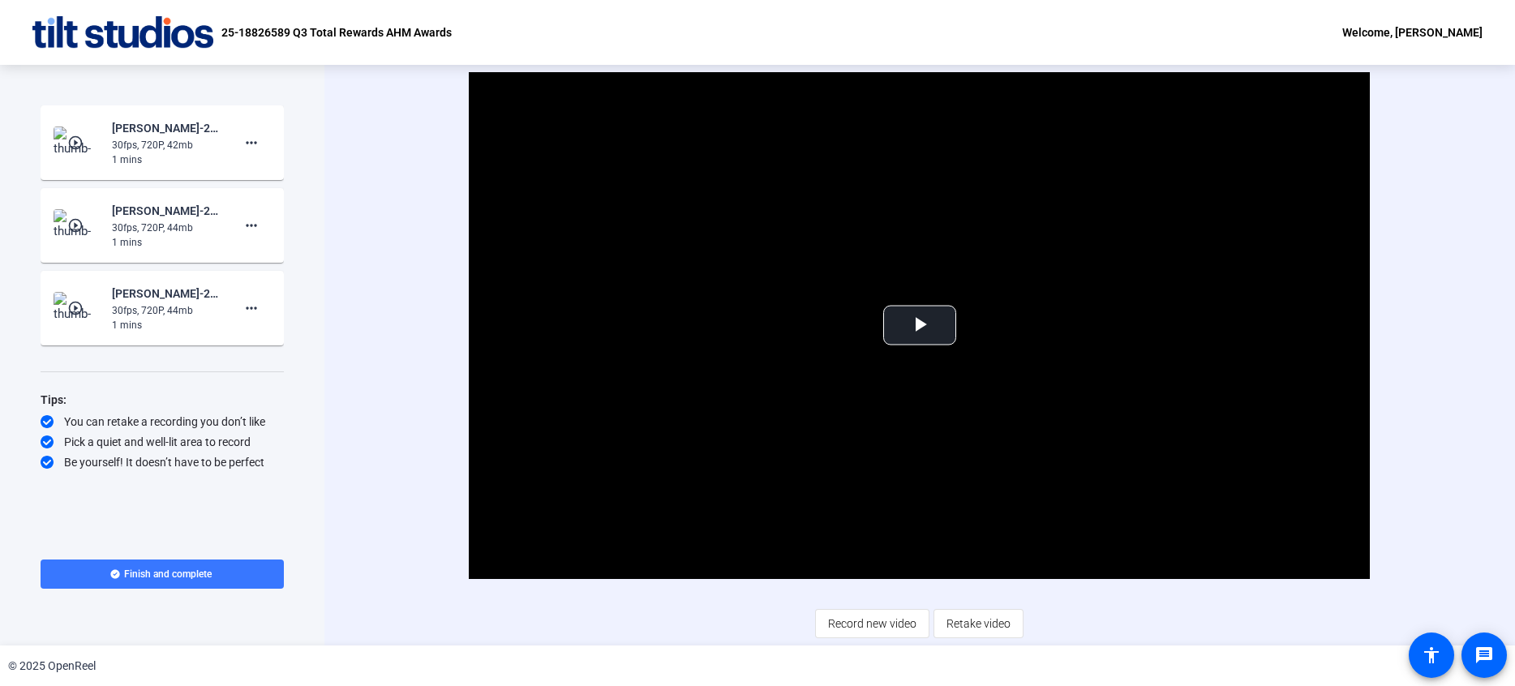
click at [79, 319] on img at bounding box center [78, 308] width 48 height 32
click at [71, 299] on img at bounding box center [78, 308] width 48 height 32
click at [75, 230] on mat-icon "play_circle_outline" at bounding box center [76, 225] width 19 height 16
click at [72, 149] on mat-icon "play_circle_outline" at bounding box center [76, 143] width 19 height 16
click at [920, 325] on span "Video Player" at bounding box center [920, 325] width 0 height 0
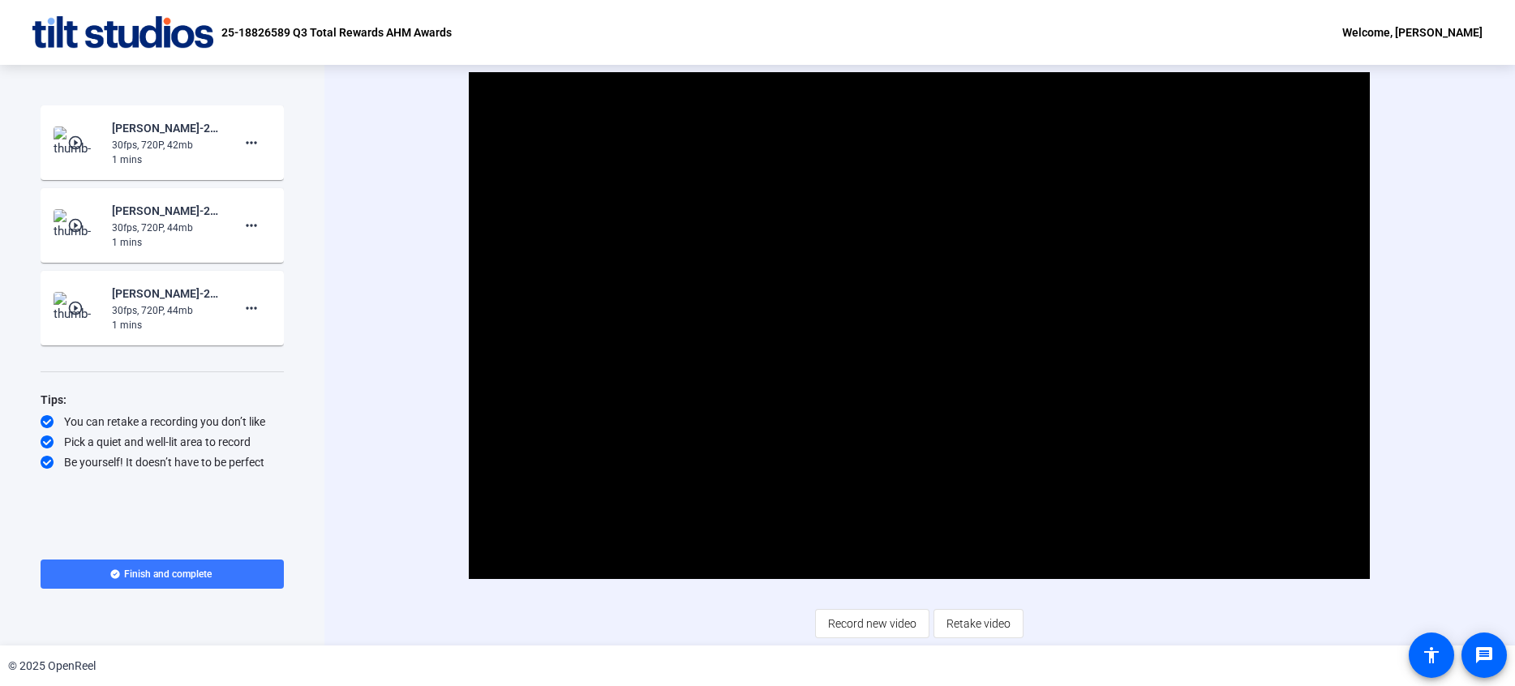
drag, startPoint x: 875, startPoint y: 625, endPoint x: 838, endPoint y: 578, distance: 60.7
click at [836, 583] on div "Video Player is loading. Play Video Pause Mute Current Time 0:23 / Duration 1:0…" at bounding box center [920, 355] width 1012 height 566
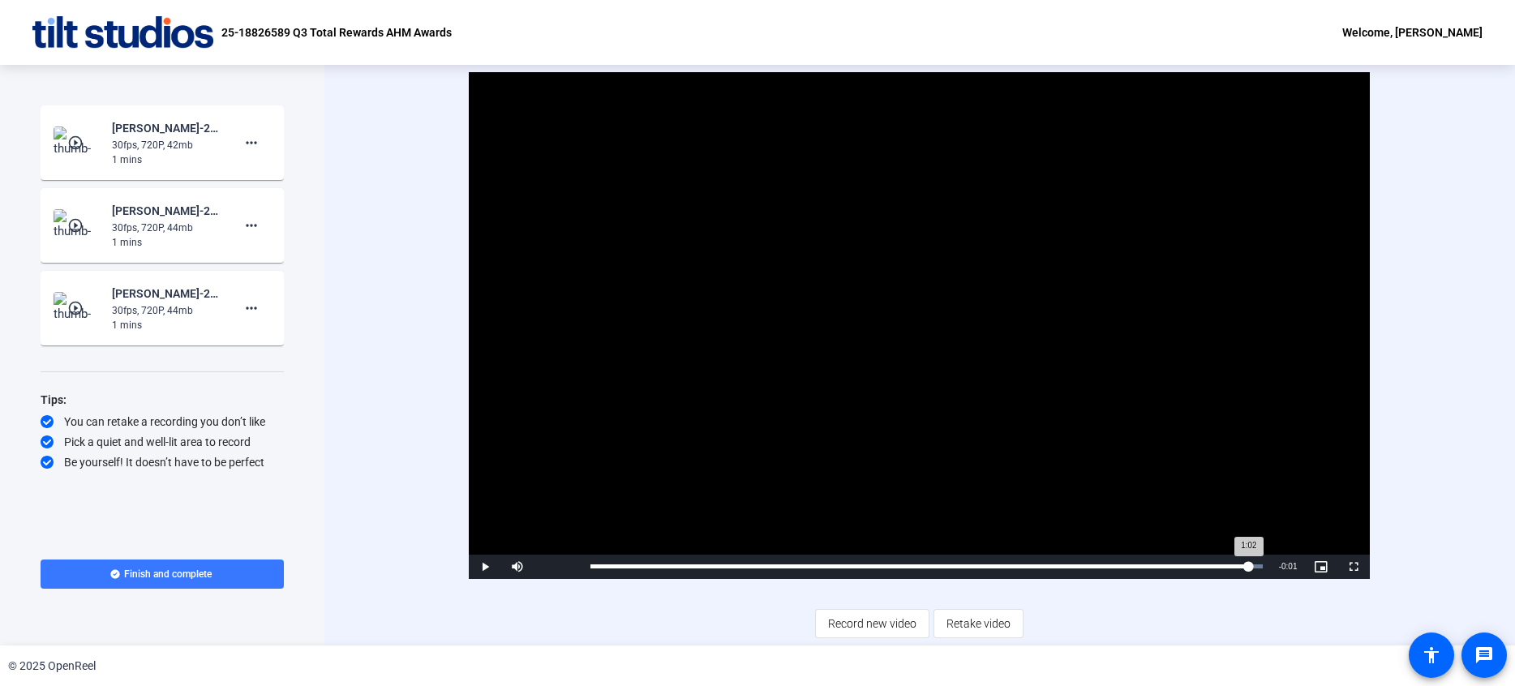
drag, startPoint x: 848, startPoint y: 562, endPoint x: 1248, endPoint y: 565, distance: 399.9
click at [1248, 565] on div "1:02" at bounding box center [920, 567] width 658 height 4
click at [73, 142] on mat-icon "play_circle_outline" at bounding box center [76, 143] width 19 height 16
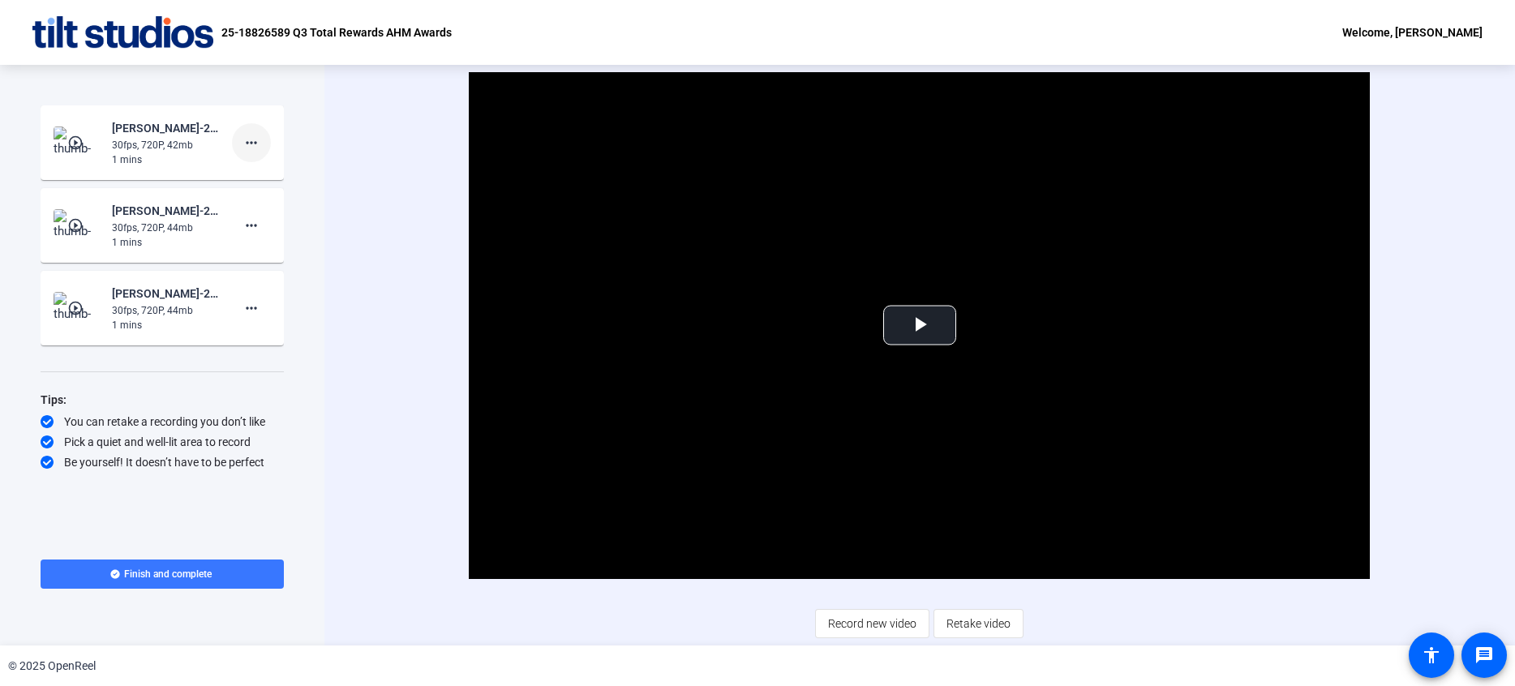
click at [256, 146] on mat-icon "more_horiz" at bounding box center [251, 142] width 19 height 19
click at [268, 183] on span "Delete clip" at bounding box center [277, 176] width 65 height 19
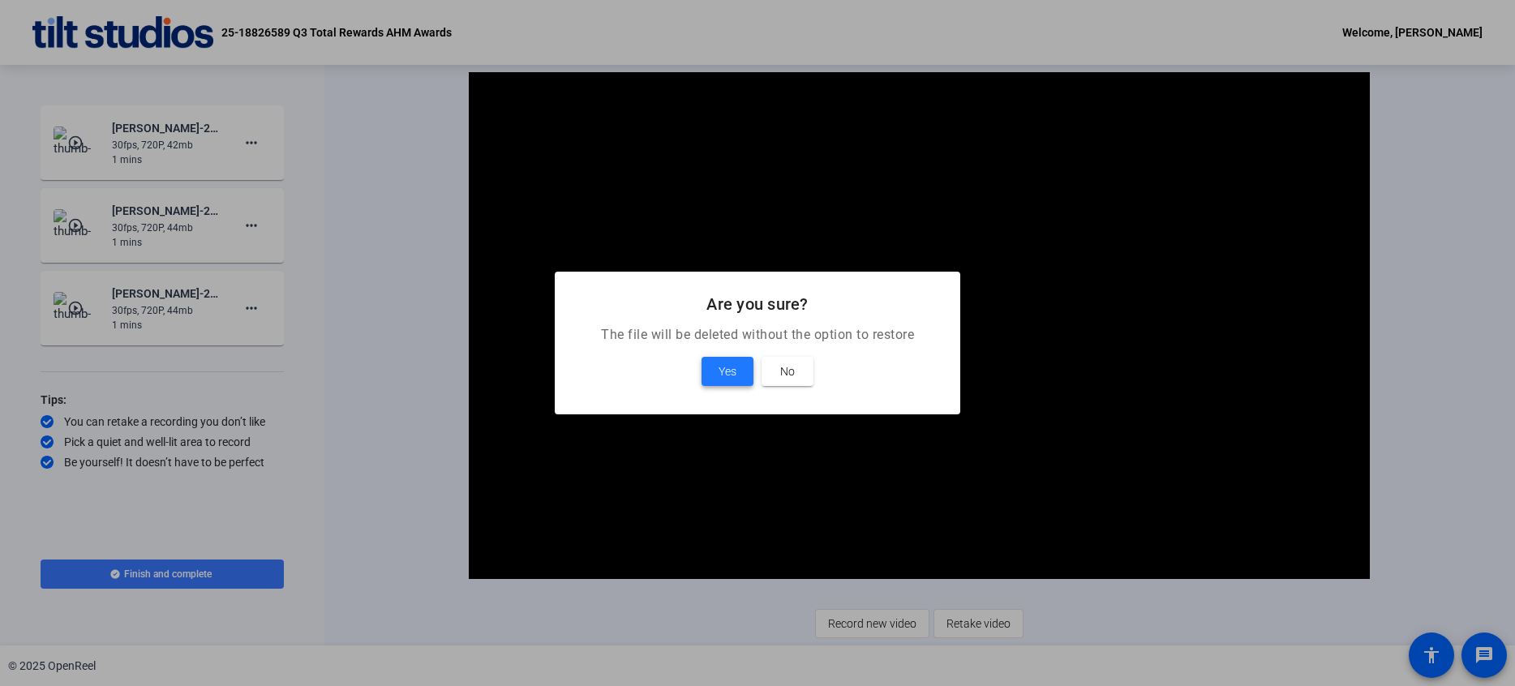
click at [725, 374] on span "Yes" at bounding box center [728, 371] width 18 height 19
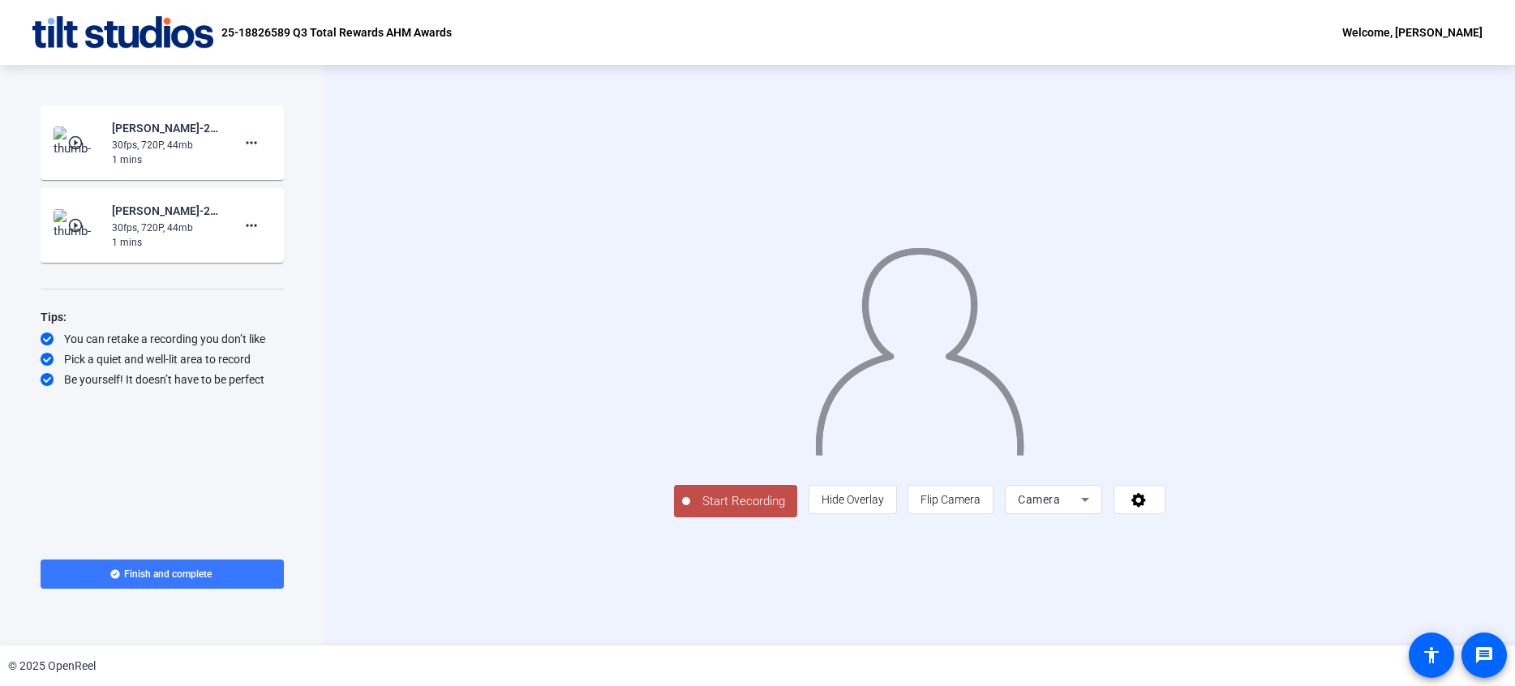
click at [690, 511] on span "Start Recording" at bounding box center [743, 501] width 107 height 19
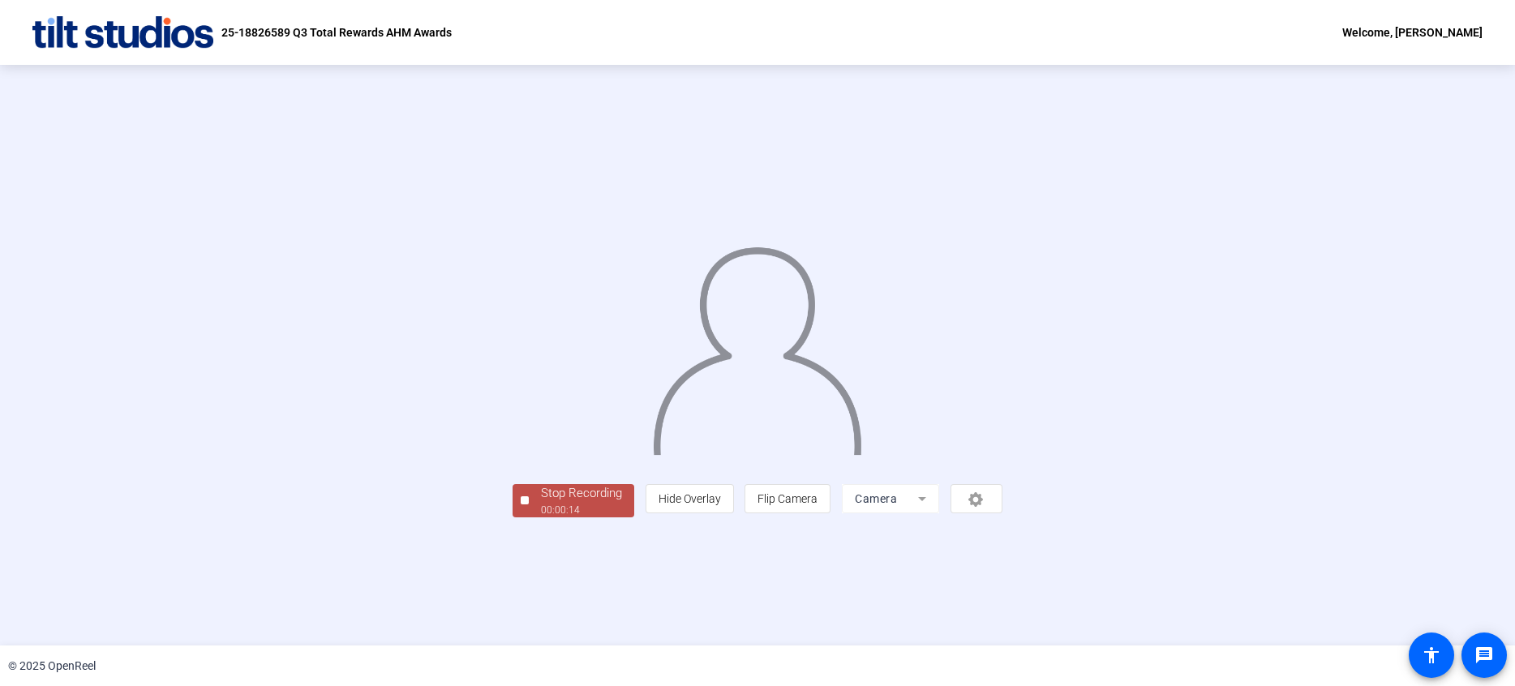
click at [541, 503] on div "Stop Recording" at bounding box center [581, 493] width 81 height 19
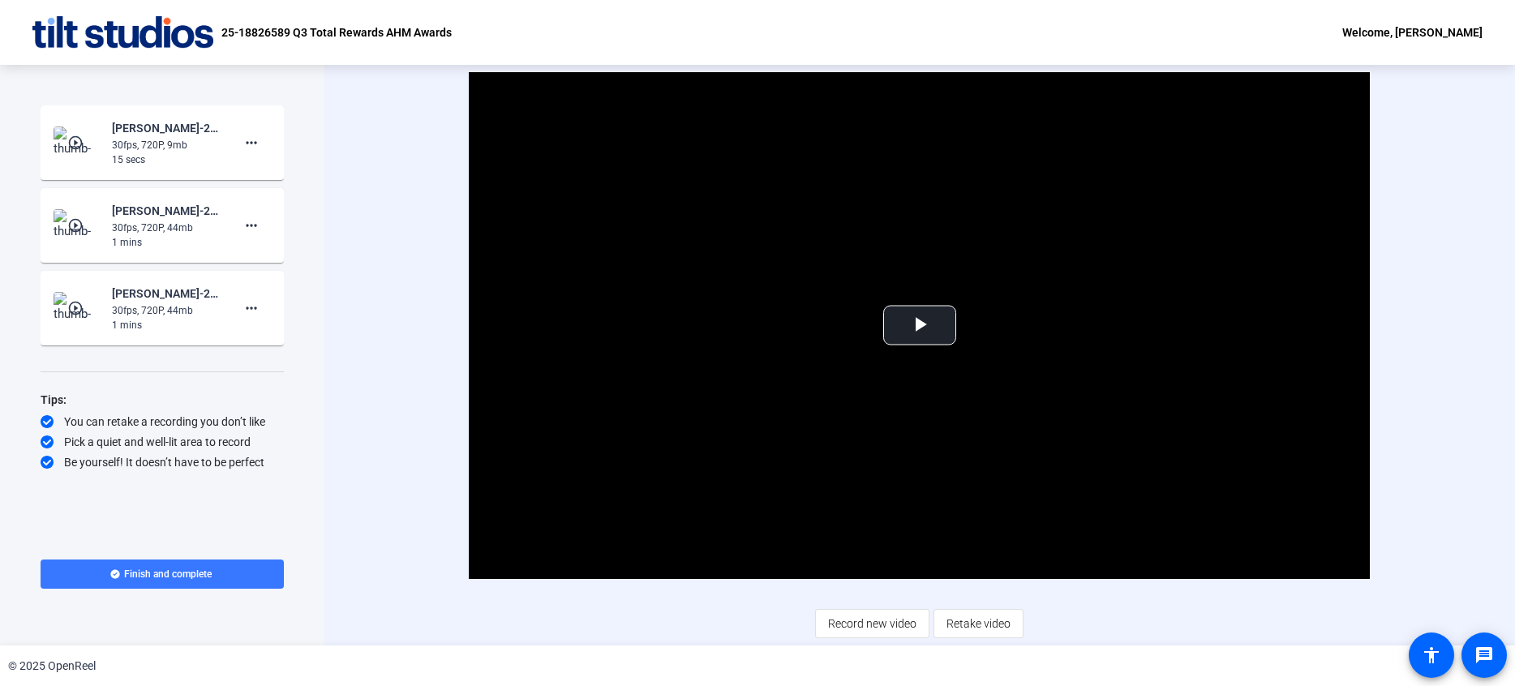
click at [82, 141] on mat-icon "play_circle_outline" at bounding box center [76, 143] width 19 height 16
click at [921, 346] on video "Video Player" at bounding box center [919, 325] width 901 height 507
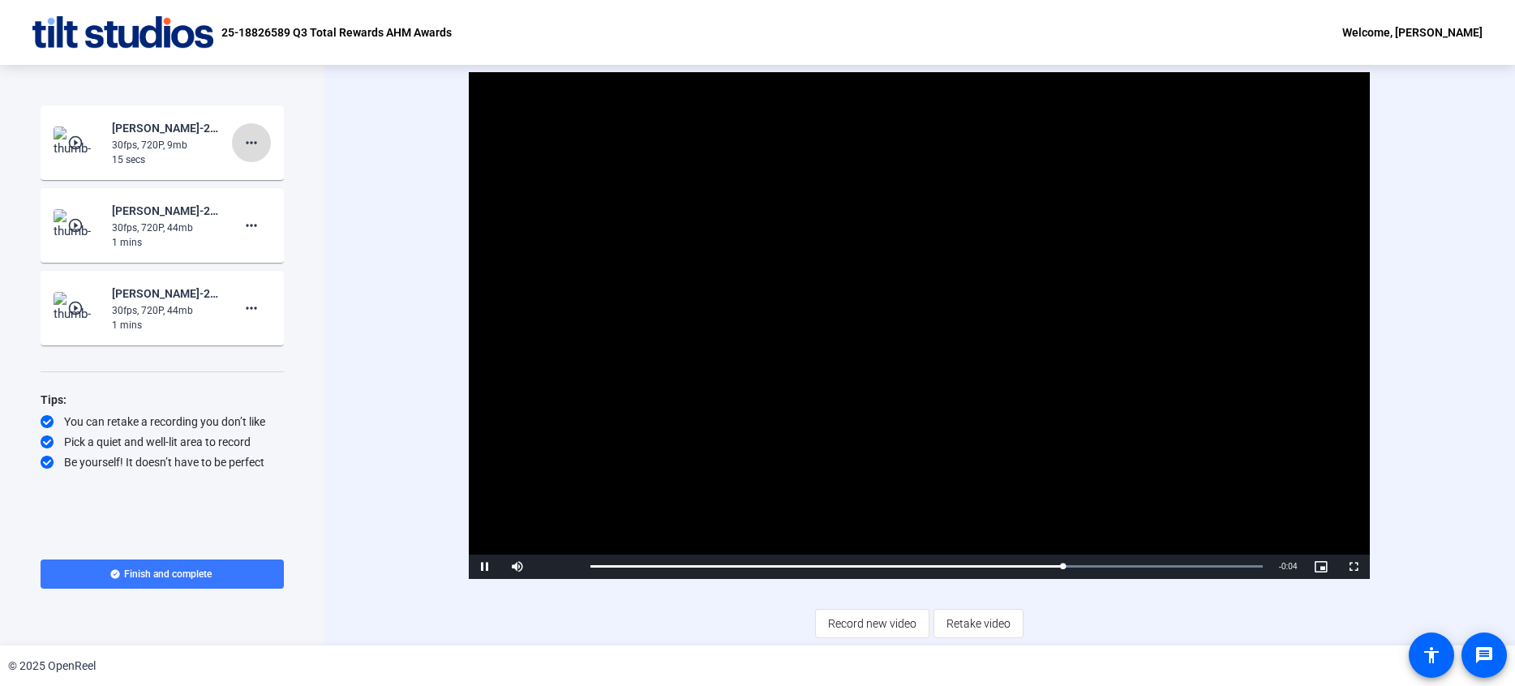
click at [256, 146] on mat-icon "more_horiz" at bounding box center [251, 142] width 19 height 19
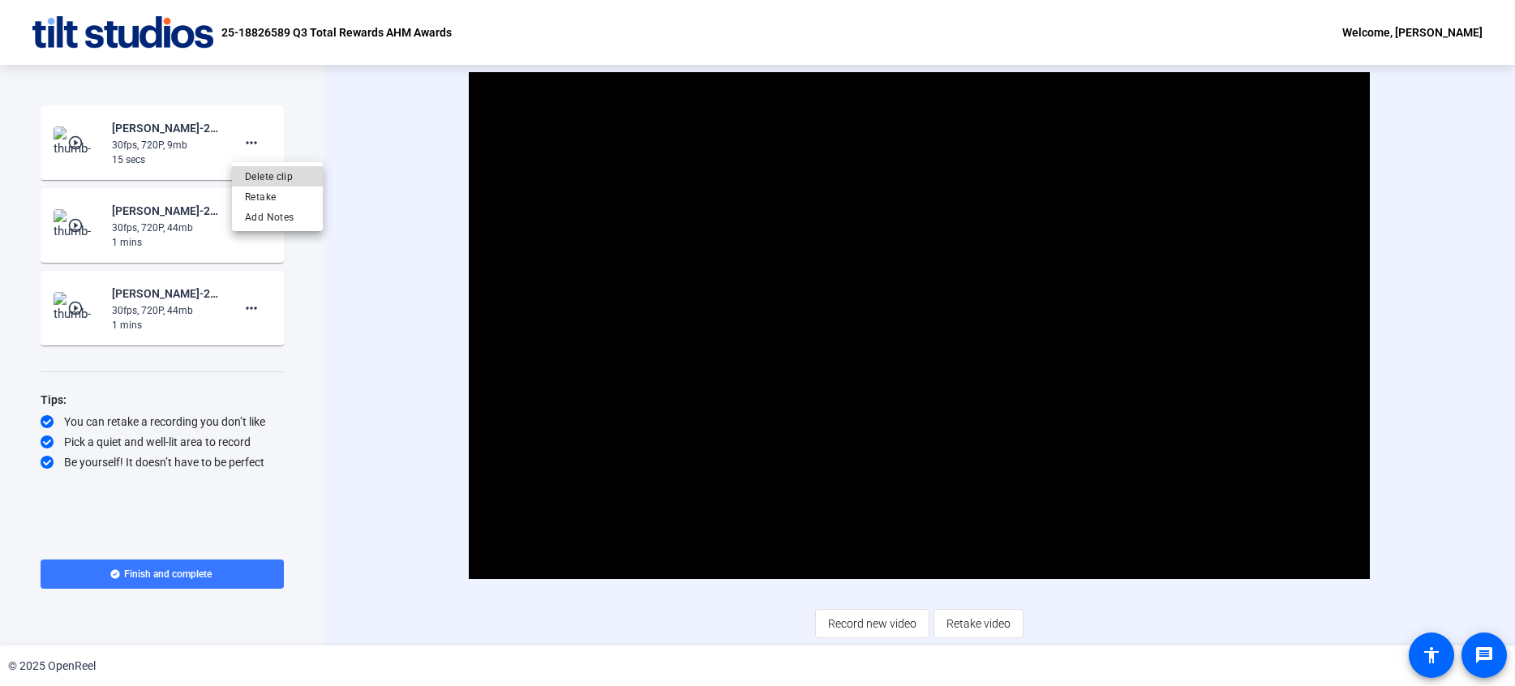
click at [278, 182] on span "Delete clip" at bounding box center [277, 176] width 65 height 19
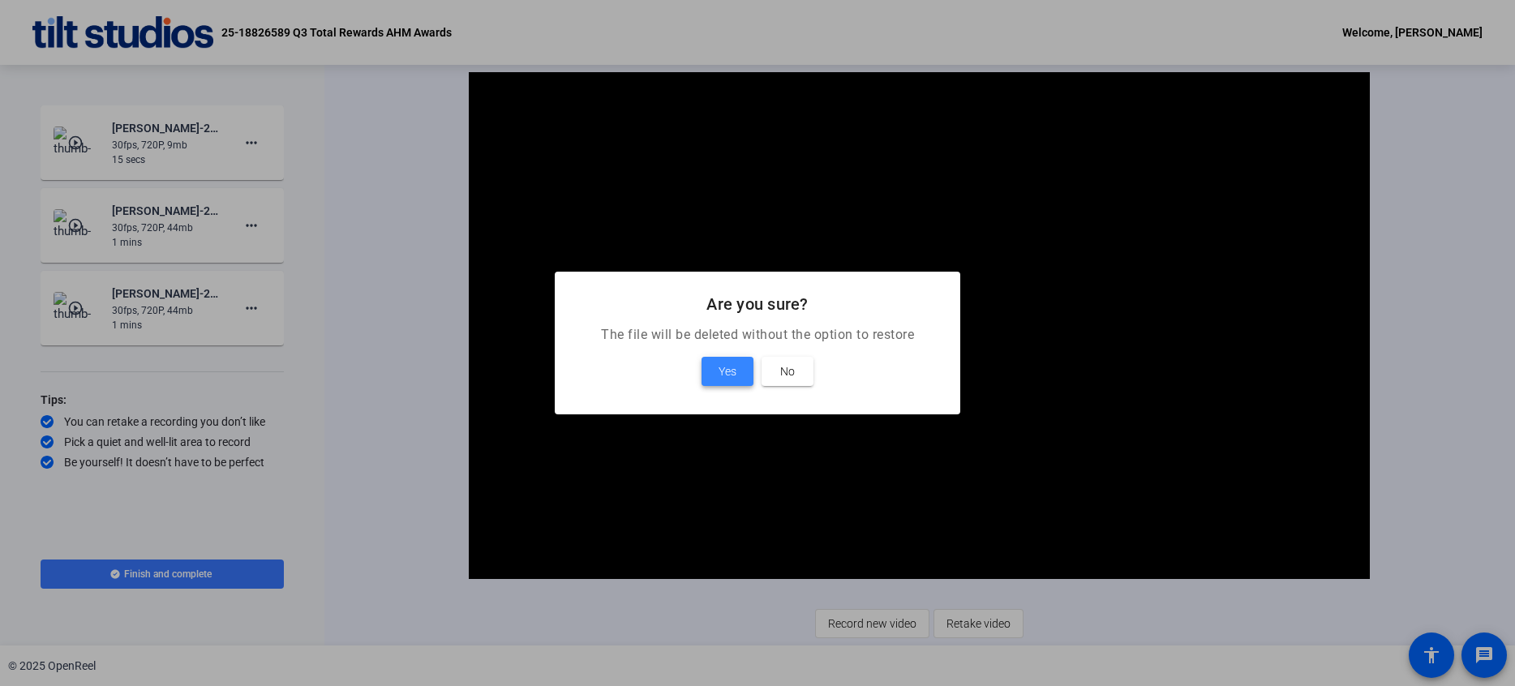
click at [735, 372] on span "Yes" at bounding box center [728, 371] width 18 height 19
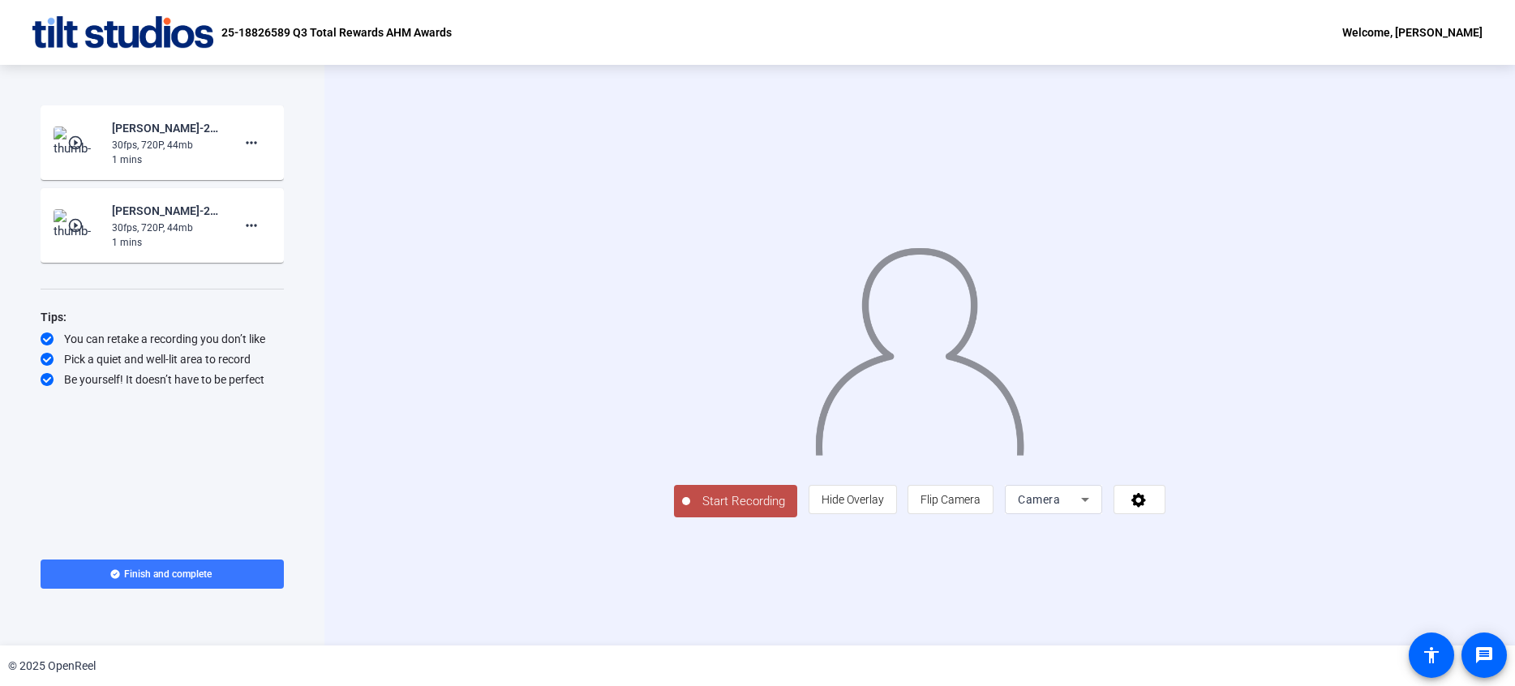
click at [690, 511] on span "Start Recording" at bounding box center [743, 501] width 107 height 19
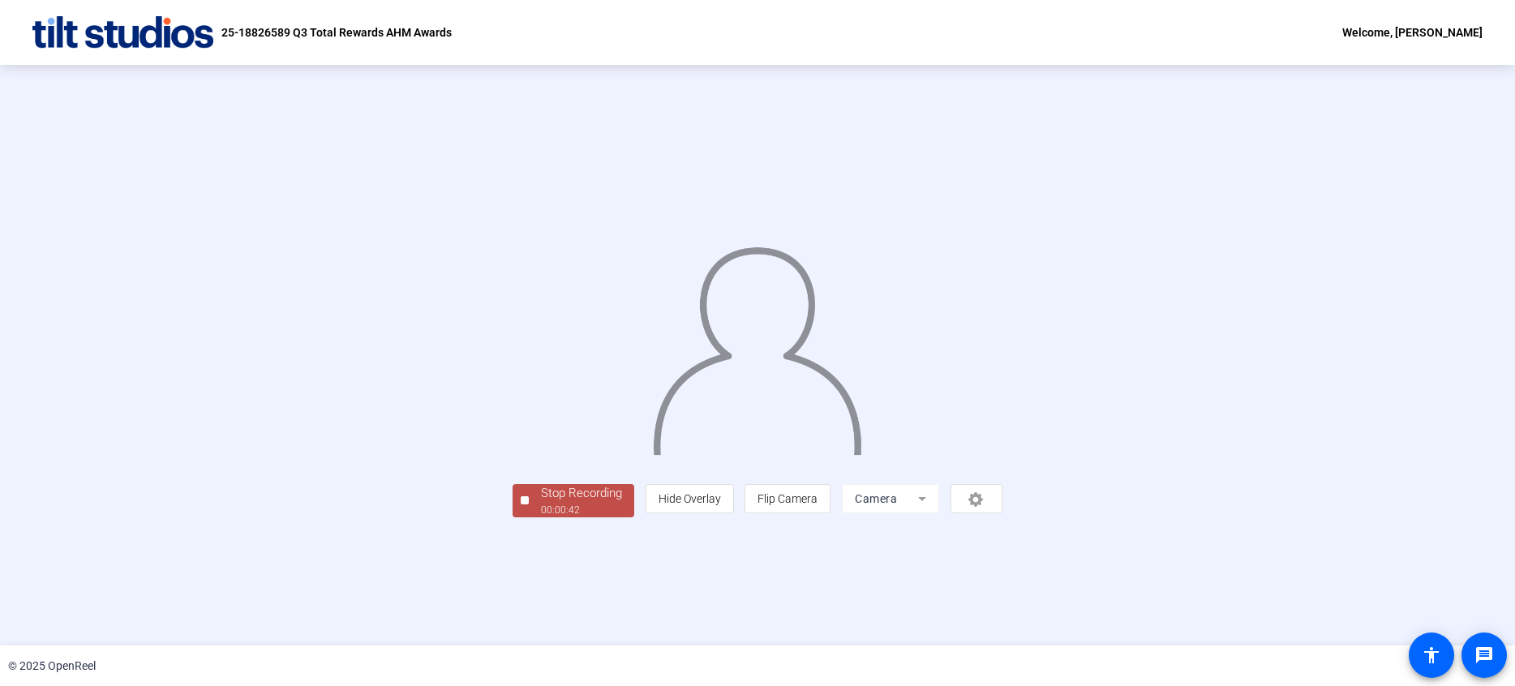
click at [518, 517] on div "Stop Recording 00:00:42 person Hide Overlay flip Flip Camera Camera" at bounding box center [758, 499] width 490 height 36
click at [541, 503] on div "Stop Recording" at bounding box center [581, 493] width 81 height 19
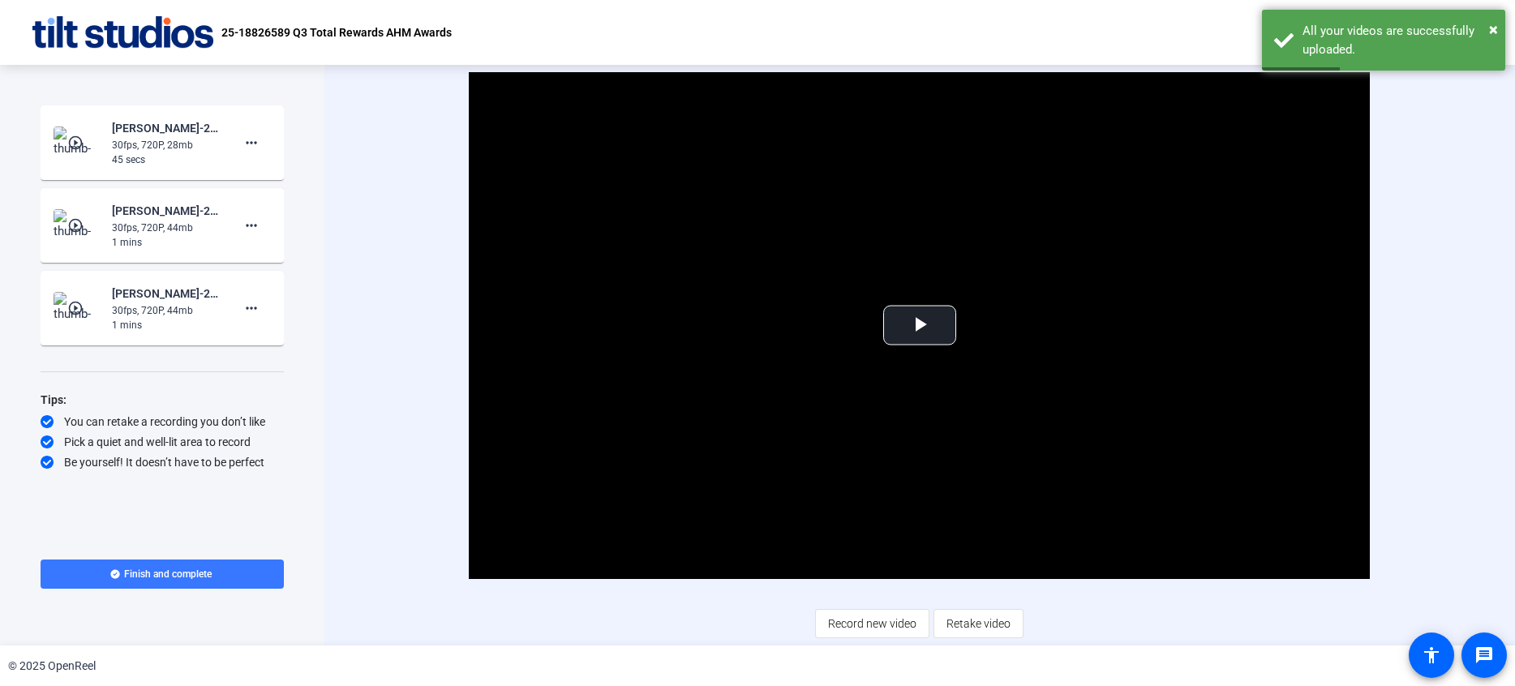
click at [106, 144] on div "play_circle_outline [PERSON_NAME]-25-18826589-UHG-Q3 Total Rewards AHM Awa-25-1…" at bounding box center [162, 142] width 217 height 49
click at [84, 148] on mat-icon "play_circle_outline" at bounding box center [76, 143] width 19 height 16
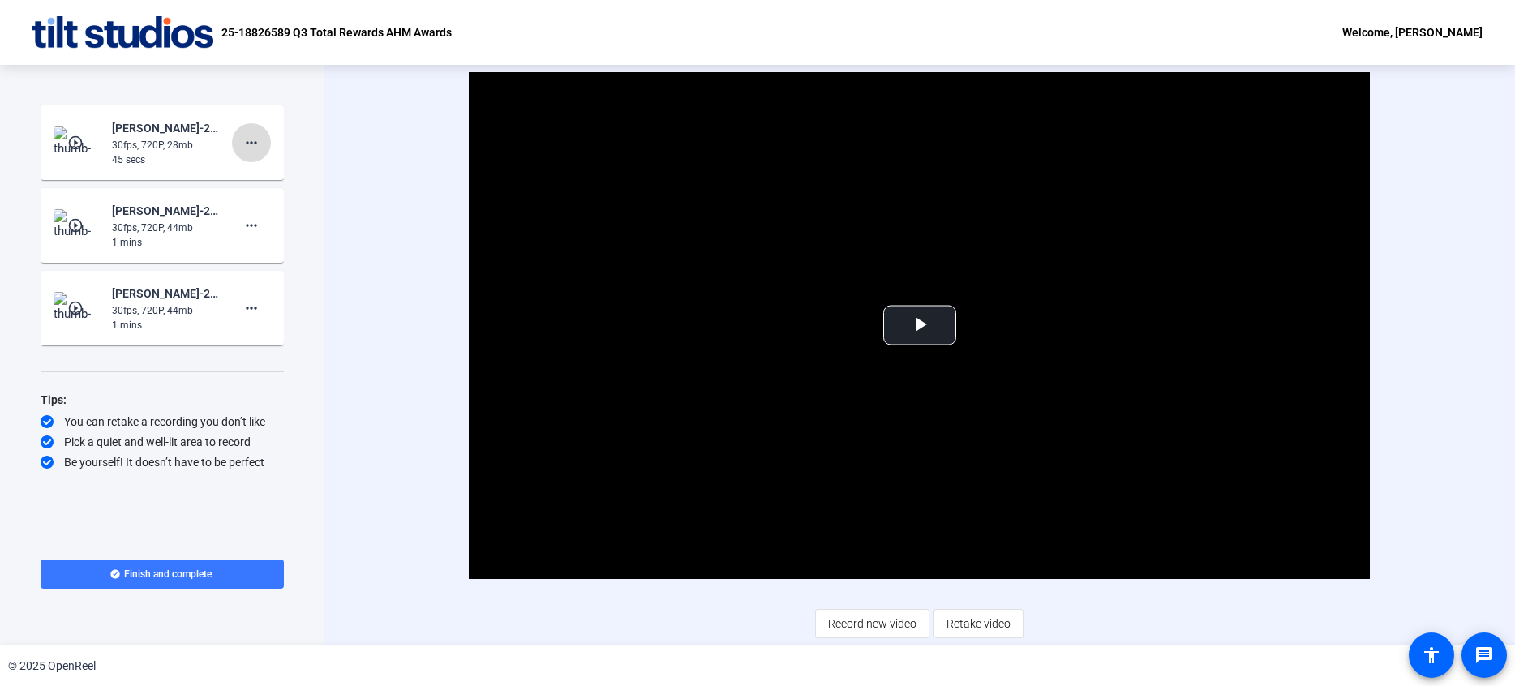
click at [256, 144] on mat-icon "more_horiz" at bounding box center [251, 142] width 19 height 19
click at [293, 177] on span "Delete clip" at bounding box center [277, 176] width 65 height 19
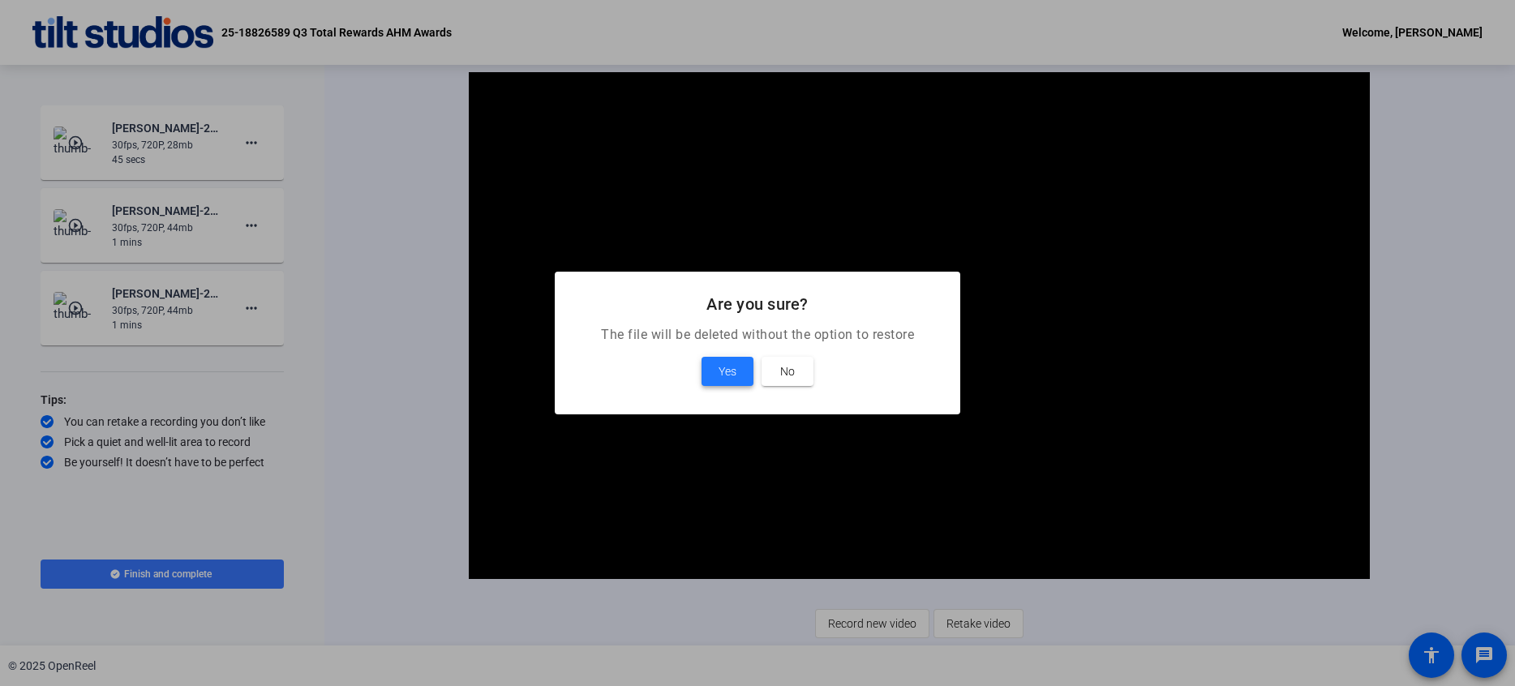
click at [738, 371] on span at bounding box center [728, 371] width 52 height 39
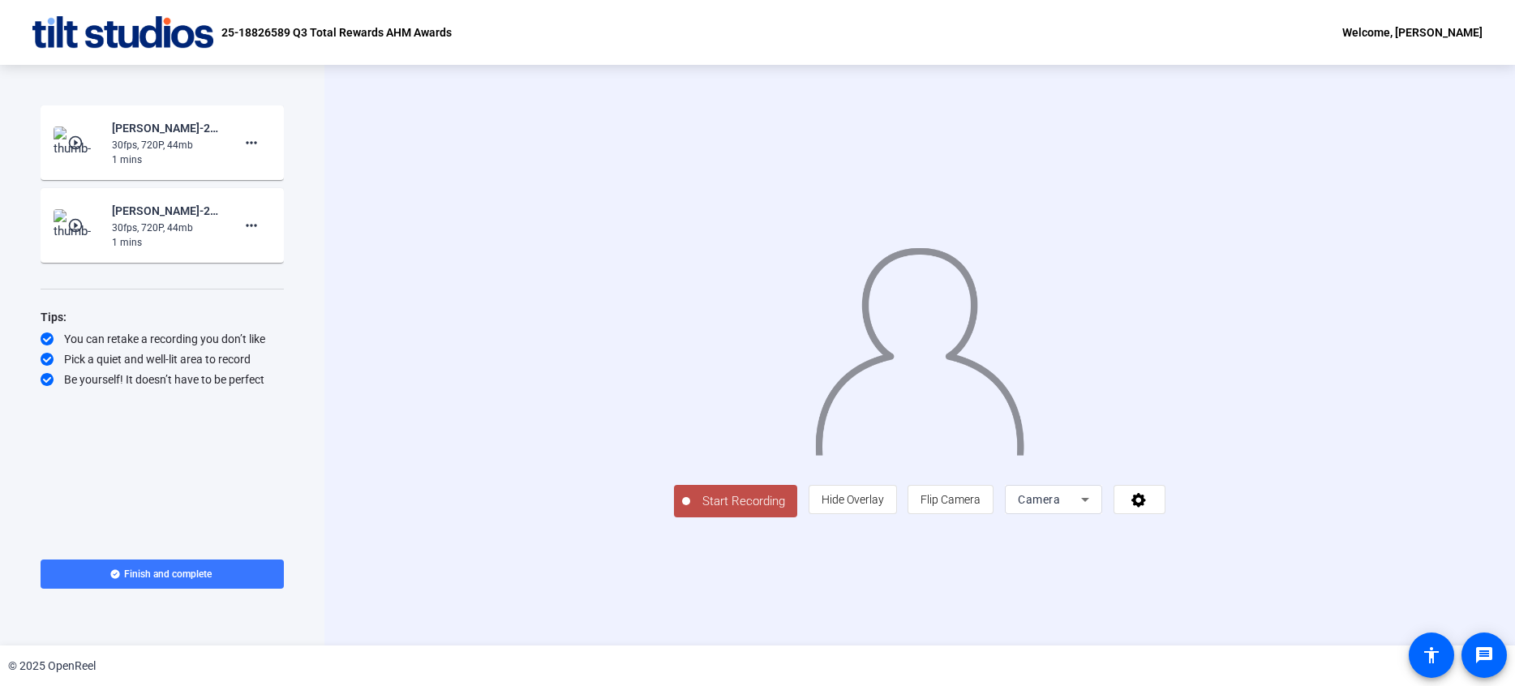
click at [690, 511] on span "Start Recording" at bounding box center [743, 501] width 107 height 19
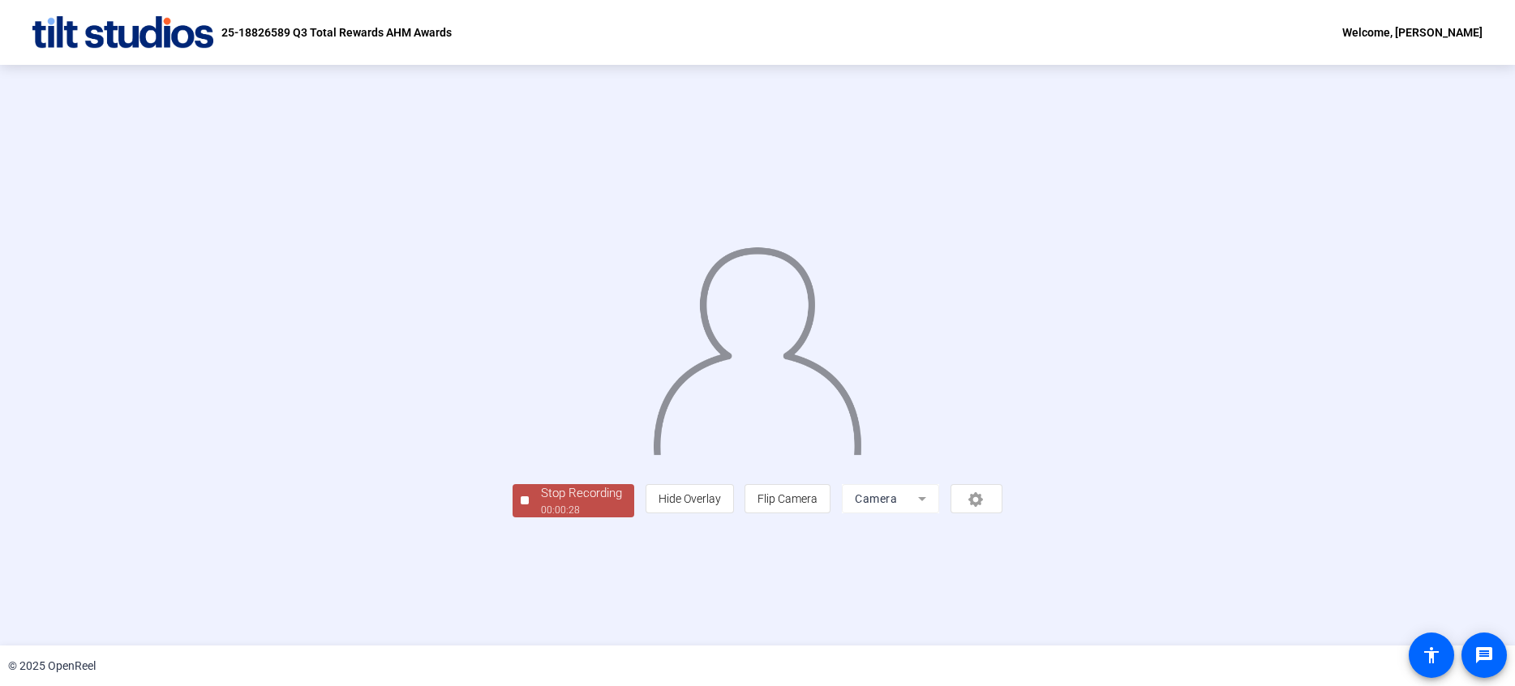
click at [535, 517] on div "Stop Recording 00:00:28 person Hide Overlay flip Flip Camera Camera" at bounding box center [758, 499] width 490 height 36
click at [541, 503] on div "Stop Recording" at bounding box center [581, 493] width 81 height 19
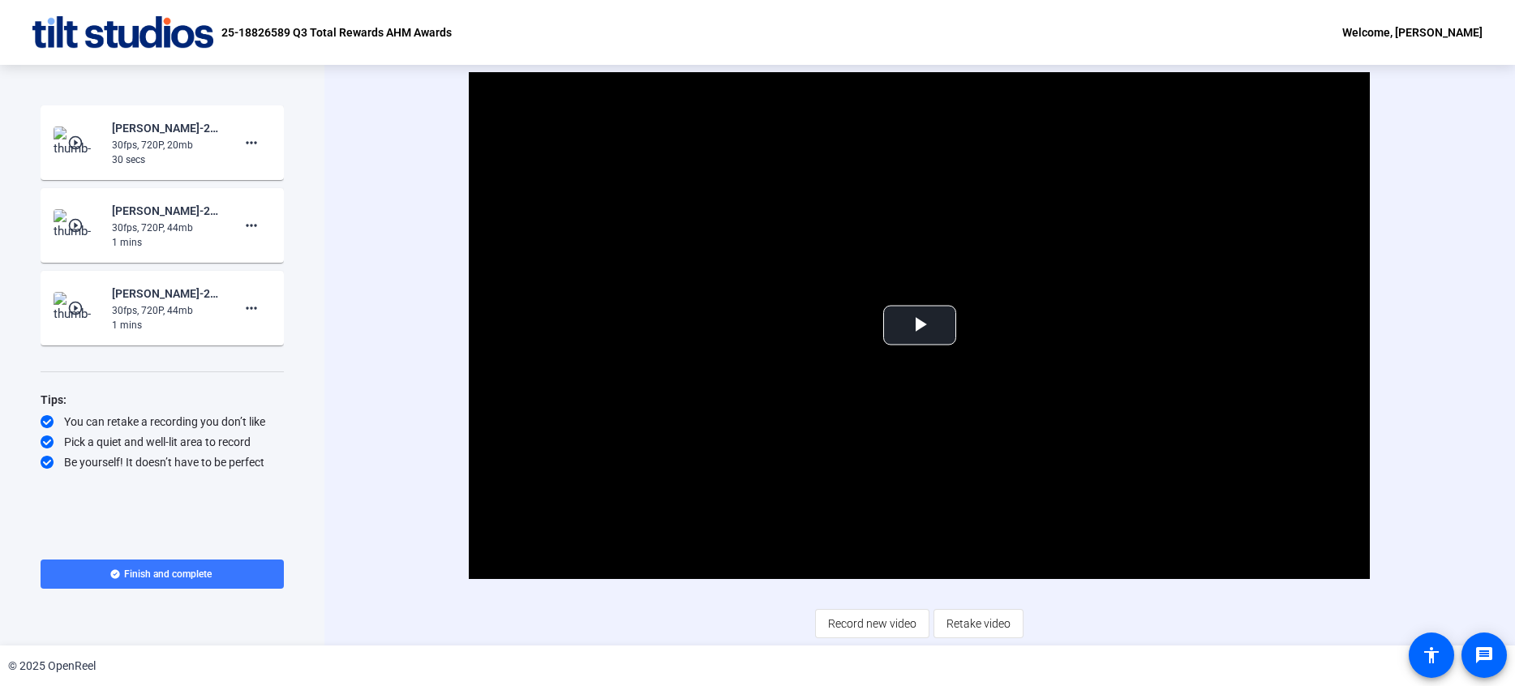
click at [157, 156] on div "30 secs" at bounding box center [166, 159] width 109 height 15
click at [251, 145] on mat-icon "more_horiz" at bounding box center [251, 142] width 19 height 19
click at [277, 177] on span "Delete clip" at bounding box center [277, 176] width 65 height 19
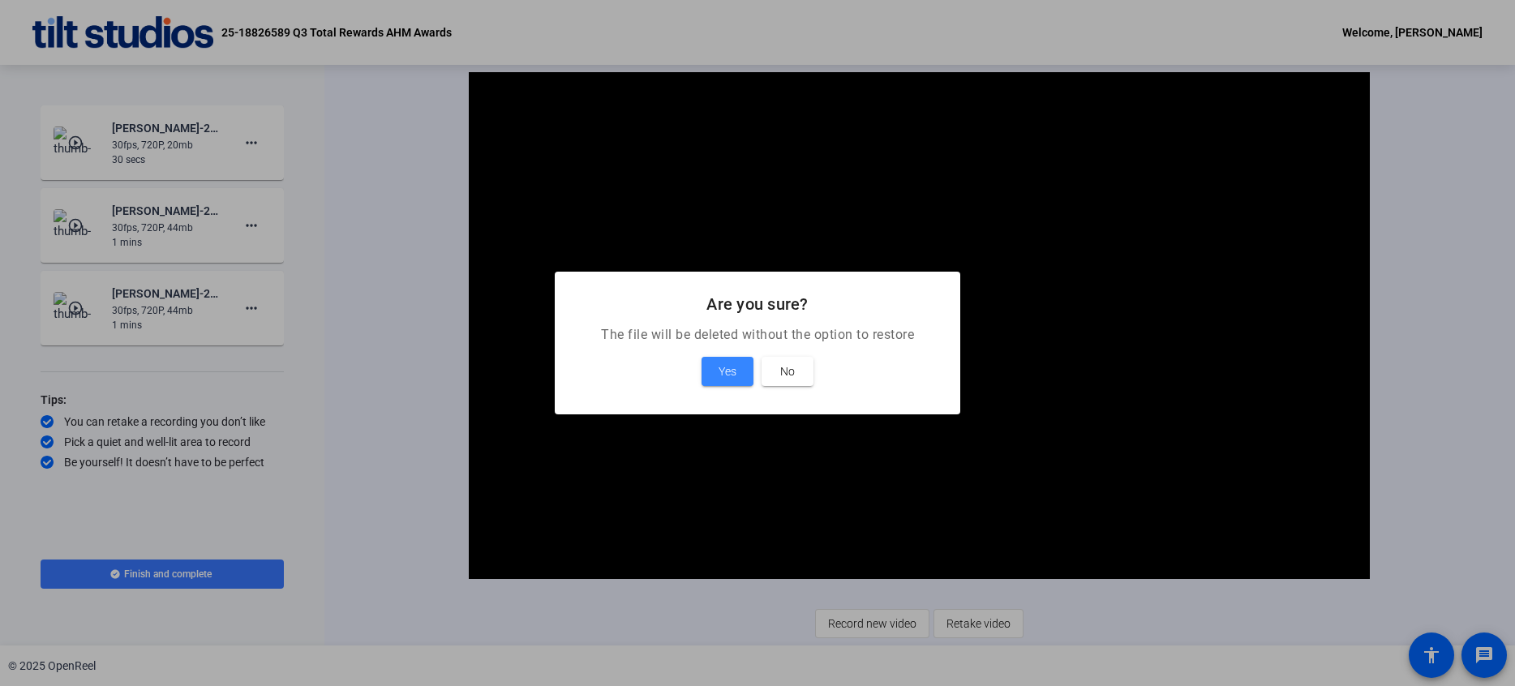
drag, startPoint x: 718, startPoint y: 377, endPoint x: 703, endPoint y: 393, distance: 21.8
click at [720, 377] on span "Yes" at bounding box center [728, 371] width 18 height 19
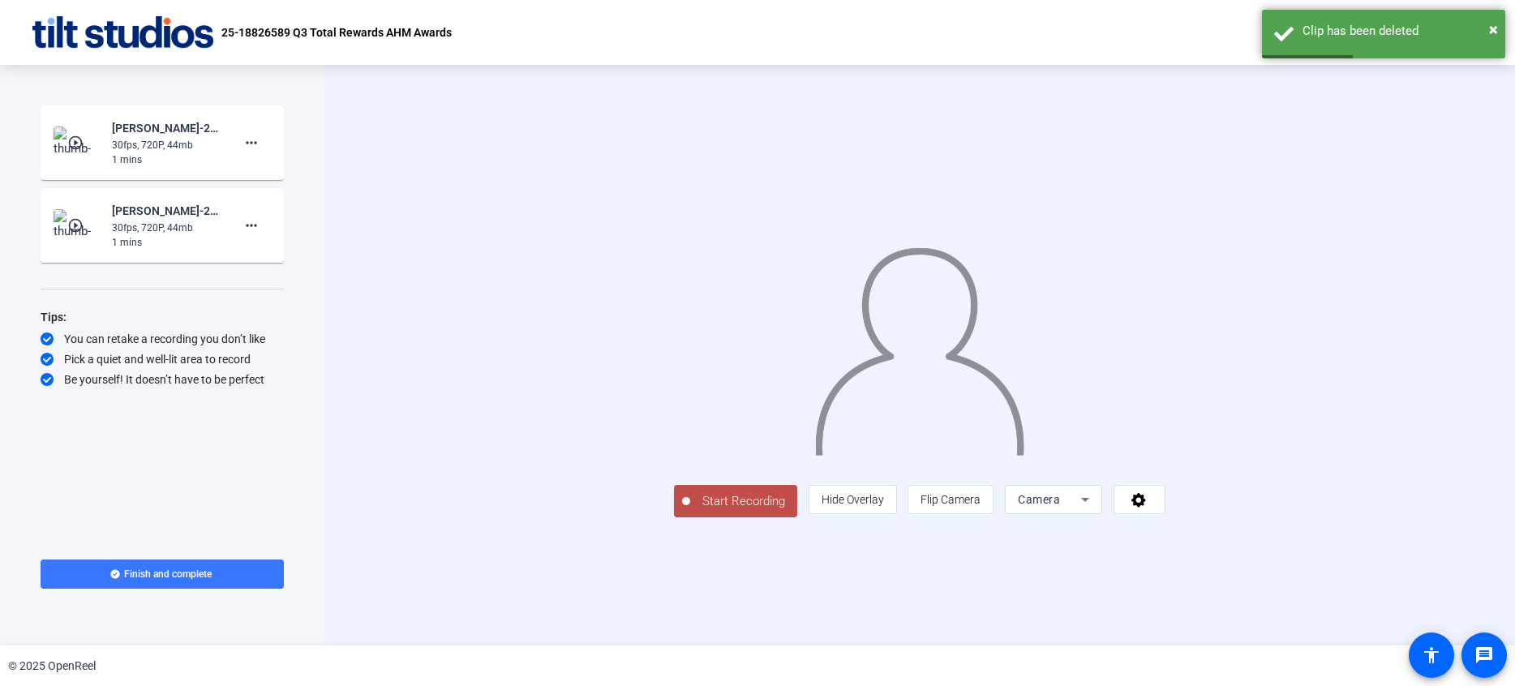
click at [690, 511] on span "Start Recording" at bounding box center [743, 501] width 107 height 19
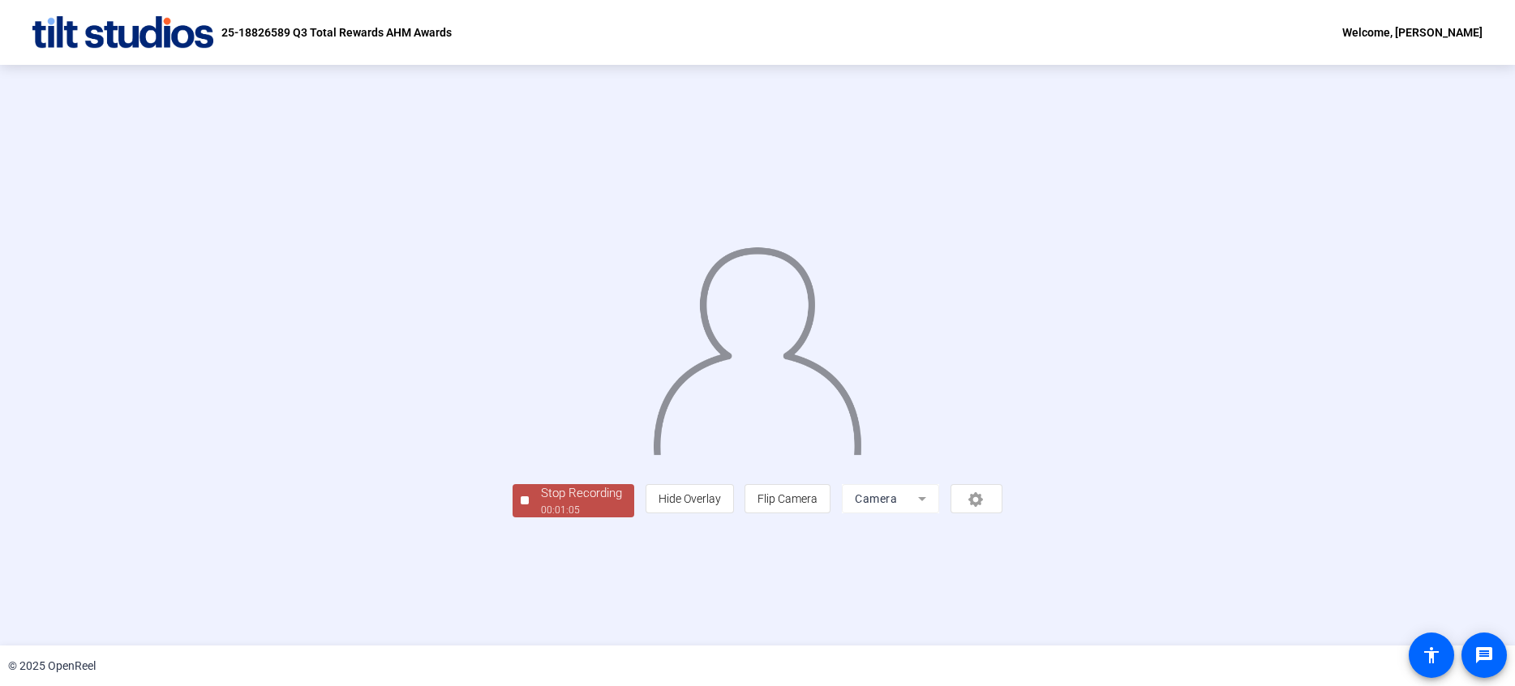
click at [541, 518] on div "00:01:05" at bounding box center [581, 510] width 81 height 15
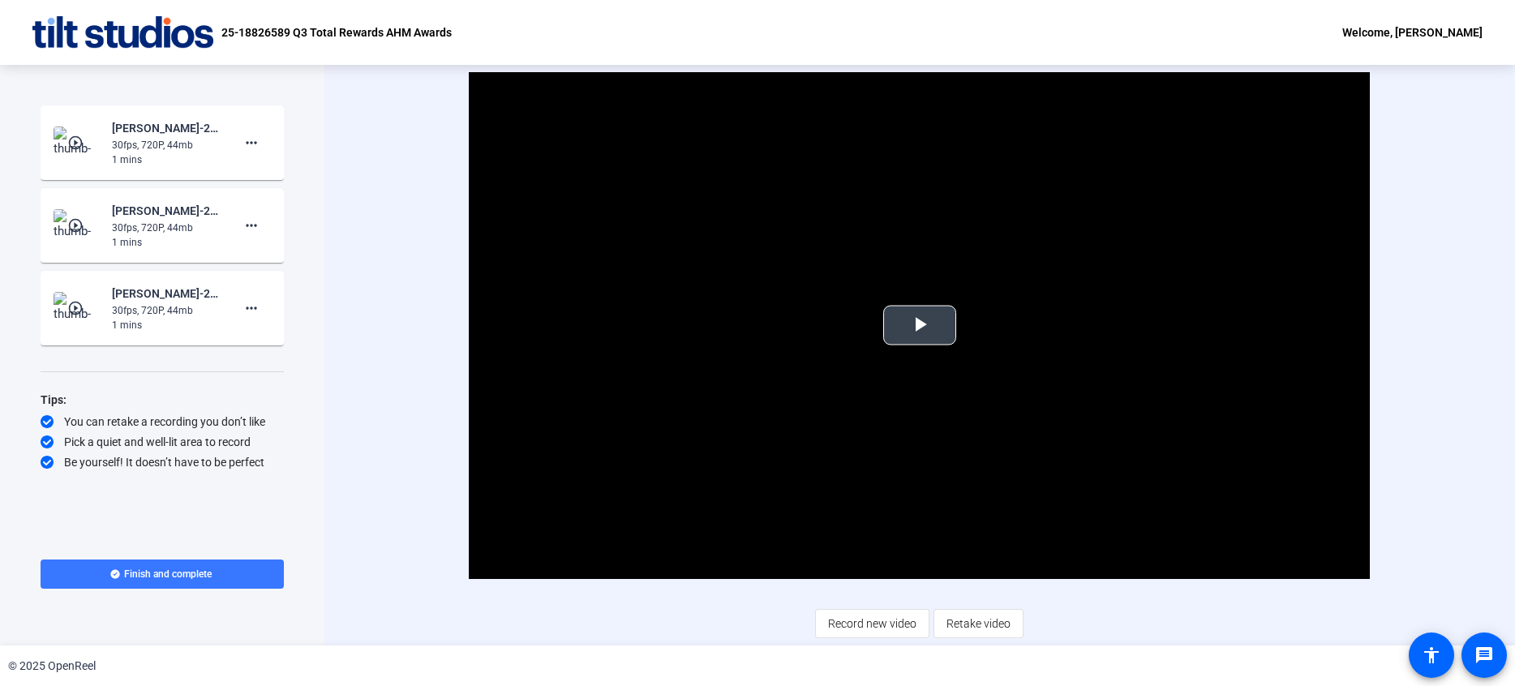
click at [920, 325] on span "Video Player" at bounding box center [920, 325] width 0 height 0
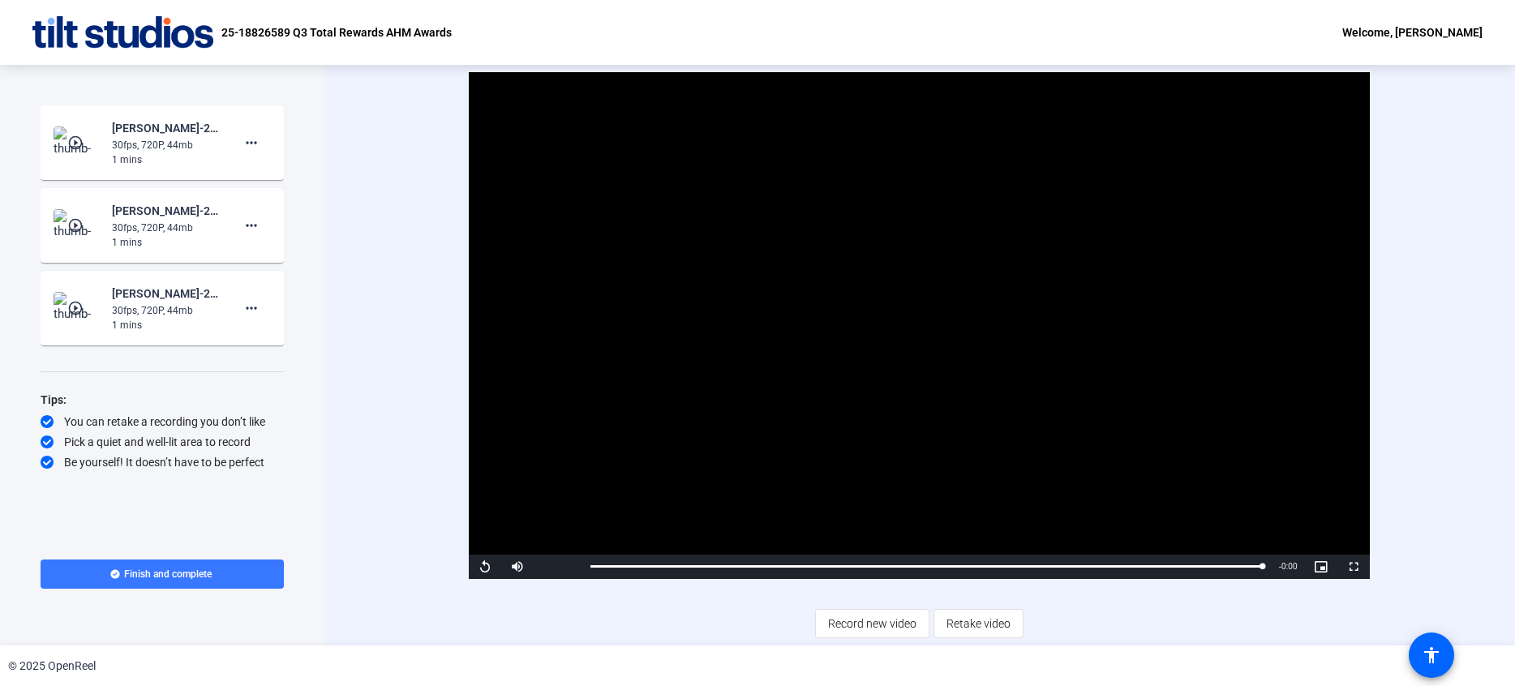
click at [117, 236] on div "1 mins" at bounding box center [166, 242] width 109 height 15
click at [84, 298] on img at bounding box center [78, 308] width 48 height 32
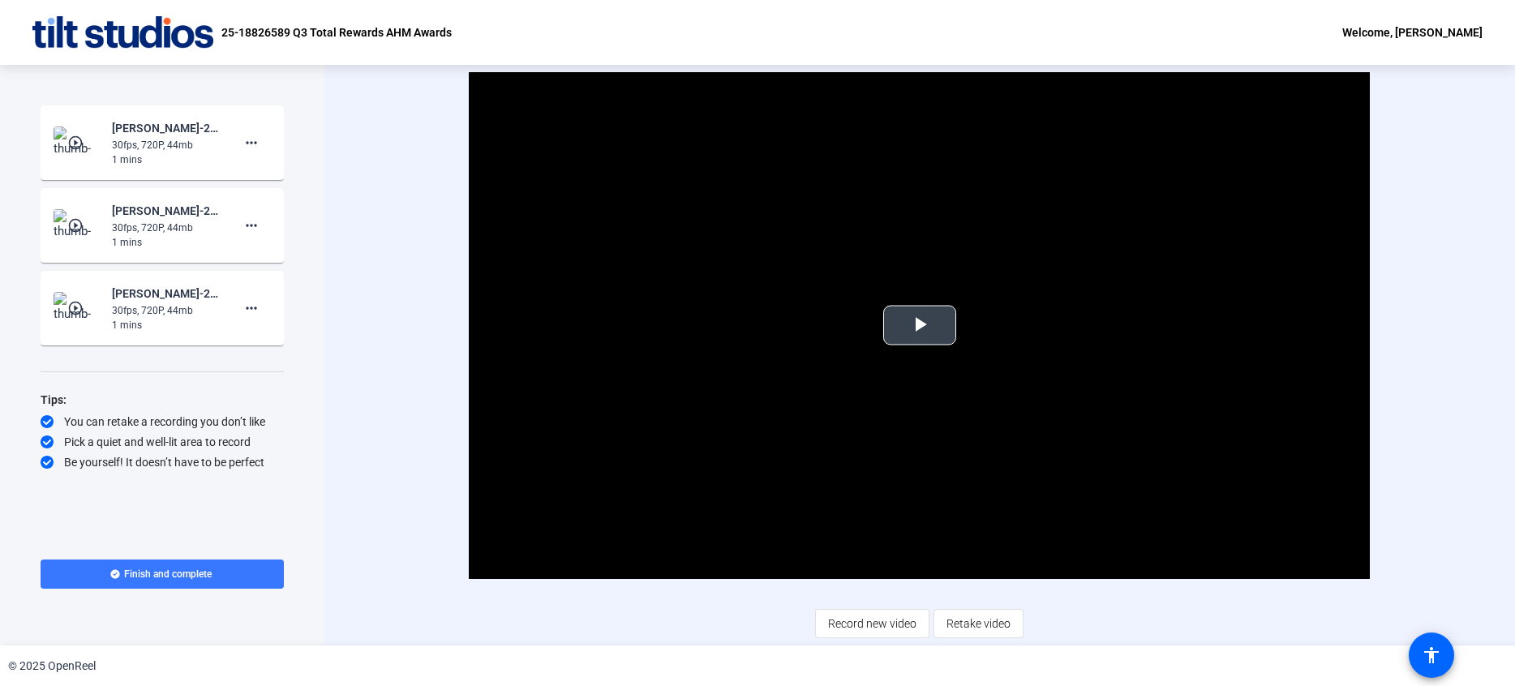
click at [920, 325] on span "Video Player" at bounding box center [920, 325] width 0 height 0
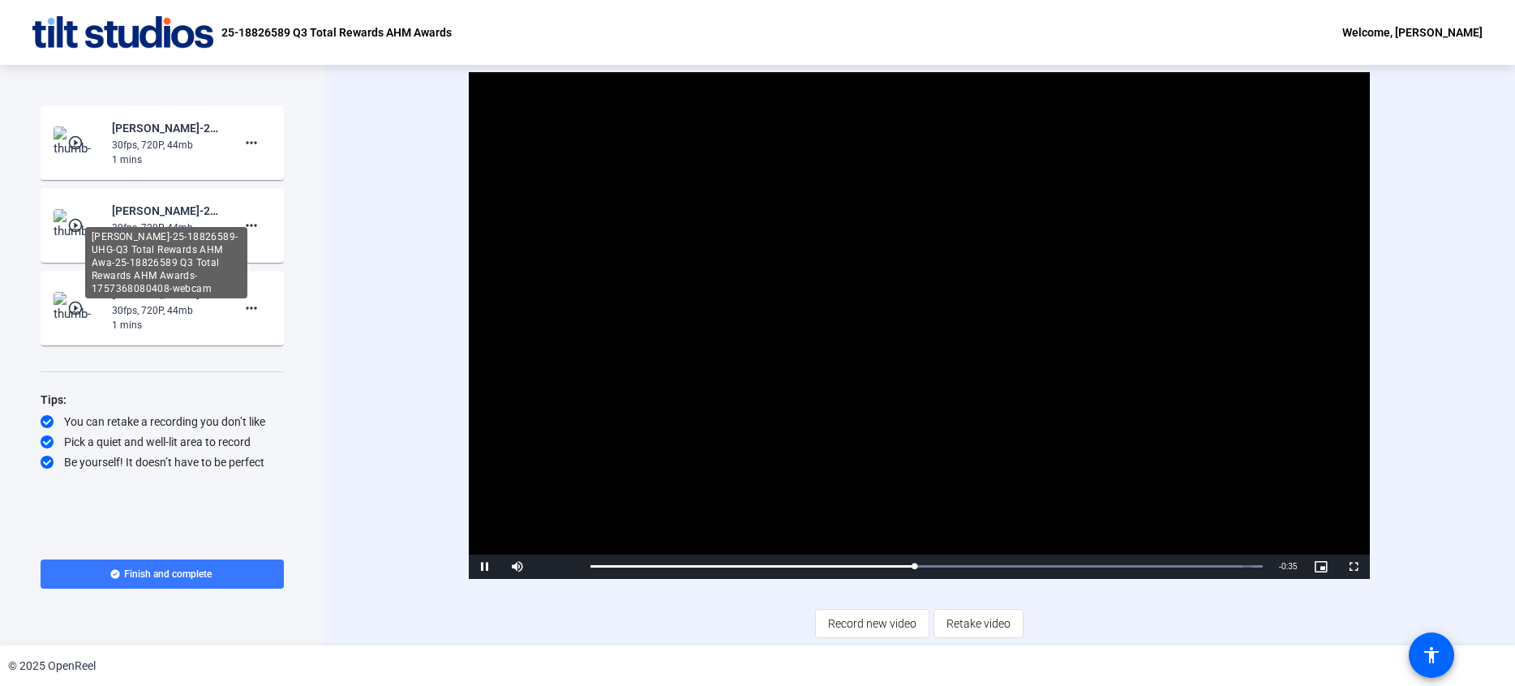
click at [125, 211] on div "[PERSON_NAME]-25-18826589-UHG-Q3 Total Rewards AHM Awa-25-18826589 Q3 Total Rew…" at bounding box center [166, 210] width 109 height 19
click at [109, 222] on div "play_circle_outline [PERSON_NAME]-25-18826589-UHG-Q3 Total Rewards AHM Awa-25-1…" at bounding box center [162, 225] width 217 height 49
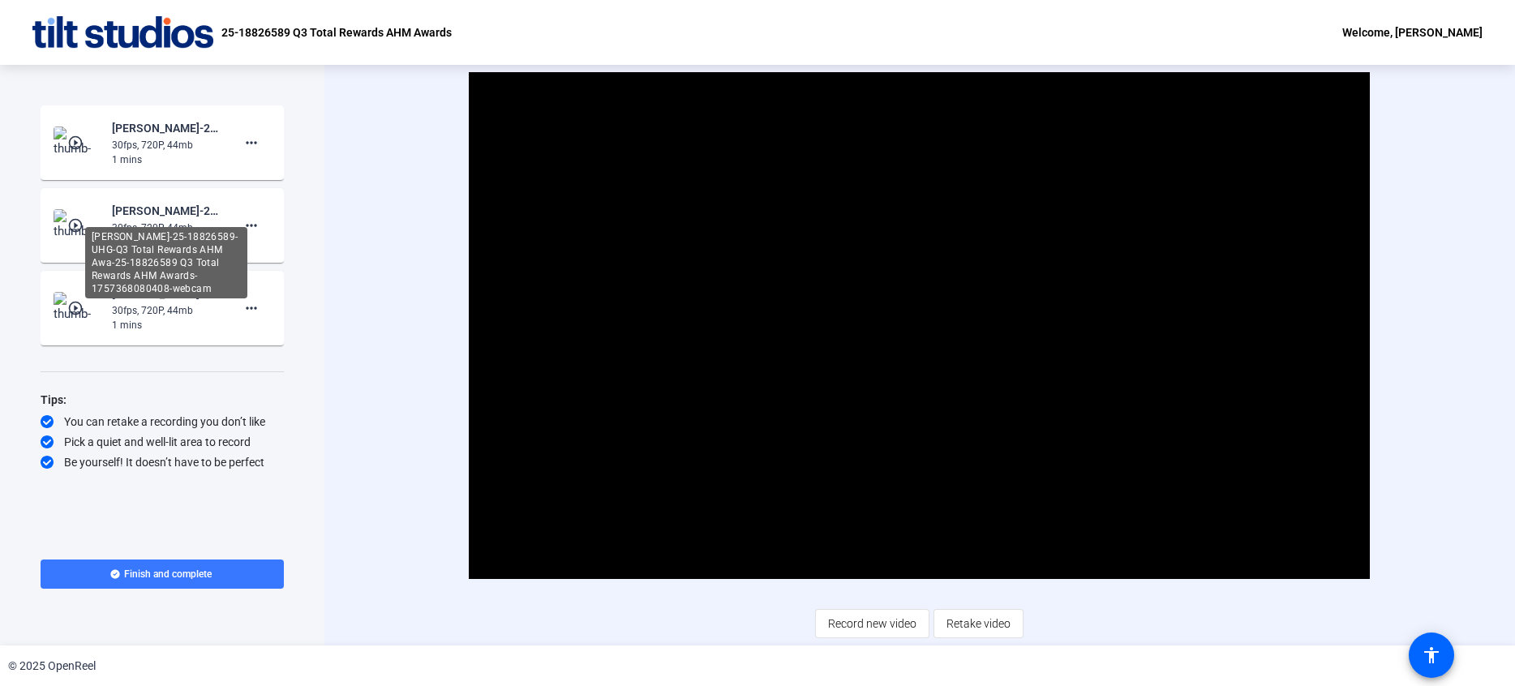
click at [165, 214] on div "[PERSON_NAME]-25-18826589-UHG-Q3 Total Rewards AHM Awa-25-18826589 Q3 Total Rew…" at bounding box center [166, 210] width 109 height 19
click at [88, 227] on img at bounding box center [78, 225] width 48 height 32
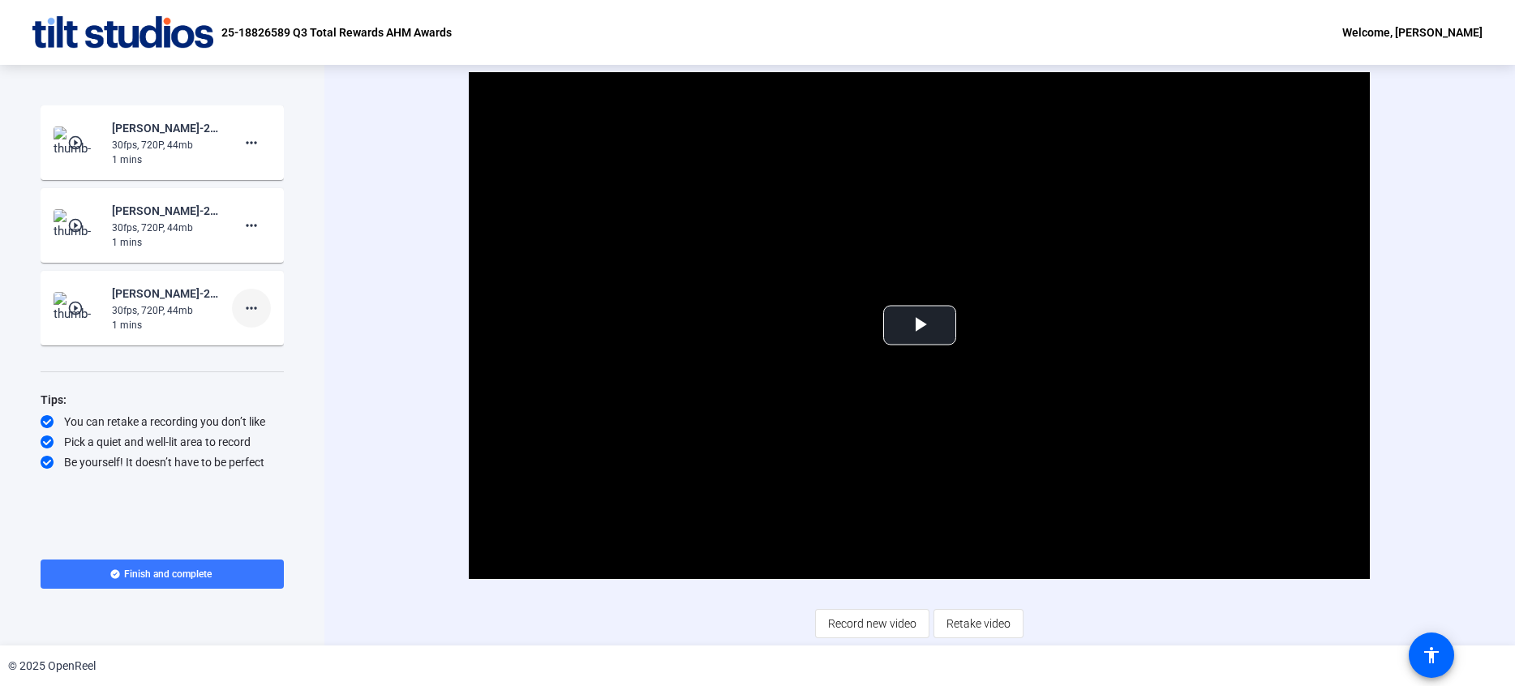
click at [247, 308] on mat-icon "more_horiz" at bounding box center [251, 307] width 19 height 19
click at [248, 344] on span "Delete clip" at bounding box center [277, 342] width 65 height 19
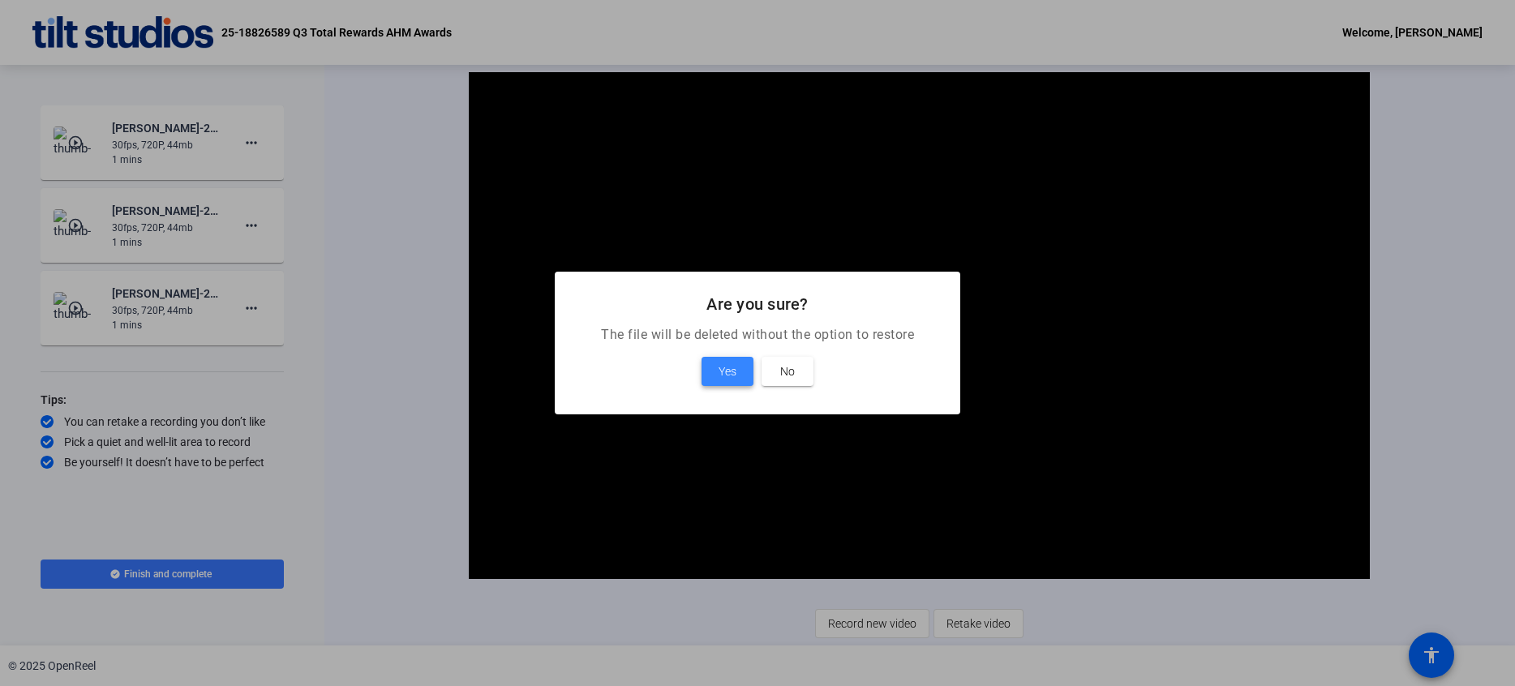
click at [717, 367] on span at bounding box center [728, 371] width 52 height 39
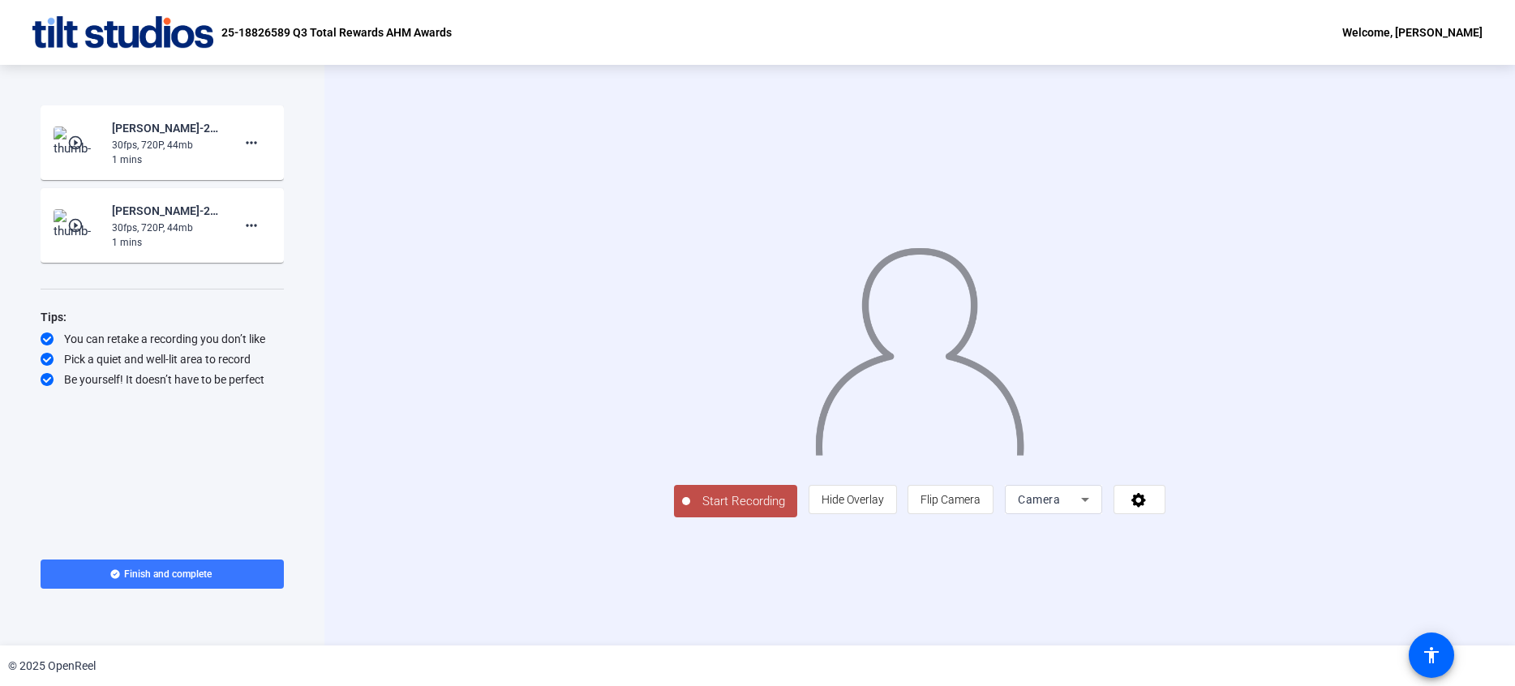
click at [83, 234] on img at bounding box center [78, 225] width 48 height 32
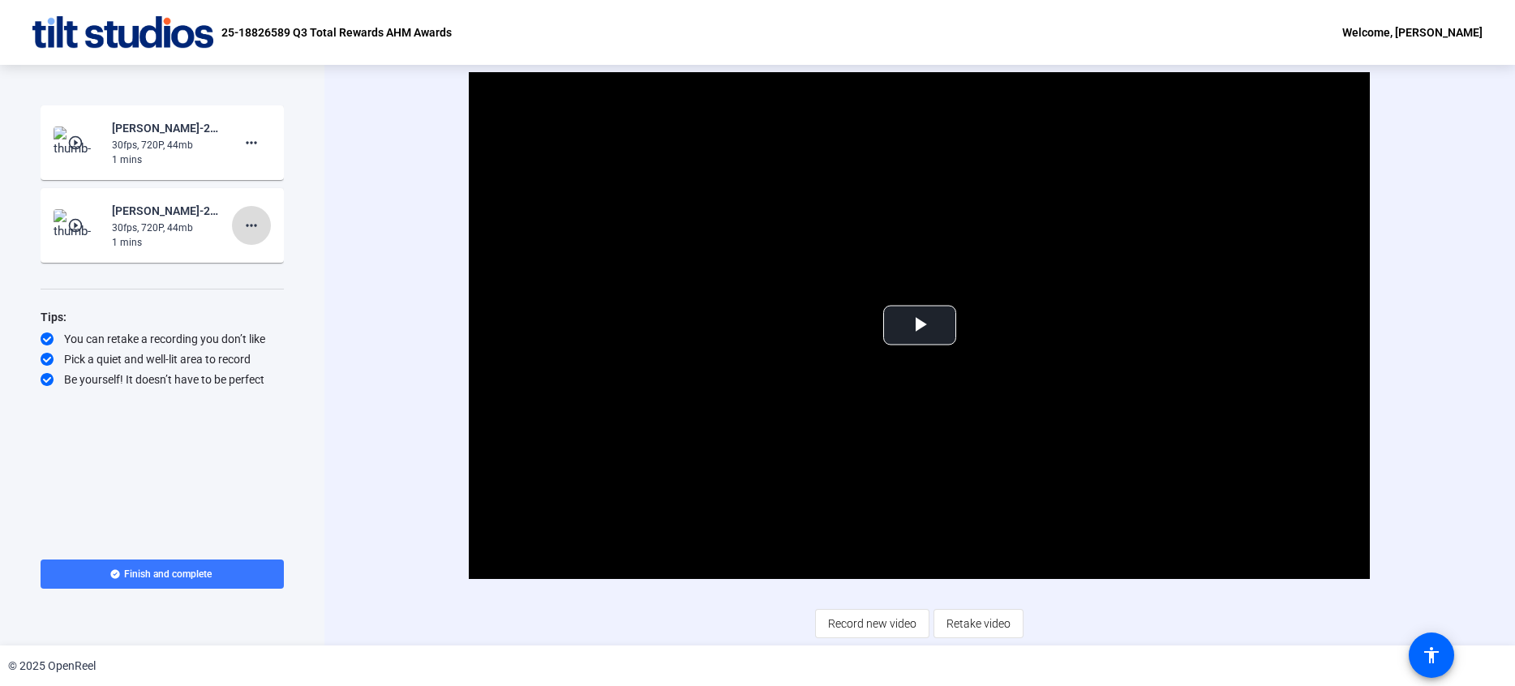
click at [246, 225] on mat-icon "more_horiz" at bounding box center [251, 225] width 19 height 19
click at [922, 322] on div at bounding box center [757, 343] width 1515 height 686
click at [920, 325] on span "Video Player" at bounding box center [920, 325] width 0 height 0
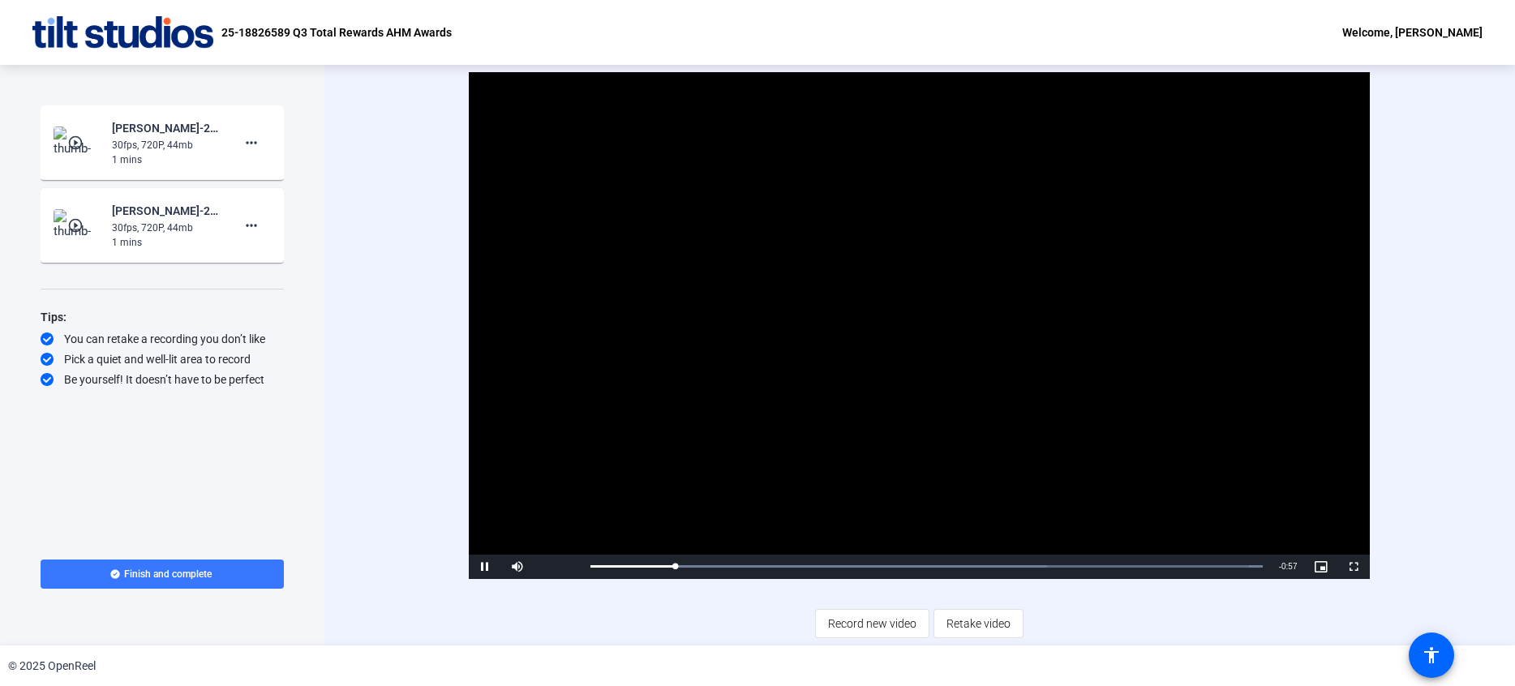
click at [85, 144] on mat-icon "play_circle_outline" at bounding box center [76, 143] width 19 height 16
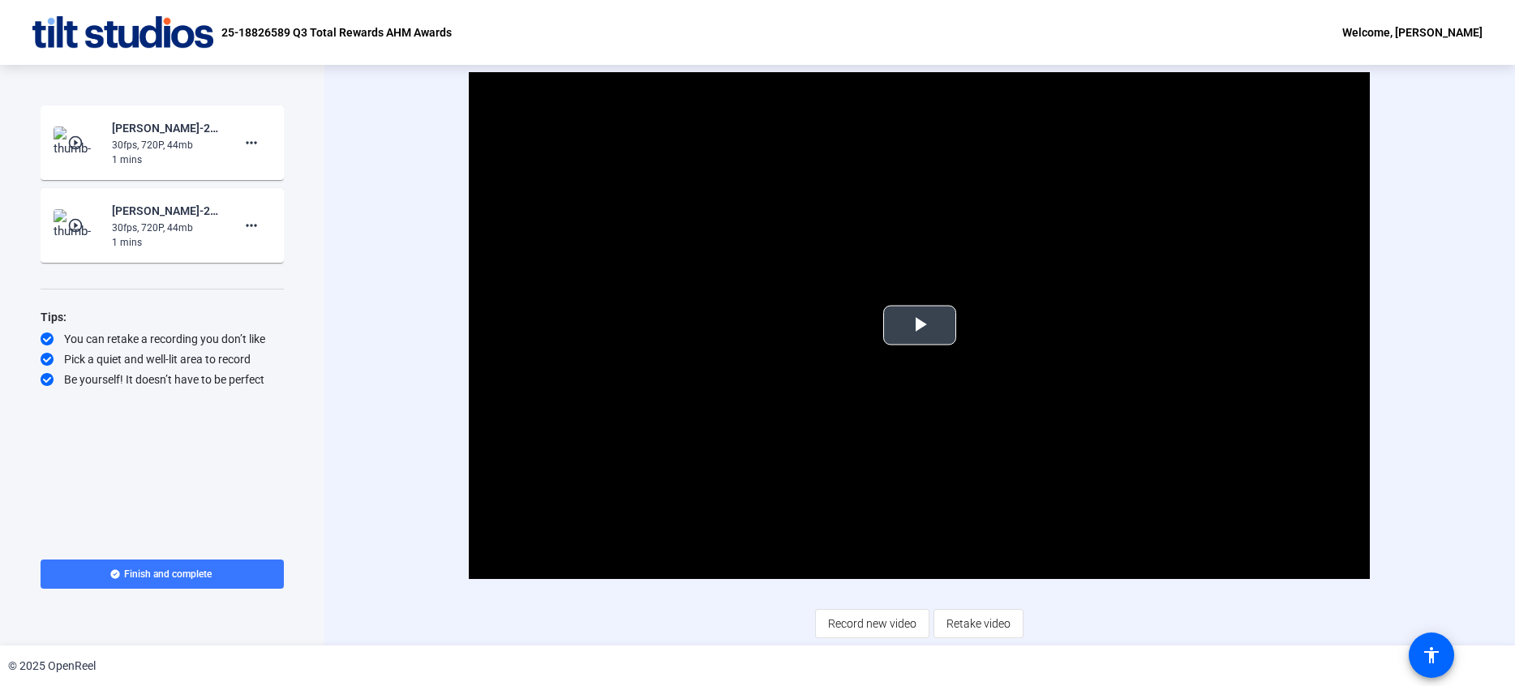
click at [920, 325] on span "Video Player" at bounding box center [920, 325] width 0 height 0
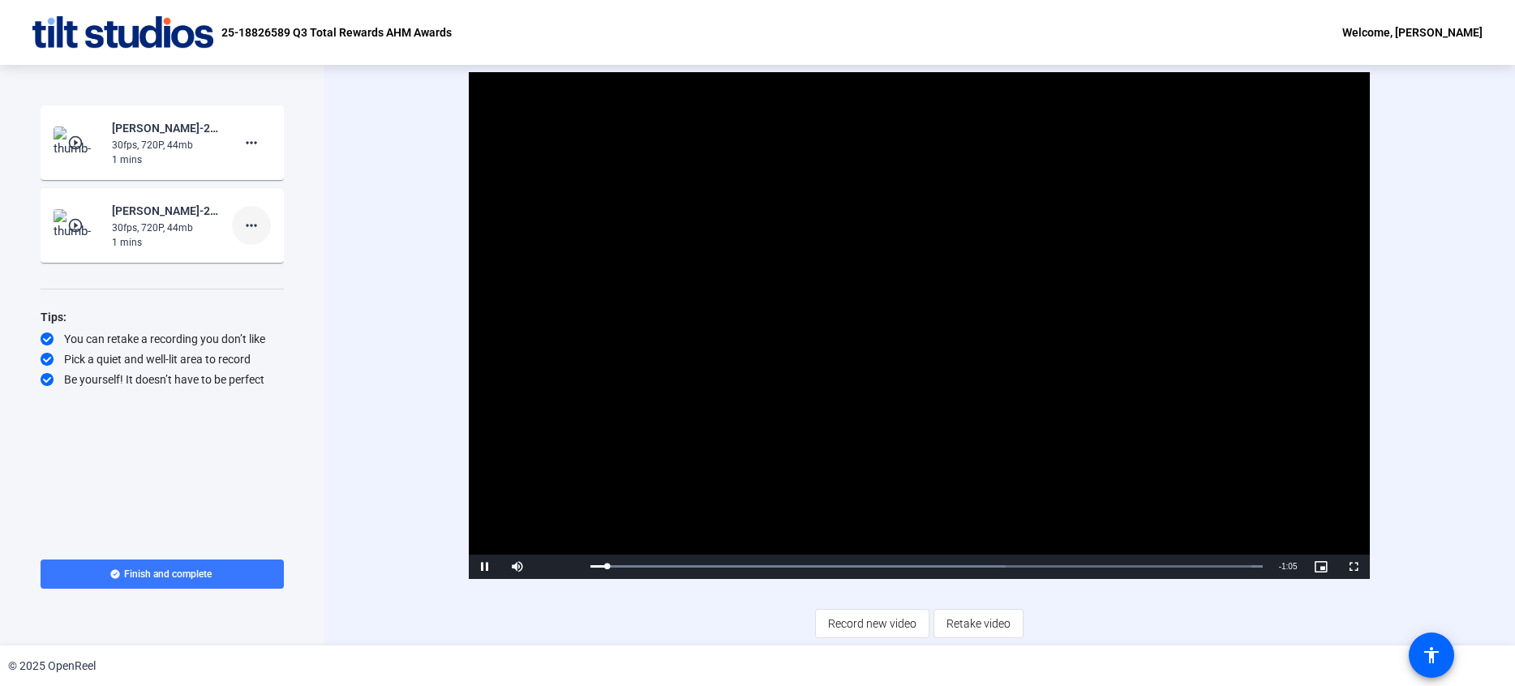
click at [259, 222] on mat-icon "more_horiz" at bounding box center [251, 225] width 19 height 19
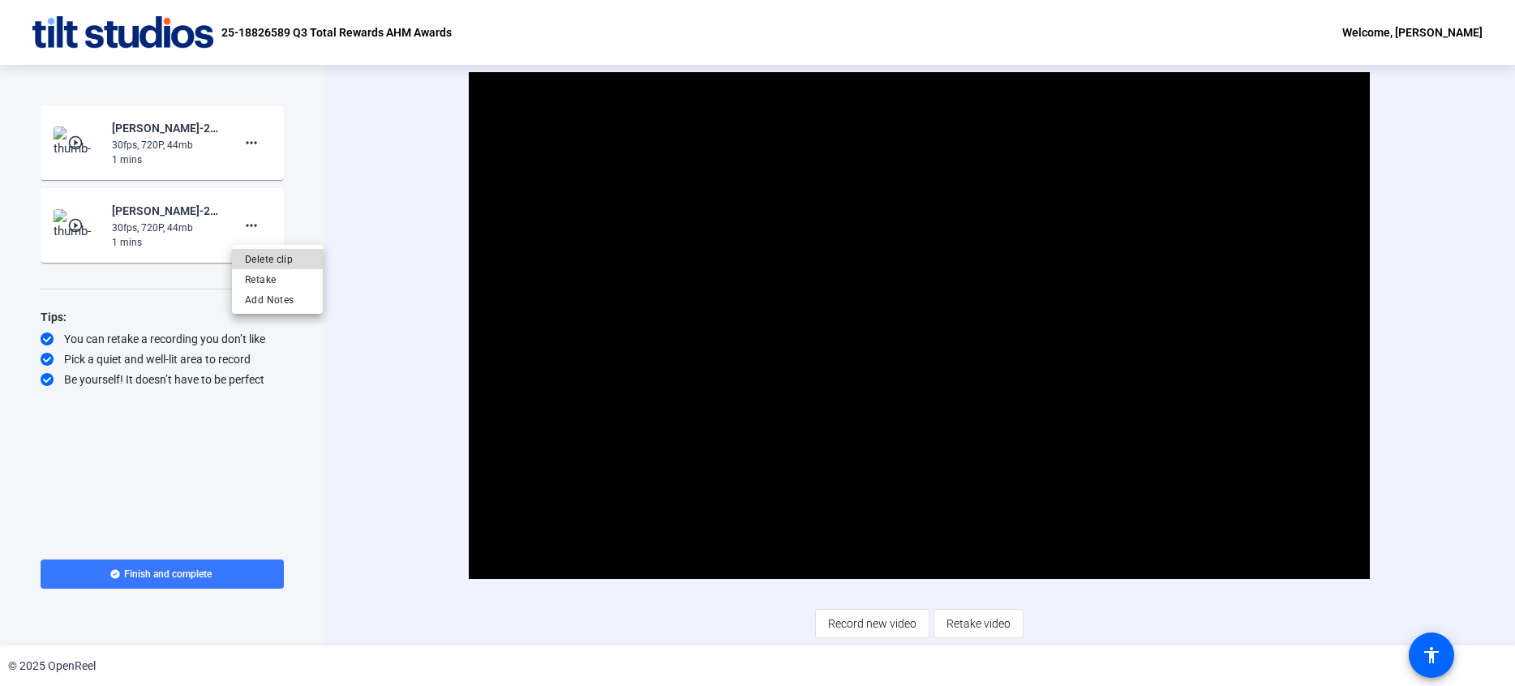
click at [276, 267] on span "Delete clip" at bounding box center [277, 259] width 65 height 19
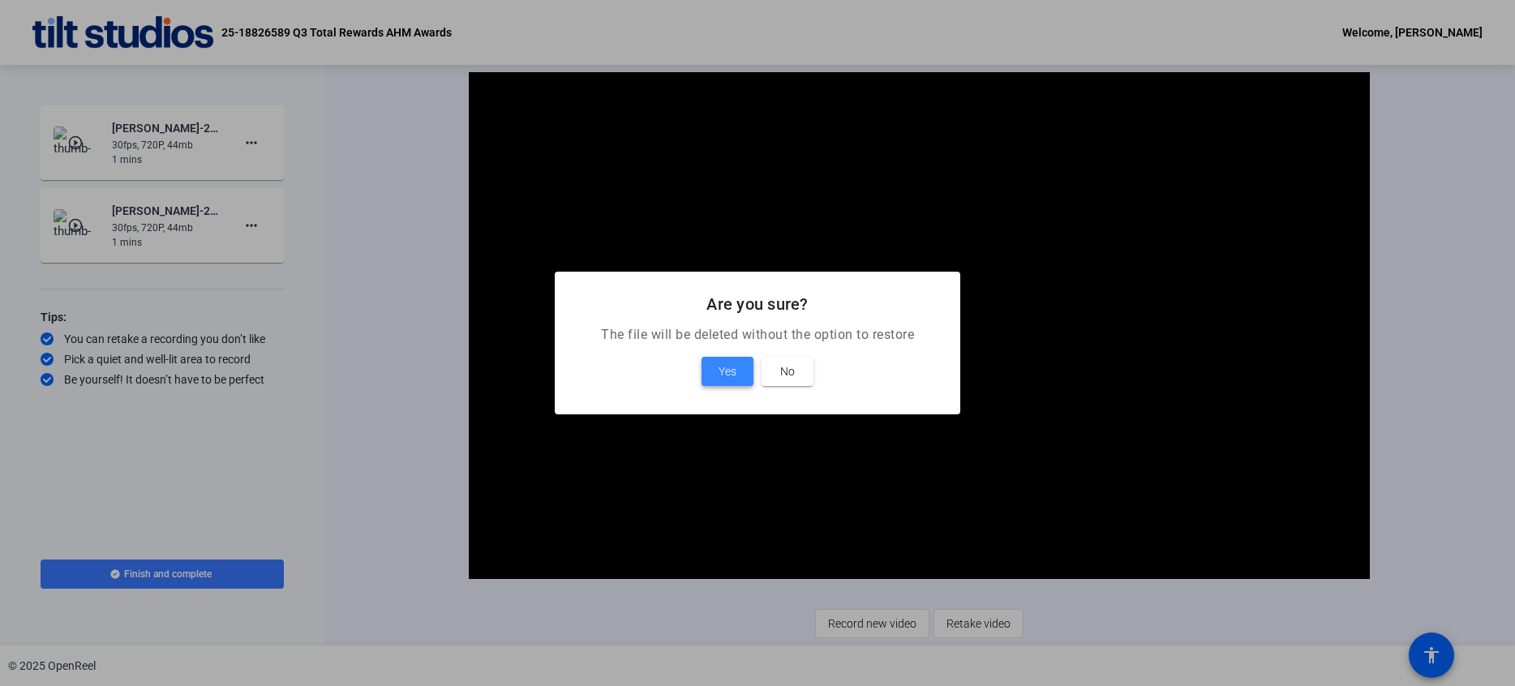
click at [728, 372] on span "Yes" at bounding box center [728, 371] width 18 height 19
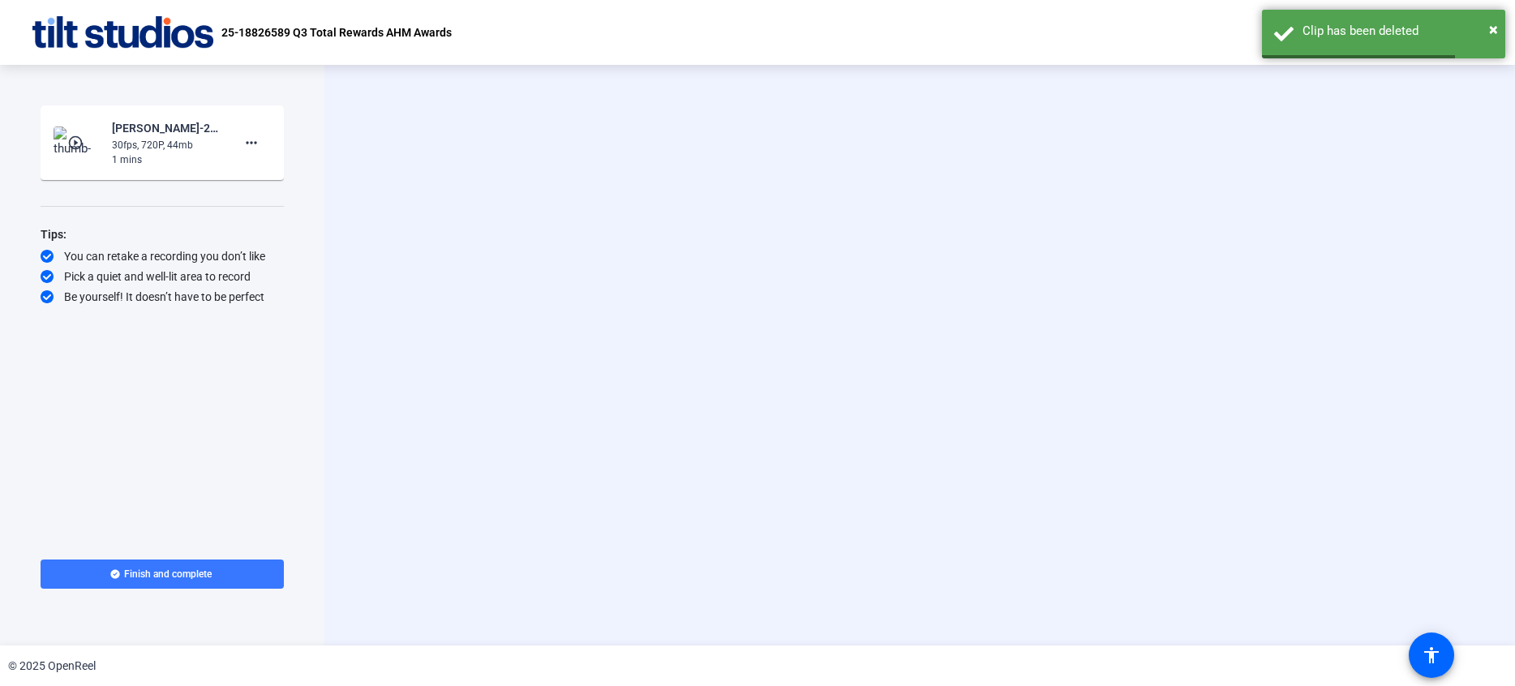
click at [105, 144] on div "play_circle_outline [PERSON_NAME]-25-18826589-UHG-Q3 Total Rewards AHM Awa-25-1…" at bounding box center [162, 142] width 217 height 49
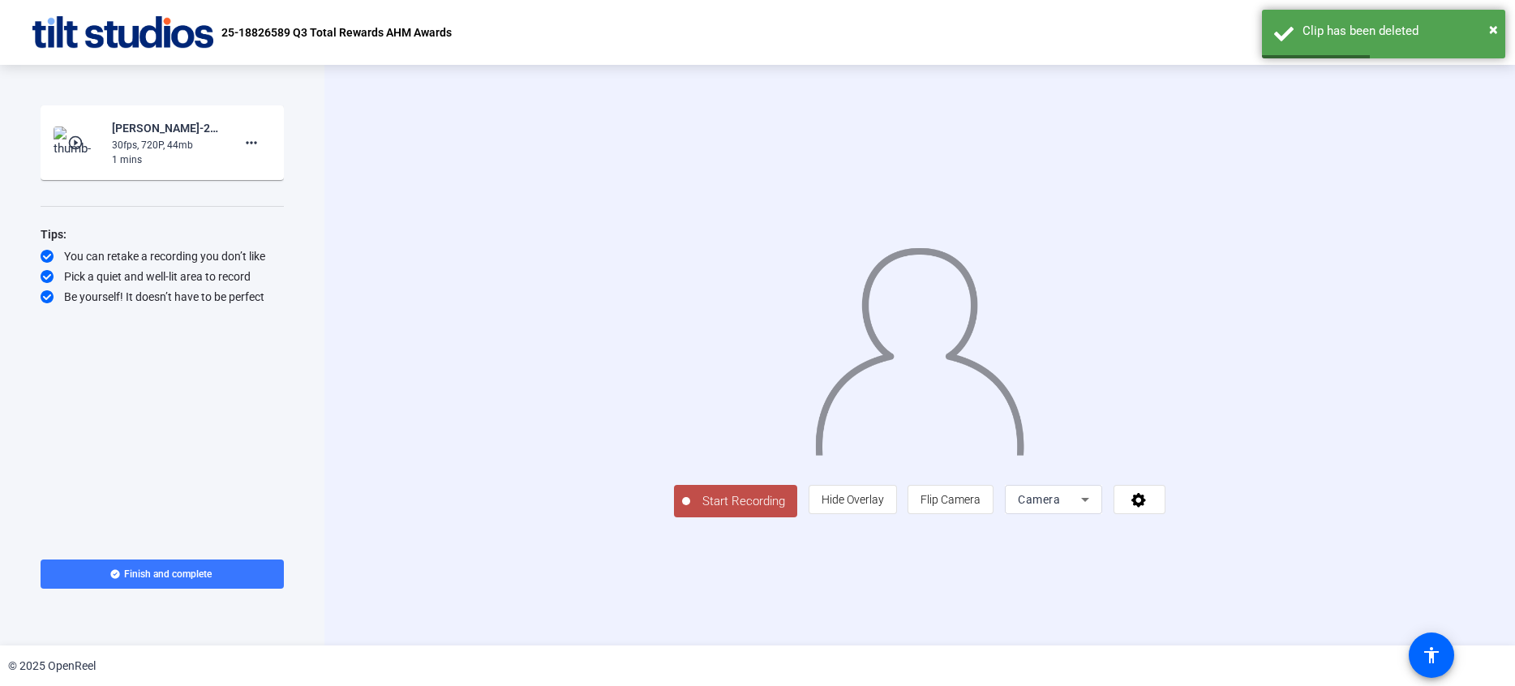
click at [81, 139] on mat-icon "play_circle_outline" at bounding box center [76, 143] width 19 height 16
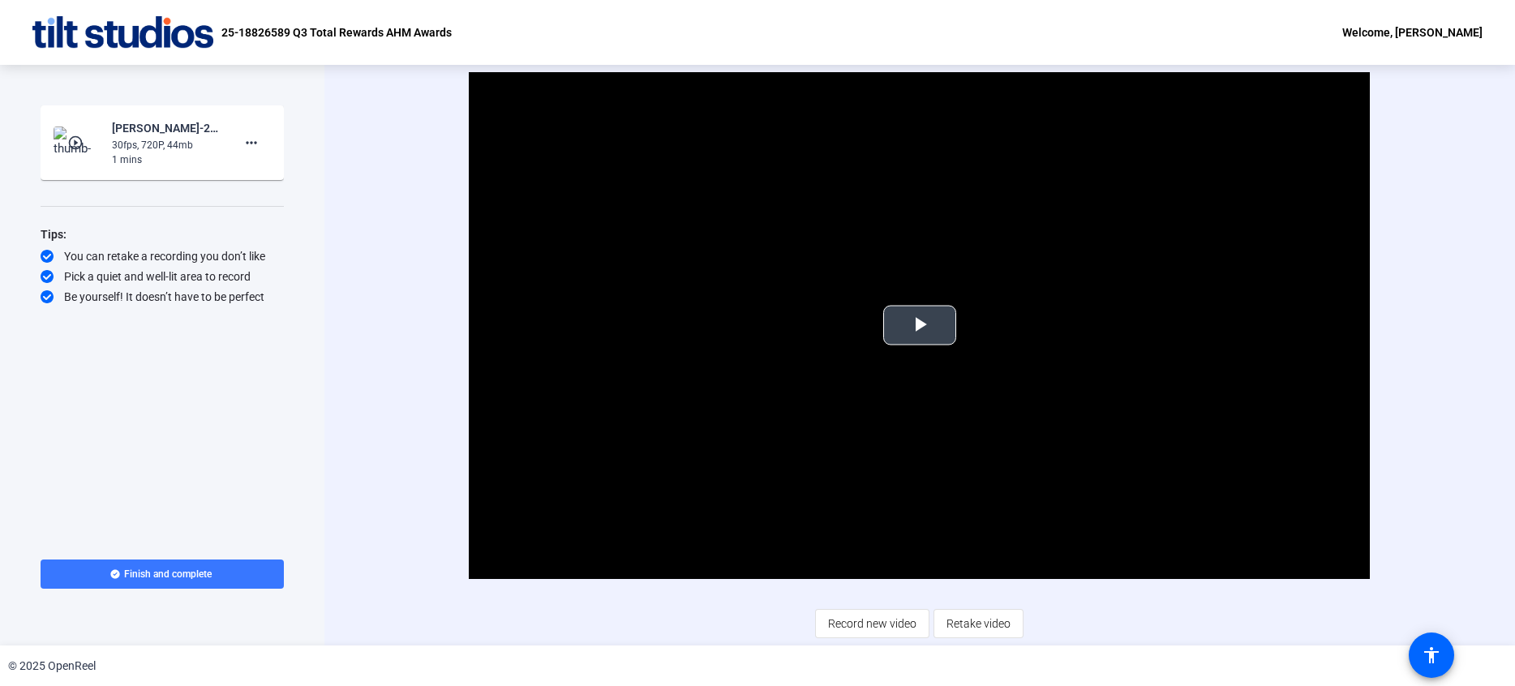
click at [920, 325] on span "Video Player" at bounding box center [920, 325] width 0 height 0
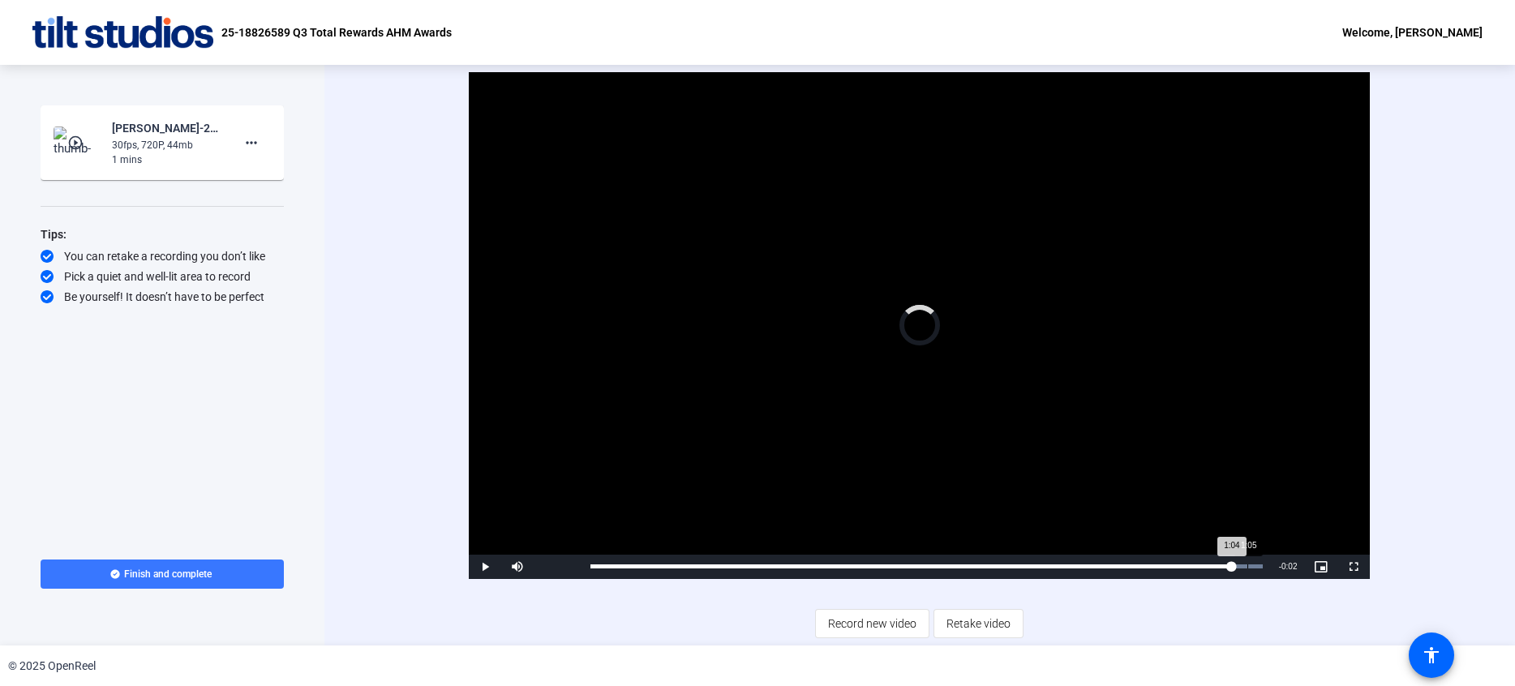
drag, startPoint x: 1084, startPoint y: 564, endPoint x: 1252, endPoint y: 569, distance: 167.2
click at [1250, 569] on div "Loaded : 100.00% 1:05 1:04" at bounding box center [926, 567] width 688 height 24
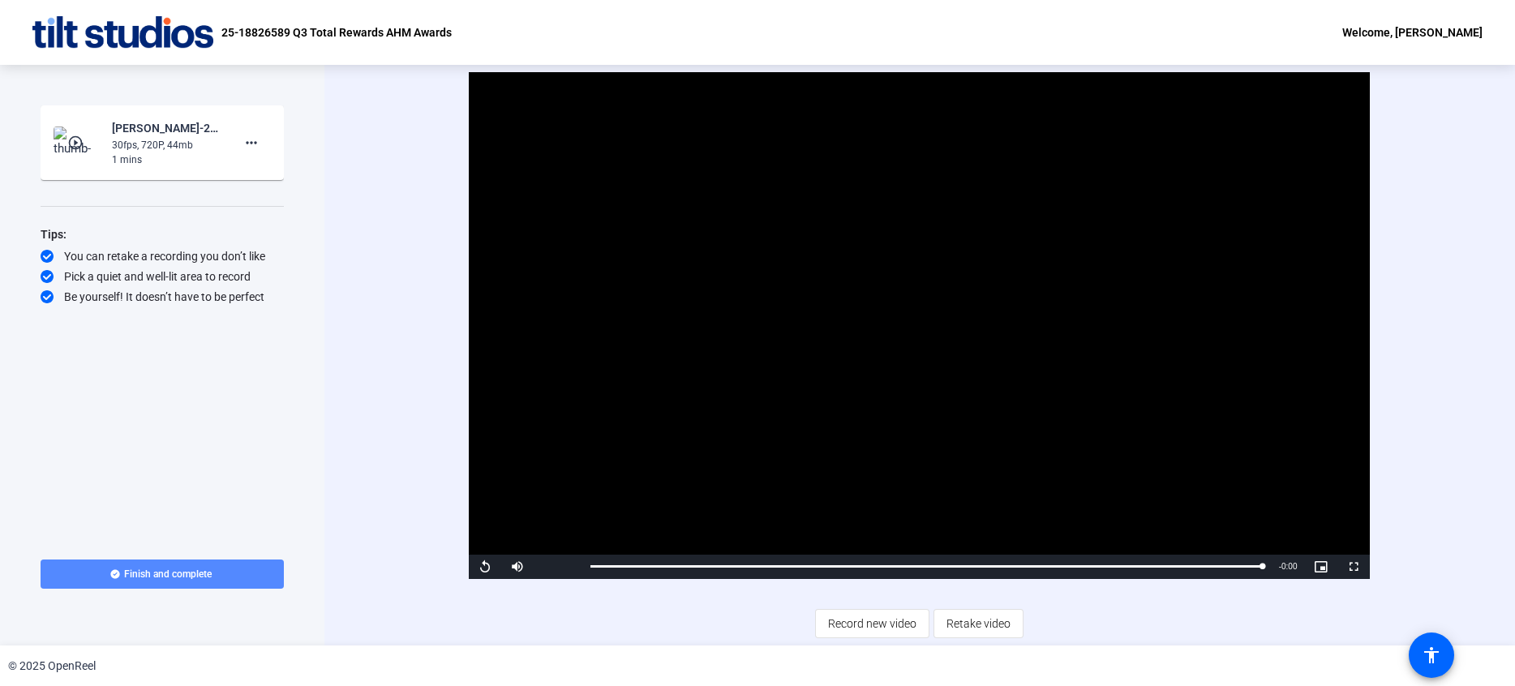
click at [137, 573] on span "Finish and complete" at bounding box center [168, 574] width 88 height 13
